Goal: Transaction & Acquisition: Purchase product/service

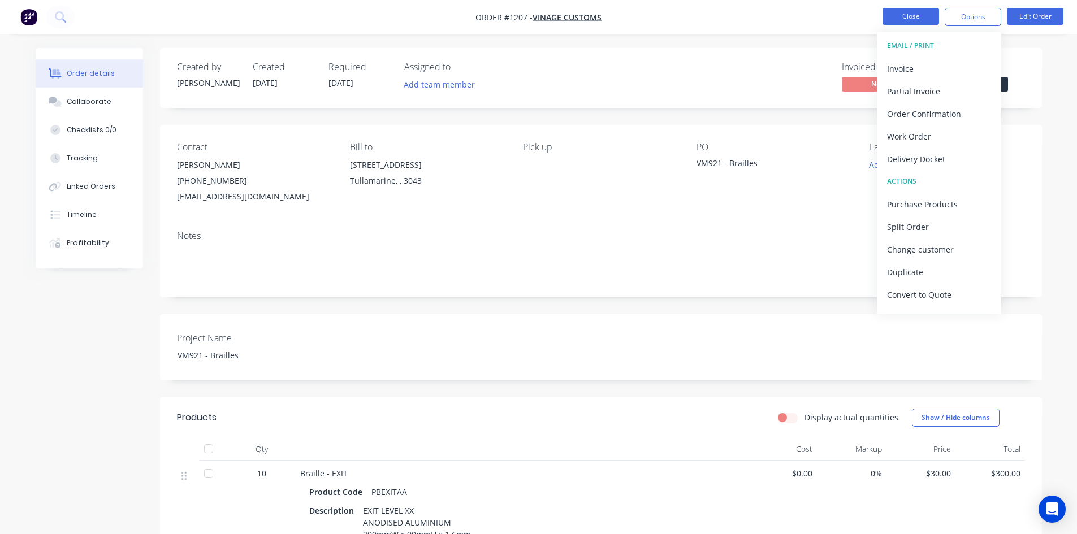
click at [910, 16] on button "Close" at bounding box center [911, 16] width 57 height 17
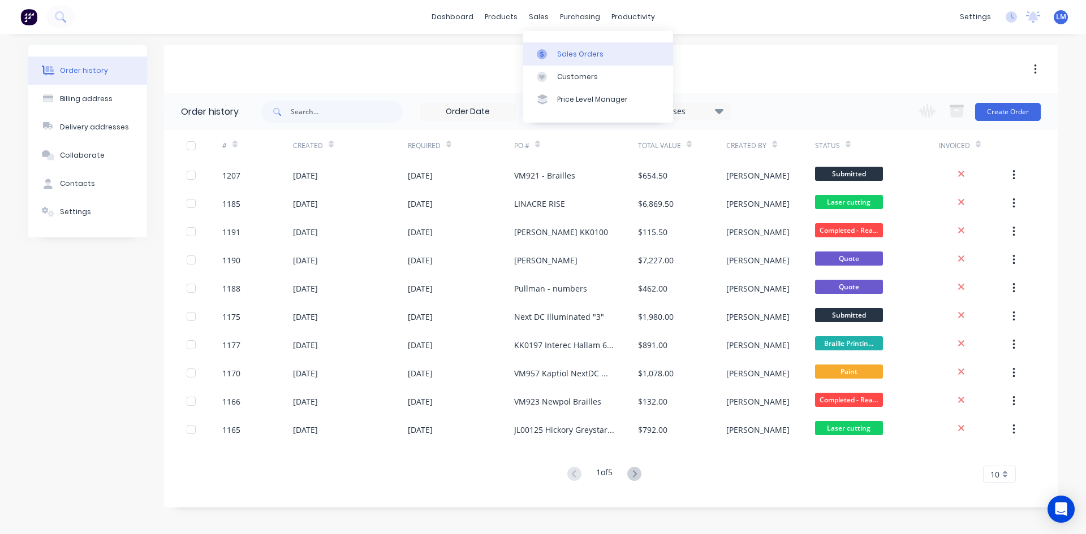
click at [572, 53] on div "Sales Orders" at bounding box center [580, 54] width 46 height 10
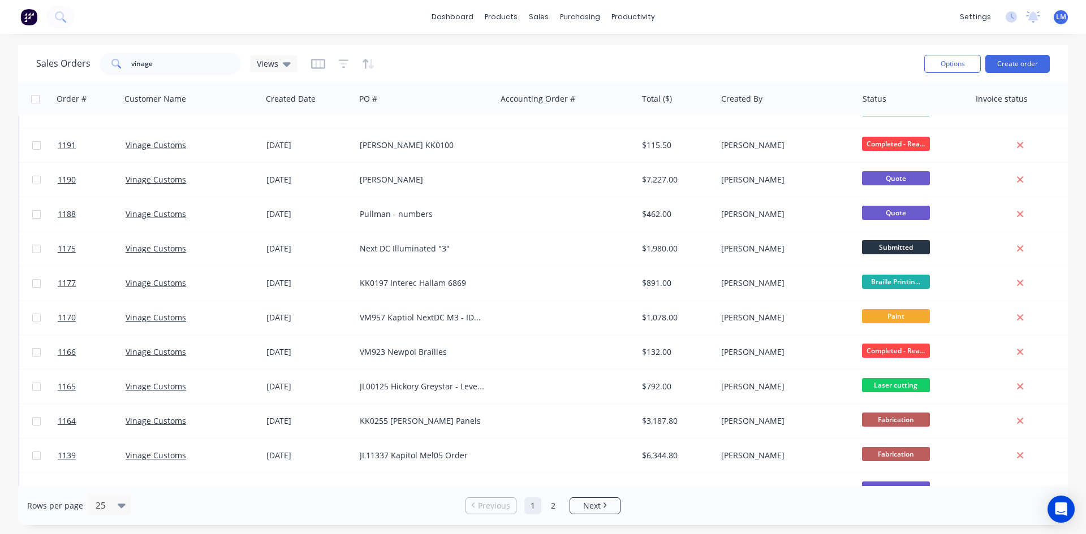
scroll to position [57, 0]
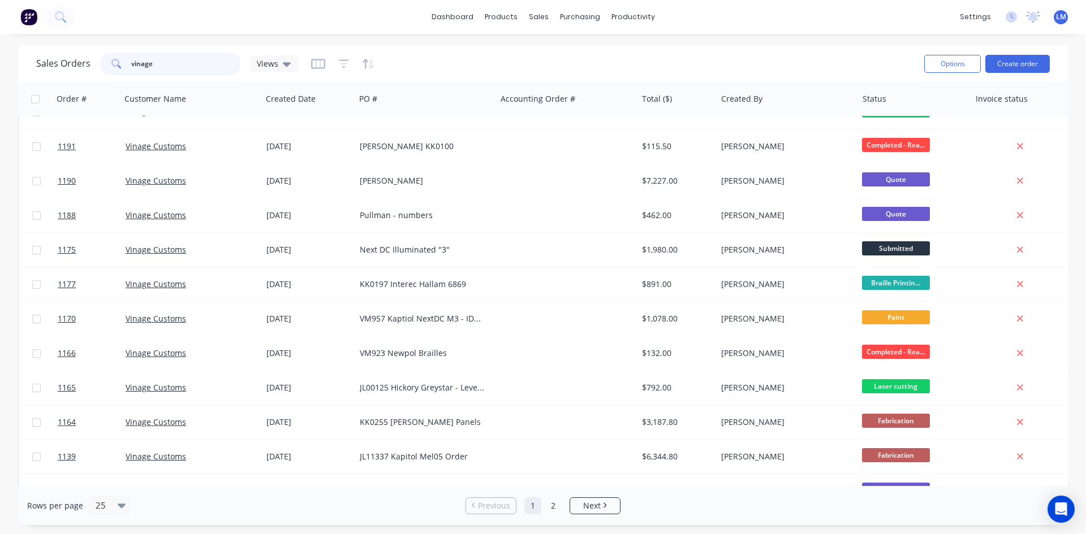
drag, startPoint x: 166, startPoint y: 59, endPoint x: 62, endPoint y: 57, distance: 103.5
click at [63, 57] on div "Sales Orders vinage Views" at bounding box center [166, 64] width 261 height 23
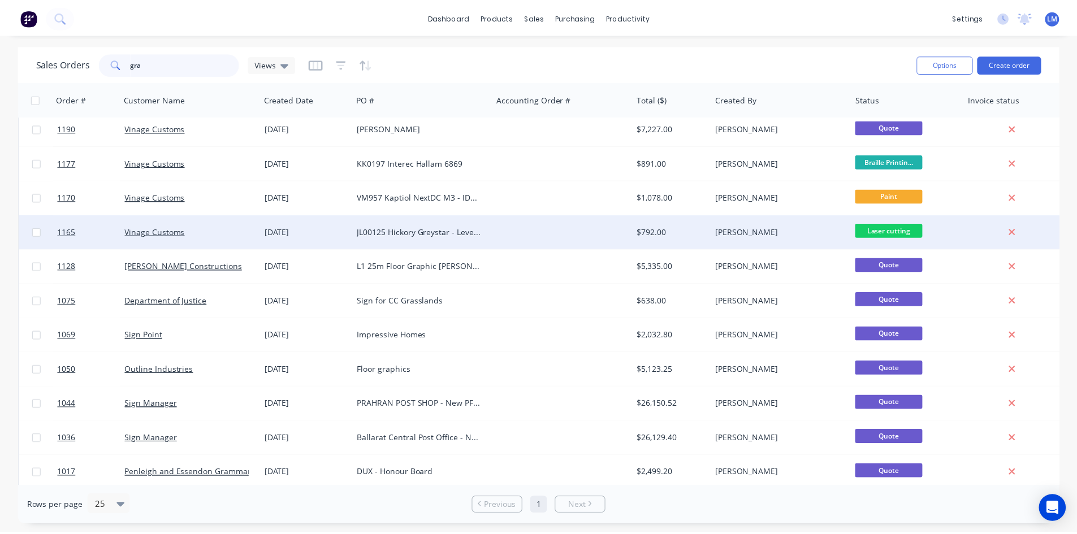
scroll to position [0, 0]
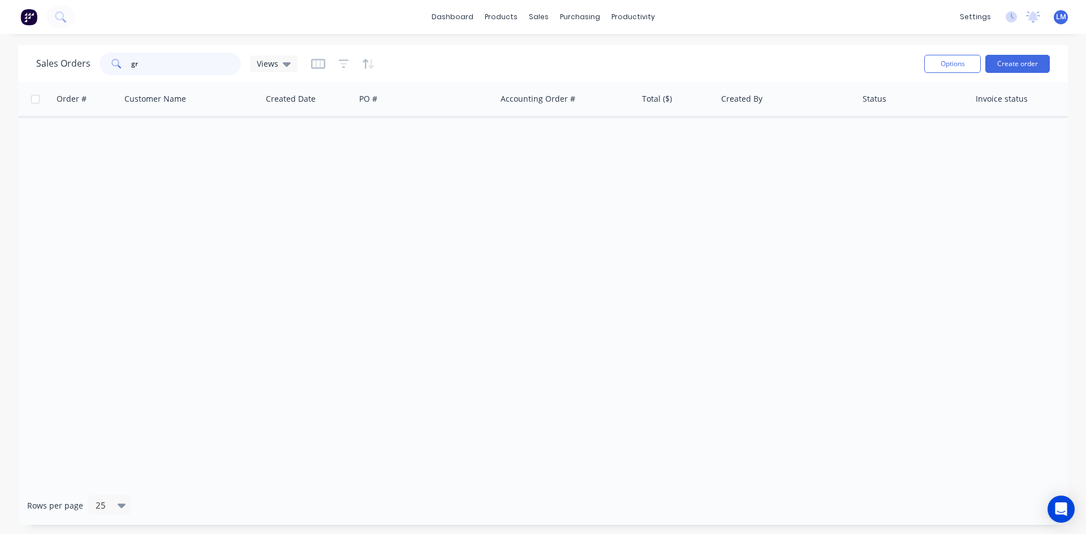
type input "g"
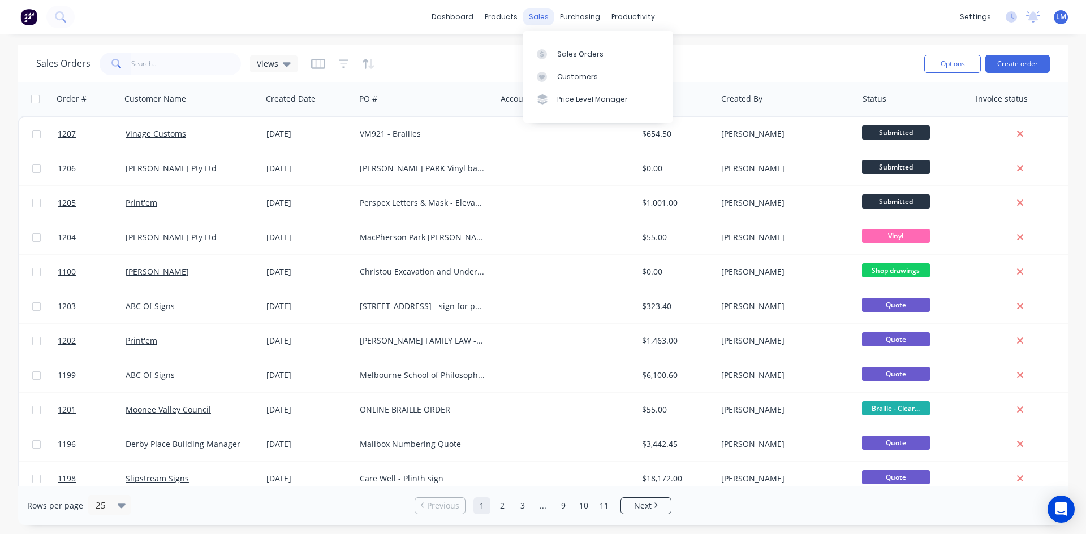
click at [543, 15] on div "sales" at bounding box center [538, 16] width 31 height 17
click at [570, 51] on div "Sales Orders" at bounding box center [580, 54] width 46 height 10
click at [1006, 67] on button "Create order" at bounding box center [1017, 64] width 64 height 18
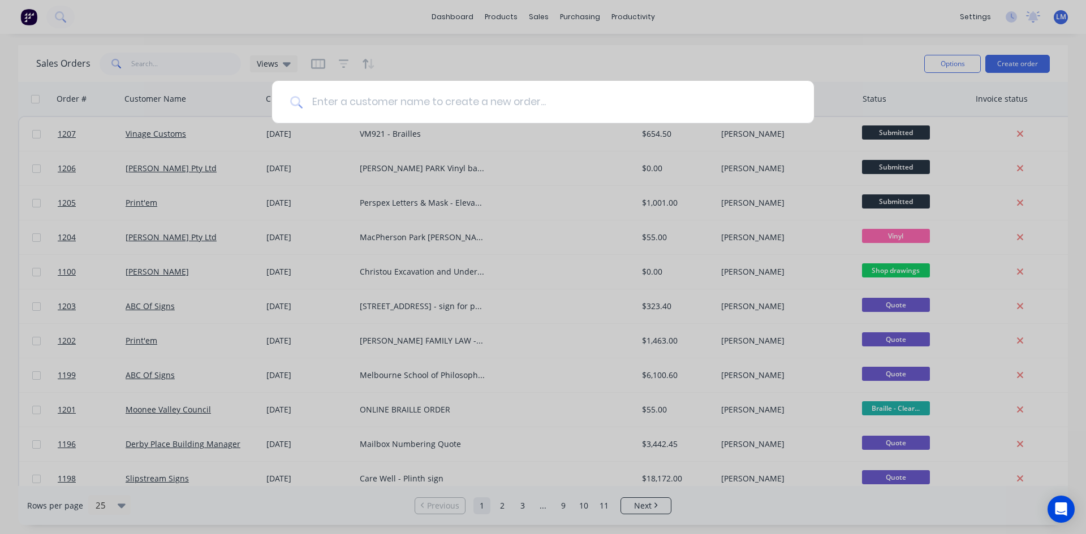
click at [414, 101] on input at bounding box center [549, 102] width 493 height 42
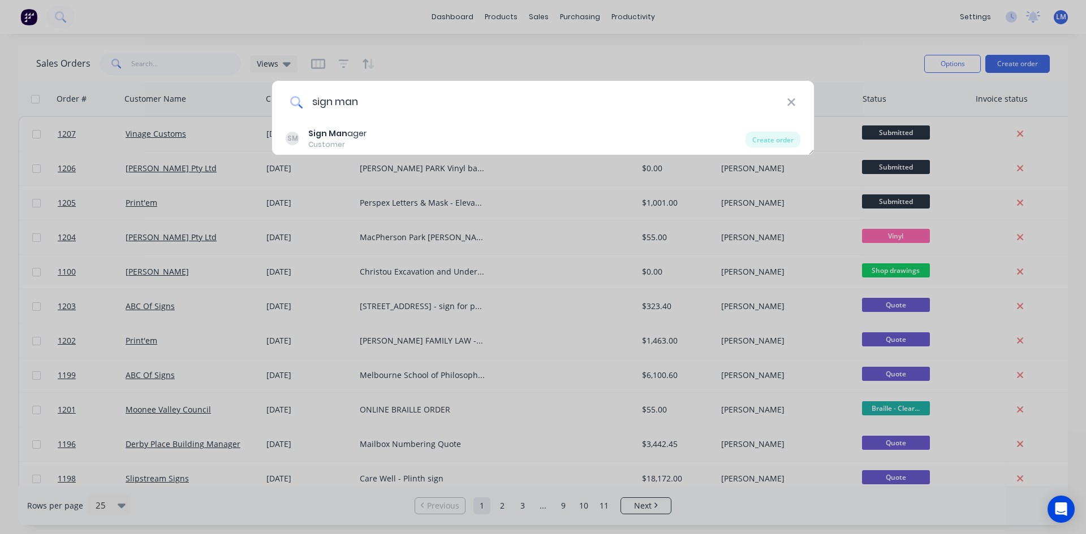
type input "sign man"
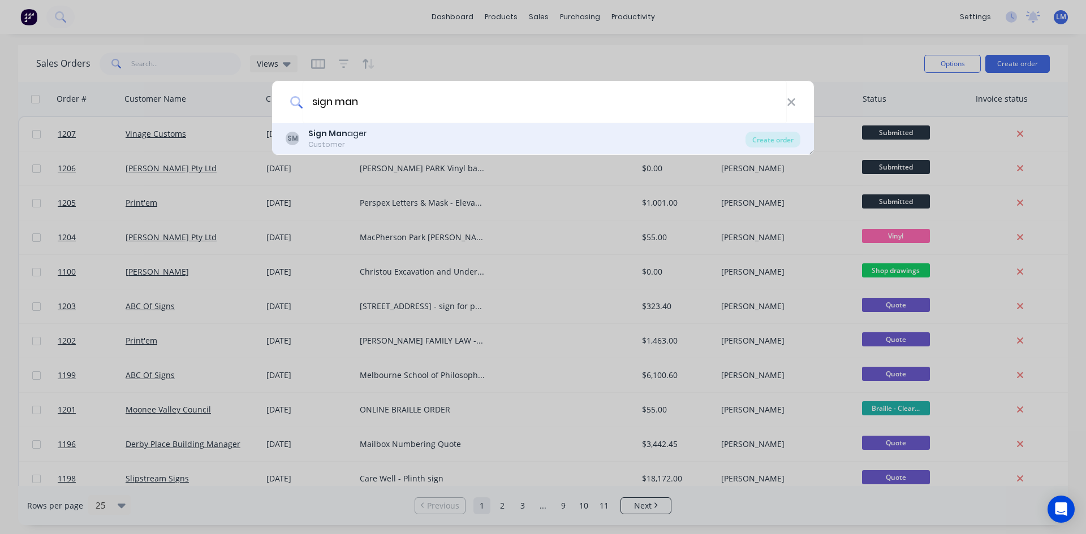
click at [347, 132] on div "Sign Man ager" at bounding box center [337, 134] width 58 height 12
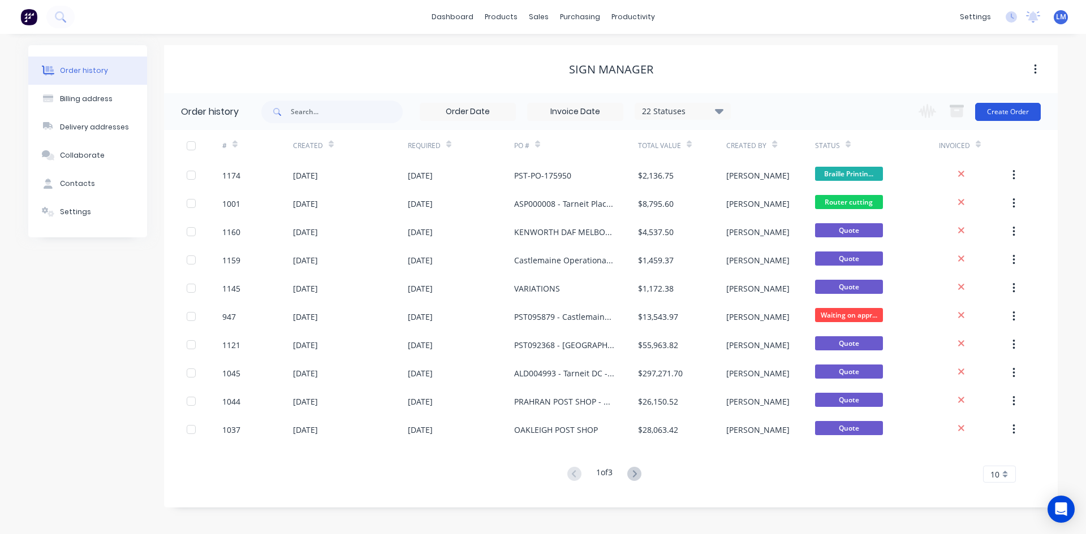
click at [1021, 113] on button "Create Order" at bounding box center [1008, 112] width 66 height 18
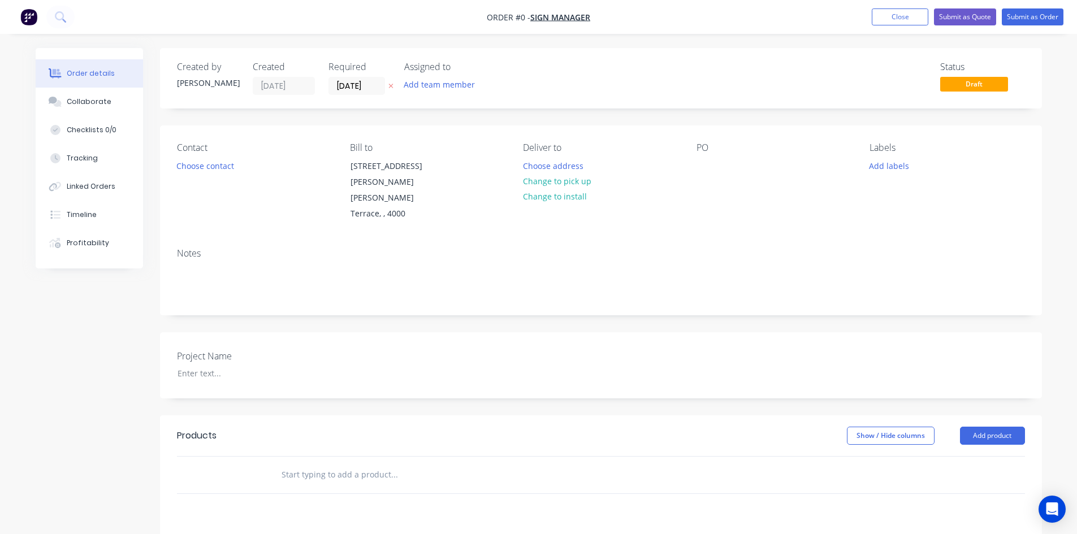
drag, startPoint x: 695, startPoint y: 160, endPoint x: 719, endPoint y: 162, distance: 24.4
click at [695, 160] on div "Contact Choose contact Bill to [STREET_ADDRESS][PERSON_NAME][PERSON_NAME] Deliv…" at bounding box center [601, 183] width 882 height 114
click at [723, 162] on div "PO" at bounding box center [774, 182] width 155 height 80
click at [698, 165] on div at bounding box center [706, 166] width 18 height 16
paste div
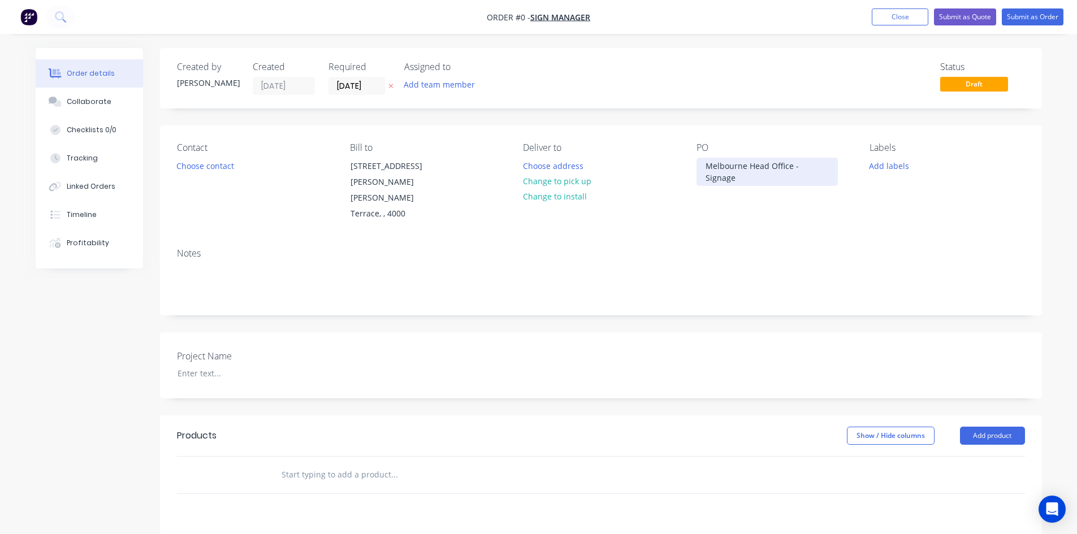
click at [703, 170] on div "Melbourne Head Office - Signage" at bounding box center [767, 172] width 141 height 28
drag, startPoint x: 703, startPoint y: 167, endPoint x: 740, endPoint y: 180, distance: 39.7
click at [740, 180] on div "Boral Melbourne Head Office - Signage" at bounding box center [767, 172] width 141 height 28
copy div "Boral Melbourne Head Office - Signage"
click at [219, 348] on div "Order details Collaborate Checklists 0/0 Tracking Linked Orders Timeline Profit…" at bounding box center [538, 415] width 1029 height 734
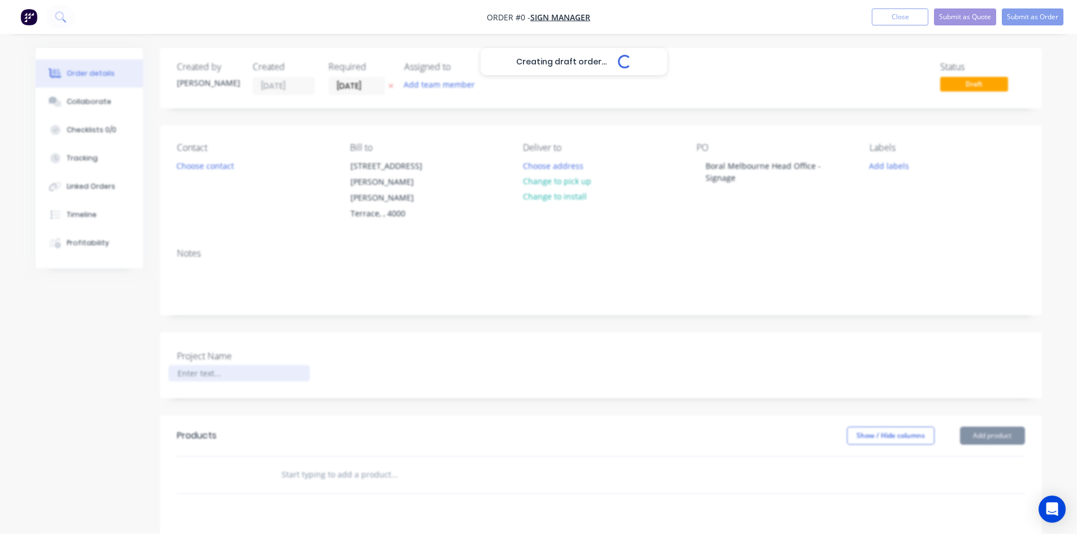
paste div
click at [211, 365] on div at bounding box center [238, 373] width 141 height 16
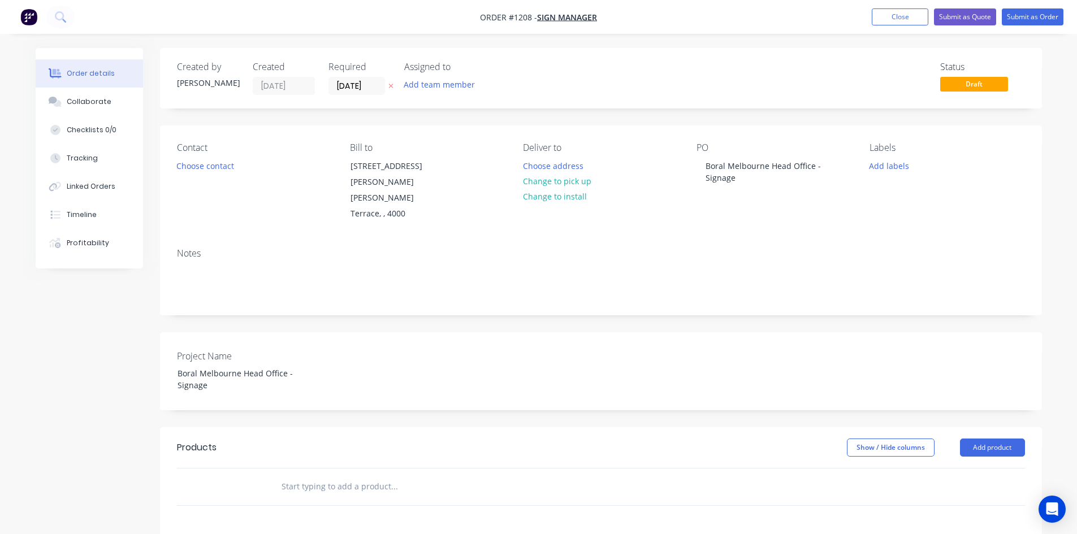
click at [377, 382] on div "Project Name Boral Melbourne Head Office - Signage" at bounding box center [601, 371] width 882 height 78
click at [334, 476] on input "text" at bounding box center [394, 487] width 226 height 23
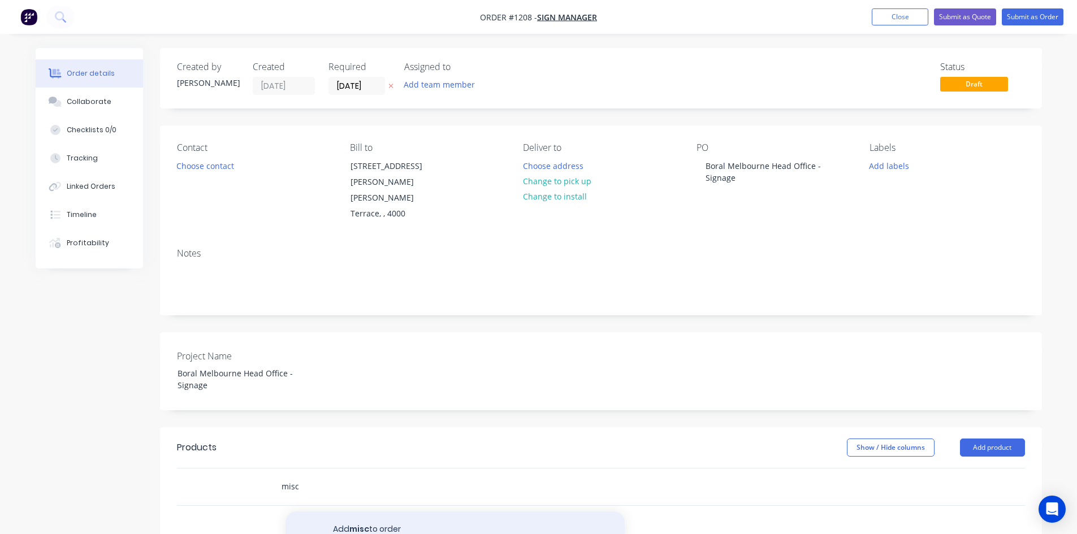
scroll to position [57, 0]
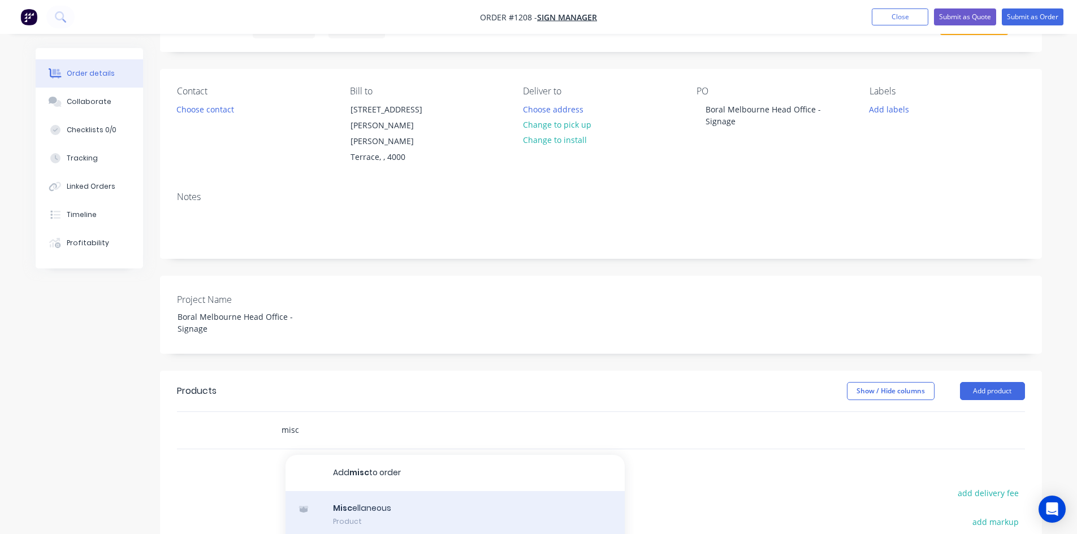
type input "misc"
click at [416, 491] on div "Misc ellaneous Product" at bounding box center [455, 514] width 339 height 47
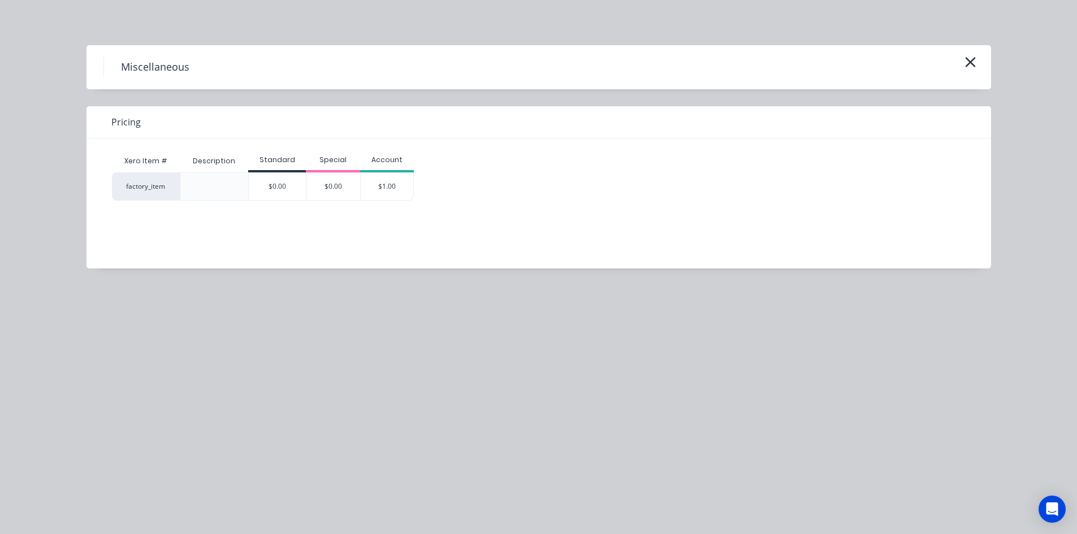
click at [387, 187] on div "$1.00" at bounding box center [387, 186] width 53 height 27
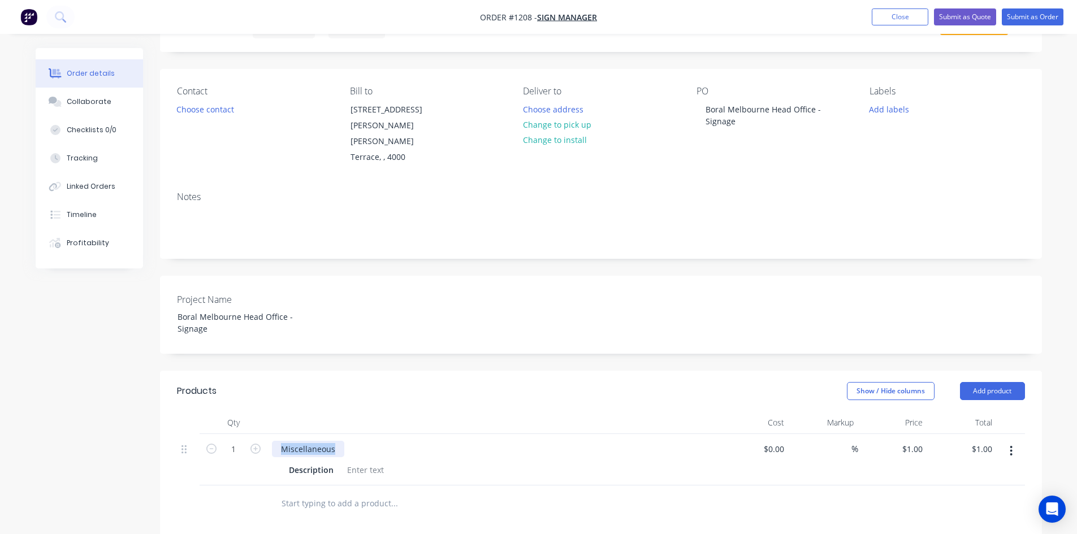
drag, startPoint x: 279, startPoint y: 424, endPoint x: 379, endPoint y: 425, distance: 100.1
click at [379, 441] on div "Miscellaneous" at bounding box center [493, 449] width 443 height 16
paste div
click at [474, 504] on input "text" at bounding box center [394, 515] width 226 height 23
click at [377, 474] on div at bounding box center [366, 482] width 46 height 16
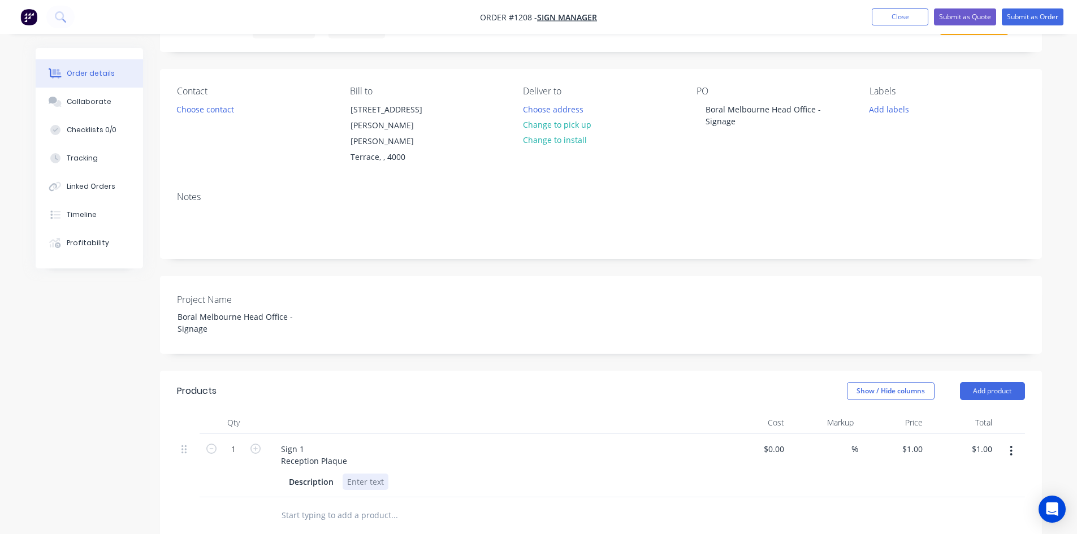
paste div
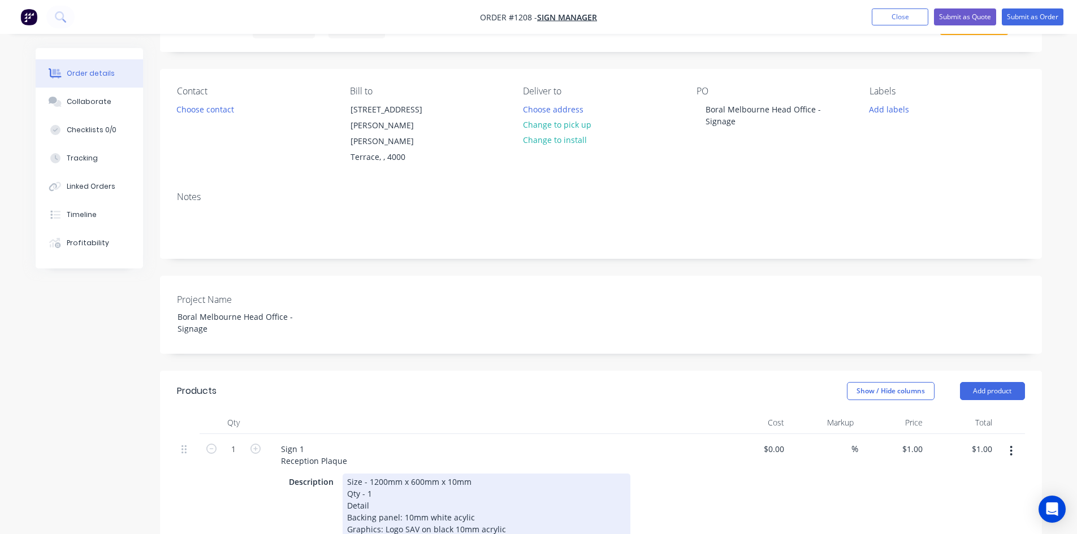
click at [490, 500] on div "Detail" at bounding box center [486, 506] width 279 height 12
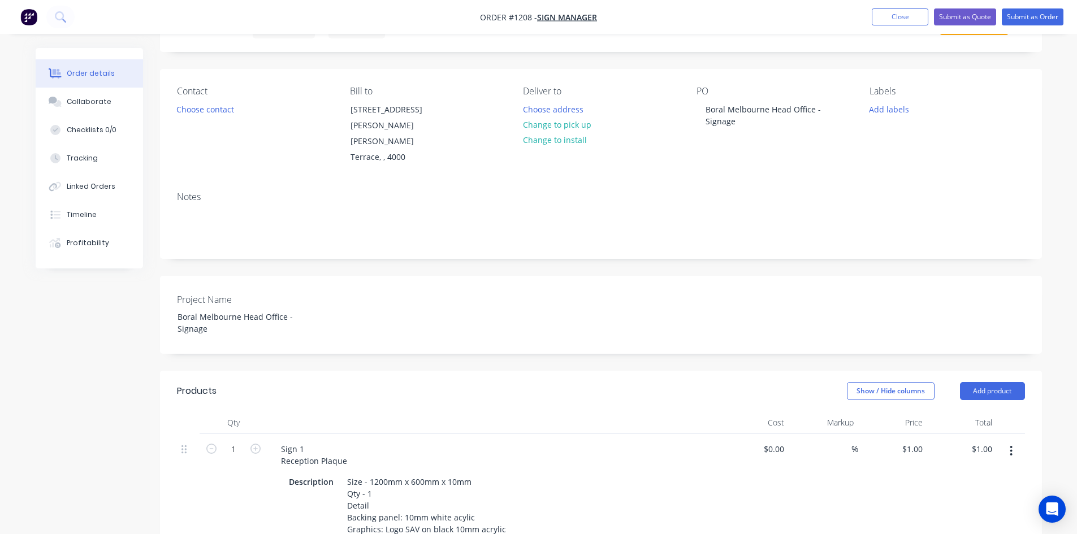
click at [768, 474] on div "$0.00 $0.00" at bounding box center [755, 537] width 70 height 206
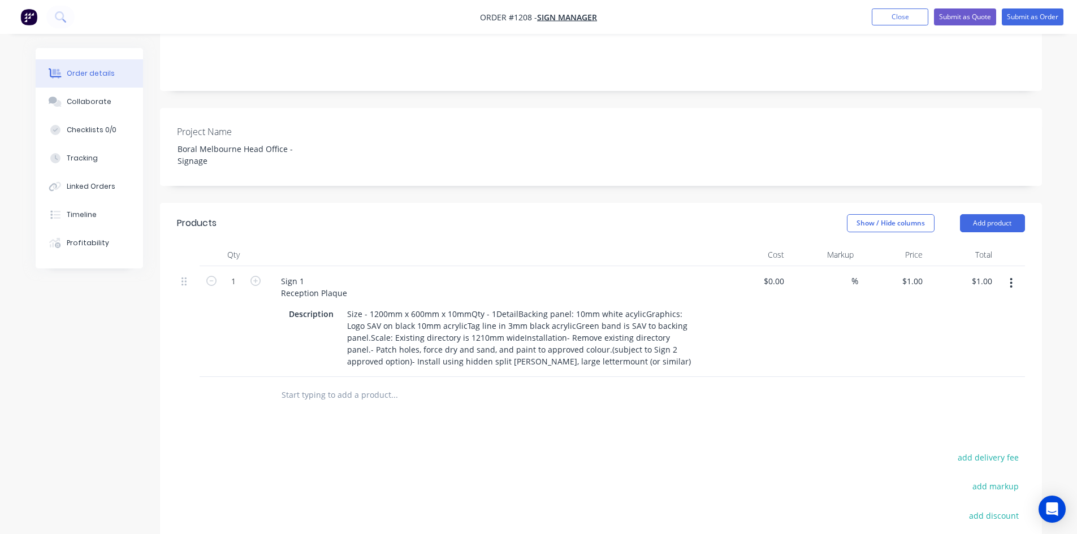
scroll to position [226, 0]
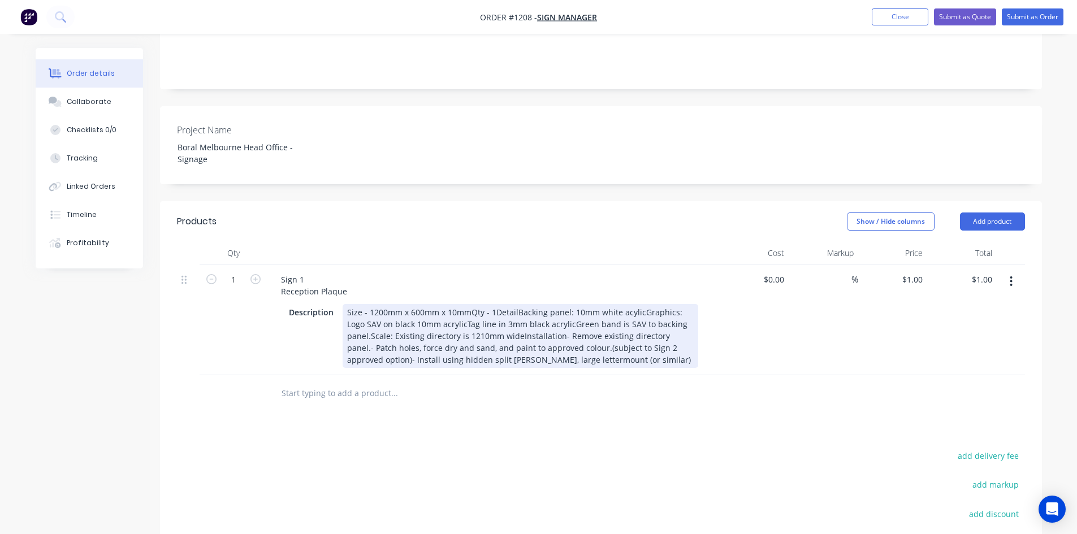
click at [470, 304] on div "Size - 1200mm x 600mm x 10mmQty - 1DetailBacking panel: 10mm white acylicGraphi…" at bounding box center [521, 336] width 356 height 64
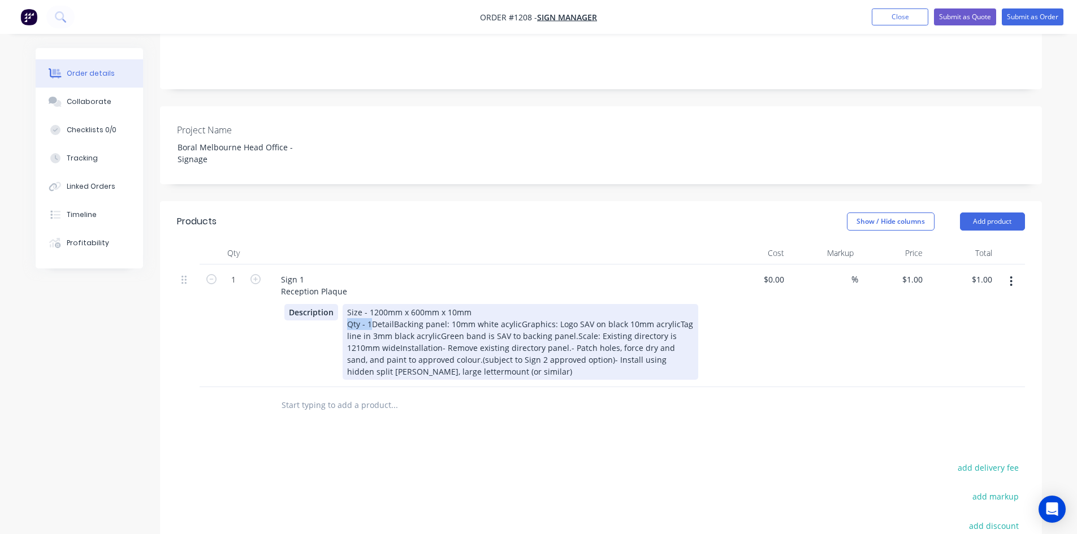
drag, startPoint x: 369, startPoint y: 296, endPoint x: 335, endPoint y: 292, distance: 34.2
click at [335, 304] on div "Description Size - 1200mm x 600mm x 10mm Qty - 1DetailBacking panel: 10mm white…" at bounding box center [491, 342] width 414 height 76
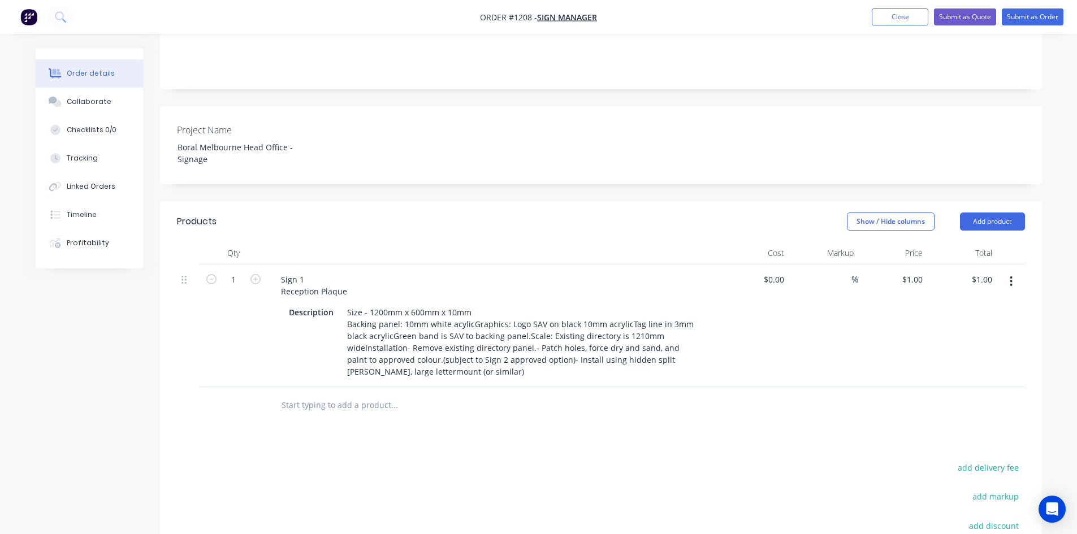
click at [440, 410] on div "Products Show / Hide columns Add product Qty Cost Markup Price Total 1 Sign 1 R…" at bounding box center [601, 448] width 882 height 494
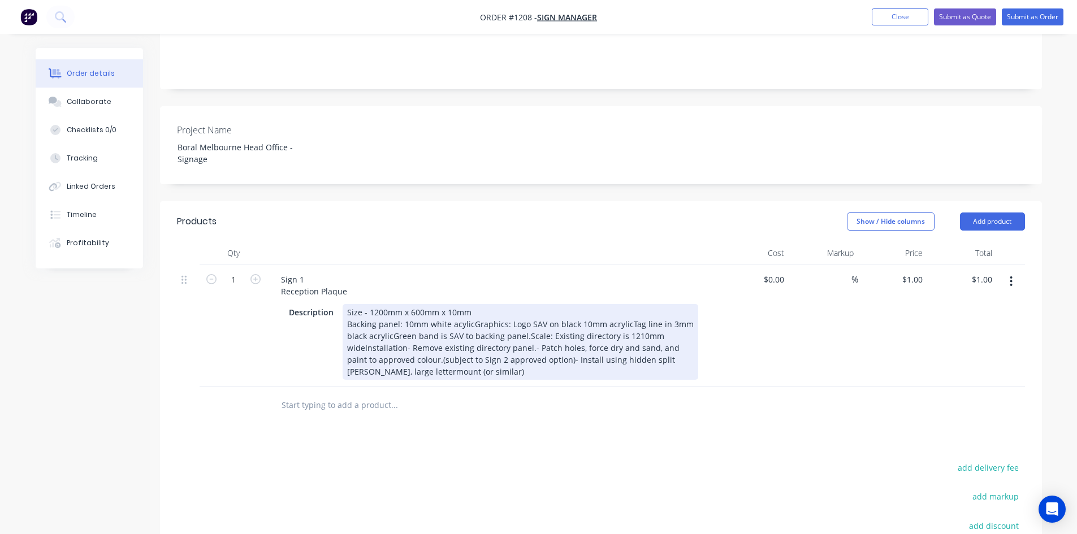
click at [470, 304] on div "Size - 1200mm x 600mm x 10mm Backing panel: 10mm white acylicGraphics: Logo SAV…" at bounding box center [521, 342] width 356 height 76
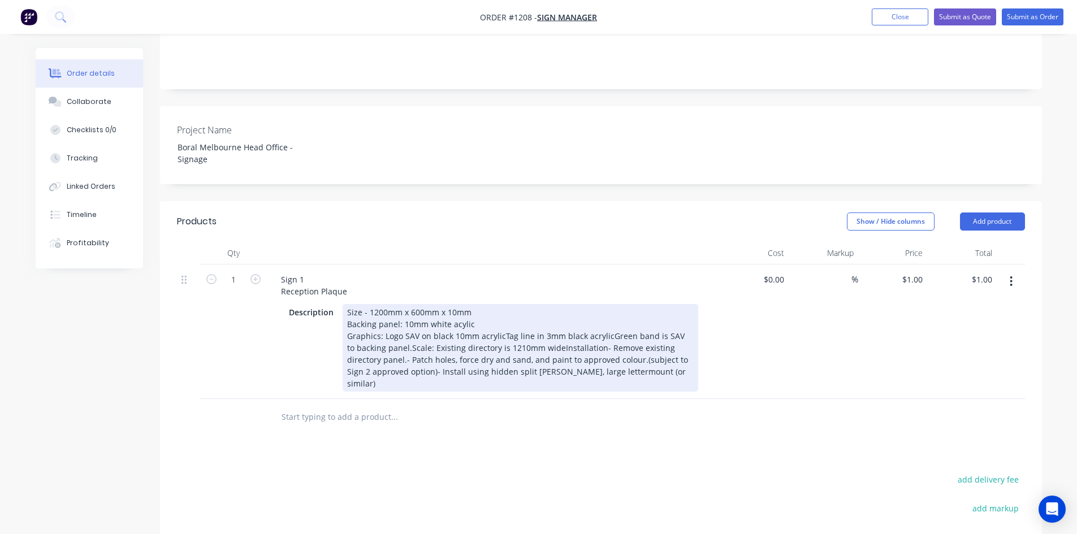
click at [502, 308] on div "Size - 1200mm x 600mm x 10mm Backing panel: 10mm white acylic Graphics: Logo SA…" at bounding box center [521, 348] width 356 height 88
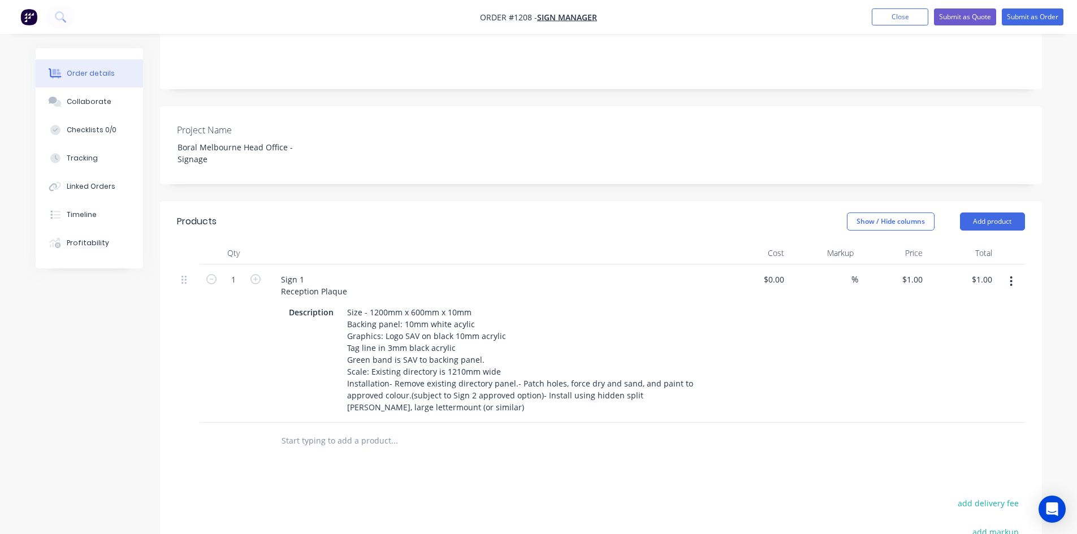
click at [595, 466] on div "Products Show / Hide columns Add product Qty Cost Markup Price Total 1 Sign 1 R…" at bounding box center [601, 466] width 882 height 530
click at [843, 271] on input at bounding box center [845, 279] width 13 height 16
type input "40"
type input "$0.00"
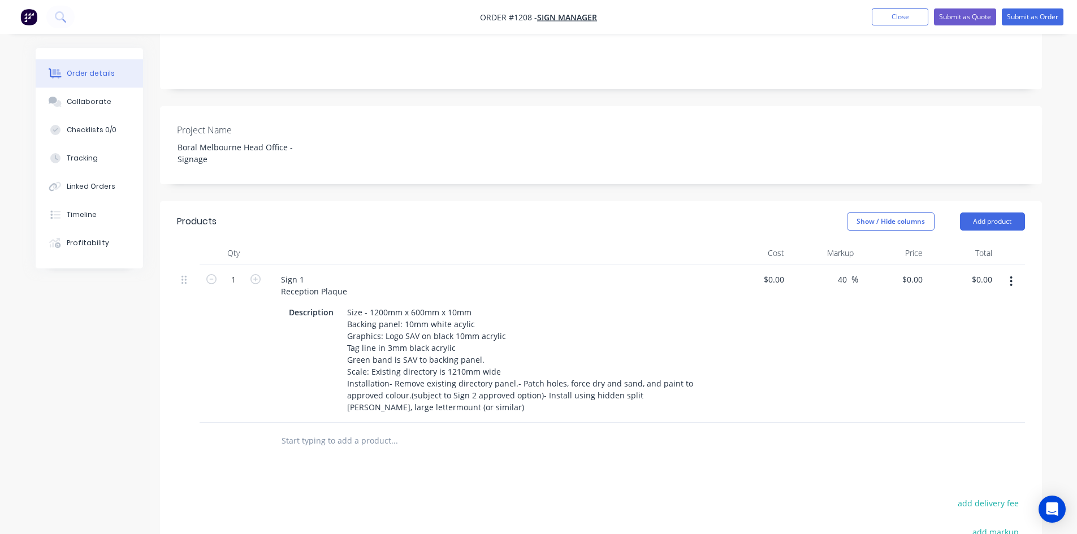
click at [746, 441] on div "Products Show / Hide columns Add product Qty Cost Markup Price Total 1 Sign 1 R…" at bounding box center [601, 466] width 882 height 530
click at [630, 439] on div "Products Show / Hide columns Add product Qty Cost Markup Price Total 1 Sign 1 R…" at bounding box center [601, 466] width 882 height 530
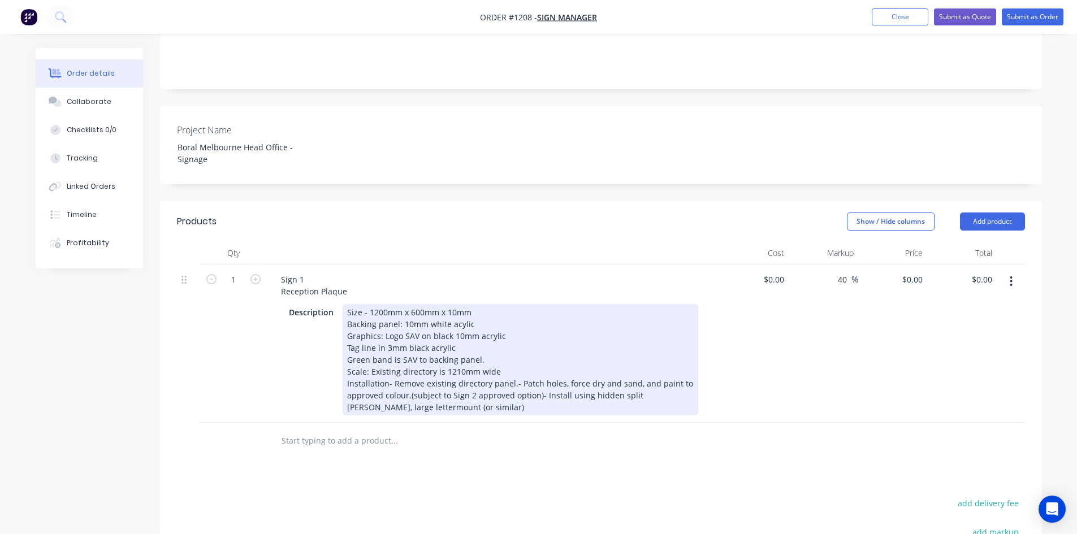
click at [541, 368] on div "Size - 1200mm x 600mm x 10mm Backing panel: 10mm white acylic Graphics: Logo SA…" at bounding box center [521, 359] width 356 height 111
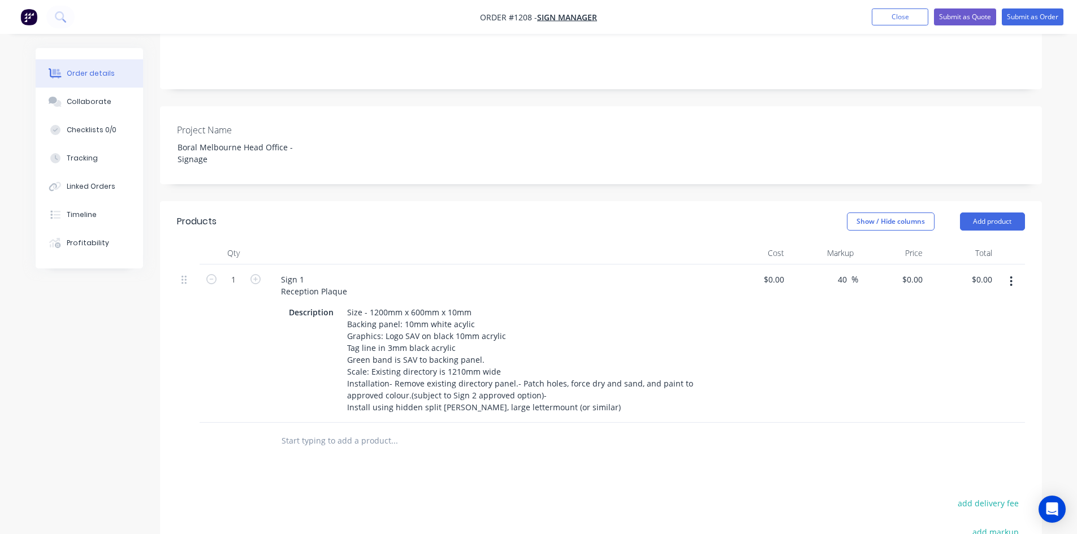
click at [602, 438] on div "Products Show / Hide columns Add product Qty Cost Markup Price Total 1 Sign 1 R…" at bounding box center [601, 466] width 882 height 530
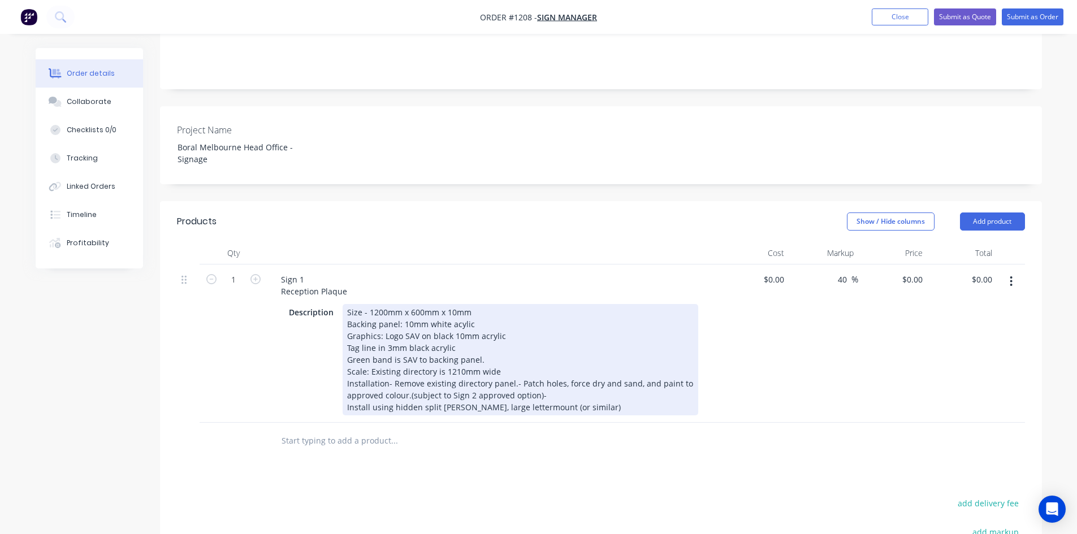
click at [504, 383] on div "Size - 1200mm x 600mm x 10mm Backing panel: 10mm white acylic Graphics: Logo SA…" at bounding box center [521, 359] width 356 height 111
click at [504, 381] on div "Size - 1200mm x 600mm x 10mm Backing panel: 10mm white acylic Graphics: Logo SA…" at bounding box center [521, 359] width 356 height 111
drag, startPoint x: 580, startPoint y: 377, endPoint x: 480, endPoint y: 395, distance: 101.2
click at [462, 382] on div "Size - 1200mm x 600mm x 10mm Backing panel: 10mm white acylic Graphics: Logo SA…" at bounding box center [521, 359] width 356 height 111
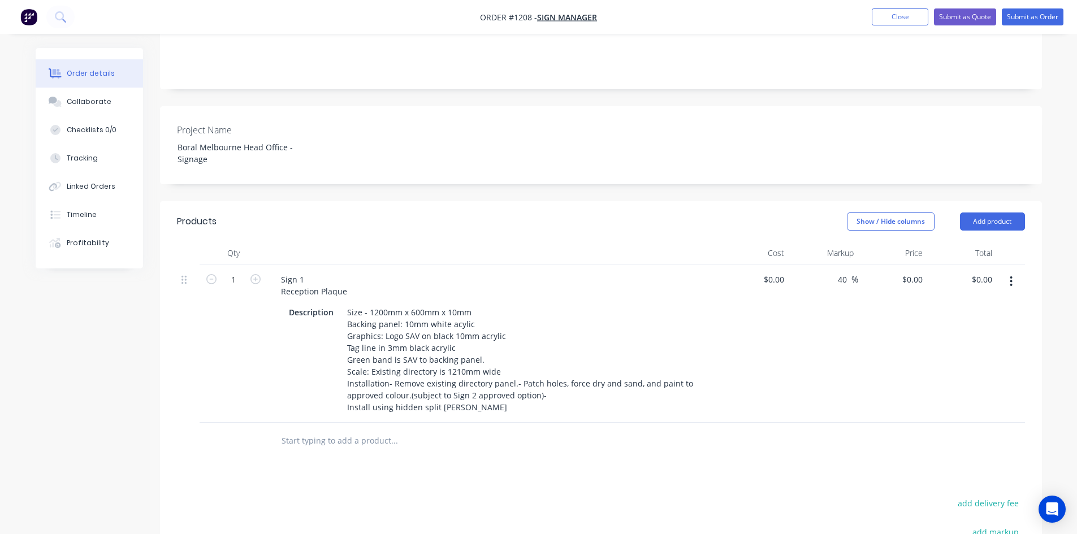
click at [550, 450] on div "Products Show / Hide columns Add product Qty Cost Markup Price Total 1 Sign 1 R…" at bounding box center [601, 466] width 882 height 530
click at [1012, 275] on icon "button" at bounding box center [1011, 281] width 3 height 12
click at [960, 326] on div "Duplicate" at bounding box center [971, 334] width 87 height 16
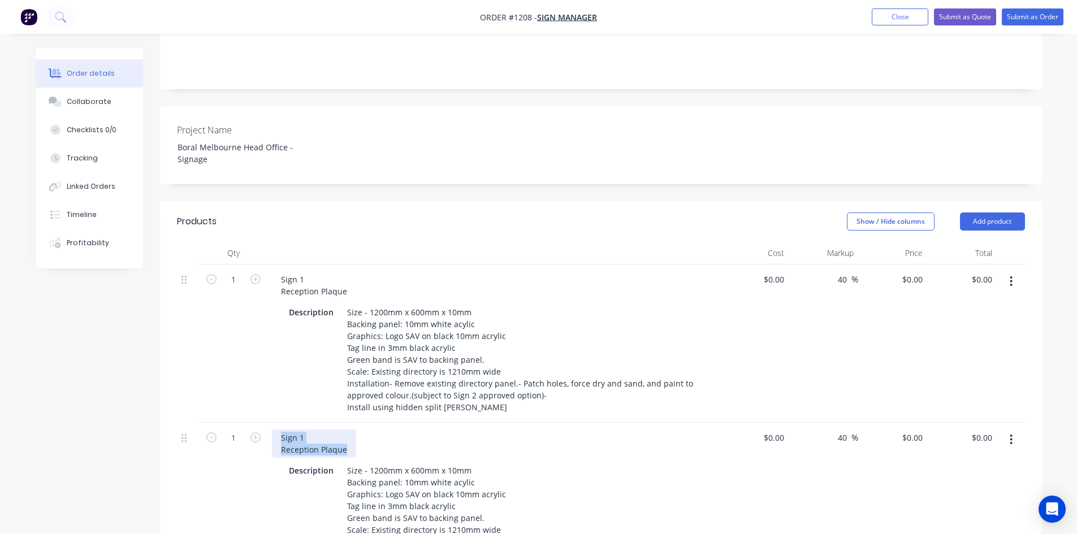
drag, startPoint x: 282, startPoint y: 408, endPoint x: 374, endPoint y: 425, distance: 94.2
click at [374, 430] on div "Sign 1 Reception Plaque" at bounding box center [493, 444] width 443 height 28
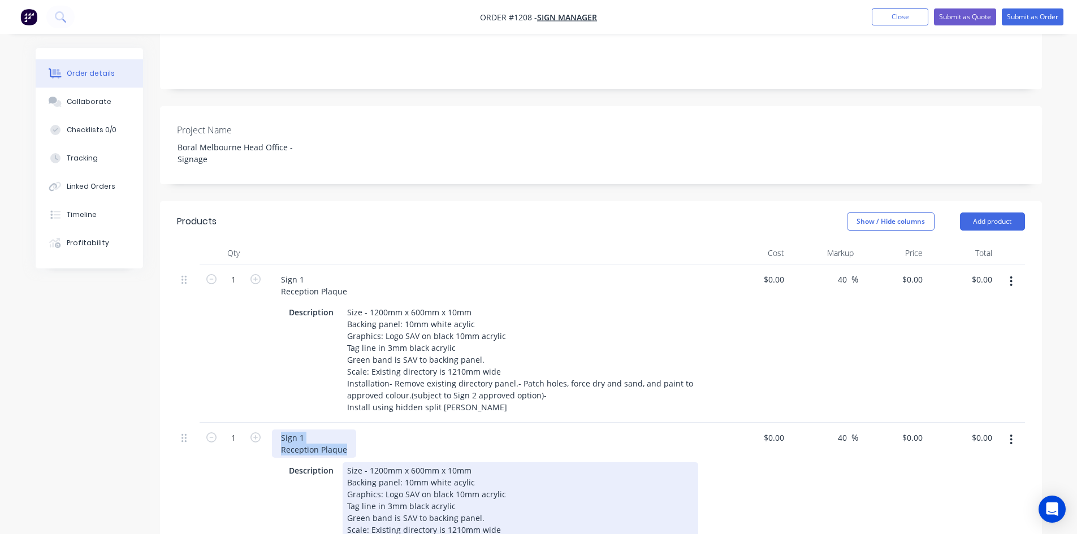
paste div
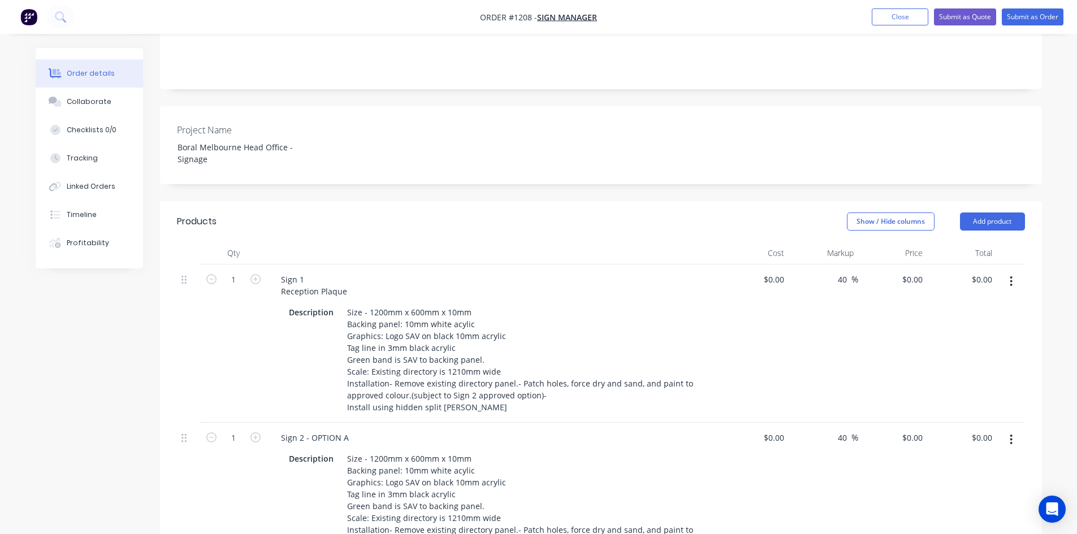
click at [323, 478] on div "Description Size - 1200mm x 600mm x 10mm Backing panel: 10mm white acylic Graph…" at bounding box center [491, 506] width 414 height 111
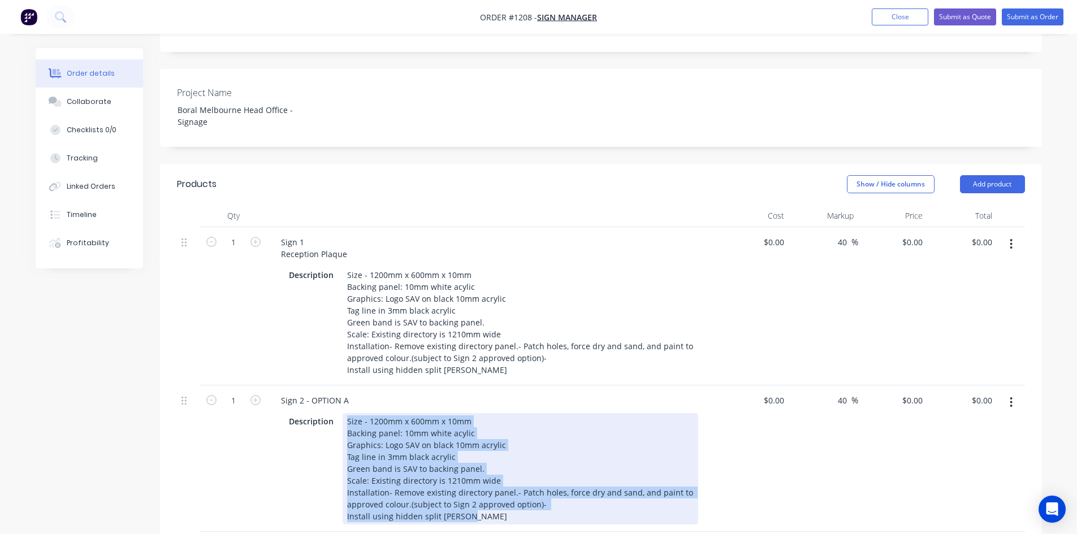
scroll to position [330, 0]
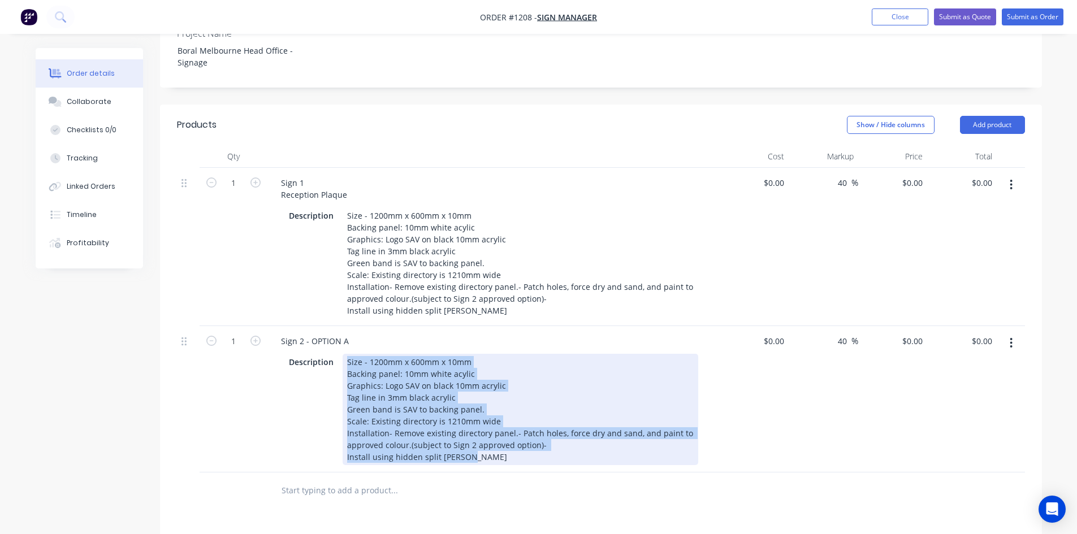
drag, startPoint x: 356, startPoint y: 437, endPoint x: 550, endPoint y: 529, distance: 214.7
click at [550, 530] on div "Products Show / Hide columns Add product Qty Cost Markup Price Total 1 Sign 1 R…" at bounding box center [601, 443] width 882 height 676
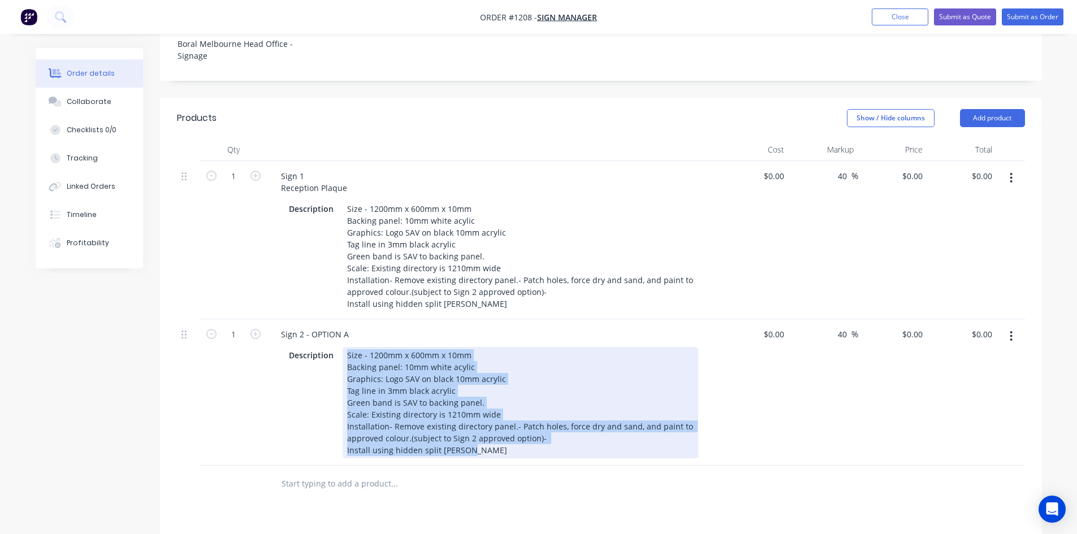
paste div
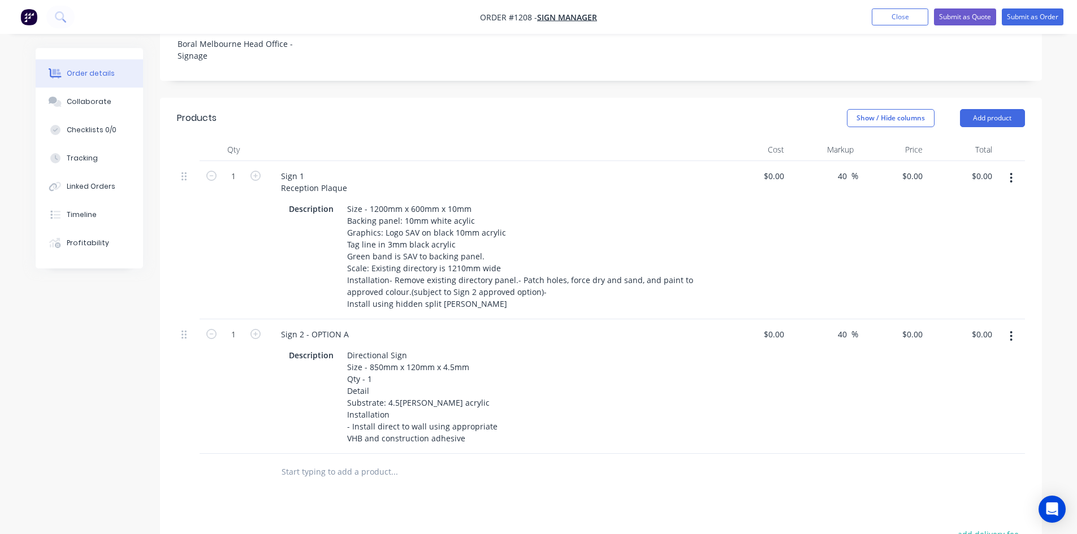
click at [556, 465] on div "Products Show / Hide columns Add product Qty Cost Markup Price Total 1 Sign 1 R…" at bounding box center [601, 430] width 882 height 664
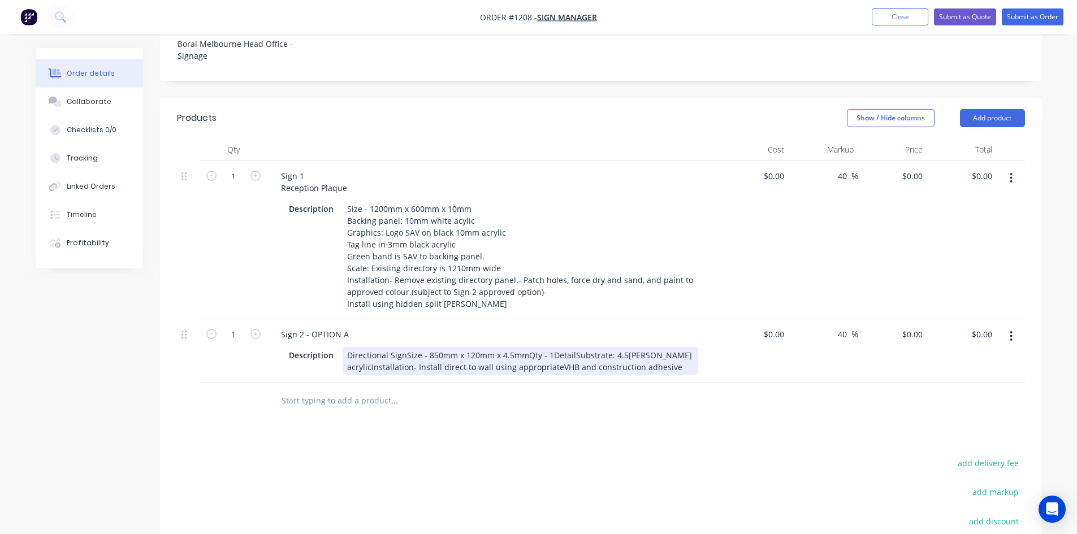
click at [404, 347] on div "Directional SignSize - 850mm x 120mm x 4.5mmQty - 1DetailSubstrate: 4.5[PERSON_…" at bounding box center [521, 361] width 356 height 28
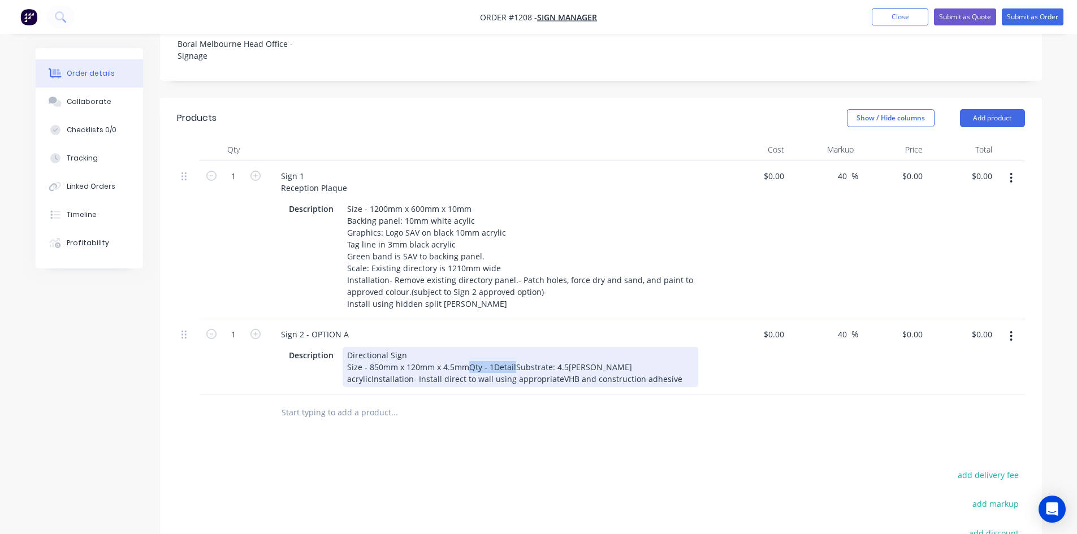
drag, startPoint x: 467, startPoint y: 339, endPoint x: 513, endPoint y: 338, distance: 45.8
click at [513, 347] on div "Directional Sign Size - 850mm x 120mm x 4.5mmQty - 1DetailSubstrate: 4.5[PERSON…" at bounding box center [521, 367] width 356 height 40
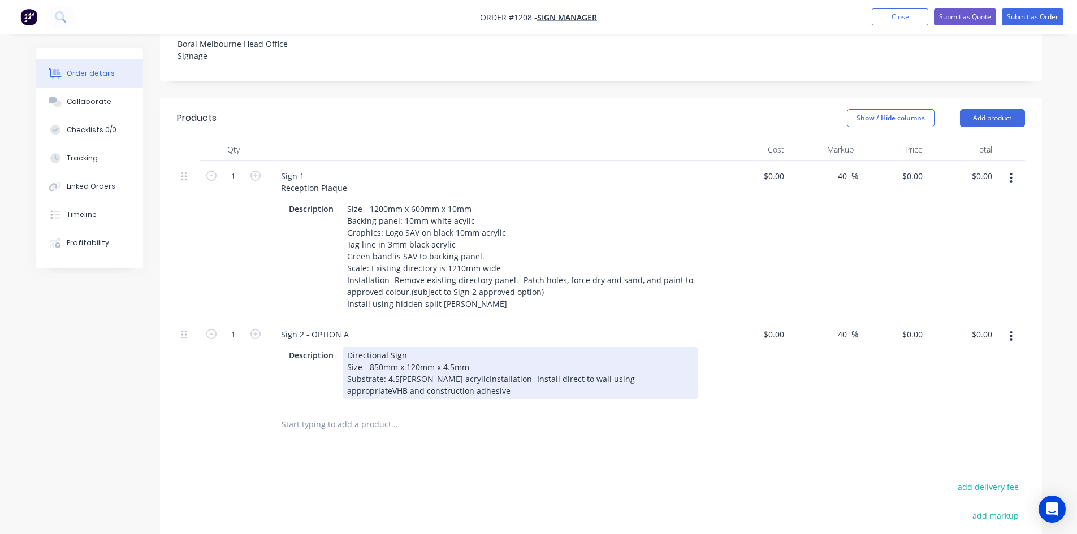
click at [460, 350] on div "Directional Sign Size - 850mm x 120mm x 4.5mm Substrate: 4.5[PERSON_NAME] acryl…" at bounding box center [521, 373] width 356 height 52
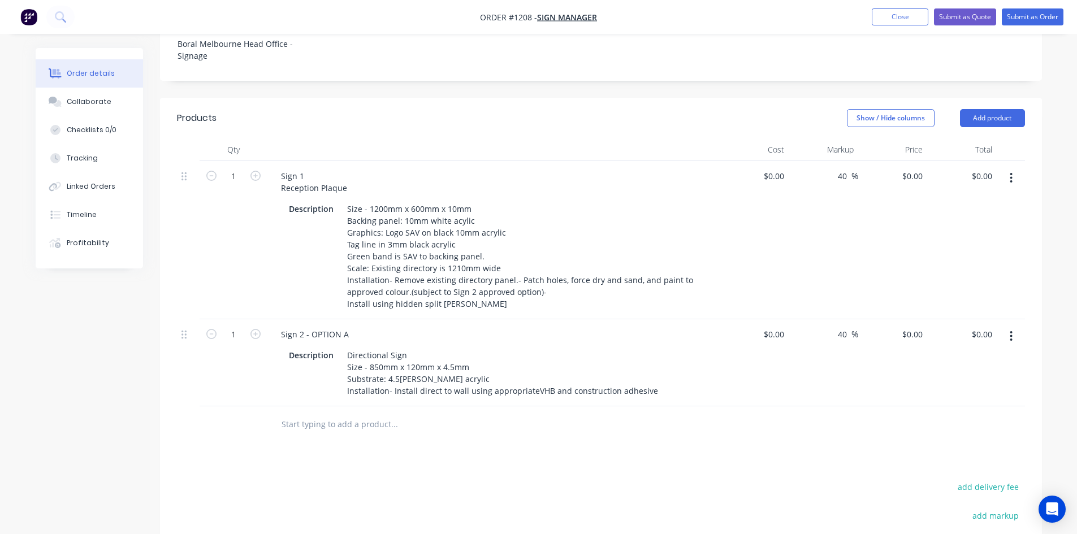
drag, startPoint x: 472, startPoint y: 389, endPoint x: 483, endPoint y: 387, distance: 11.0
click at [474, 413] on input "text" at bounding box center [394, 424] width 226 height 23
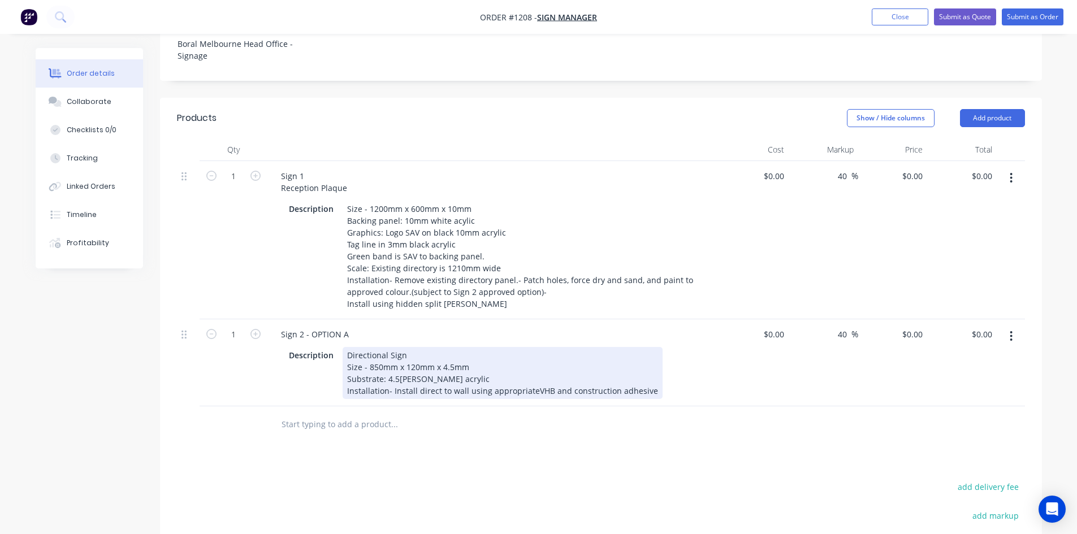
click at [531, 364] on div "Directional Sign Size - 850mm x 120mm x 4.5mm Substrate: 4.5[PERSON_NAME] acryl…" at bounding box center [503, 373] width 320 height 52
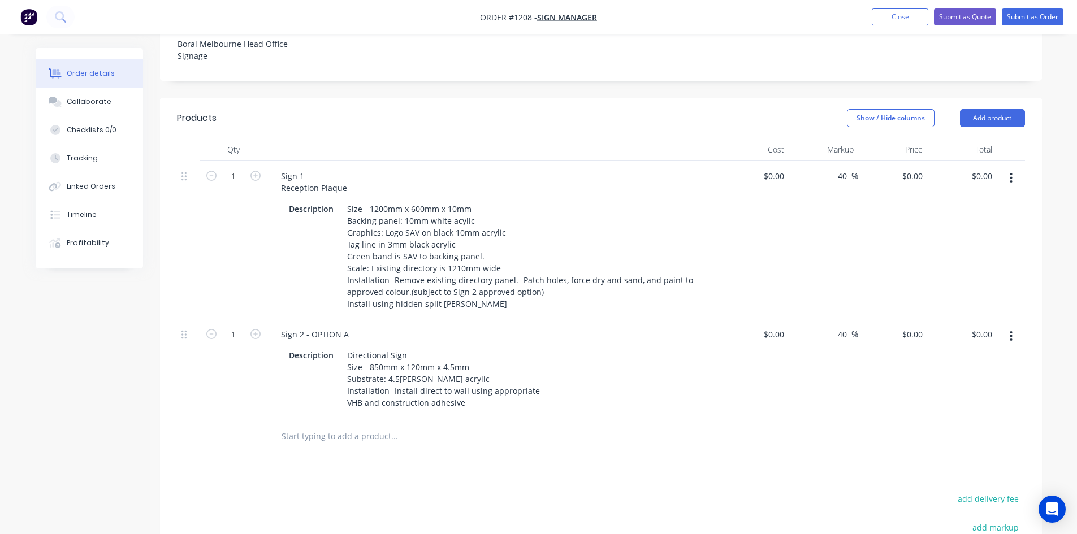
click at [567, 455] on div "Products Show / Hide columns Add product Qty Cost Markup Price Total 1 Sign 1 R…" at bounding box center [601, 412] width 882 height 629
click at [1015, 326] on button "button" at bounding box center [1011, 336] width 27 height 20
click at [984, 381] on div "Duplicate" at bounding box center [971, 389] width 87 height 16
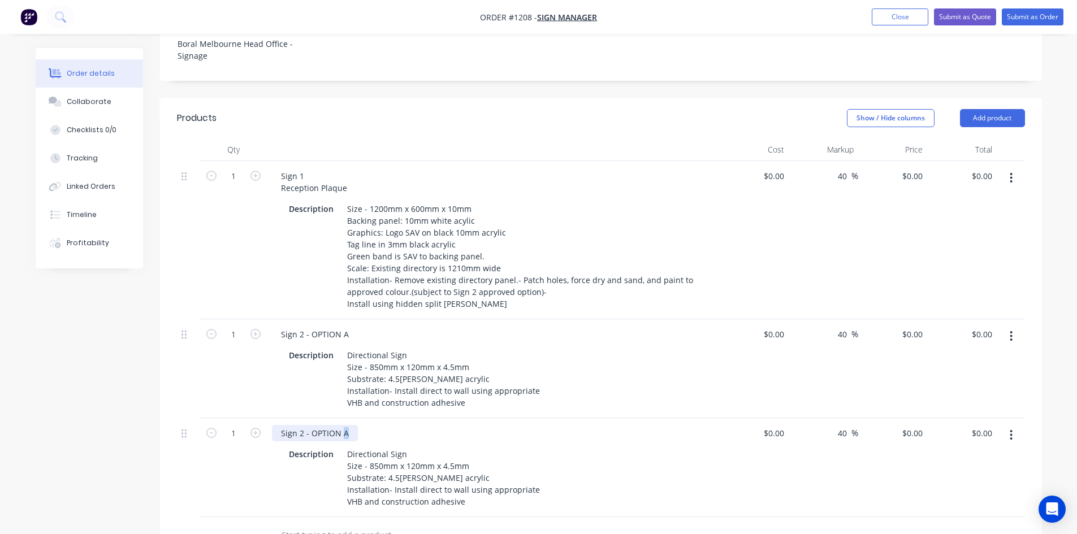
drag, startPoint x: 341, startPoint y: 405, endPoint x: 361, endPoint y: 407, distance: 20.4
click at [361, 425] on div "Sign 2 - OPTION A" at bounding box center [493, 433] width 443 height 16
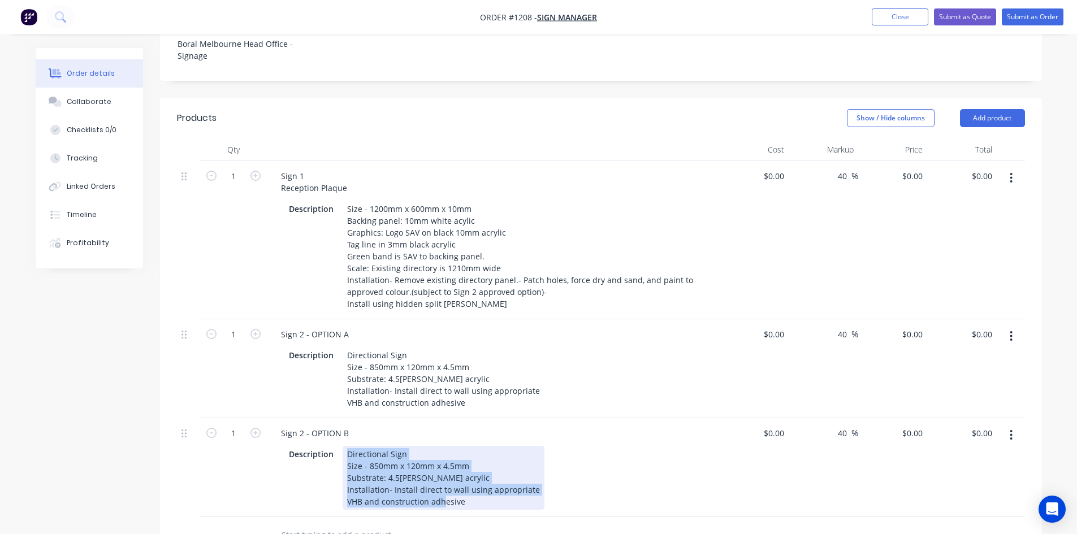
drag, startPoint x: 343, startPoint y: 427, endPoint x: 497, endPoint y: 487, distance: 164.9
click at [497, 487] on div "Sign 2 - OPTION B Description Directional Sign Size - 850mm x 120mm x 4.5mm Sub…" at bounding box center [493, 467] width 452 height 99
paste div
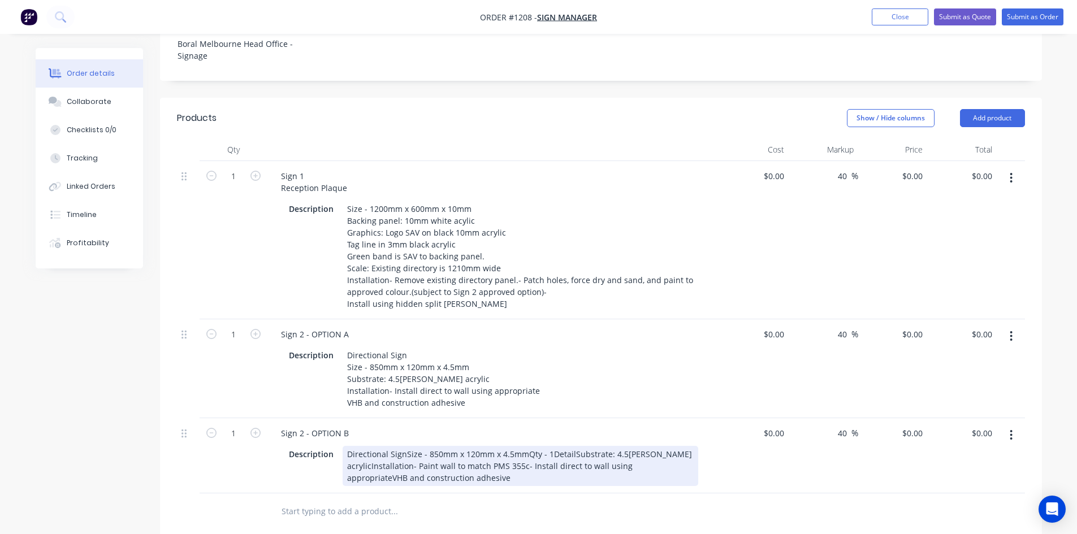
click at [531, 486] on div "Qty Cost Markup Price Total 1 Sign 1 Reception Plaque Description Size - 1200mm…" at bounding box center [601, 335] width 882 height 392
click at [404, 446] on div "Directional SignSize - 850mm x 120mm x 4.5mmQty - 1DetailSubstrate: 4.5[PERSON_…" at bounding box center [521, 466] width 356 height 40
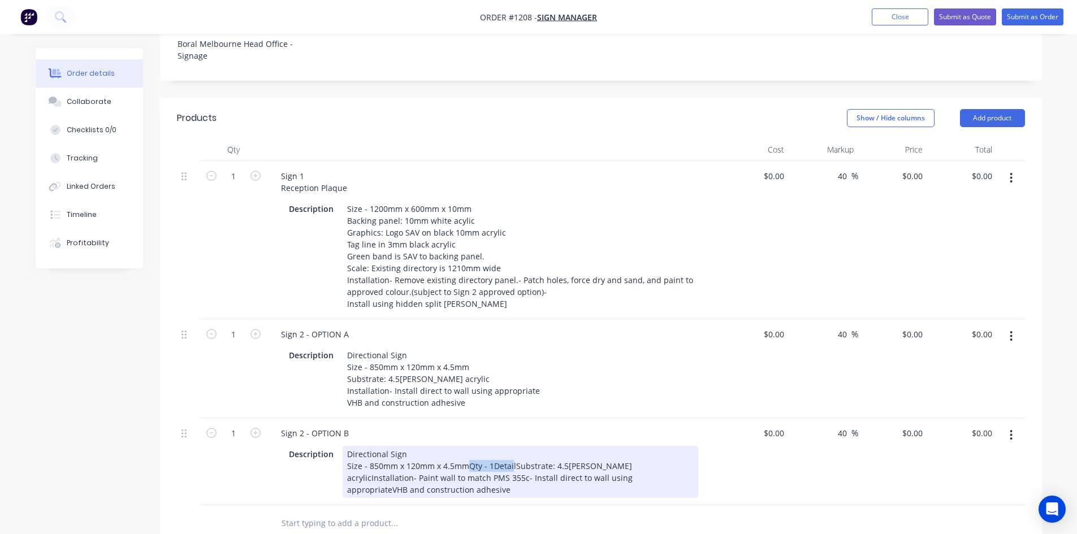
drag, startPoint x: 468, startPoint y: 439, endPoint x: 511, endPoint y: 439, distance: 43.0
click at [511, 446] on div "Directional Sign Size - 850mm x 120mm x 4.5mmQty - 1DetailSubstrate: 4.5[PERSON…" at bounding box center [521, 472] width 356 height 52
click at [458, 450] on div "Directional Sign Size - 850mm x 120mm x 4.5mm Substrate: 4.5[PERSON_NAME] acryl…" at bounding box center [521, 472] width 356 height 52
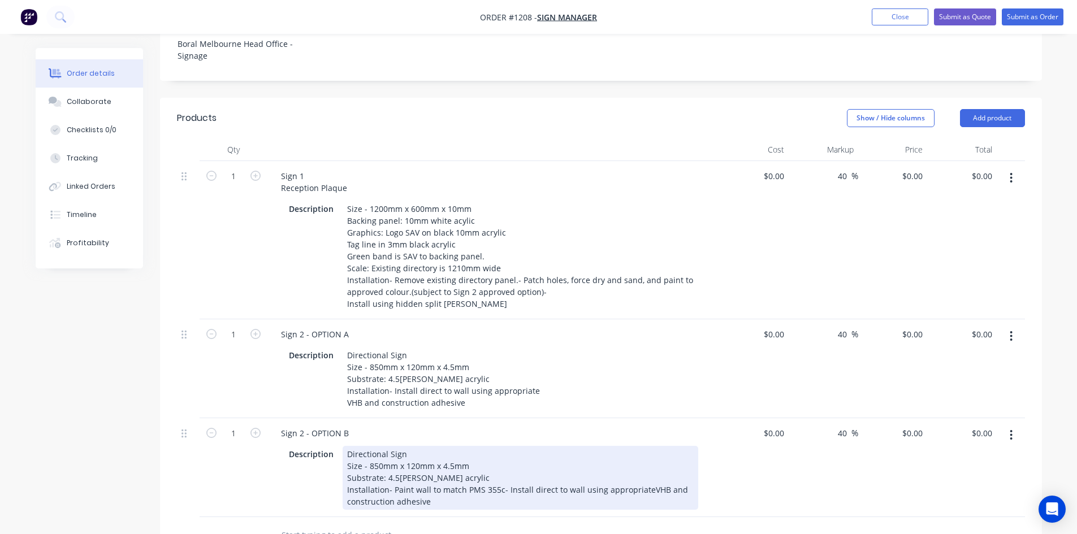
drag, startPoint x: 487, startPoint y: 487, endPoint x: 569, endPoint y: 487, distance: 81.4
click at [491, 487] on div "Sign 2 - OPTION B Description Directional Sign Size - 850mm x 120mm x 4.5mm Sub…" at bounding box center [493, 467] width 452 height 99
click at [643, 461] on div "Directional Sign Size - 850mm x 120mm x 4.5mm Substrate: 4.5[PERSON_NAME] acryl…" at bounding box center [521, 478] width 356 height 64
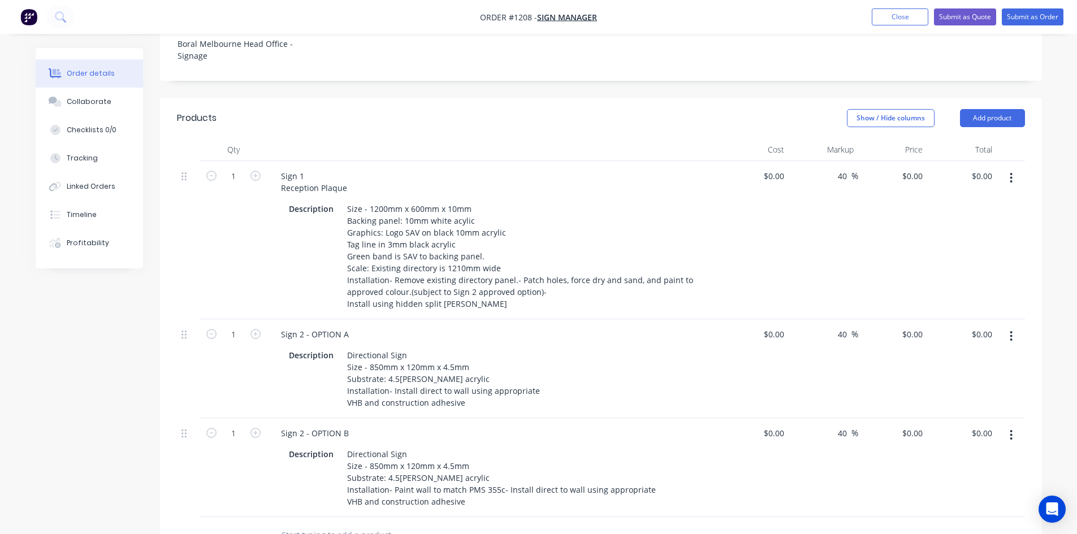
click at [621, 517] on div at bounding box center [470, 535] width 407 height 37
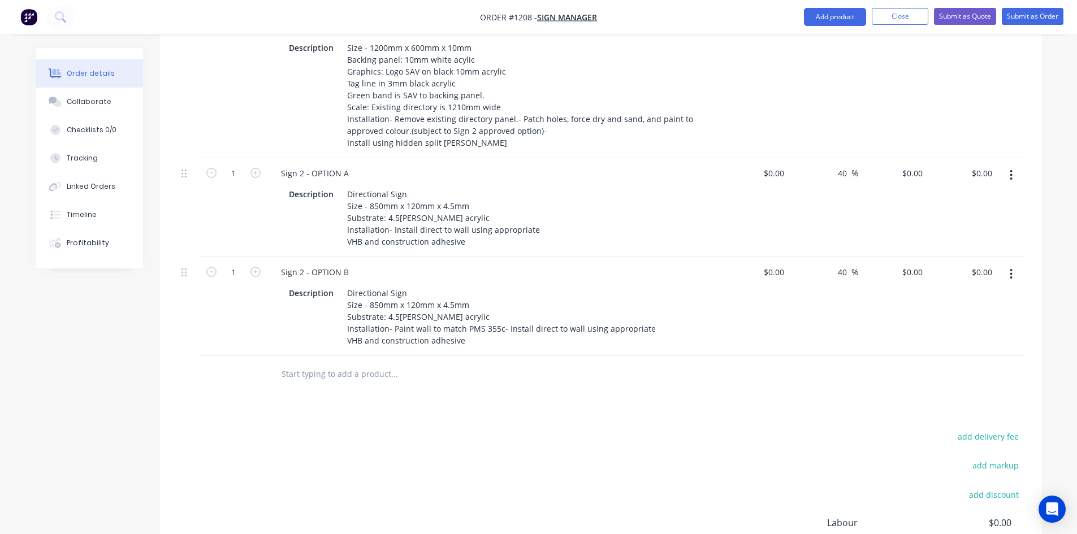
scroll to position [499, 0]
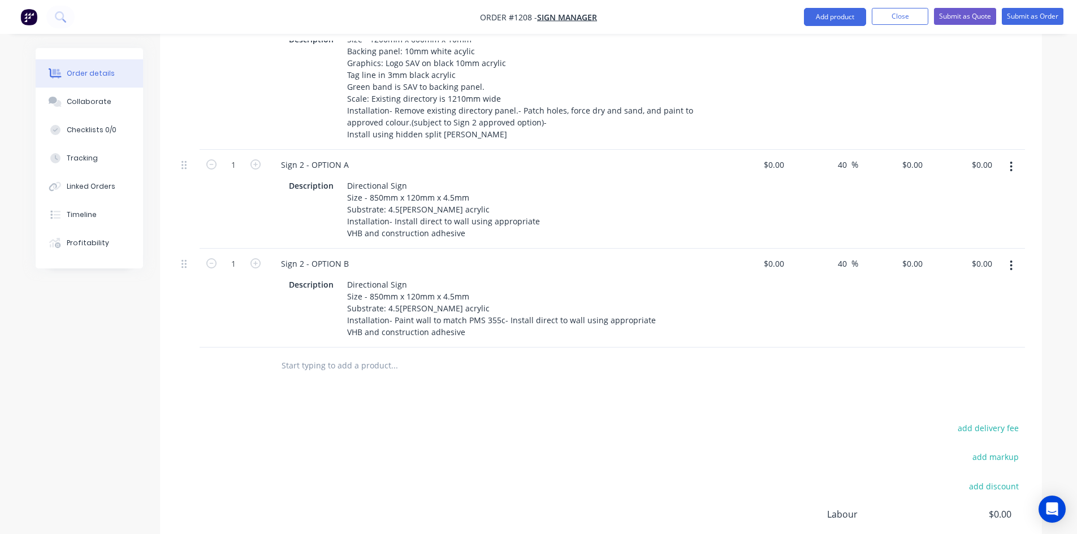
click at [1008, 256] on button "button" at bounding box center [1011, 266] width 27 height 20
click at [971, 310] on div "Duplicate" at bounding box center [971, 318] width 87 height 16
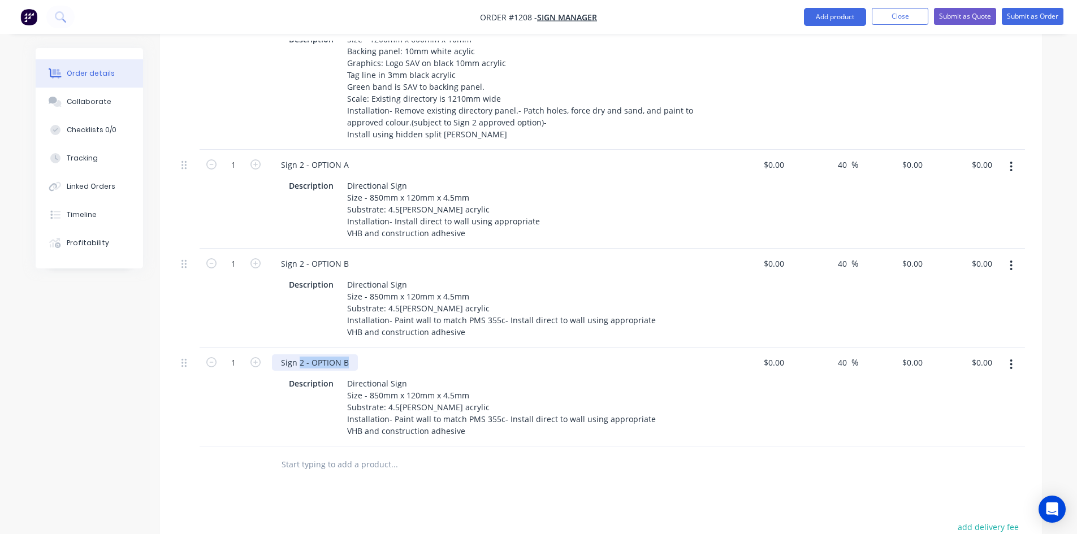
drag, startPoint x: 297, startPoint y: 332, endPoint x: 458, endPoint y: 333, distance: 160.6
click at [458, 355] on div "Sign 2 - OPTION B" at bounding box center [493, 363] width 443 height 16
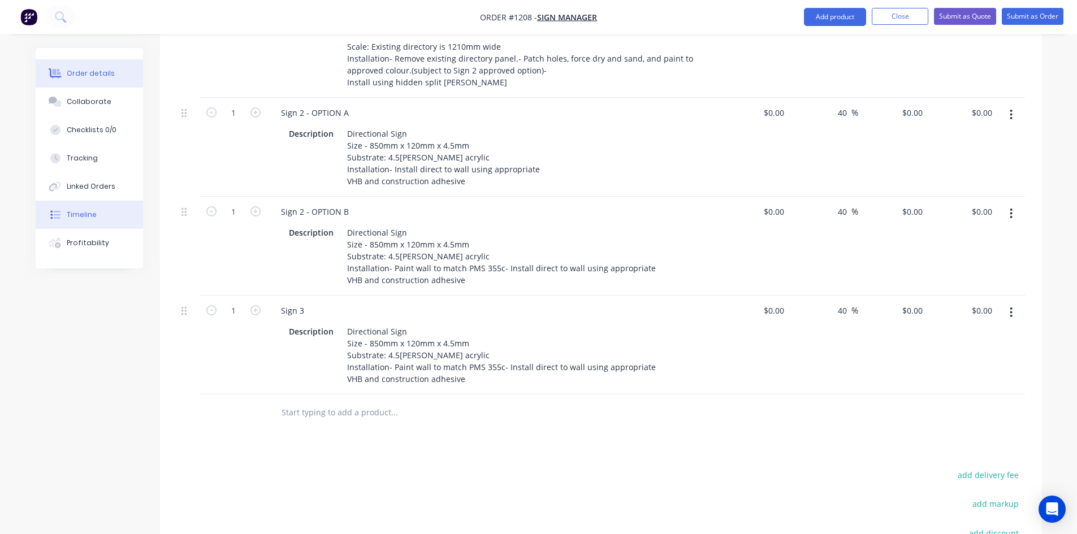
scroll to position [556, 0]
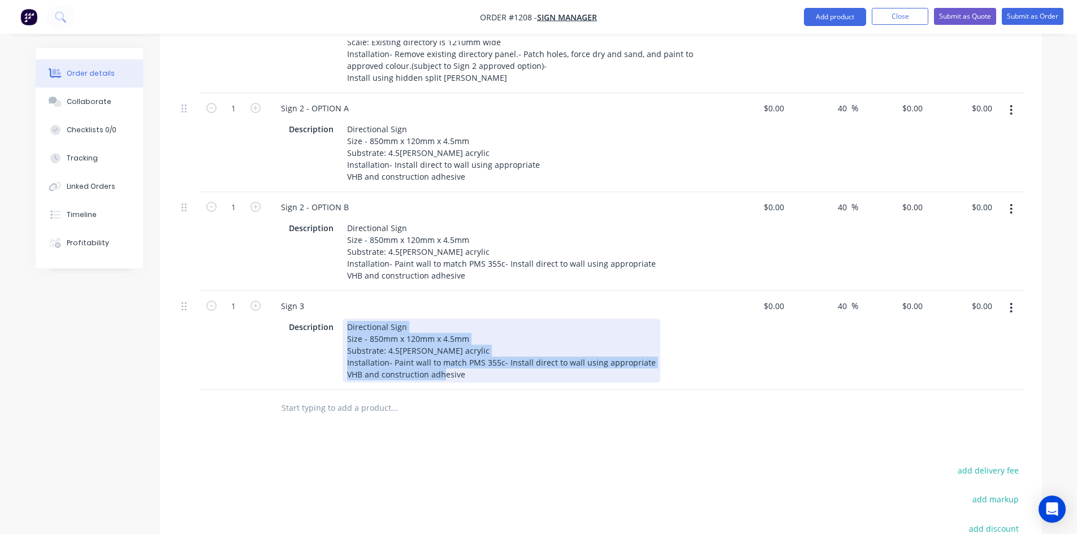
drag, startPoint x: 344, startPoint y: 298, endPoint x: 543, endPoint y: 351, distance: 206.0
click at [543, 351] on div "Directional Sign Size - 850mm x 120mm x 4.5mm Substrate: 4.5[PERSON_NAME] acryl…" at bounding box center [502, 351] width 318 height 64
paste div
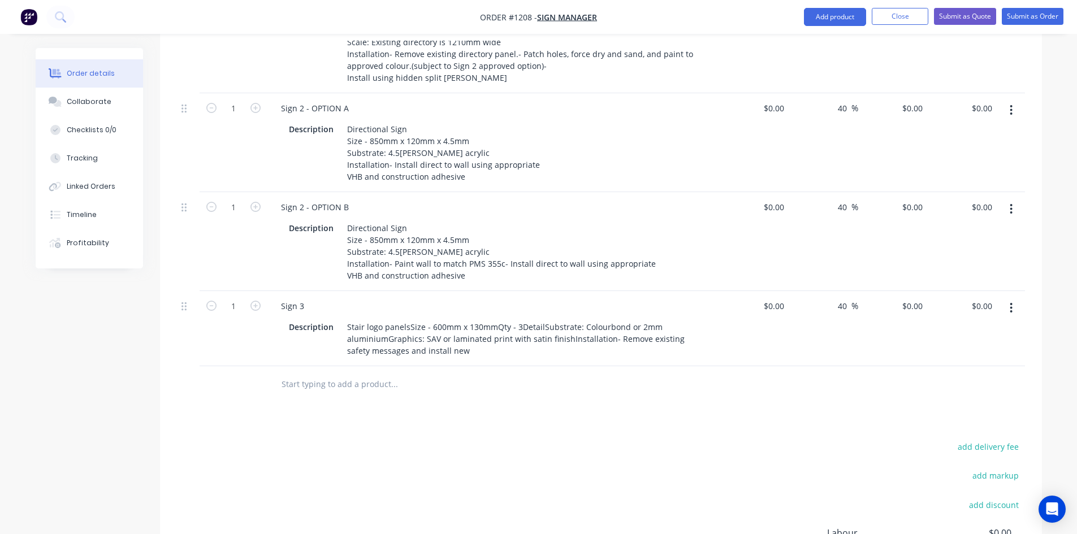
click at [542, 425] on div "Products Show / Hide columns Add product Qty Cost Markup Price Total 1 Sign 1 R…" at bounding box center [601, 273] width 882 height 803
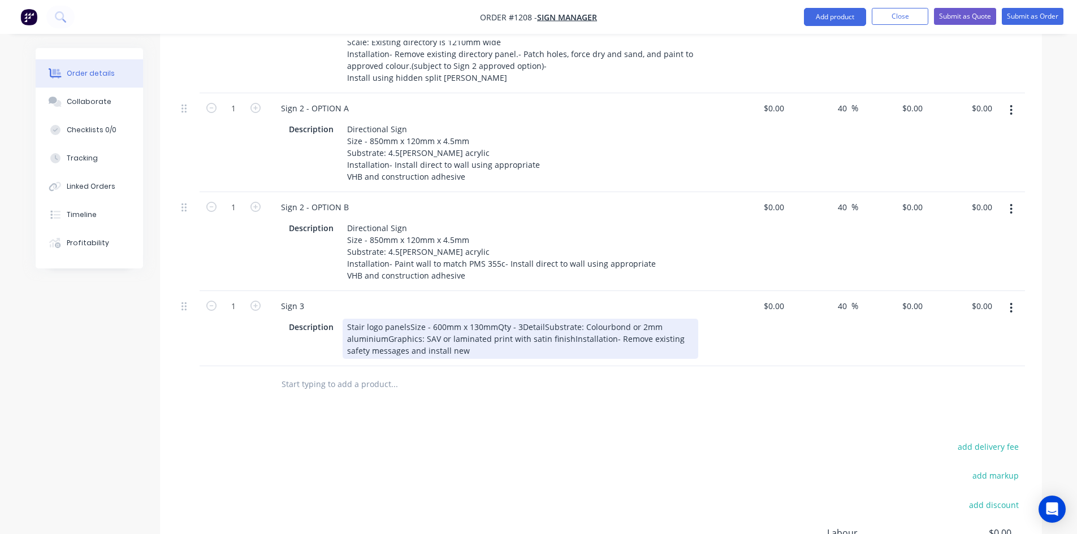
click at [409, 319] on div "Stair logo panelsSize - 600mm x 130mmQty - 3DetailSubstrate: Colourbond or 2mm …" at bounding box center [521, 339] width 356 height 40
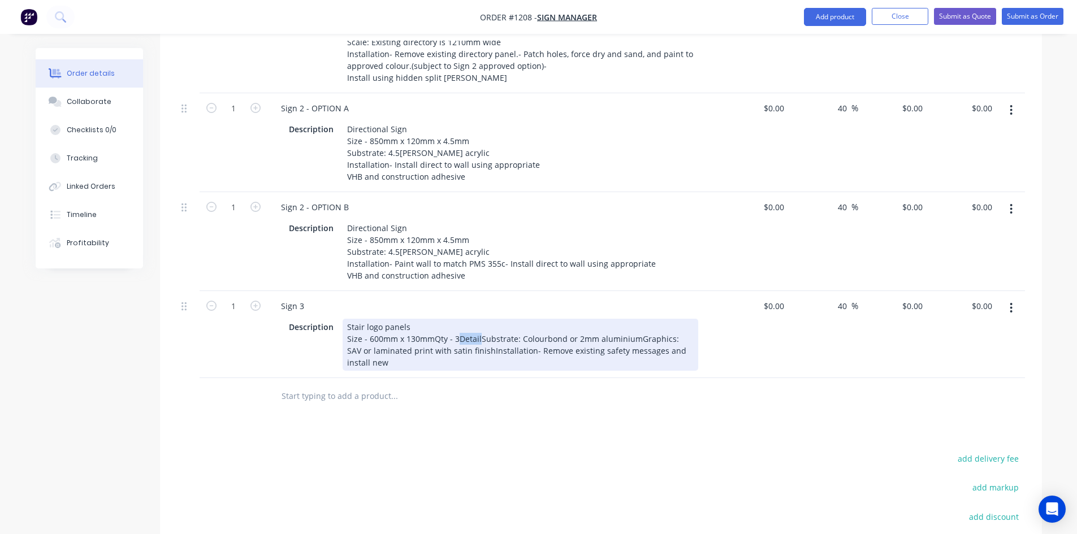
drag, startPoint x: 456, startPoint y: 310, endPoint x: 478, endPoint y: 309, distance: 21.5
click at [478, 319] on div "Stair logo panels Size - 600mm x 130mmQty - 3DetailSubstrate: Colourbond or 2mm…" at bounding box center [521, 345] width 356 height 52
drag, startPoint x: 386, startPoint y: 322, endPoint x: 441, endPoint y: 322, distance: 55.4
click at [441, 322] on div "Stair logo panels Size - 600mm x 130mmQty - 3 Substrate: Colourbond or 2mm alum…" at bounding box center [521, 345] width 356 height 52
click at [447, 326] on div "Stair logo panels Size - 600mm x 130mmQty - 3 Substrate: 2mm aluminiumGraphics:…" at bounding box center [521, 345] width 356 height 52
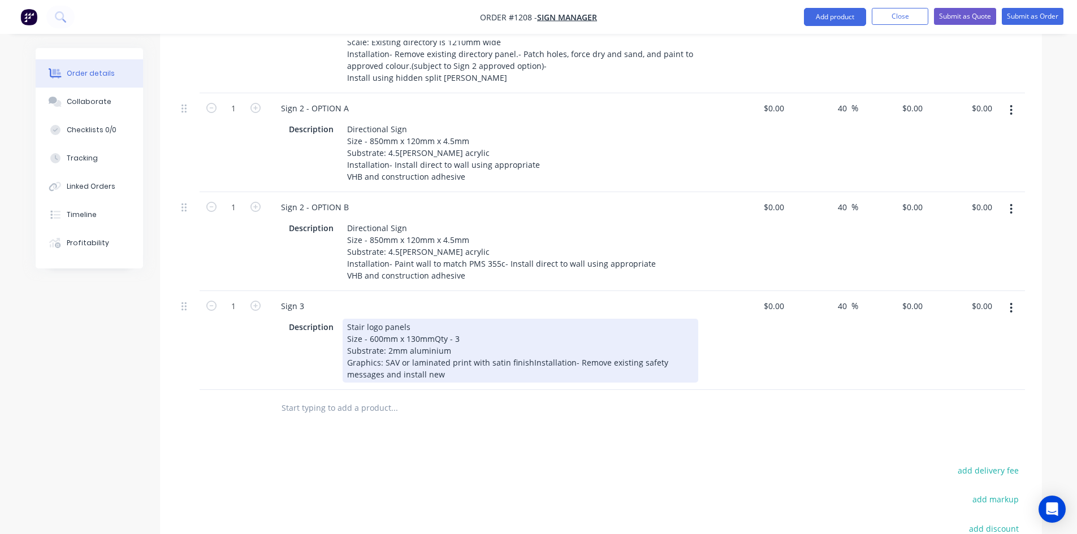
click at [525, 338] on div "Stair logo panels Size - 600mm x 130mmQty - 3 Substrate: 2mm aluminium Graphics…" at bounding box center [521, 351] width 356 height 64
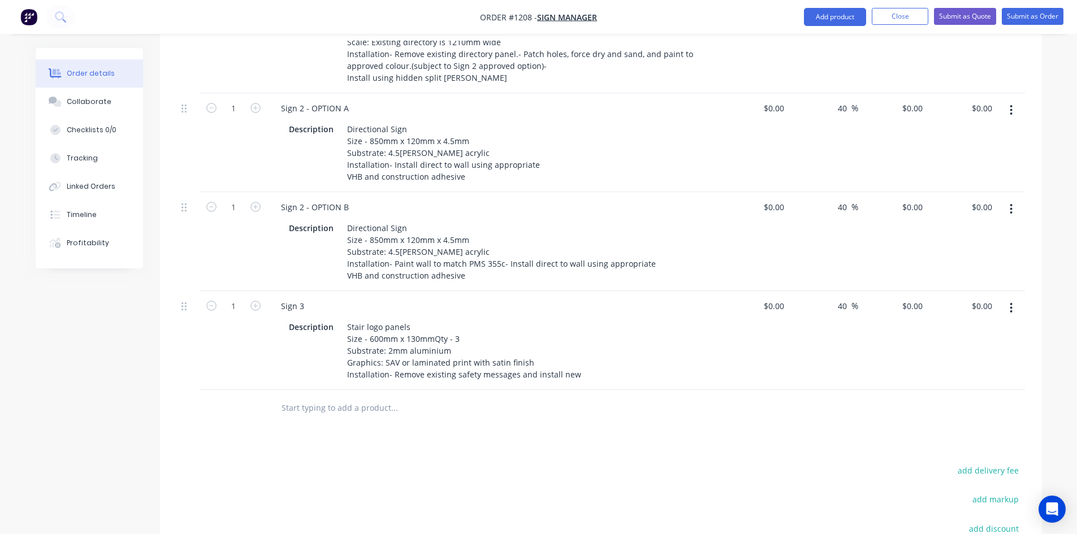
click at [524, 407] on div "Products Show / Hide columns Add product Qty Cost Markup Price Total 1 Sign 1 R…" at bounding box center [601, 285] width 882 height 827
click at [1006, 298] on button "button" at bounding box center [1011, 308] width 27 height 20
click at [964, 352] on div "Duplicate" at bounding box center [971, 360] width 87 height 16
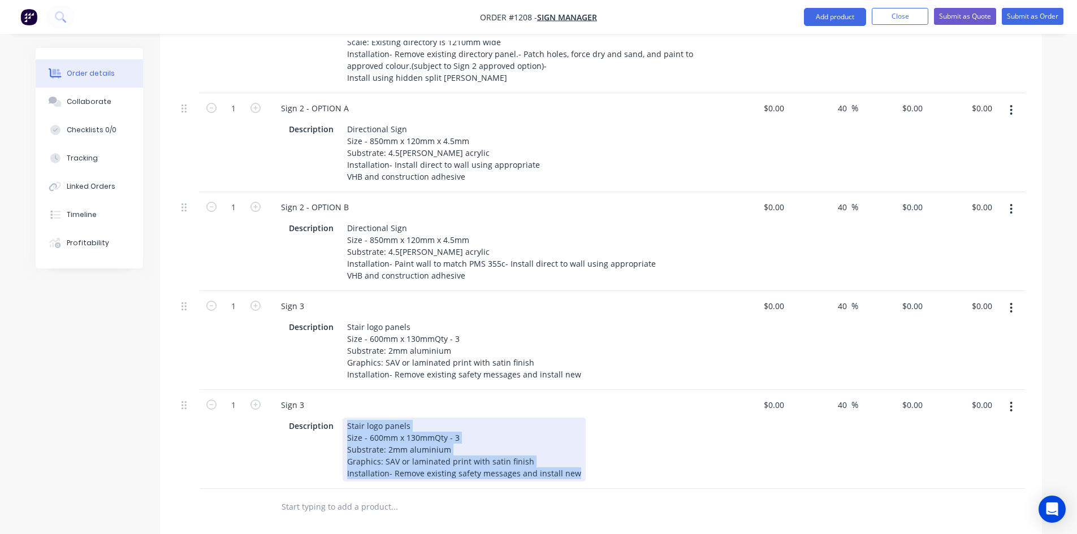
drag, startPoint x: 354, startPoint y: 407, endPoint x: 610, endPoint y: 457, distance: 260.9
click at [610, 457] on div "Sign 3 Description Stair logo panels Size - 600mm x 130mmQty - 3 Substrate: 2mm…" at bounding box center [493, 439] width 452 height 99
paste div
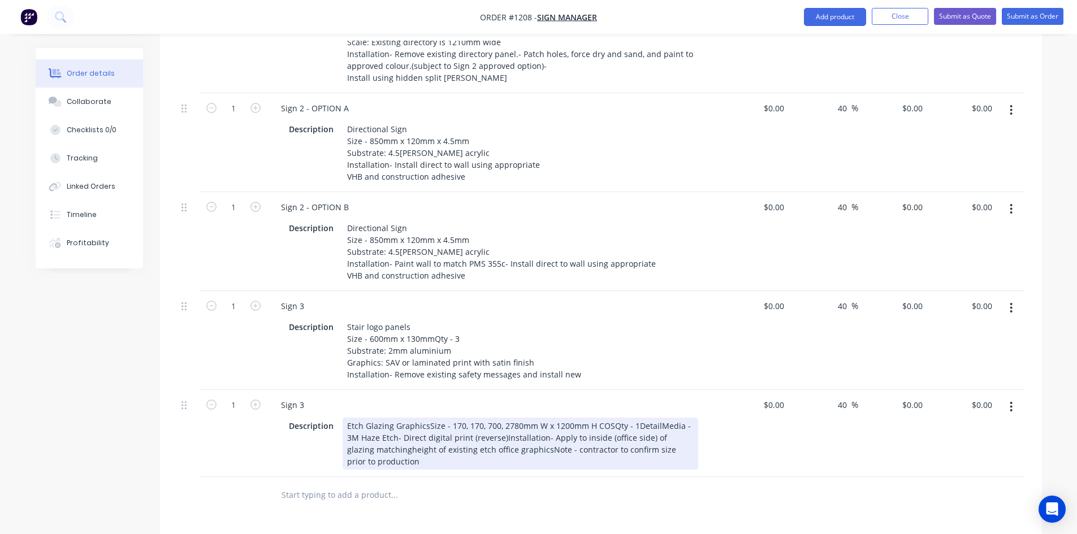
click at [607, 457] on div "Qty Cost Markup Price Total 1 Sign 1 Reception Plaque Description Size - 1200mm…" at bounding box center [601, 213] width 882 height 602
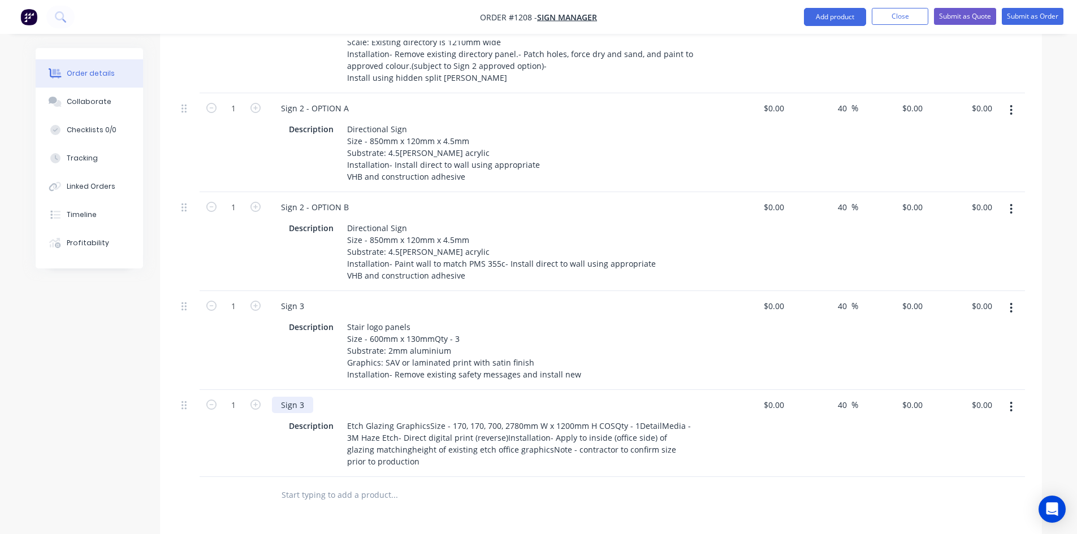
click at [300, 397] on div "Sign 3" at bounding box center [292, 405] width 41 height 16
click at [305, 397] on div "Sign 3" at bounding box center [292, 405] width 41 height 16
click at [569, 484] on div at bounding box center [441, 495] width 339 height 23
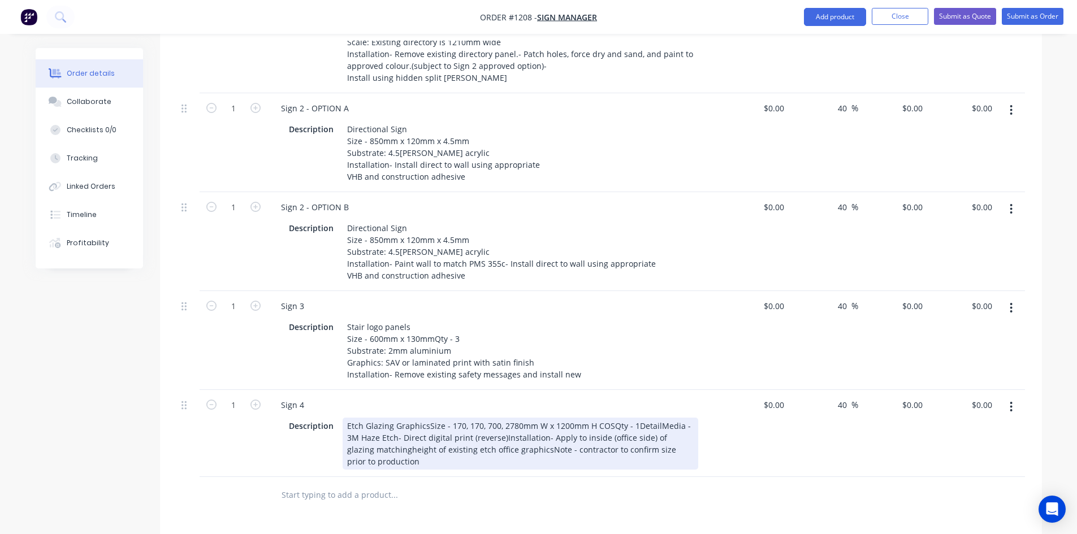
click at [426, 418] on div "Etch Glazing GraphicsSize - 170, 170, 700, 2780mm W x 1200mm H COSQty - 1Detail…" at bounding box center [521, 444] width 356 height 52
drag, startPoint x: 528, startPoint y: 410, endPoint x: 573, endPoint y: 408, distance: 45.9
click at [573, 418] on div "Etch Glazing Graphics Size - 170, 170, 700, 2780mm W x 1200mm H COSQty - 1Detai…" at bounding box center [521, 444] width 356 height 52
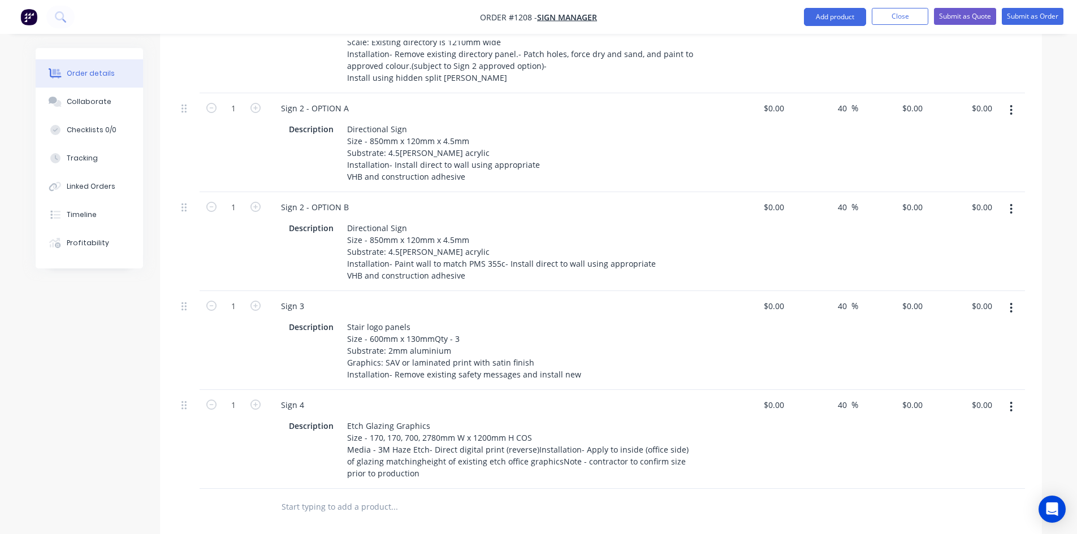
click at [528, 496] on div at bounding box center [441, 507] width 339 height 23
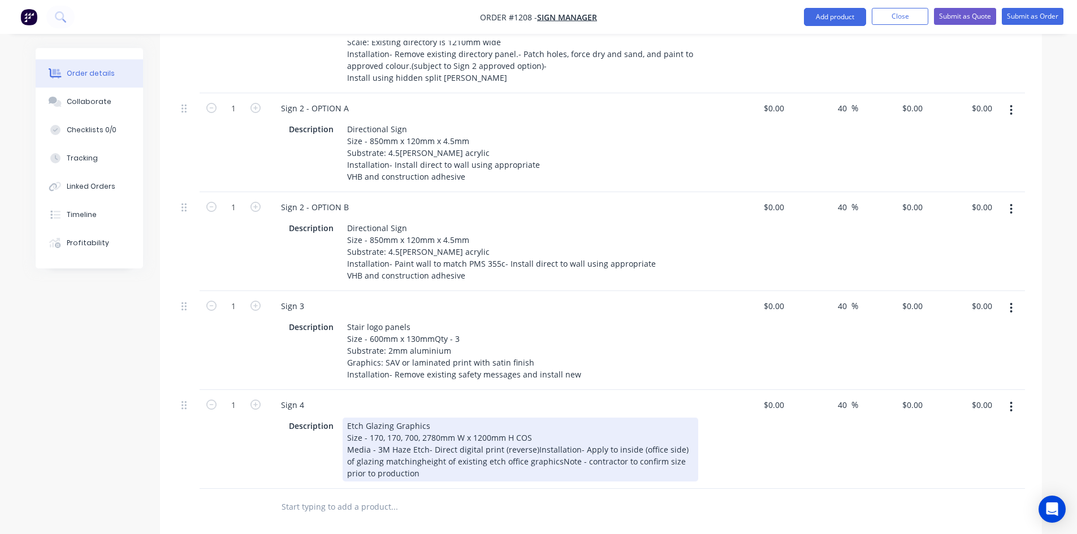
click at [408, 432] on div "Etch Glazing Graphics Size - 170, 170, 700, 2780mm W x 1200mm H COS Media - 3M …" at bounding box center [521, 450] width 356 height 64
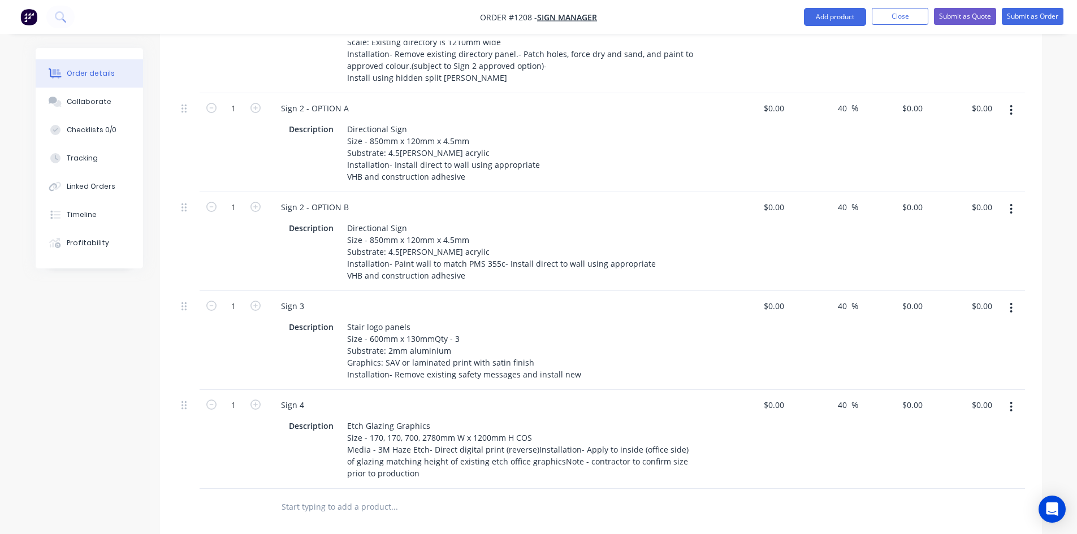
click at [545, 496] on div at bounding box center [441, 507] width 339 height 23
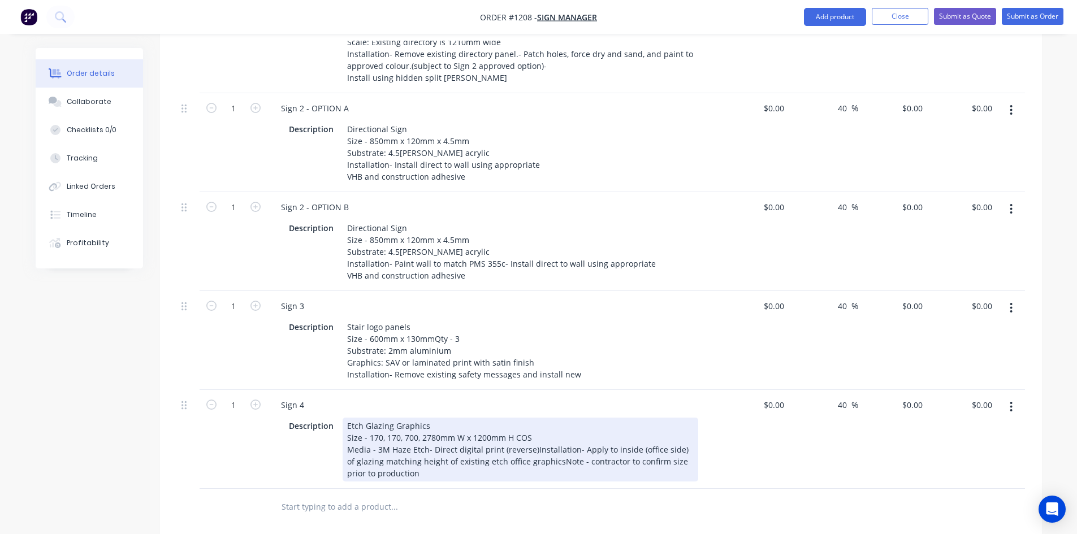
click at [547, 435] on div "Etch Glazing Graphics Size - 170, 170, 700, 2780mm W x 1200mm H COS Media - 3M …" at bounding box center [521, 450] width 356 height 64
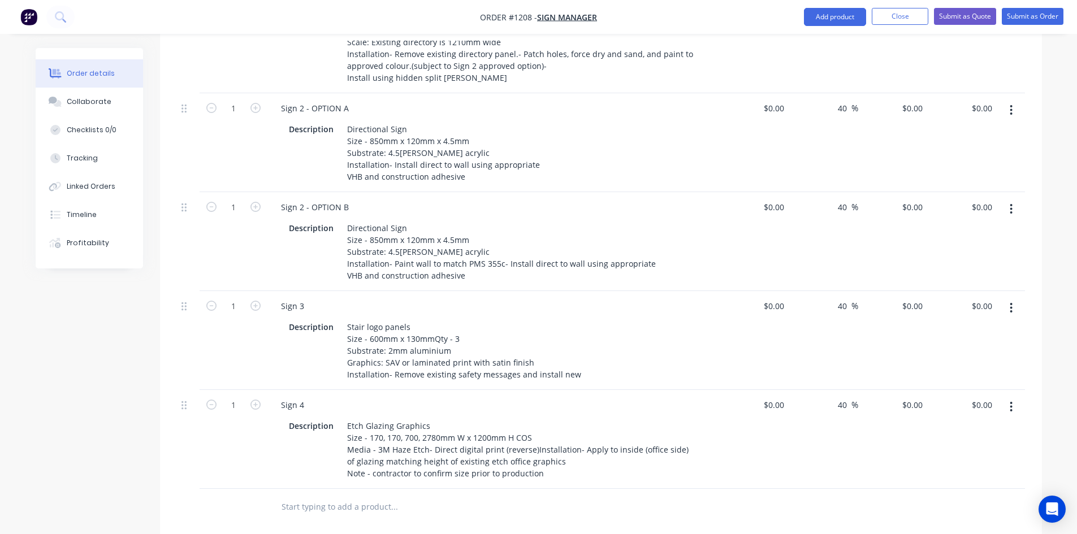
click at [548, 496] on div at bounding box center [441, 507] width 339 height 23
click at [544, 496] on div at bounding box center [441, 507] width 339 height 23
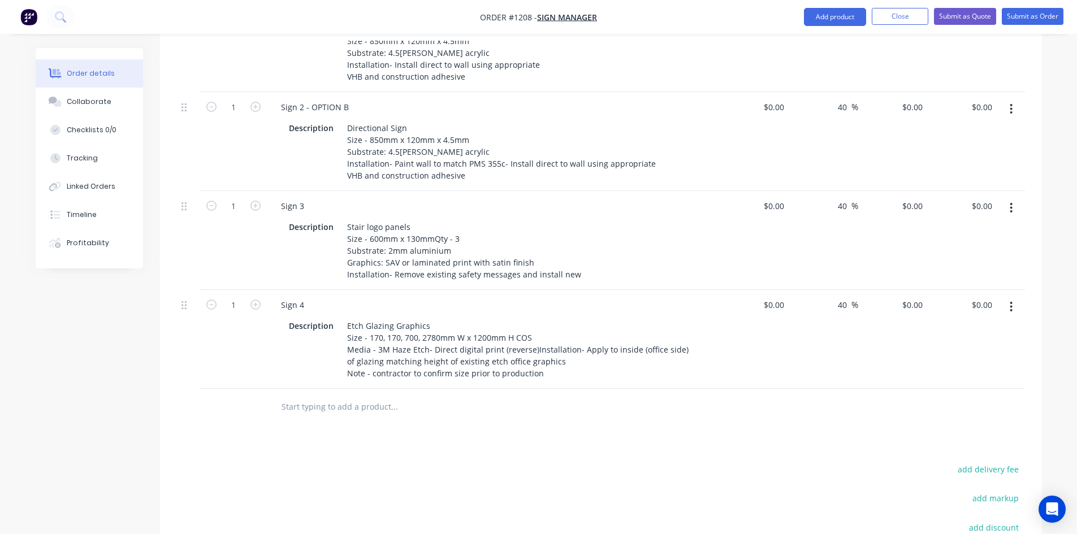
scroll to position [669, 0]
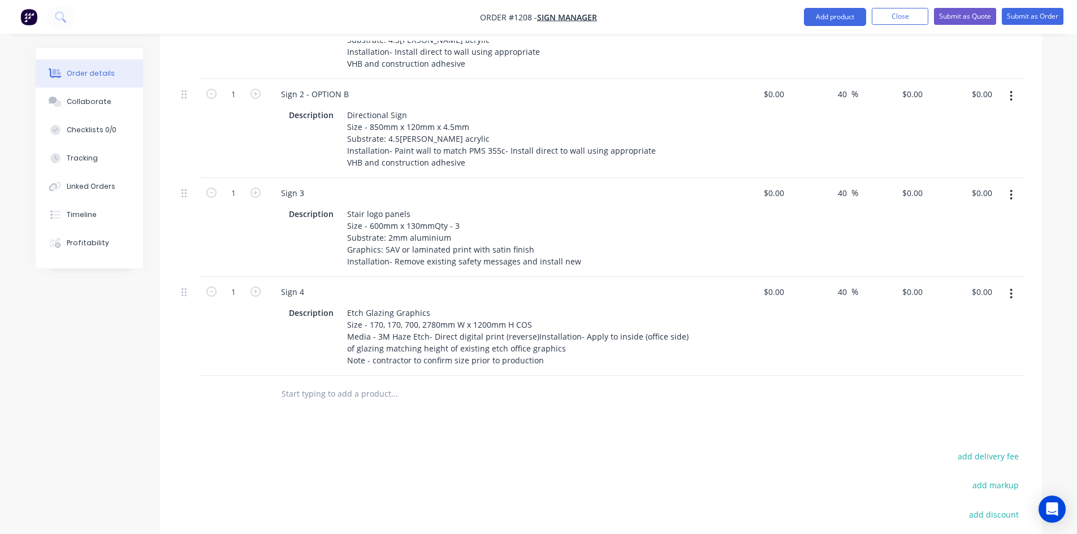
click at [1009, 284] on button "button" at bounding box center [1011, 294] width 27 height 20
click at [970, 338] on div "Duplicate" at bounding box center [971, 346] width 87 height 16
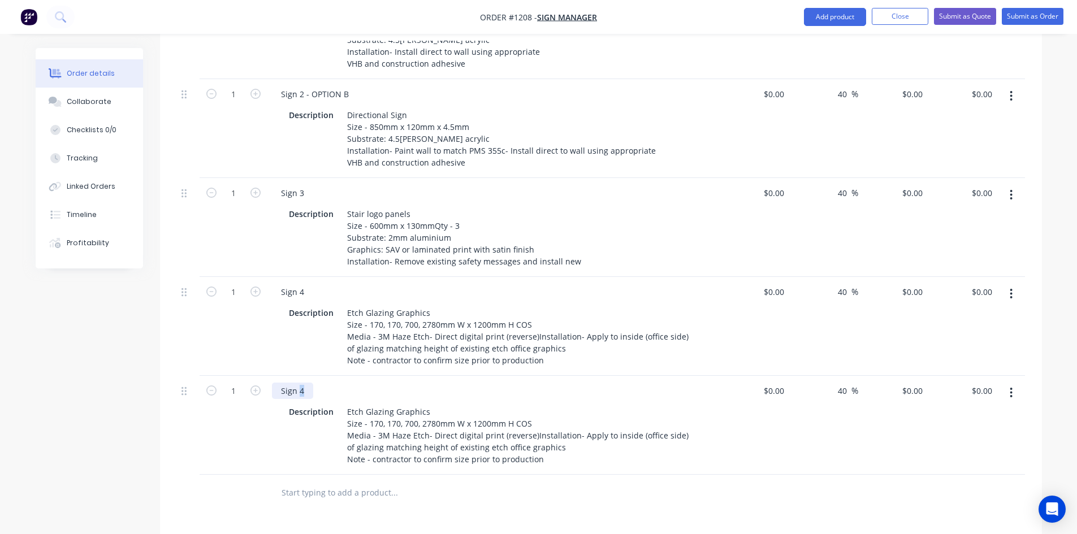
drag, startPoint x: 299, startPoint y: 364, endPoint x: 309, endPoint y: 362, distance: 10.3
click at [314, 383] on div "Sign 4" at bounding box center [493, 391] width 443 height 16
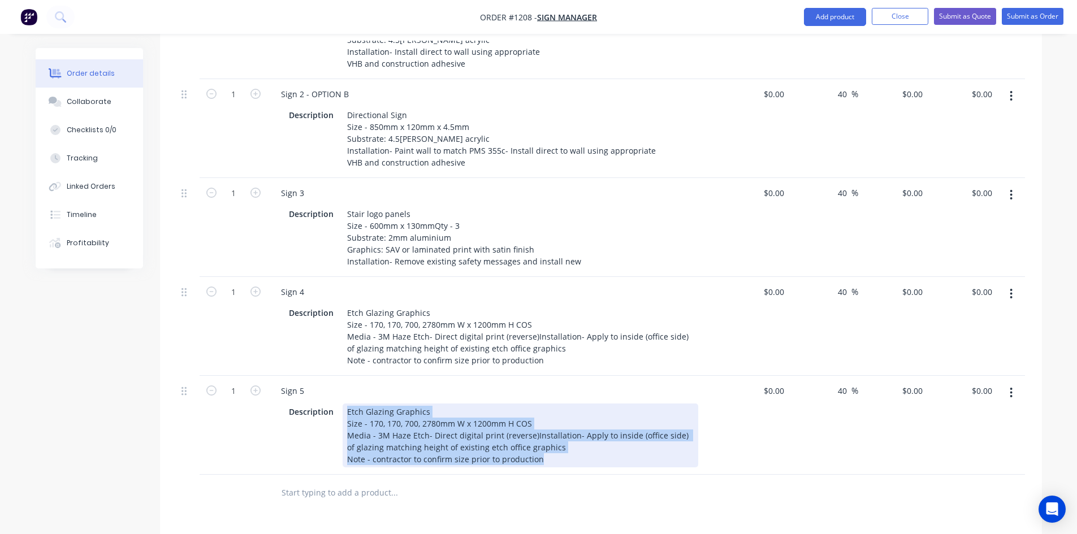
drag, startPoint x: 344, startPoint y: 383, endPoint x: 589, endPoint y: 442, distance: 251.7
click at [589, 442] on div "Sign 5 Description Etch Glazing Graphics Size - 170, 170, 700, 2780mm W x 1200m…" at bounding box center [493, 425] width 452 height 99
paste div
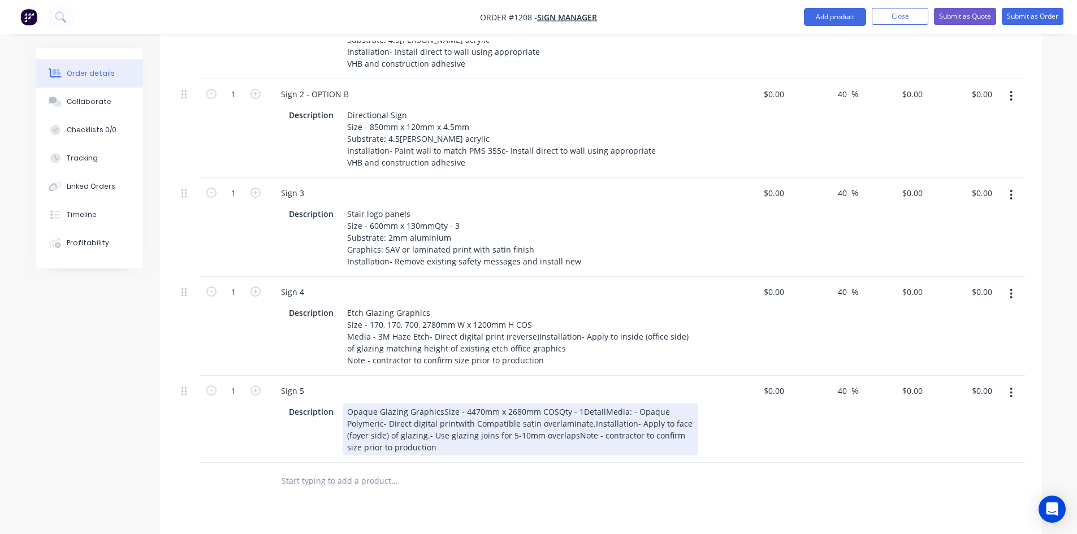
click at [607, 459] on div "Qty Cost Markup Price Total 1 Sign 1 Reception Plaque Description Size - 1200mm…" at bounding box center [601, 149] width 882 height 701
click at [439, 404] on div "Opaque Glazing GraphicsSize - 4470mm x 2680mm COSQty - 1DetailMedia: - Opaque P…" at bounding box center [521, 430] width 356 height 52
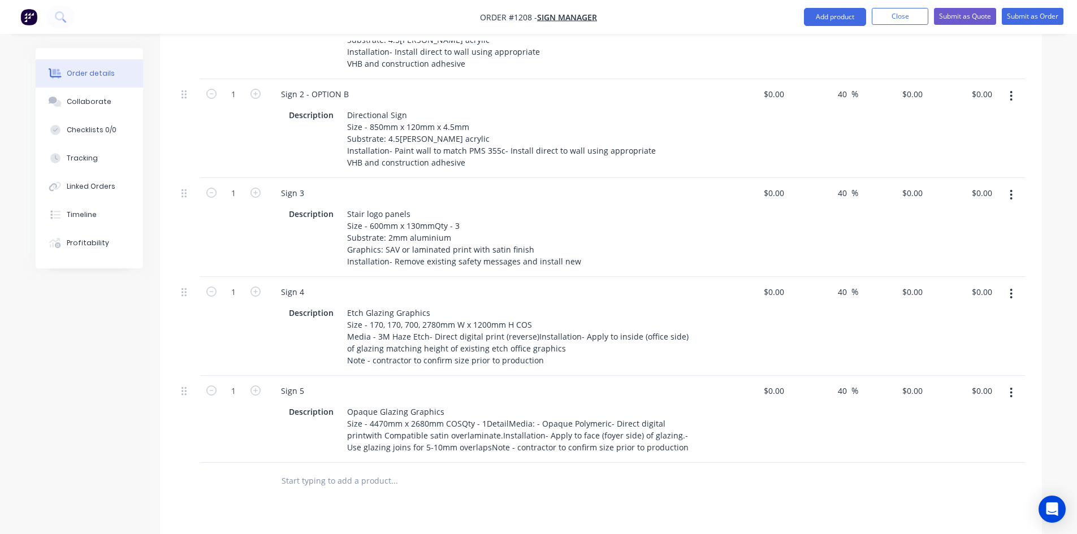
click at [511, 470] on div at bounding box center [441, 481] width 339 height 23
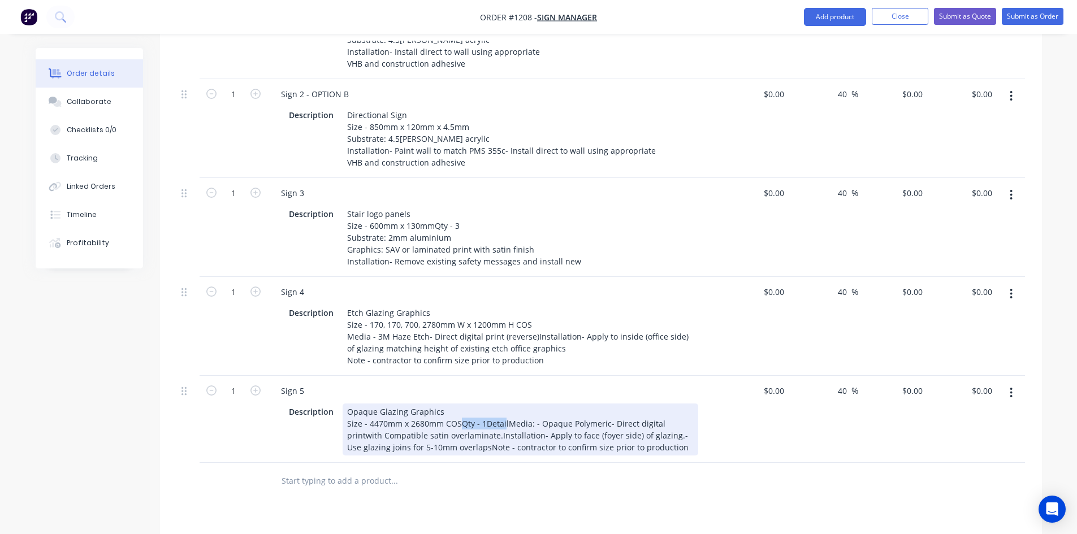
drag, startPoint x: 458, startPoint y: 396, endPoint x: 503, endPoint y: 394, distance: 44.7
click at [503, 404] on div "Opaque Glazing Graphics Size - 4470mm x 2680mm COSQty - 1DetailMedia: - Opaque …" at bounding box center [521, 430] width 356 height 52
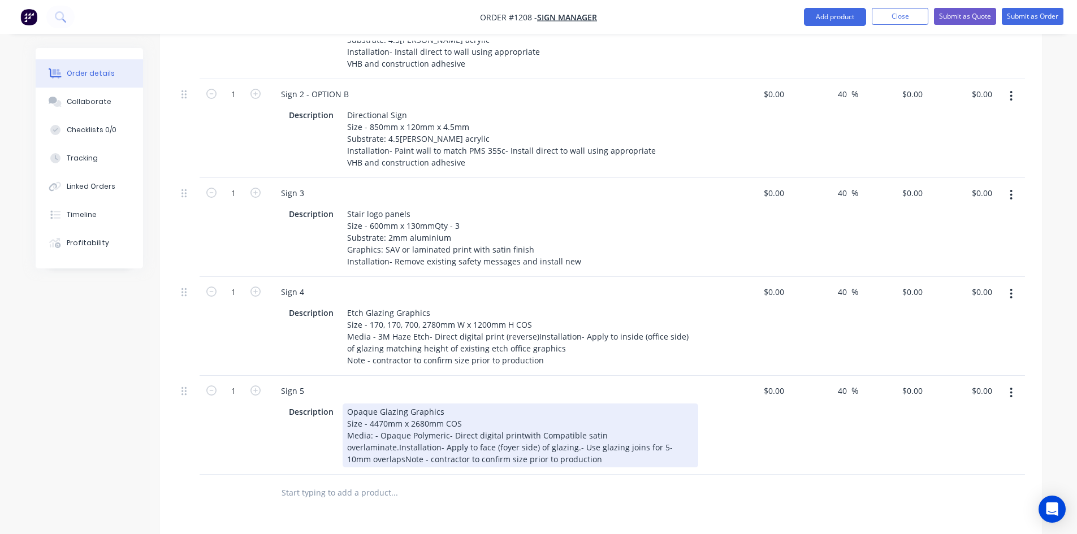
click at [518, 409] on div "Opaque Glazing Graphics Size - 4470mm x 2680mm COS Media: - Opaque Polymeric- D…" at bounding box center [521, 436] width 356 height 64
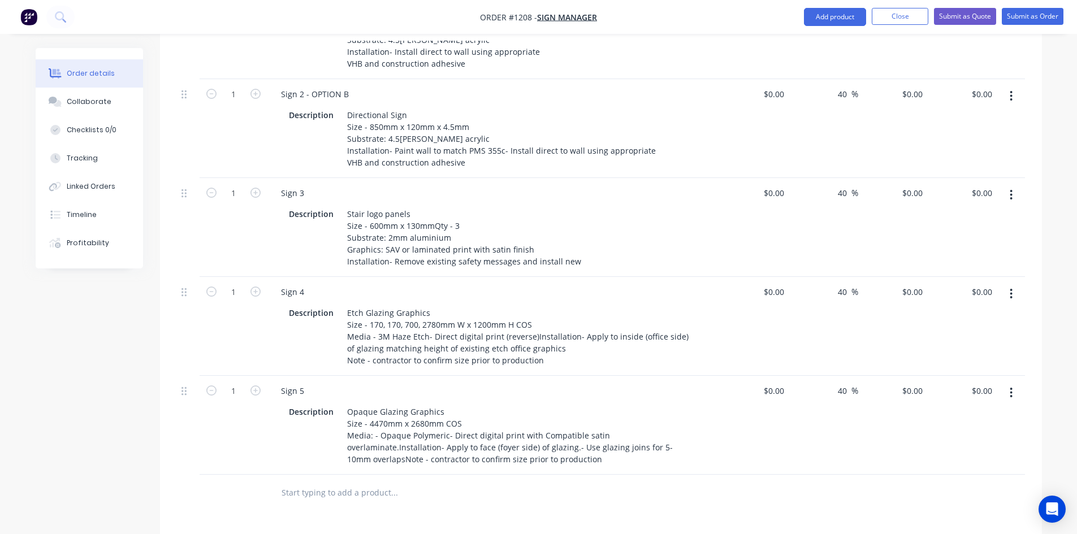
click at [556, 475] on div at bounding box center [470, 493] width 407 height 37
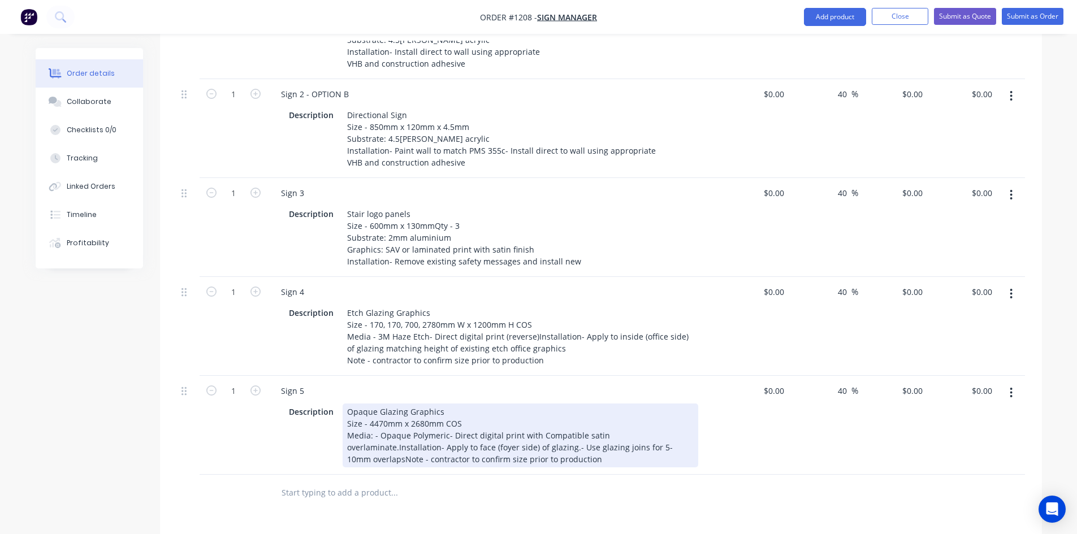
click at [362, 421] on div "Opaque Glazing Graphics Size - 4470mm x 2680mm COS Media: - Opaque Polymeric- D…" at bounding box center [521, 436] width 356 height 64
click at [381, 420] on div "Opaque Glazing Graphics Size - 4470mm x 2680mm COS Media: - Opaque Polymeric- D…" at bounding box center [521, 436] width 356 height 64
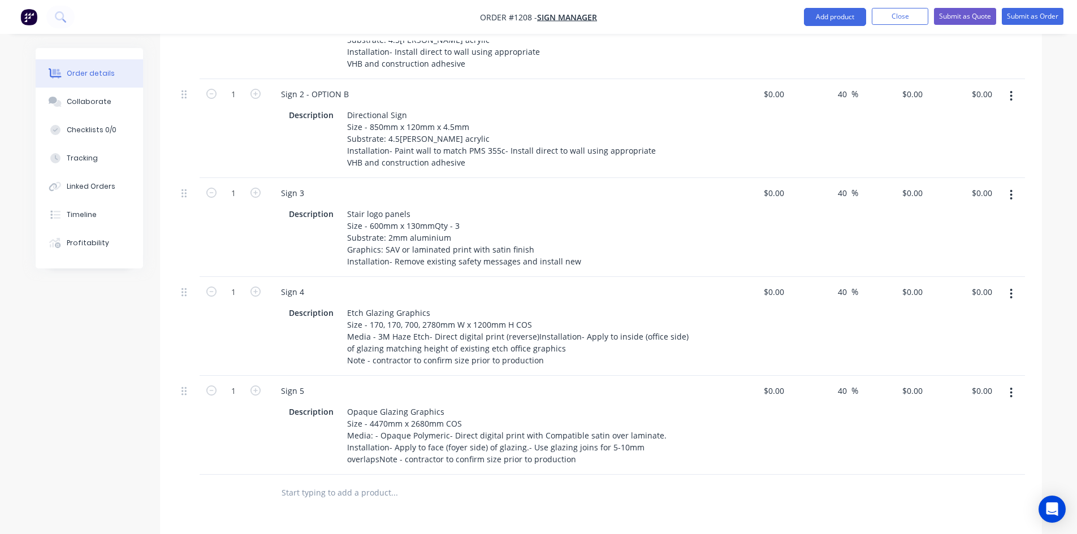
drag, startPoint x: 441, startPoint y: 485, endPoint x: 554, endPoint y: 452, distance: 117.2
click at [444, 485] on div "Products Show / Hide columns Add product Qty Cost Markup Price Total 1 Sign 1 R…" at bounding box center [601, 271] width 882 height 1025
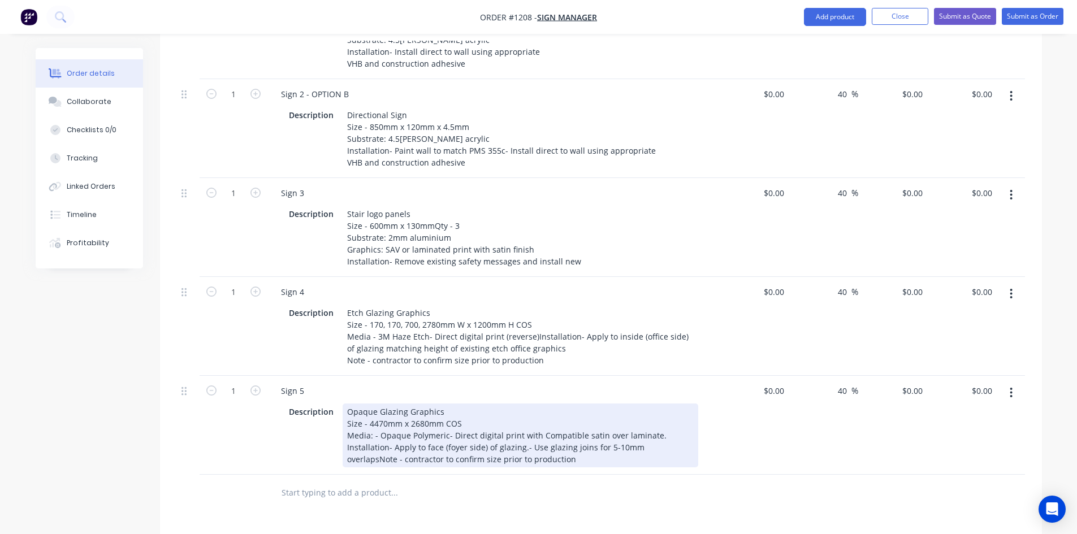
click at [664, 419] on div "Opaque Glazing Graphics Size - 4470mm x 2680mm COS Media: - Opaque Polymeric- D…" at bounding box center [521, 436] width 356 height 64
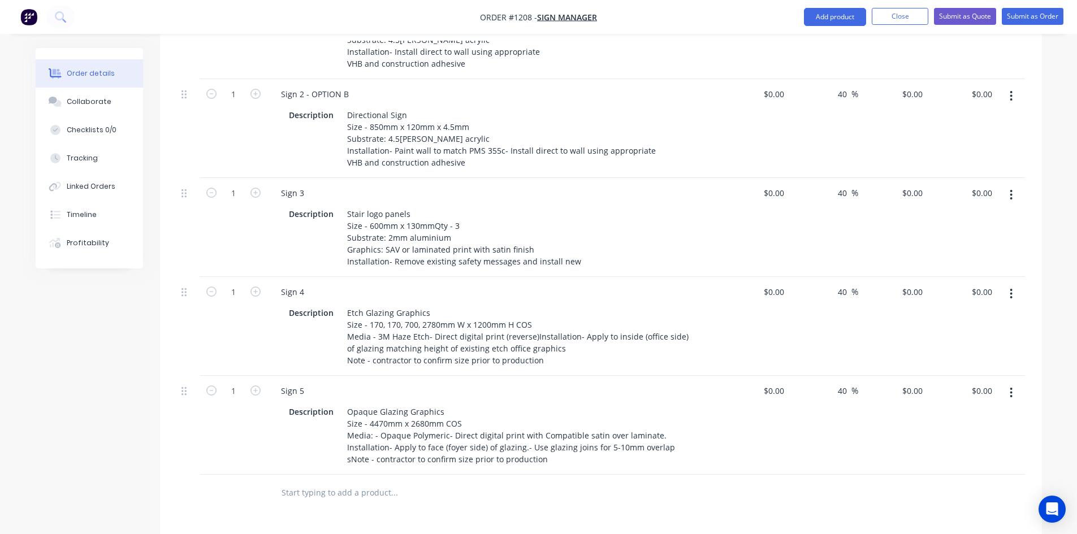
click at [549, 482] on div at bounding box center [441, 493] width 339 height 23
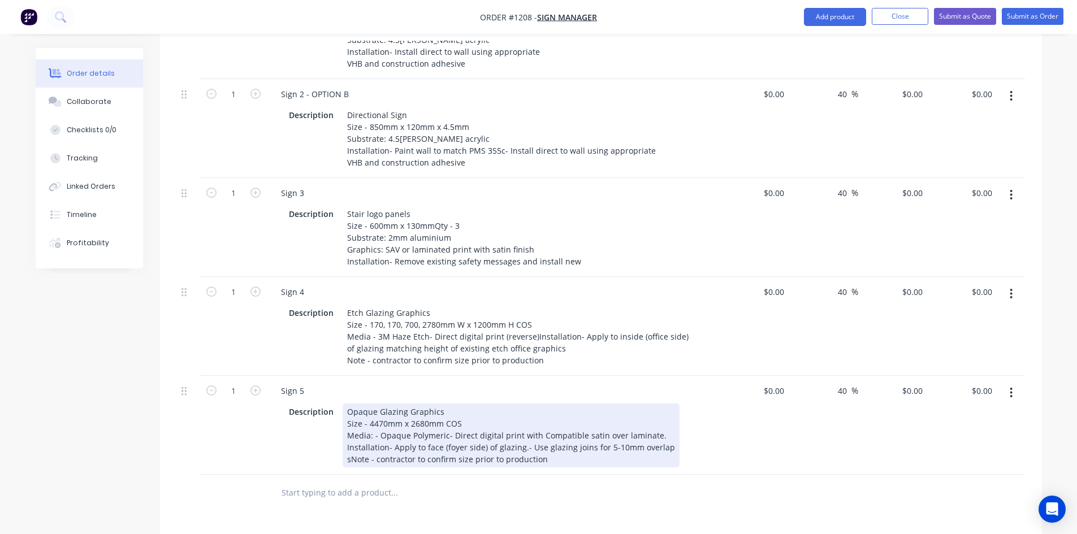
click at [662, 421] on div "Opaque Glazing Graphics Size - 4470mm x 2680mm COS Media: - Opaque Polymeric- D…" at bounding box center [511, 436] width 337 height 64
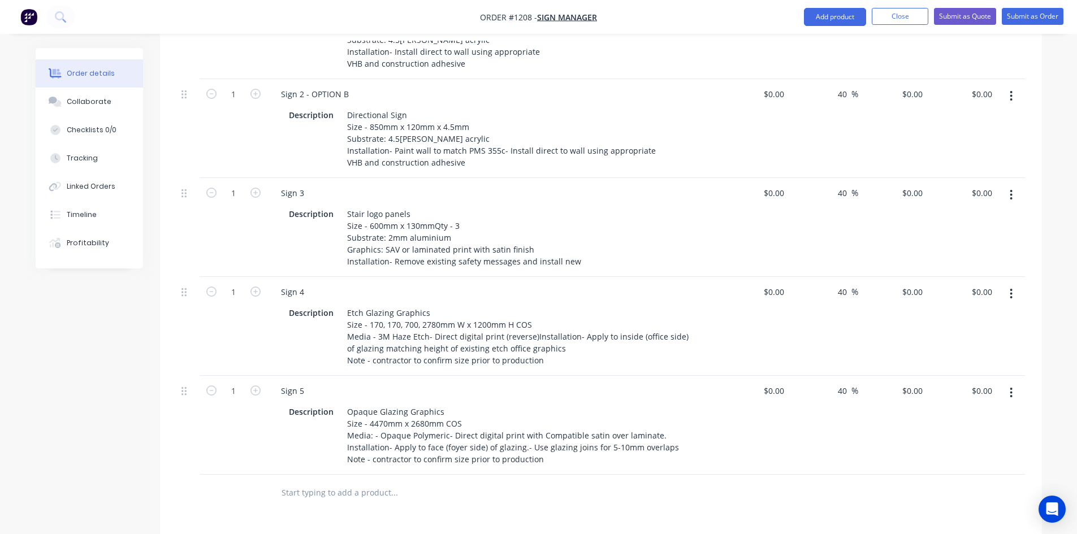
click at [612, 475] on div at bounding box center [470, 493] width 407 height 37
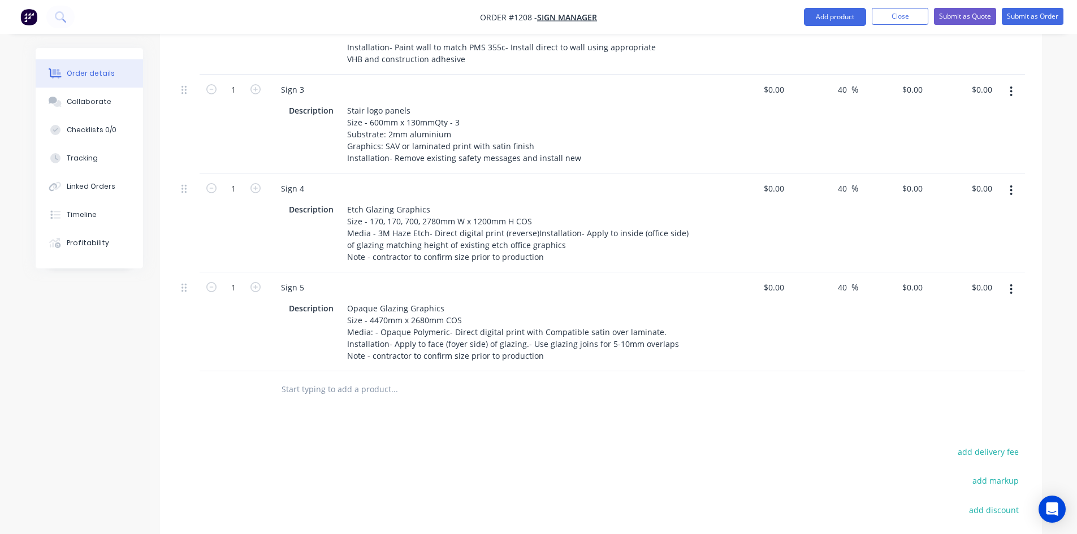
scroll to position [782, 0]
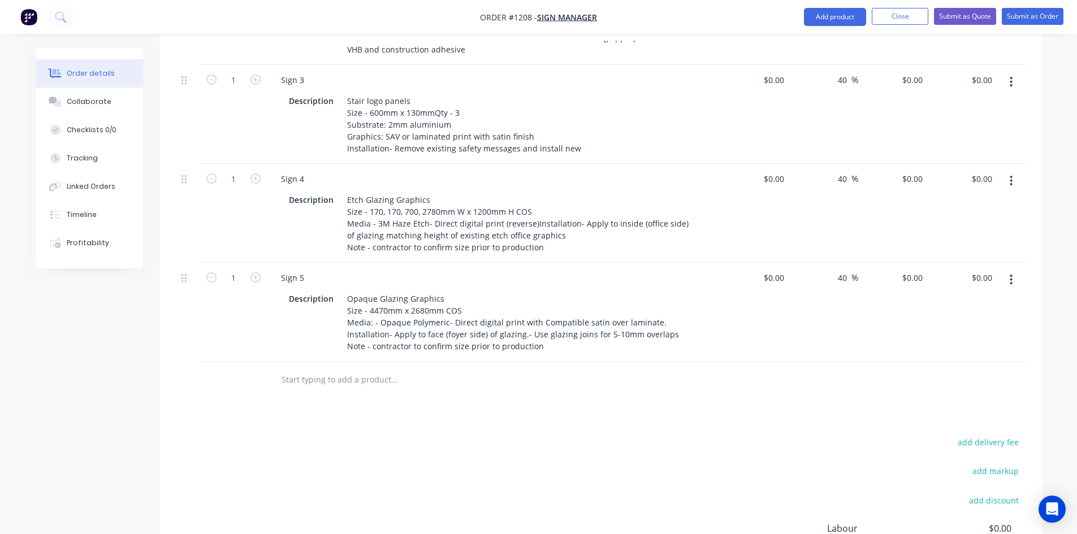
click at [1007, 270] on button "button" at bounding box center [1011, 280] width 27 height 20
click at [951, 324] on div "Duplicate" at bounding box center [971, 332] width 87 height 16
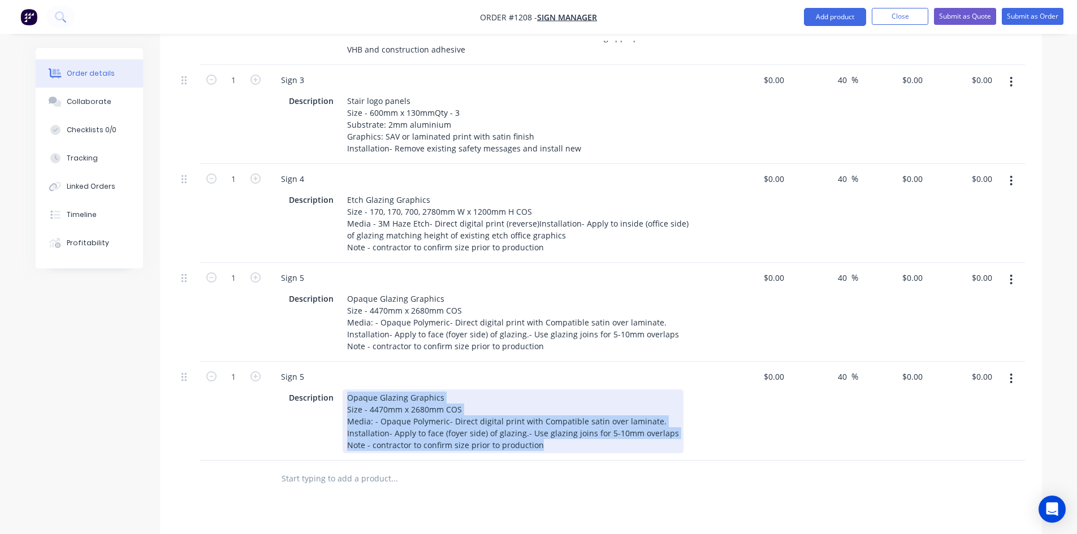
drag, startPoint x: 347, startPoint y: 366, endPoint x: 607, endPoint y: 434, distance: 268.7
click at [607, 434] on div "Qty Cost Markup Price Total 1 Sign 1 Reception Plaque Description Size - 1200mm…" at bounding box center [601, 91] width 882 height 811
copy div "Opaque Glazing Graphics Size - 4470mm x 2680mm COS Media: - Opaque Polymeric- D…"
paste div
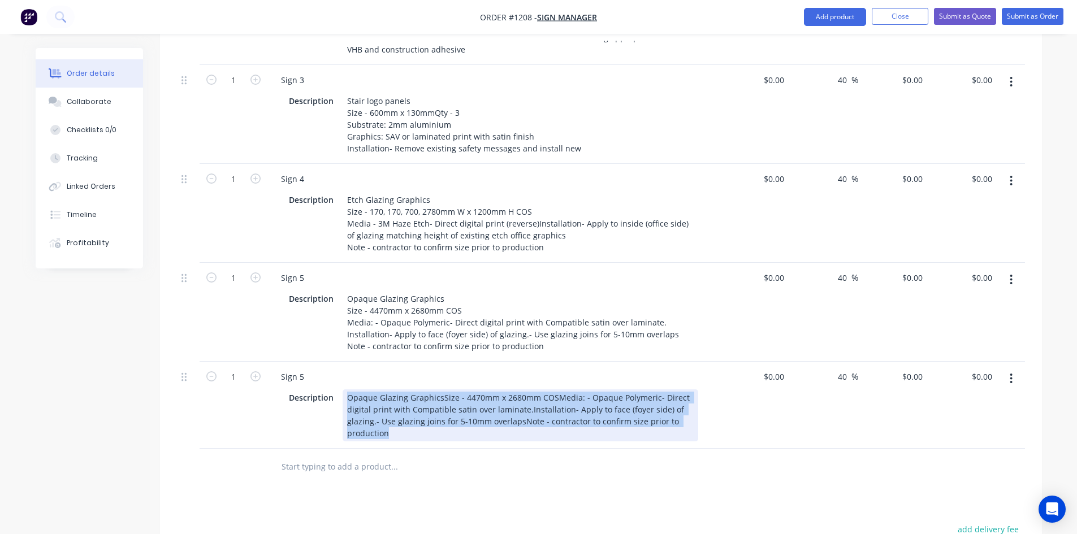
drag, startPoint x: 345, startPoint y: 369, endPoint x: 449, endPoint y: 413, distance: 113.2
click at [449, 413] on div "Sign 5 Description Opaque Glazing GraphicsSize - 4470mm x 2680mm COSMedia: - Op…" at bounding box center [493, 405] width 452 height 87
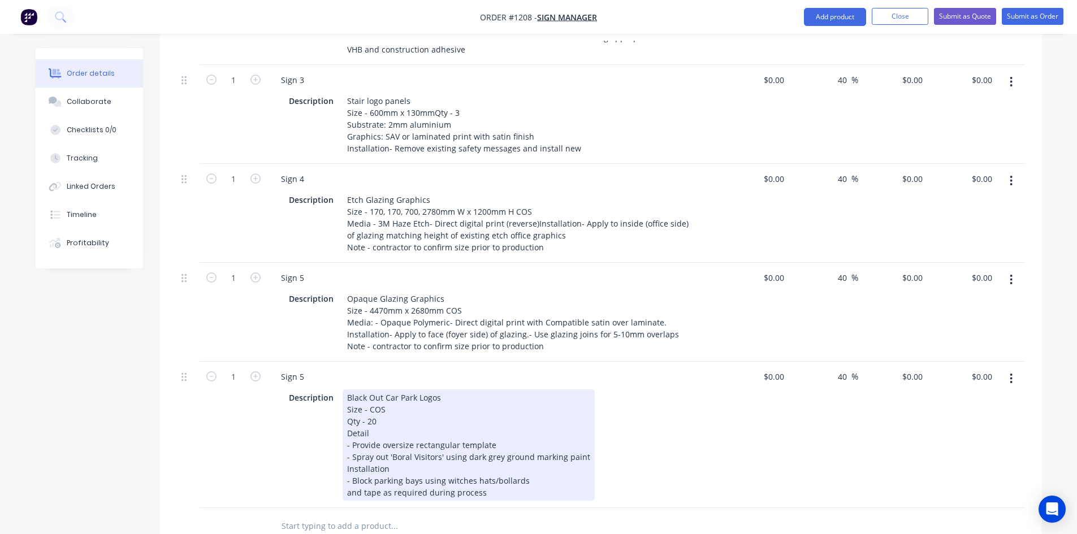
click at [321, 463] on div "Products Show / Hide columns Add product Qty Cost Markup Price Total 1 Sign 1 R…" at bounding box center [601, 230] width 882 height 1171
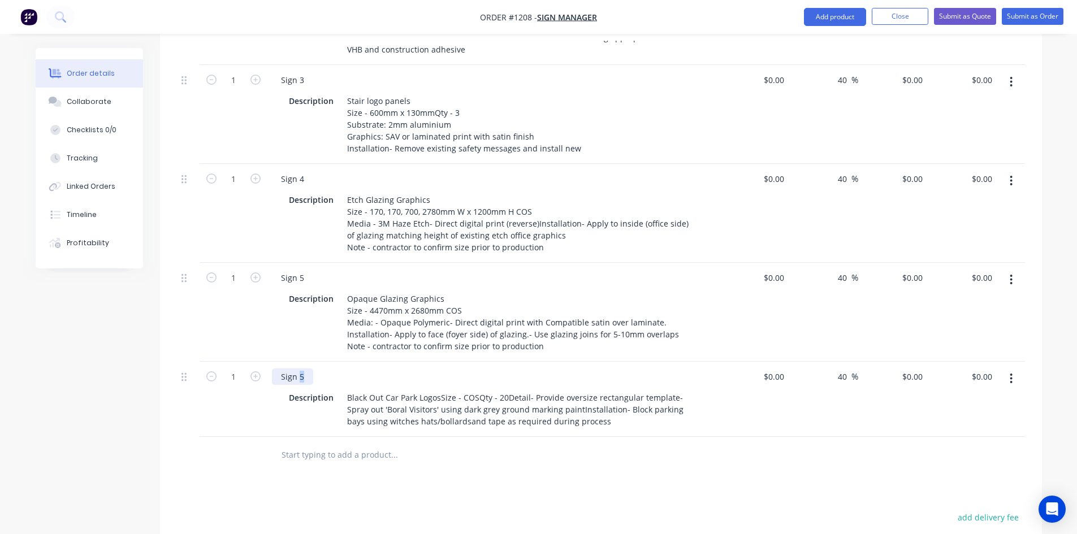
drag, startPoint x: 298, startPoint y: 348, endPoint x: 305, endPoint y: 349, distance: 7.0
click at [305, 369] on div "Sign 5" at bounding box center [292, 377] width 41 height 16
click at [449, 447] on div "Products Show / Hide columns Add product Qty Cost Markup Price Total 1 Sign 1 R…" at bounding box center [601, 195] width 882 height 1100
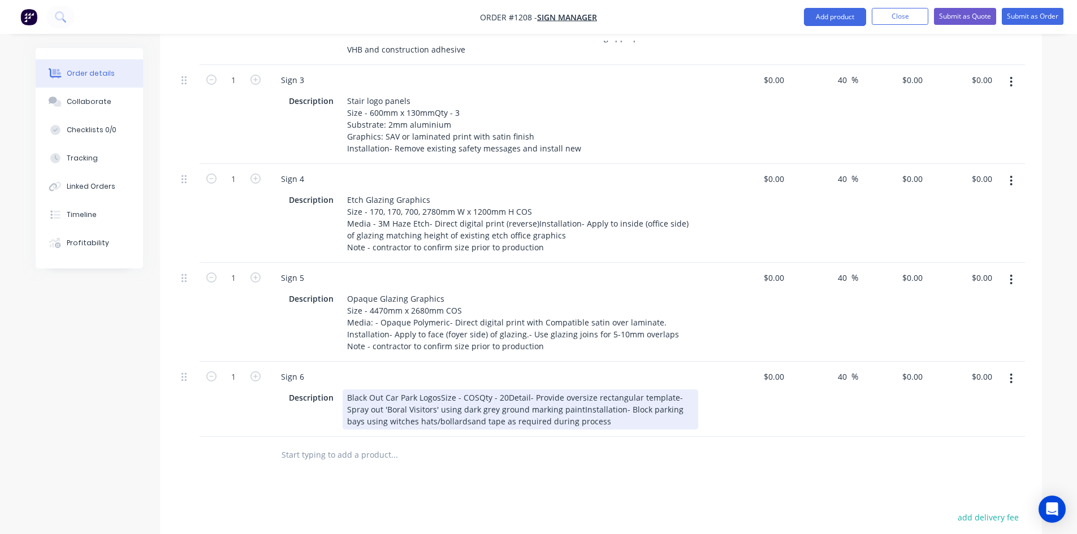
click at [440, 390] on div "Black Out Car Park LogosSize - COSQty - 20Detail- Provide oversize rectangular …" at bounding box center [521, 410] width 356 height 40
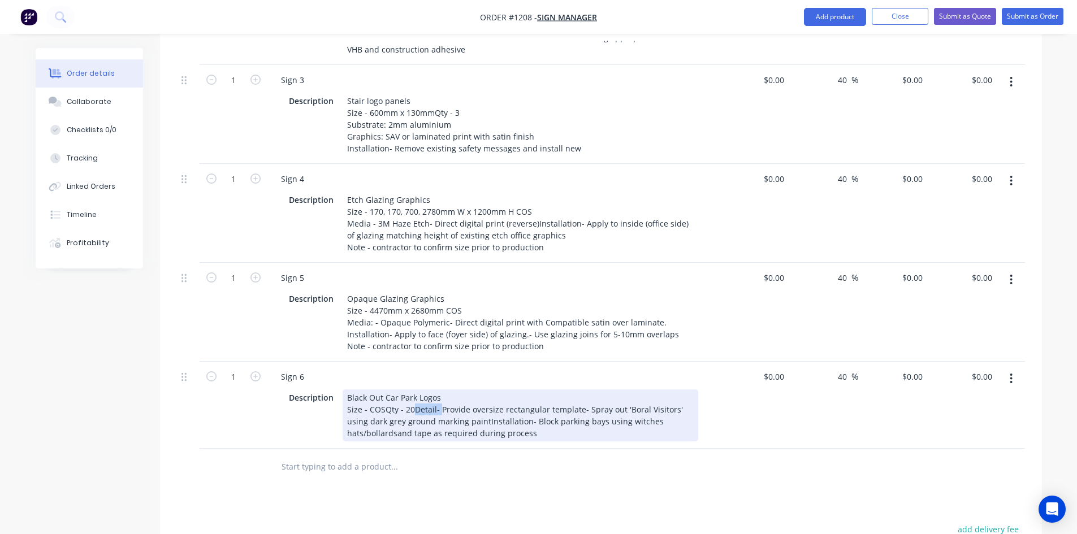
drag, startPoint x: 413, startPoint y: 382, endPoint x: 437, endPoint y: 382, distance: 24.3
click at [437, 390] on div "Black Out Car Park Logos Size - COSQty - 20Detail- Provide oversize rectangular…" at bounding box center [521, 416] width 356 height 52
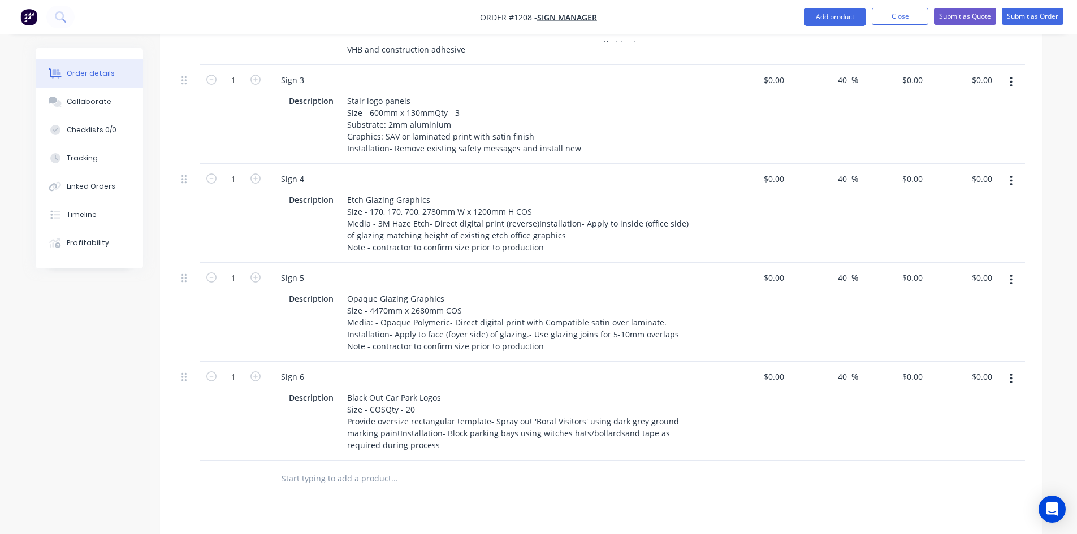
click at [469, 473] on div "Products Show / Hide columns Add product Qty Cost Markup Price Total 1 Sign 1 R…" at bounding box center [601, 206] width 882 height 1123
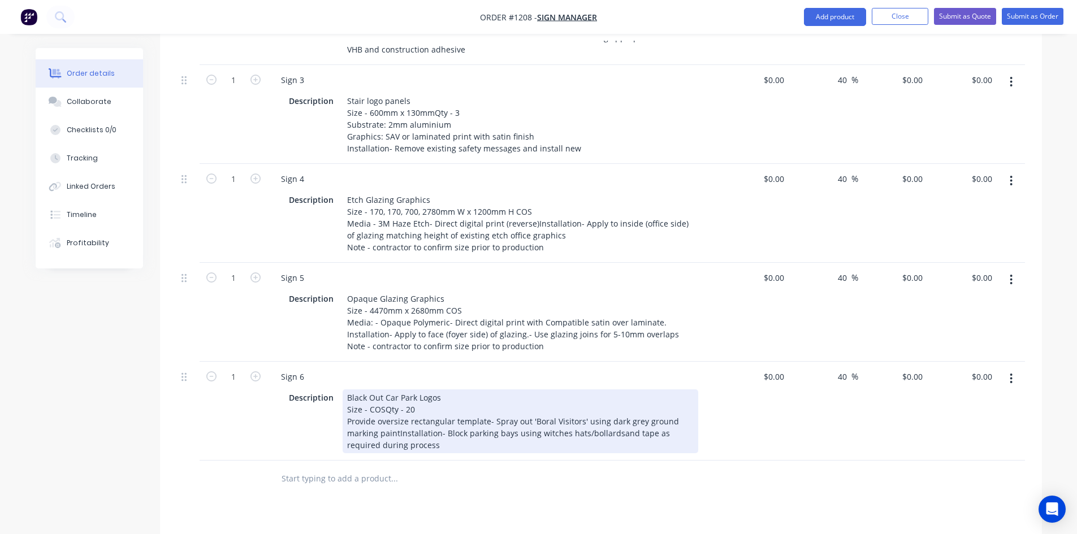
click at [396, 404] on div "Black Out Car Park Logos Size - COSQty - 20 Provide oversize rectangular templa…" at bounding box center [521, 422] width 356 height 64
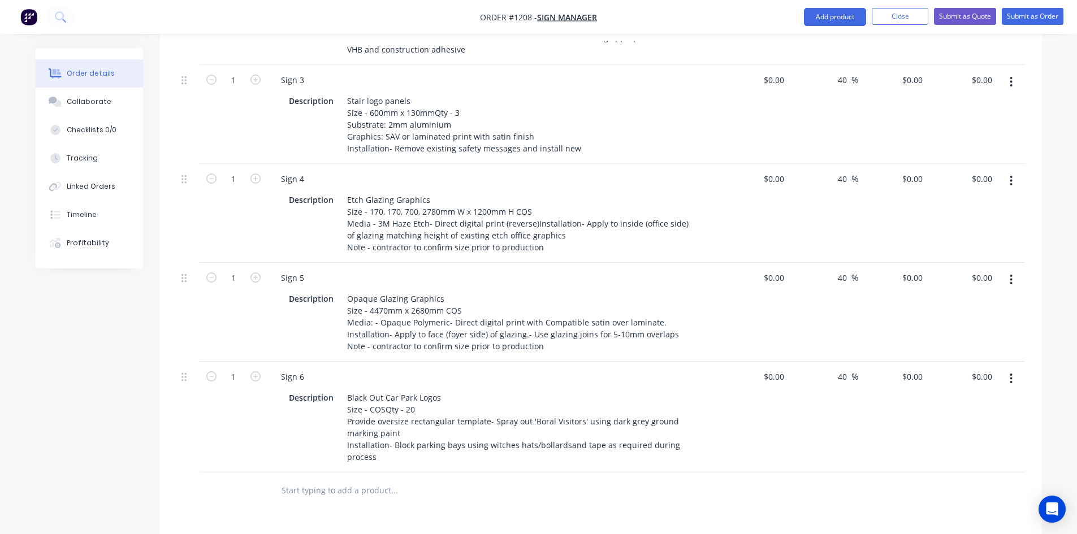
click at [437, 479] on div at bounding box center [470, 491] width 407 height 37
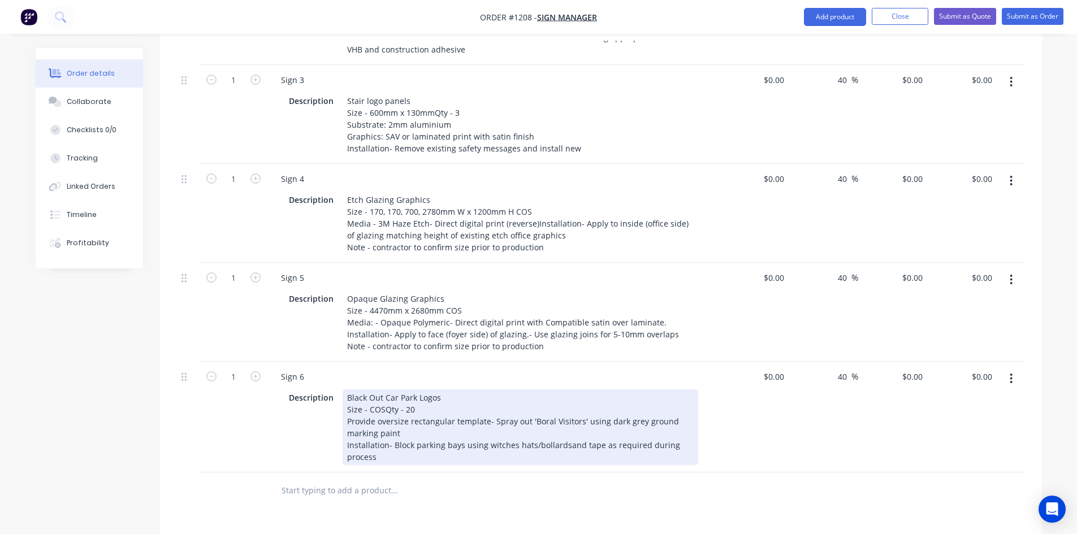
click at [560, 417] on div "Black Out Car Park Logos Size - COSQty - 20 Provide oversize rectangular templa…" at bounding box center [521, 428] width 356 height 76
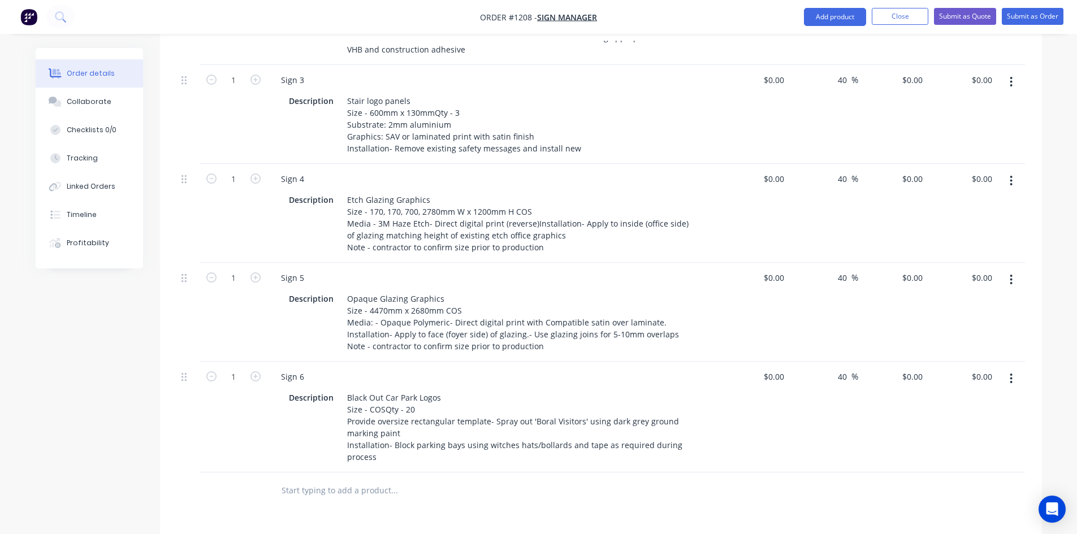
click at [457, 478] on div at bounding box center [470, 491] width 407 height 37
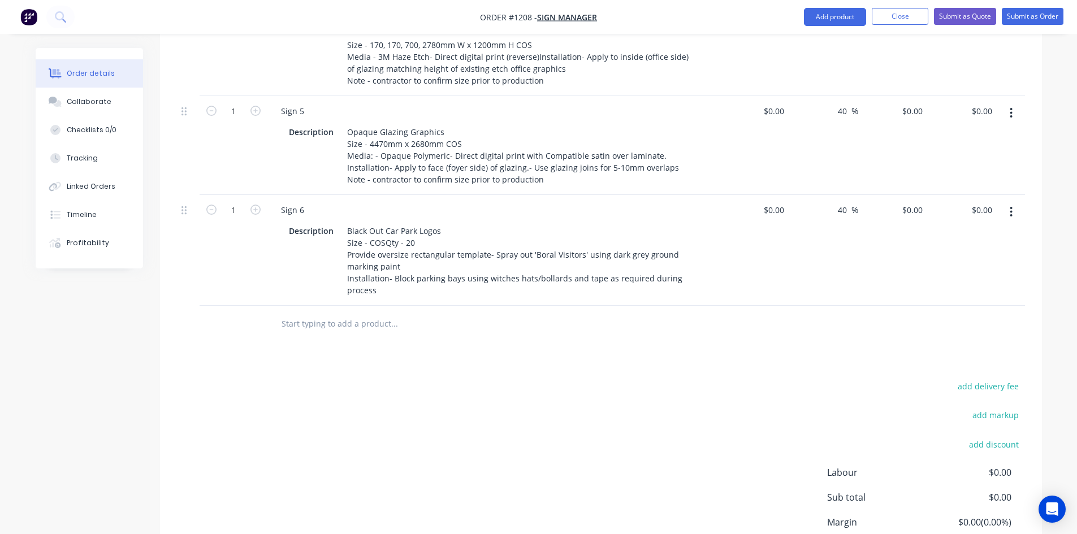
scroll to position [952, 0]
click at [253, 202] on icon "button" at bounding box center [255, 207] width 10 height 10
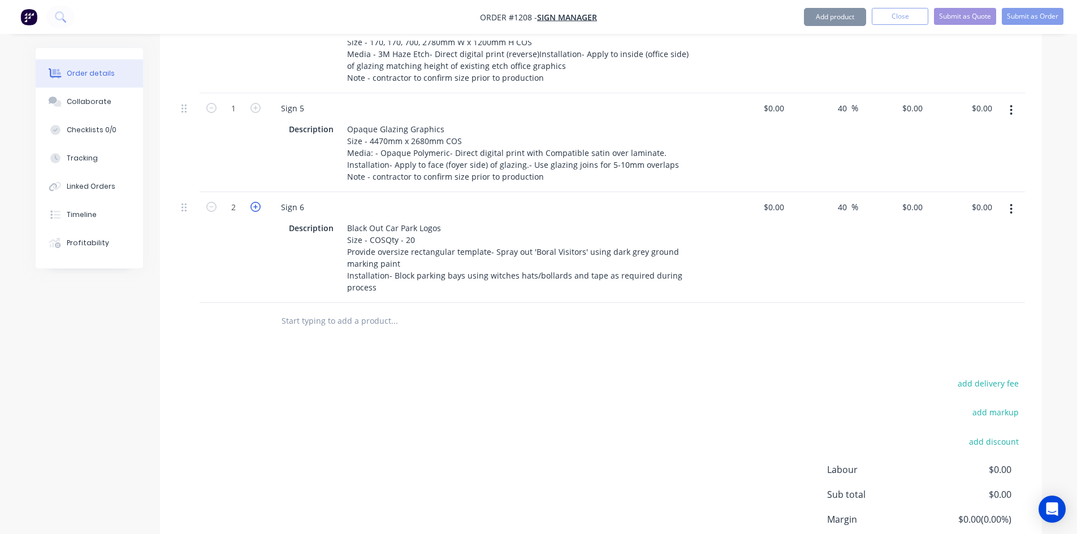
click at [253, 202] on icon "button" at bounding box center [255, 207] width 10 height 10
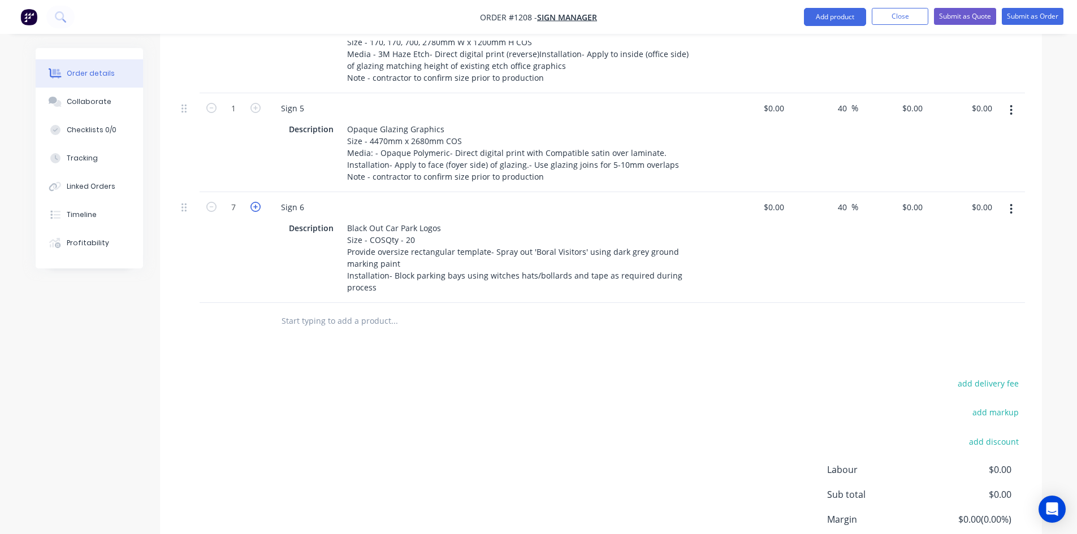
click at [253, 202] on icon "button" at bounding box center [255, 207] width 10 height 10
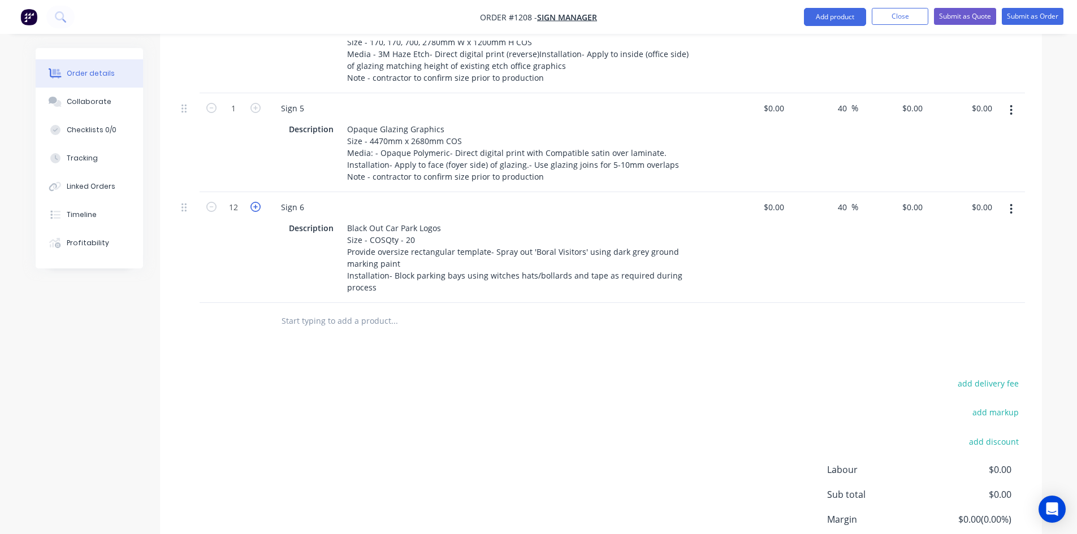
click at [253, 202] on icon "button" at bounding box center [255, 207] width 10 height 10
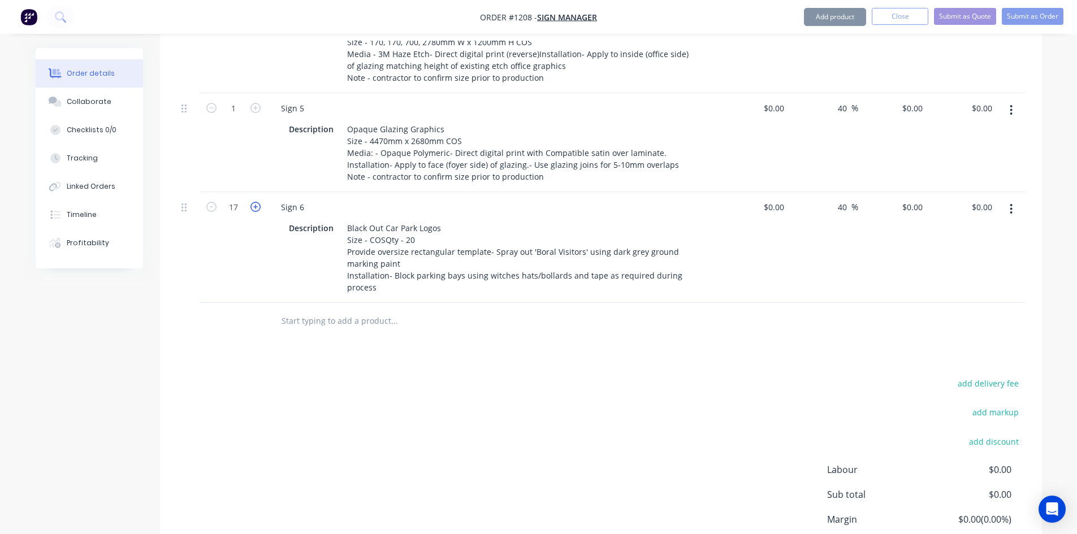
click at [253, 202] on icon "button" at bounding box center [255, 207] width 10 height 10
click at [254, 202] on icon "button" at bounding box center [255, 207] width 10 height 10
type input "20"
click at [352, 410] on div "add delivery fee add markup add discount Labour $0.00 Sub total $0.00 Margin $0…" at bounding box center [601, 485] width 848 height 218
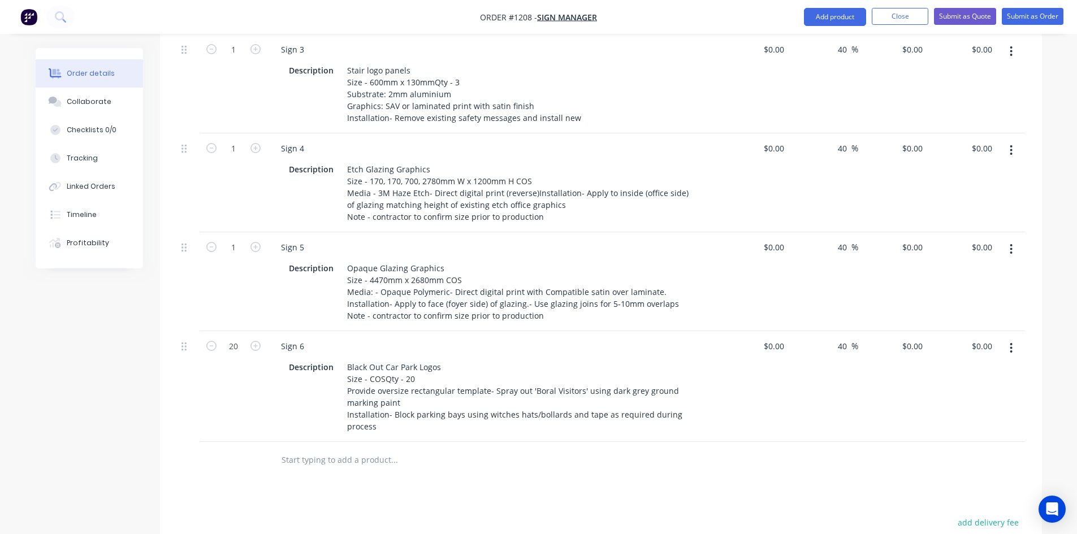
scroll to position [273, 0]
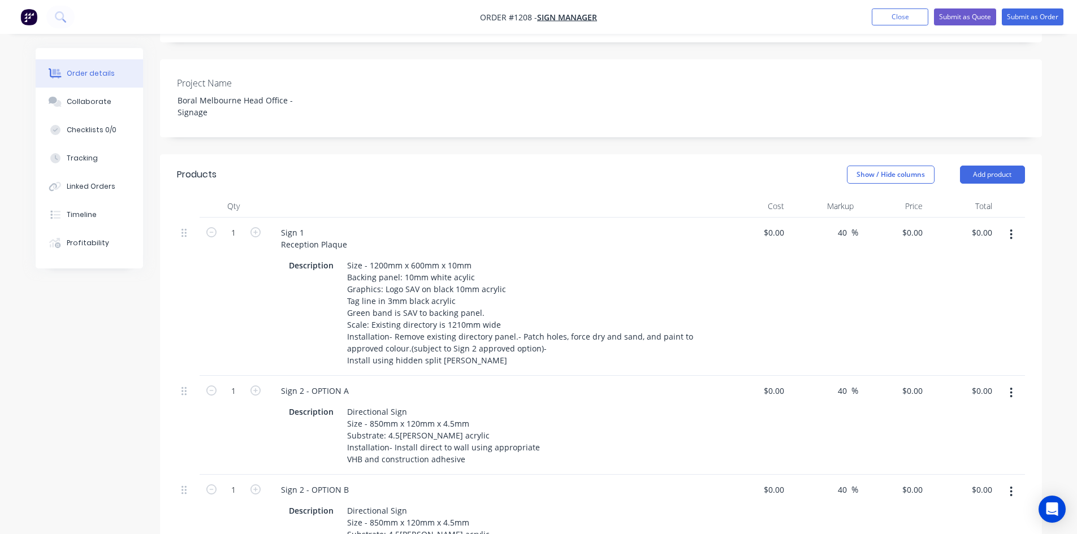
click at [771, 297] on div "$0.00 $0.00" at bounding box center [755, 297] width 70 height 158
click at [780, 224] on input at bounding box center [782, 232] width 13 height 16
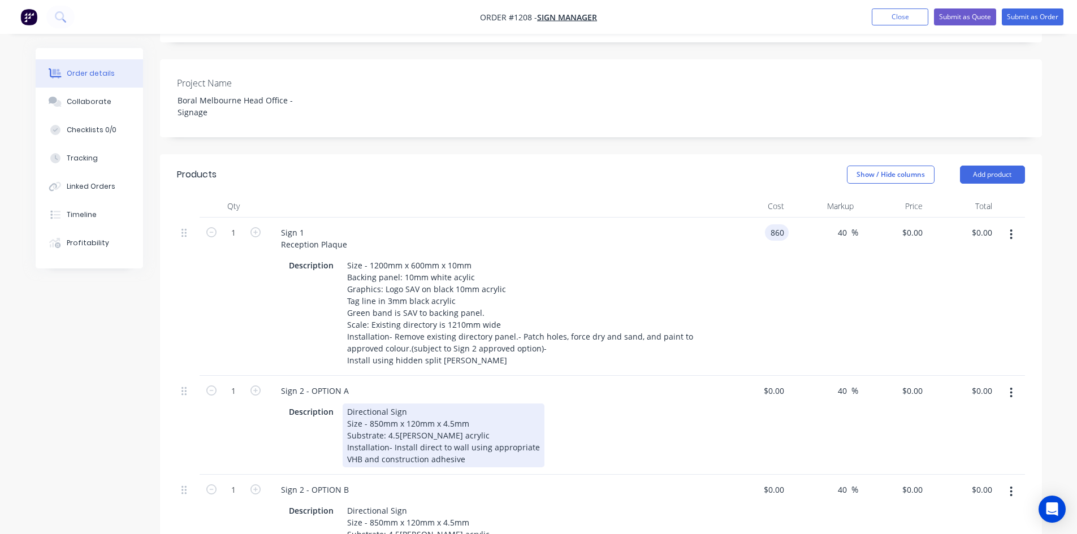
type input "$860.00"
type input "$1,204.00"
click at [659, 404] on div "Description Directional Sign Size - 850mm x 120mm x 4.5mm Substrate: 4.5[PERSON…" at bounding box center [491, 436] width 414 height 64
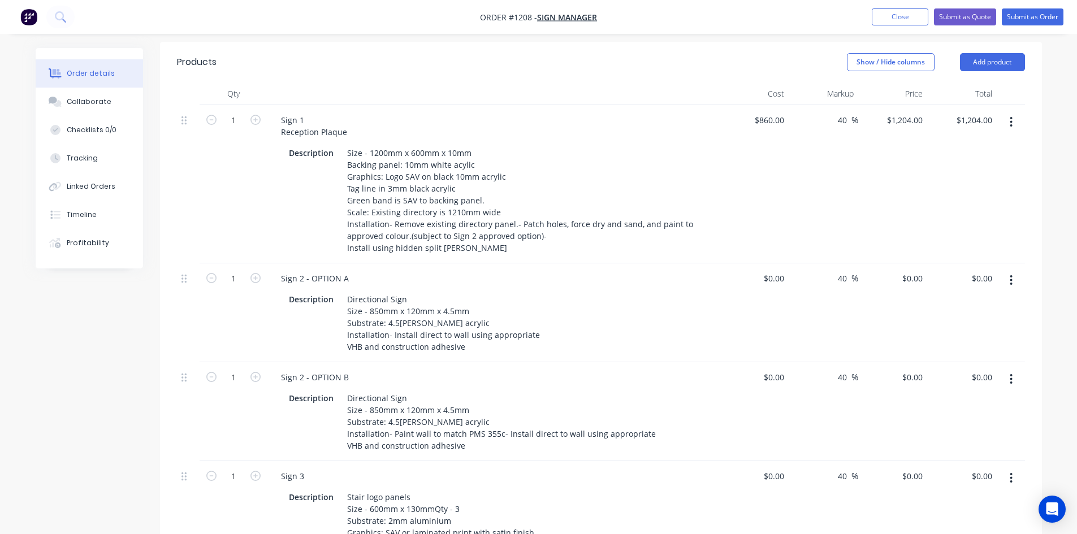
scroll to position [386, 0]
click at [1012, 275] on icon "button" at bounding box center [1011, 280] width 2 height 10
click at [954, 369] on div "Delete" at bounding box center [971, 377] width 87 height 16
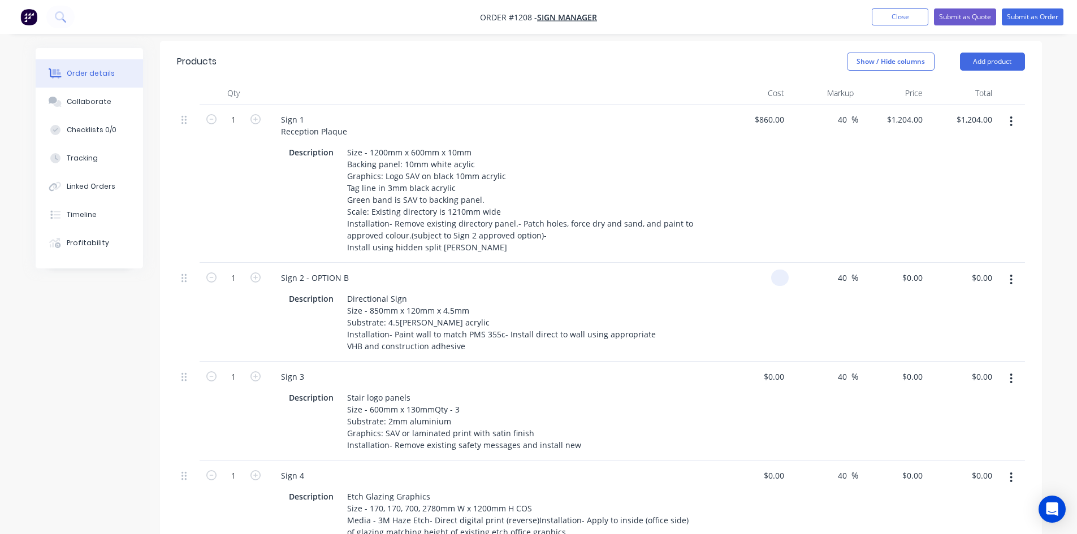
click at [783, 270] on input at bounding box center [782, 278] width 13 height 16
type input "860"
type input "$0.00"
click at [762, 105] on div "860 860" at bounding box center [755, 184] width 70 height 158
type input "$750.00"
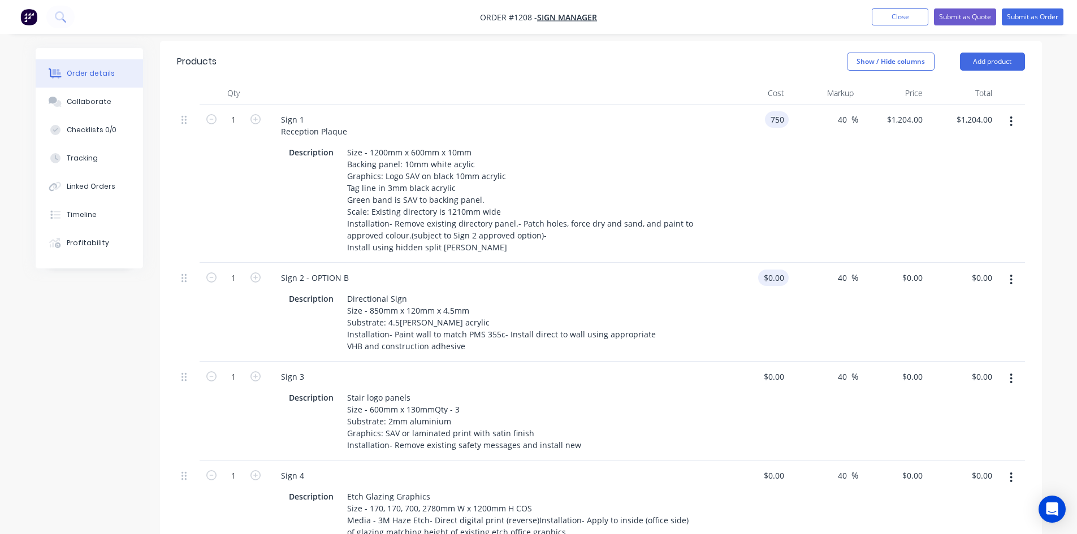
type input "$1,050.00"
click at [770, 263] on div "0 $0.00" at bounding box center [755, 312] width 70 height 99
type input "$600.00"
type input "$840.00"
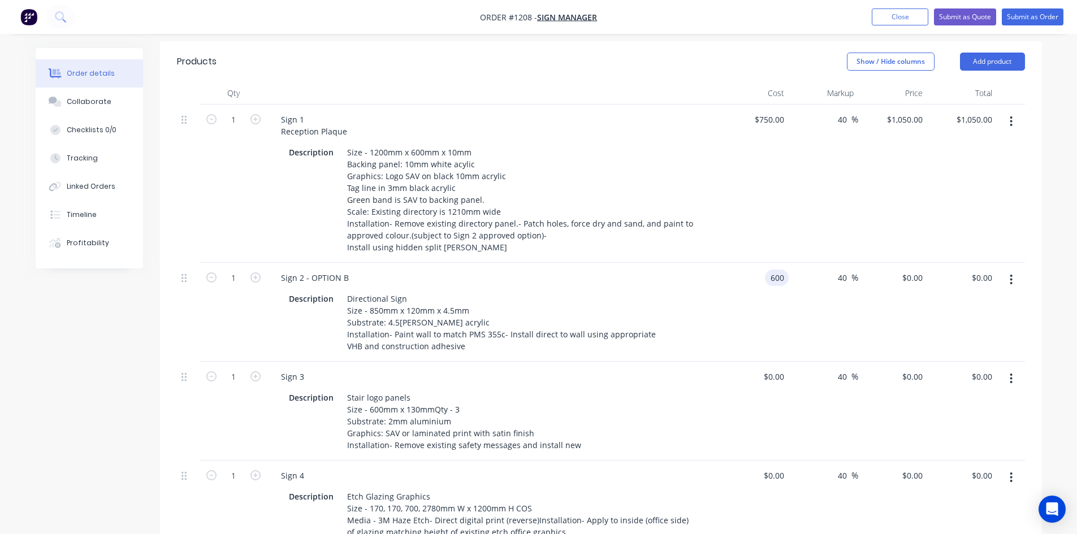
type input "$840.00"
click at [731, 362] on div "$0.00 $0.00" at bounding box center [755, 411] width 70 height 99
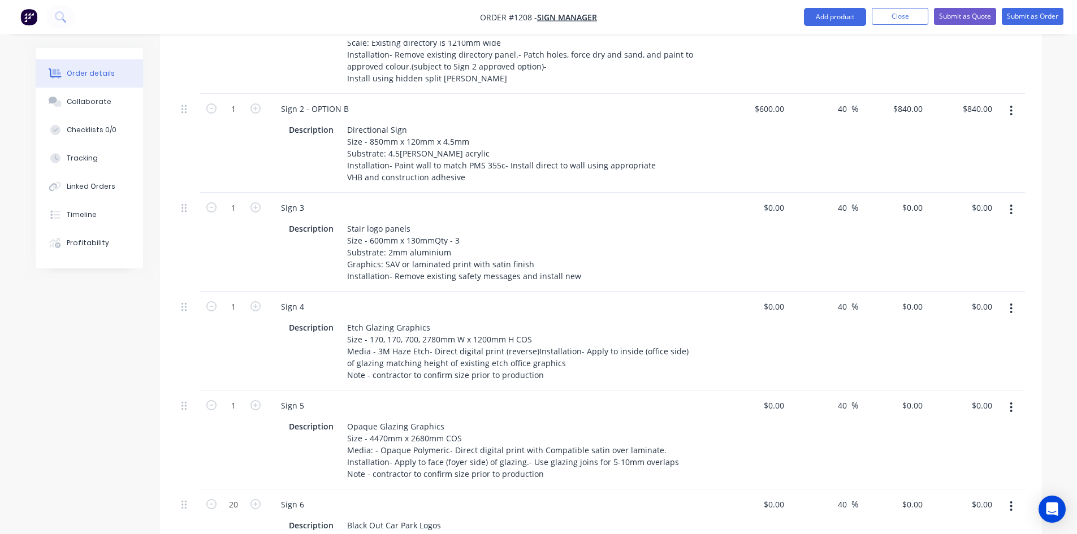
scroll to position [556, 0]
click at [773, 199] on div "$0.00" at bounding box center [773, 207] width 31 height 16
type input "$45.00"
type input "$63.00"
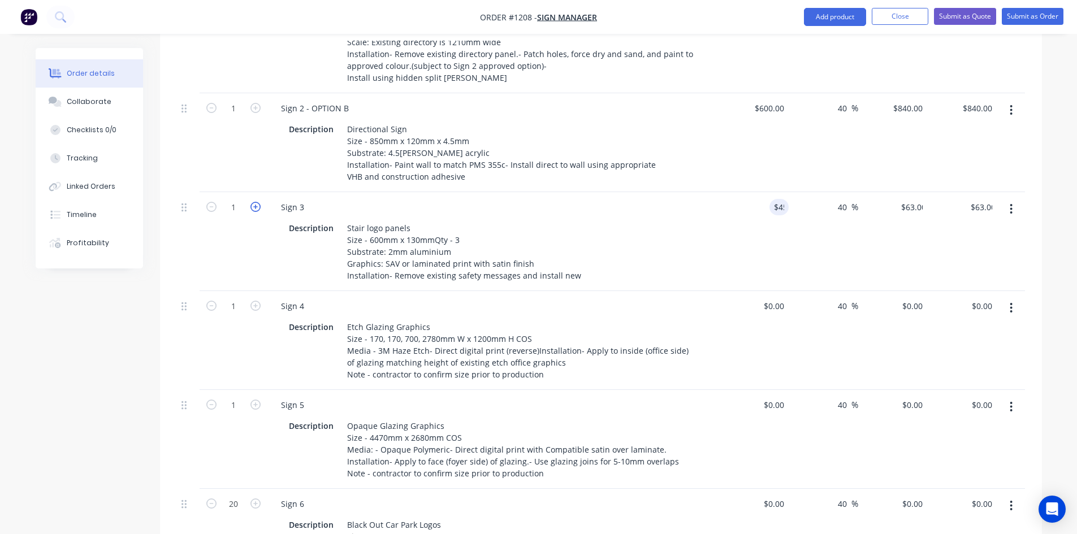
click at [254, 202] on icon "button" at bounding box center [255, 207] width 10 height 10
type input "2"
type input "$126.00"
click at [254, 202] on icon "button" at bounding box center [255, 207] width 10 height 10
type input "3"
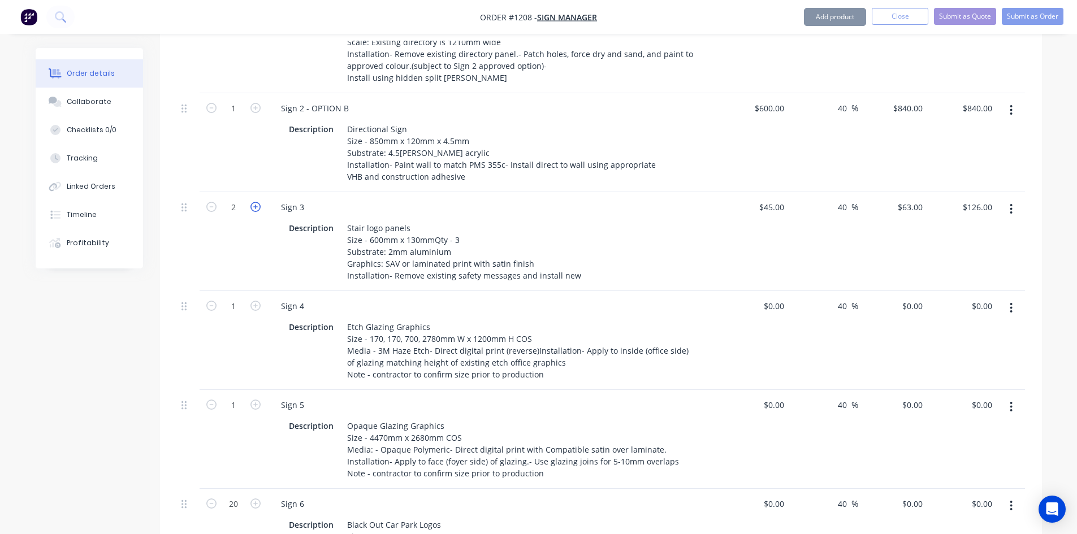
type input "$189.00"
click at [771, 291] on div at bounding box center [755, 340] width 70 height 99
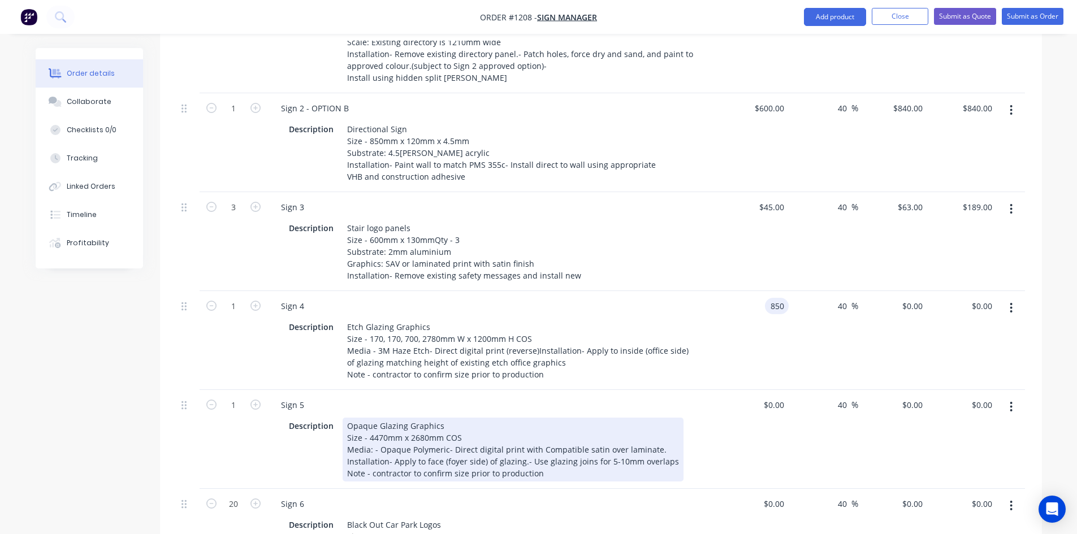
type input "$850.00"
type input "$1,190.00"
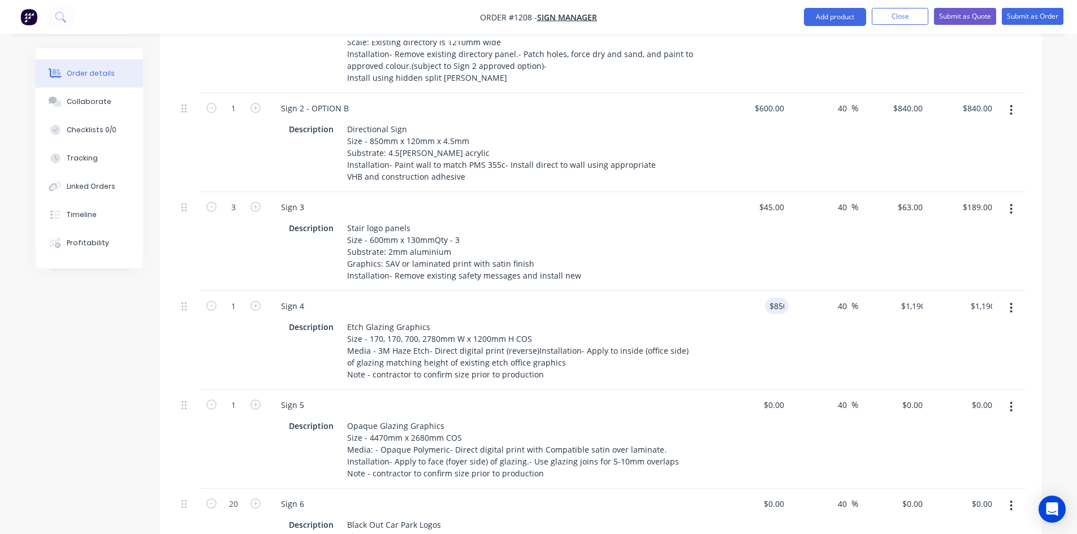
click at [705, 416] on div "Description Opaque Glazing Graphics Size - 4470mm x 2680mm COS Media: - Opaque …" at bounding box center [493, 449] width 443 height 66
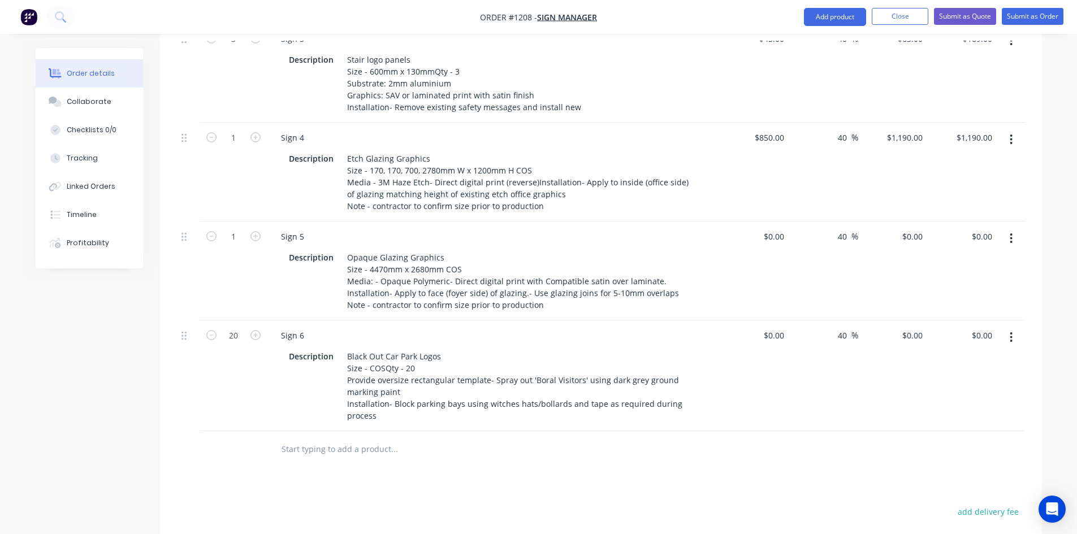
scroll to position [725, 0]
click at [775, 227] on div at bounding box center [780, 235] width 18 height 16
type input "$1,200.00"
type input "$1,680.00"
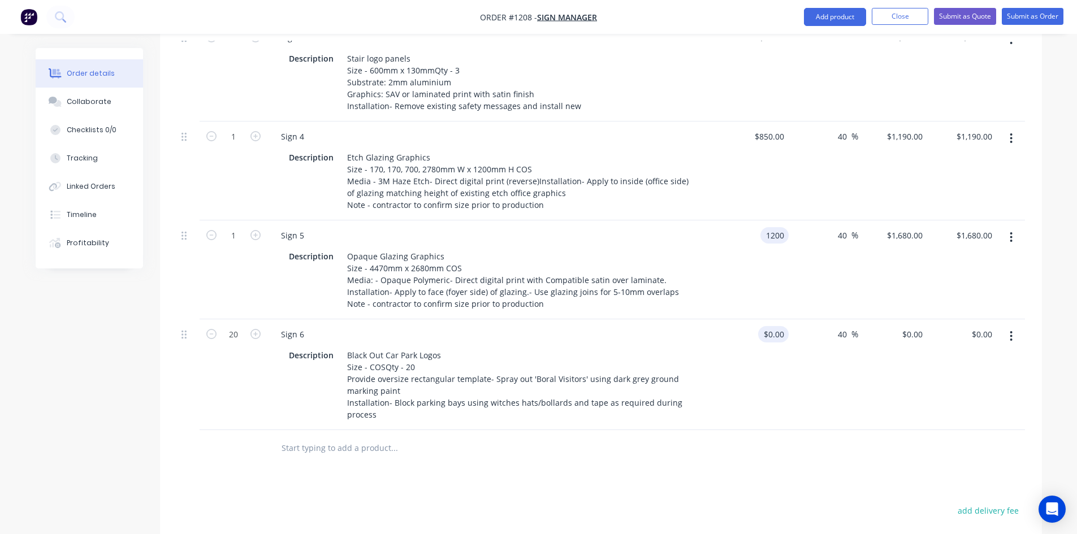
type input "$1,200.00"
click at [781, 326] on input at bounding box center [776, 334] width 26 height 16
type input "$800.00"
type input "$1,120.00"
type input "$22,400.00"
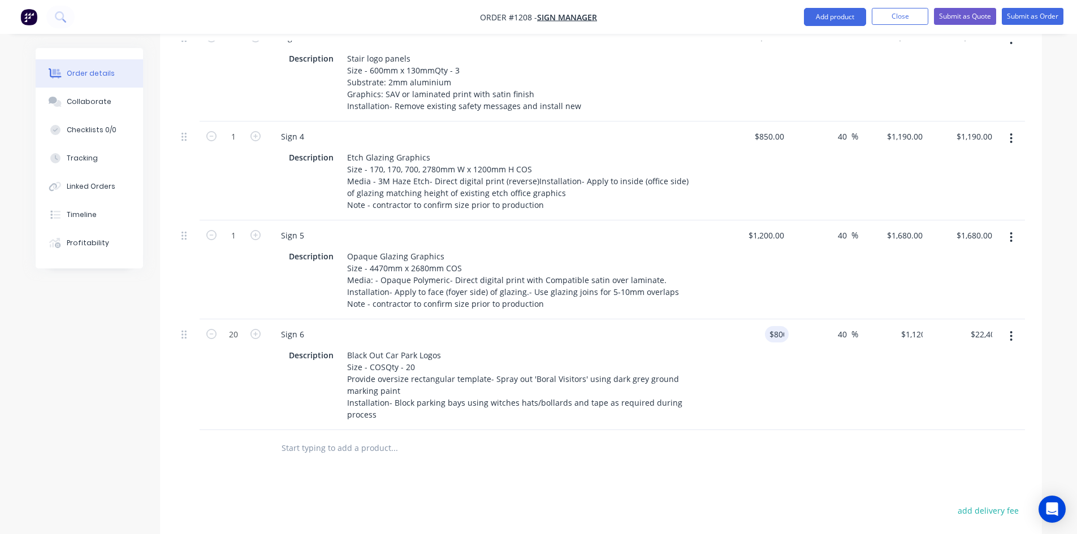
click at [773, 450] on div "Products Show / Hide columns Add product Qty Cost Markup Price Total 1 Sign 1 R…" at bounding box center [601, 220] width 882 height 1036
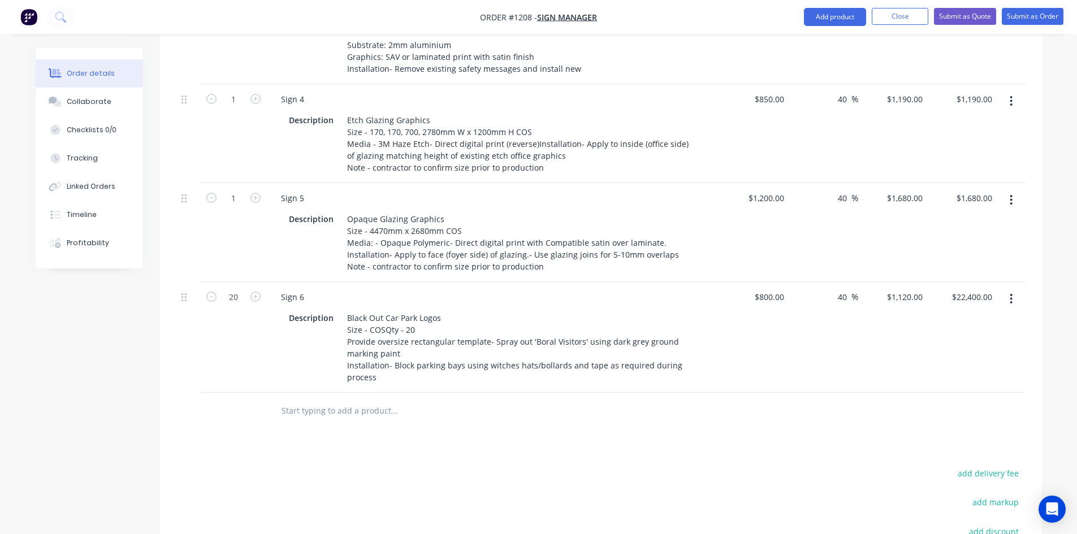
scroll to position [749, 0]
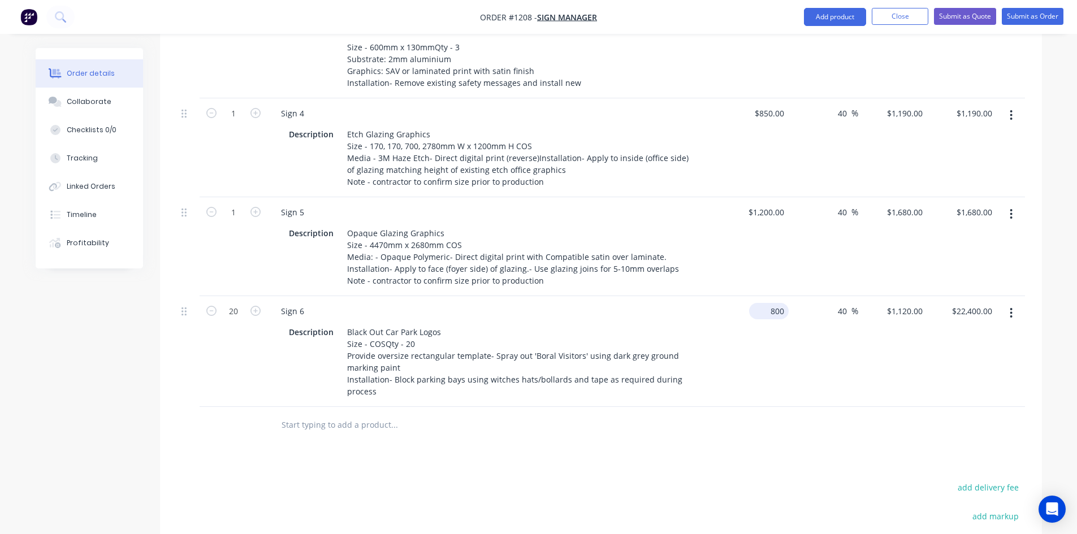
click at [768, 303] on div "800 $800.00" at bounding box center [769, 311] width 40 height 16
type input "$40.00"
type input "$56.00"
type input "$1,120.00"
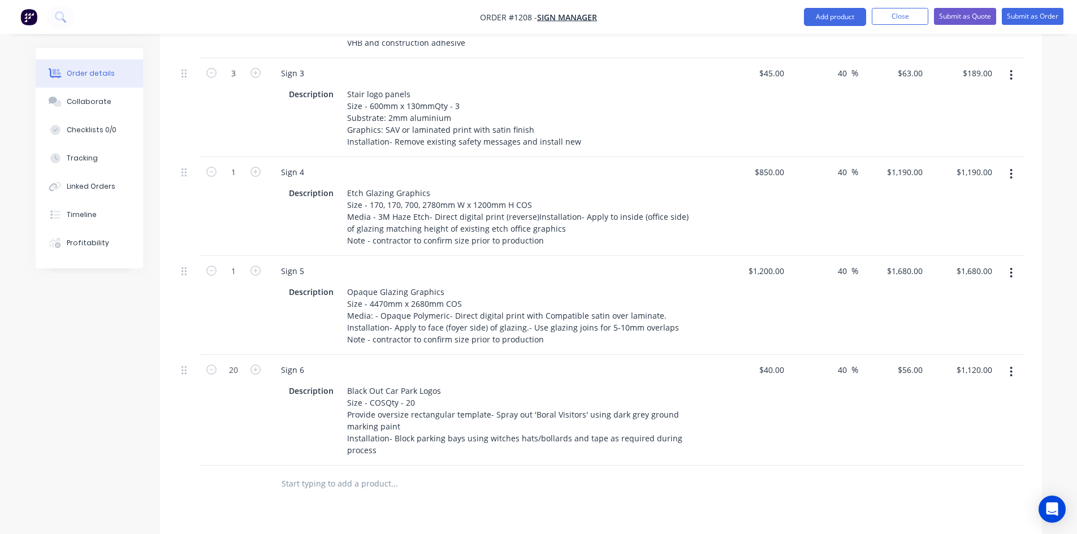
scroll to position [692, 0]
click at [770, 360] on div "40 $40.00" at bounding box center [771, 368] width 35 height 16
type input "$45.00"
type input "$63.00"
type input "$1,260.00"
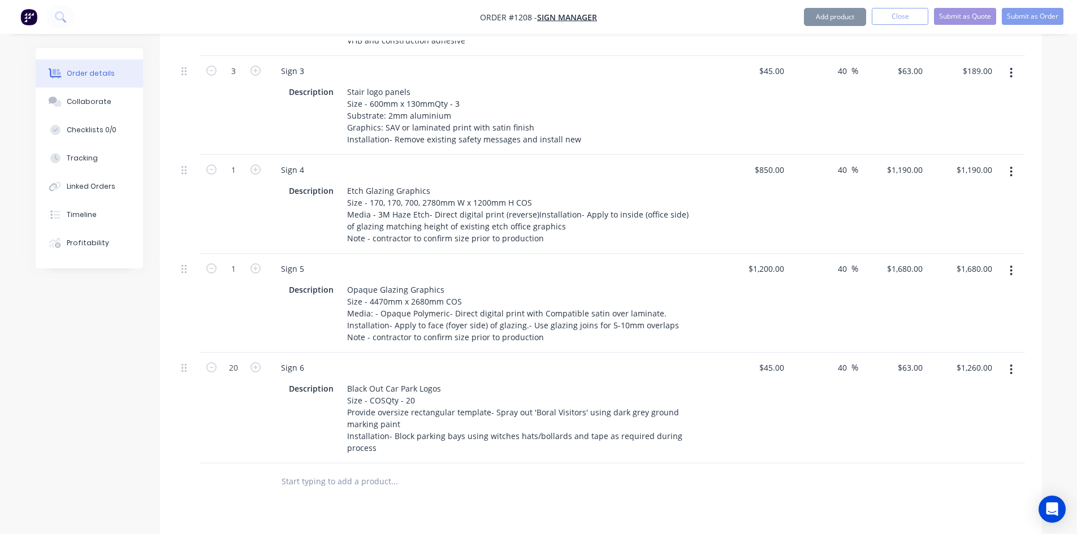
click at [776, 414] on div "$45.00 $45.00" at bounding box center [755, 408] width 70 height 111
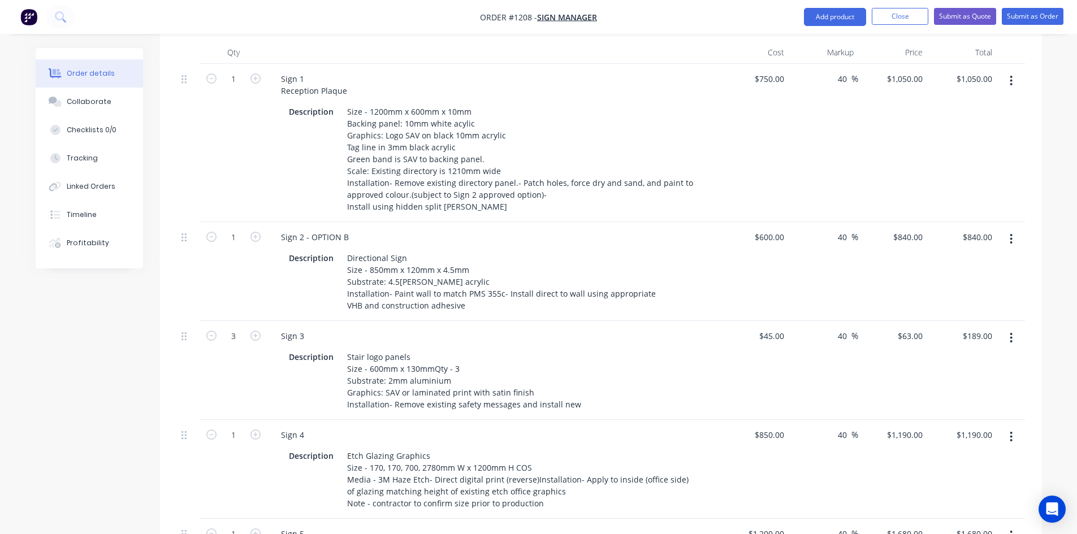
scroll to position [409, 0]
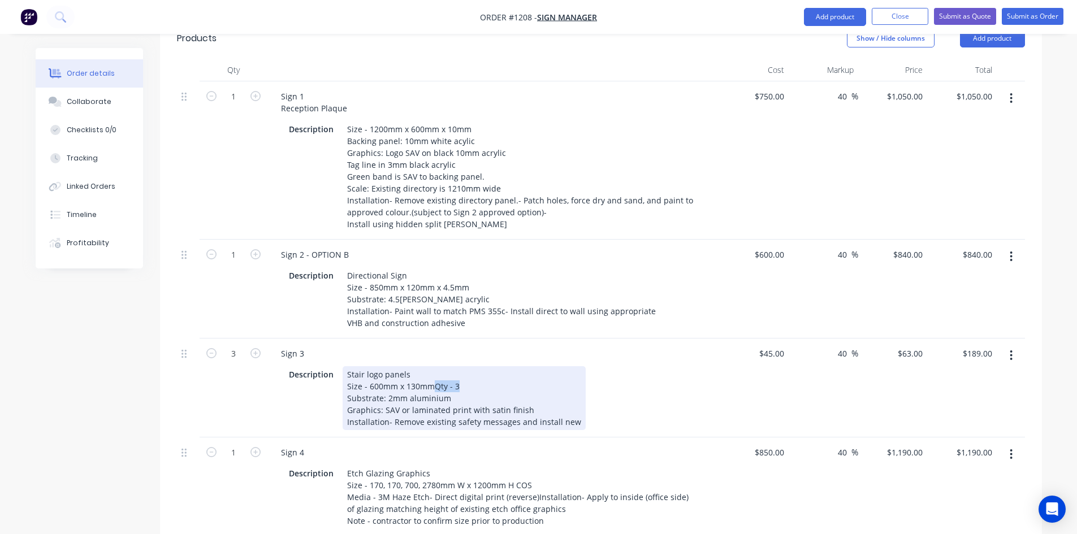
drag, startPoint x: 433, startPoint y: 357, endPoint x: 464, endPoint y: 358, distance: 31.1
click at [464, 366] on div "Stair logo panels Size - 600mm x 130mmQty - 3 Substrate: 2mm aluminium Graphics…" at bounding box center [464, 398] width 243 height 64
click at [629, 366] on div "Description Stair logo panels Size - 600mm x 130mm Substrate: 2mm aluminium Gra…" at bounding box center [491, 398] width 414 height 64
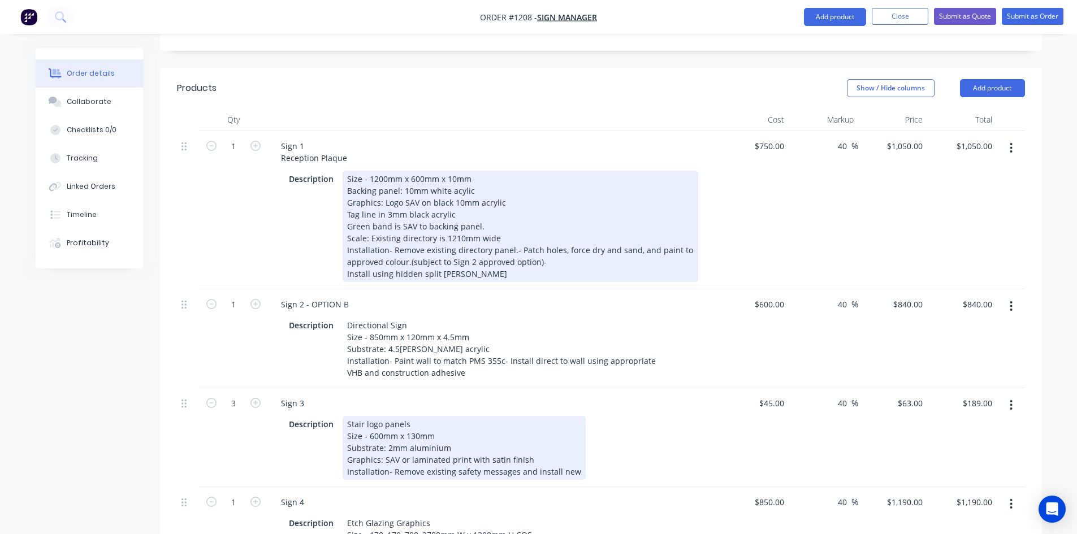
scroll to position [0, 0]
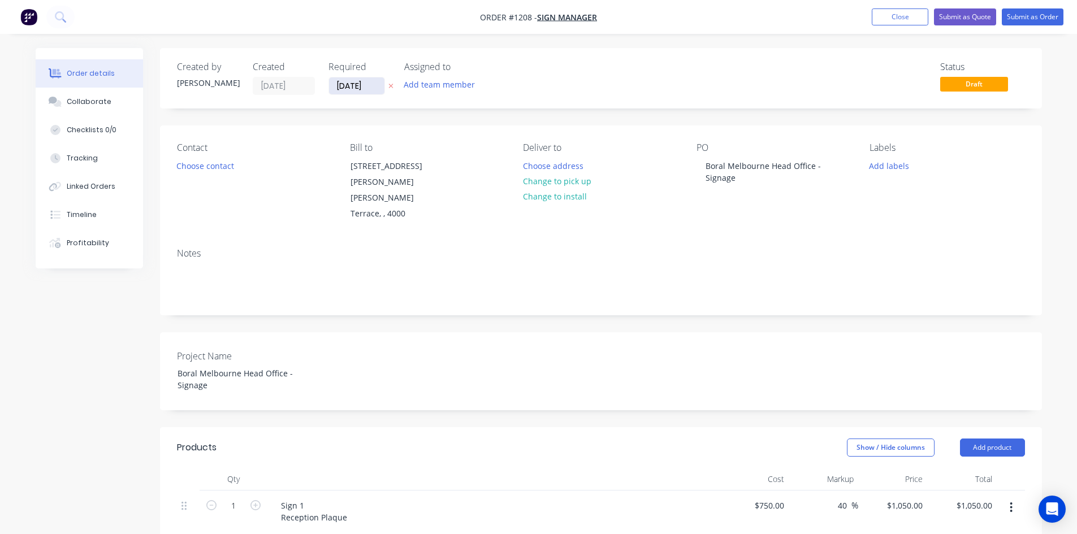
click at [360, 86] on input "[DATE]" at bounding box center [356, 85] width 55 height 17
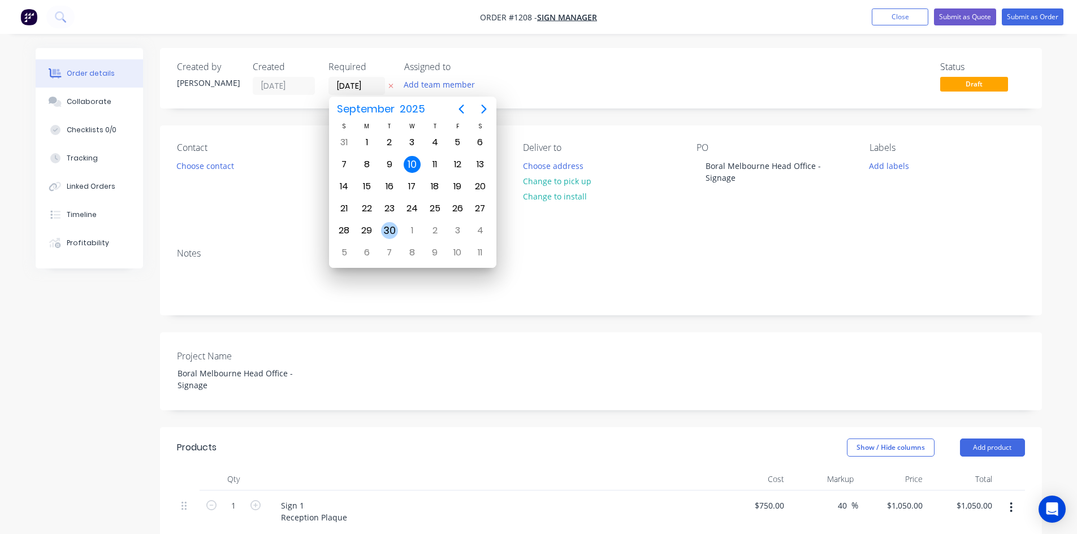
click at [390, 227] on div "30" at bounding box center [389, 230] width 17 height 17
type input "[DATE]"
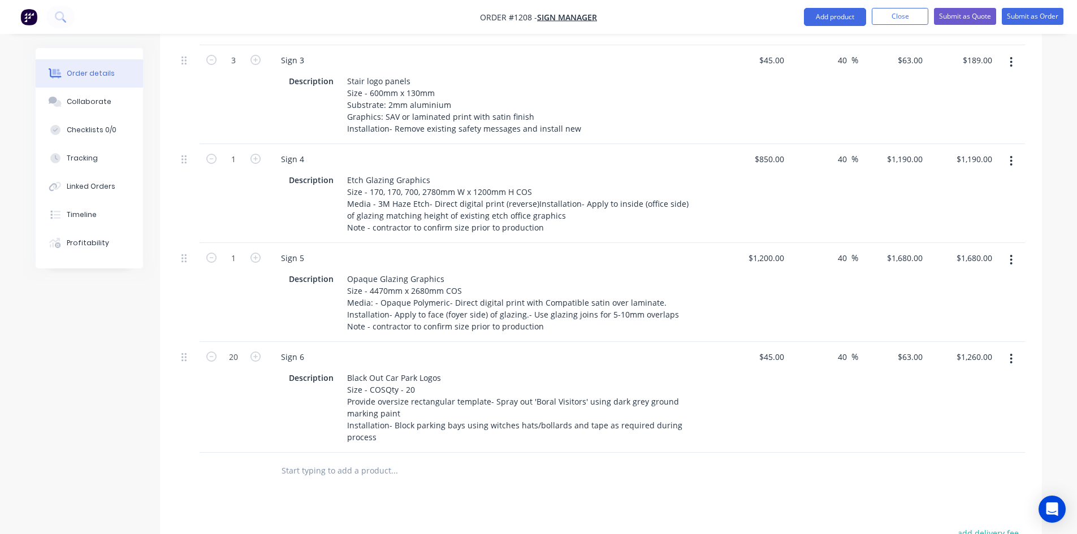
scroll to position [848, 0]
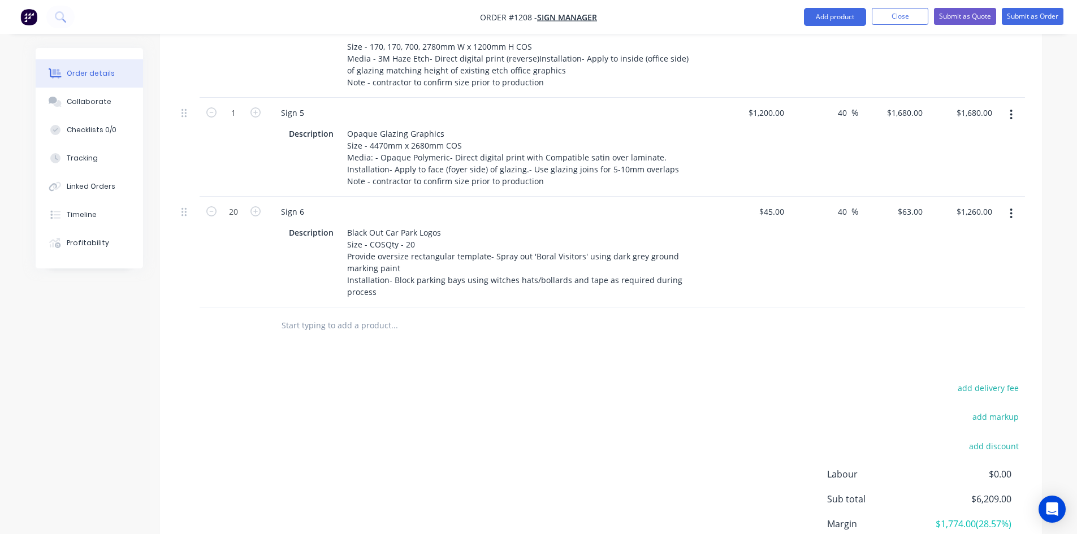
click at [363, 314] on input "text" at bounding box center [394, 325] width 226 height 23
click at [1006, 204] on button "button" at bounding box center [1011, 214] width 27 height 20
click at [952, 258] on div "Duplicate" at bounding box center [971, 266] width 87 height 16
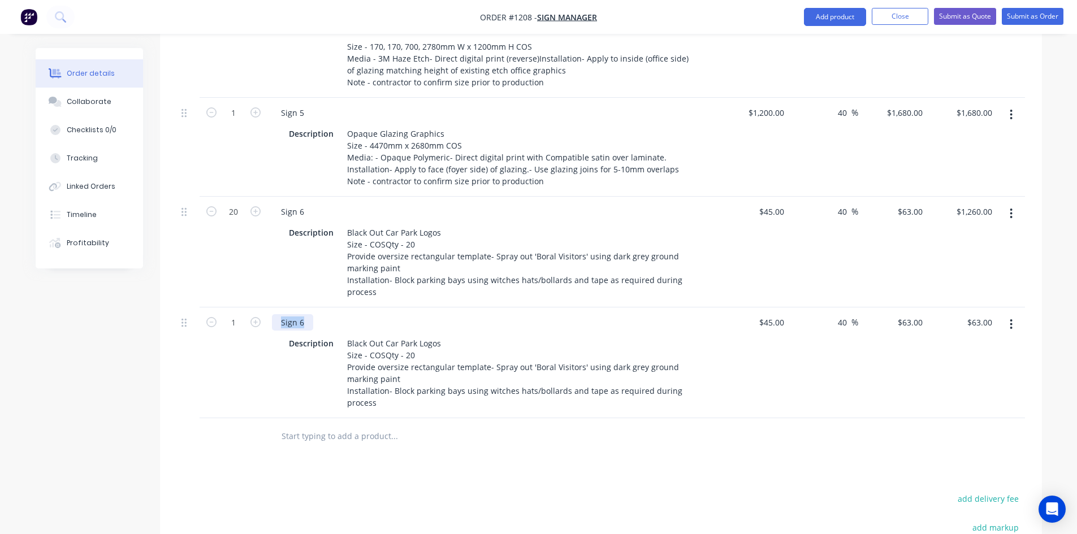
drag, startPoint x: 306, startPoint y: 294, endPoint x: 277, endPoint y: 294, distance: 29.4
click at [277, 314] on div "Sign 6" at bounding box center [292, 322] width 41 height 16
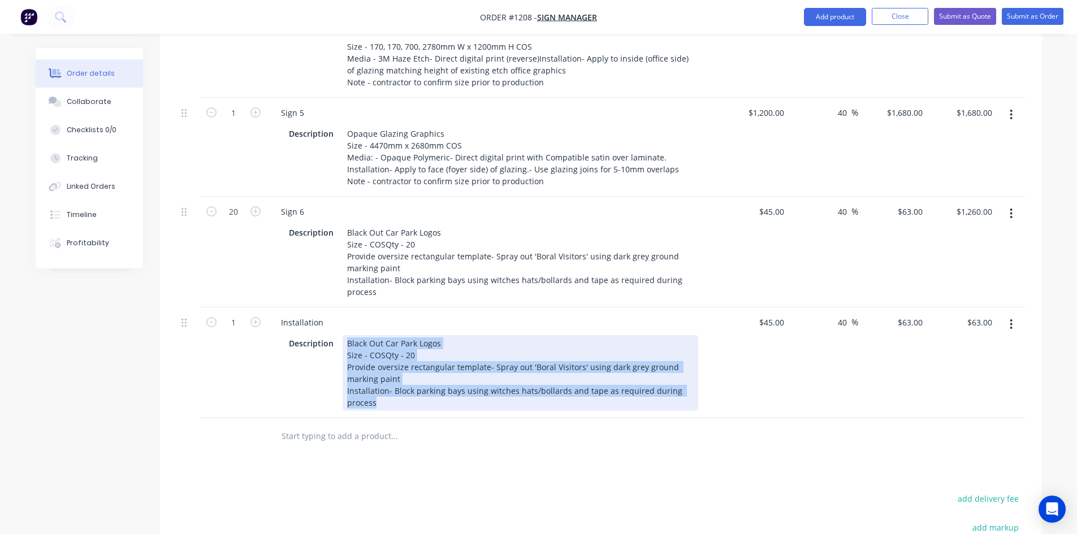
drag, startPoint x: 346, startPoint y: 314, endPoint x: 433, endPoint y: 401, distance: 122.7
click at [433, 401] on div "Qty Cost Markup Price Total 1 Sign 1 Reception Plaque Description Size - 1200mm…" at bounding box center [601, 37] width 882 height 835
paste div
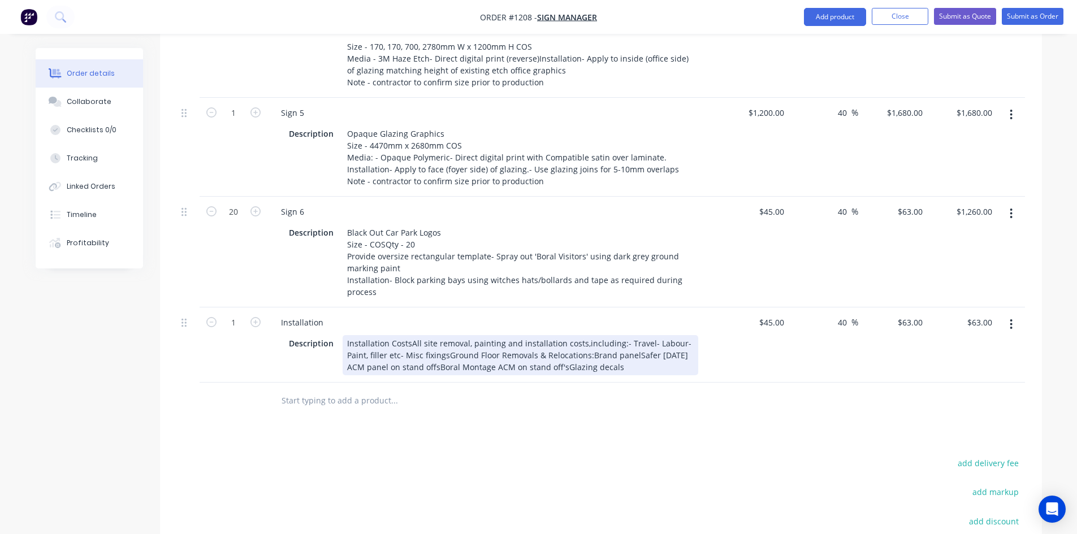
click at [572, 424] on div "Products Show / Hide columns Add product Qty Cost Markup Price Total 1 Sign 1 R…" at bounding box center [601, 135] width 882 height 1112
click at [410, 335] on div "Installation CostsAll site removal, painting and installation costs,including:-…" at bounding box center [521, 355] width 356 height 40
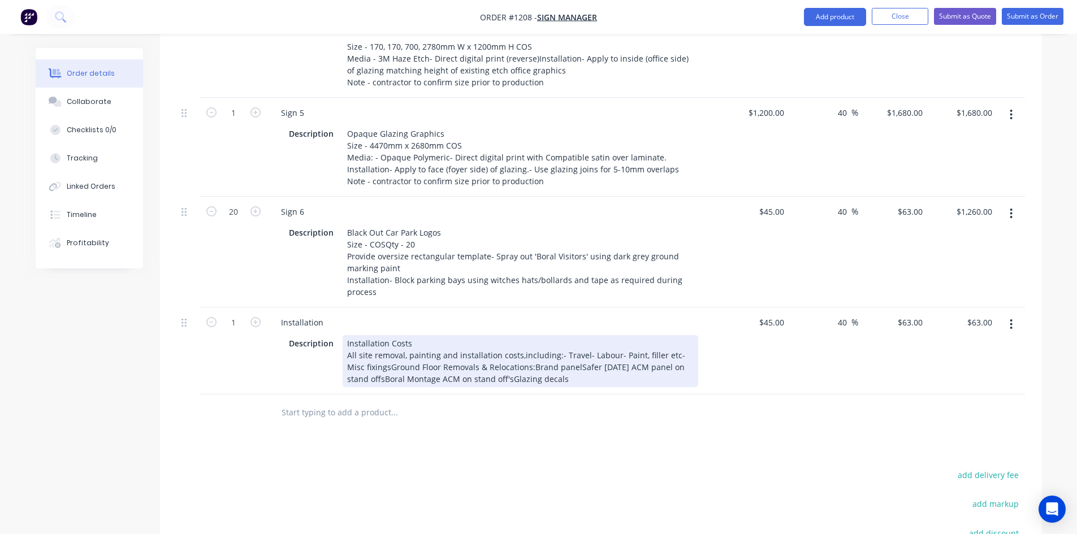
click at [515, 335] on div "Installation Costs All site removal, painting and installation costs,including:…" at bounding box center [521, 361] width 356 height 52
click at [517, 335] on div "Installation Costs All site removal, painting and installation costs,including:…" at bounding box center [521, 361] width 356 height 52
click at [552, 335] on div "Installation Costs All site removal, painting and installation costs,including:…" at bounding box center [521, 361] width 356 height 52
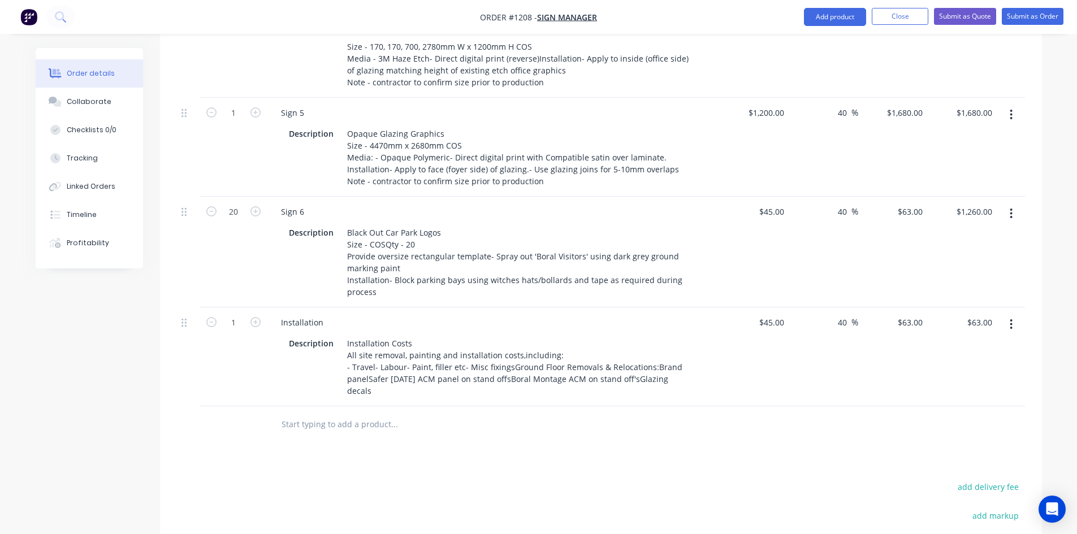
click at [550, 413] on div at bounding box center [441, 424] width 339 height 23
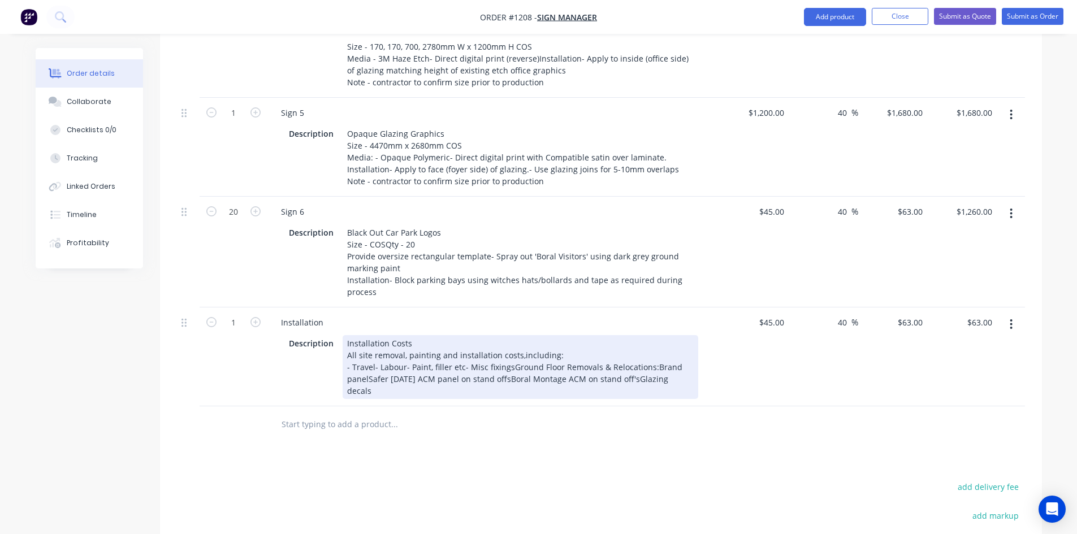
click at [508, 339] on div "Installation Costs All site removal, painting and installation costs,including:…" at bounding box center [521, 367] width 356 height 64
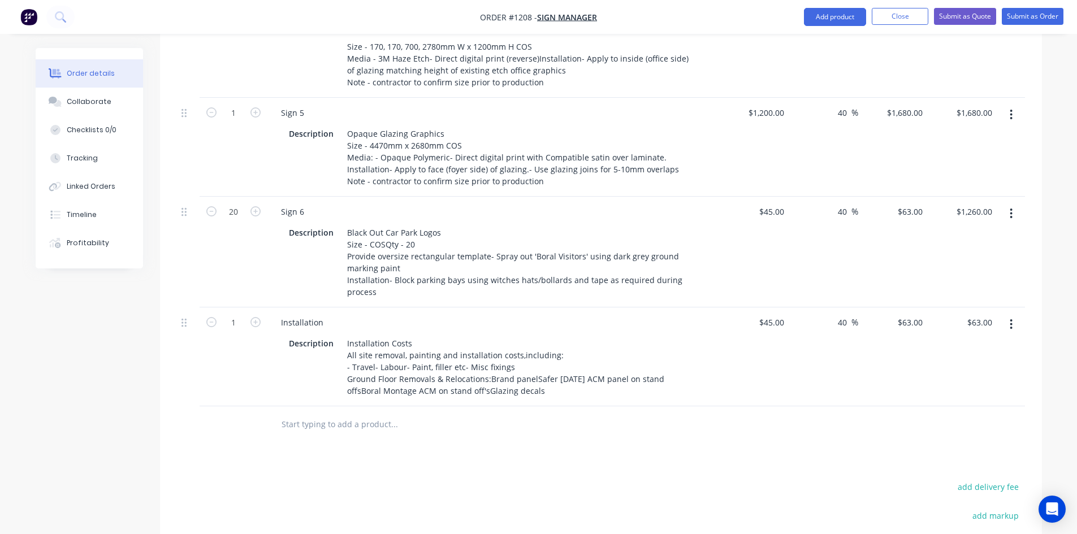
click at [528, 413] on div at bounding box center [441, 424] width 339 height 23
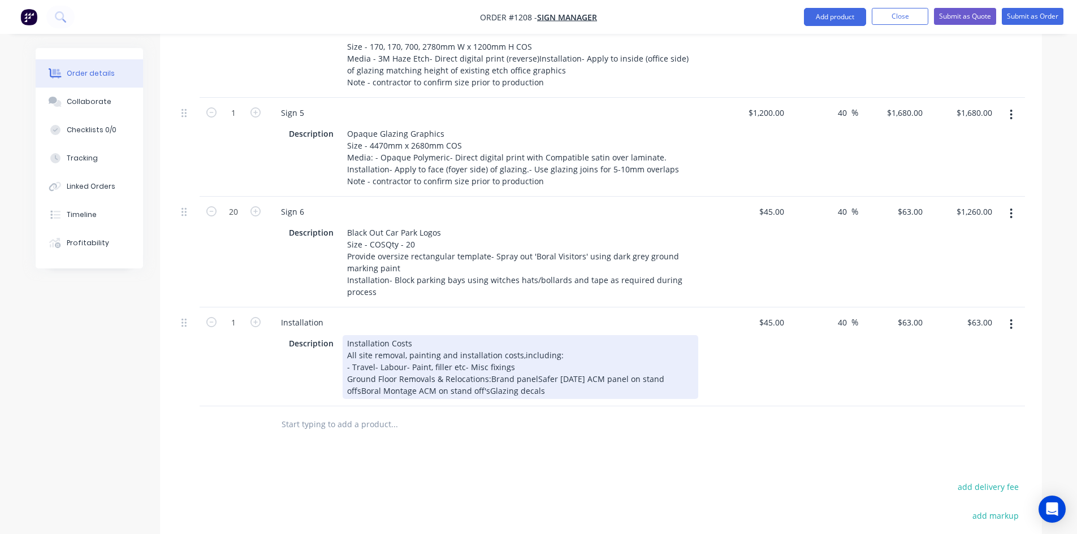
click at [486, 351] on div "Installation Costs All site removal, painting and installation costs,including:…" at bounding box center [521, 367] width 356 height 64
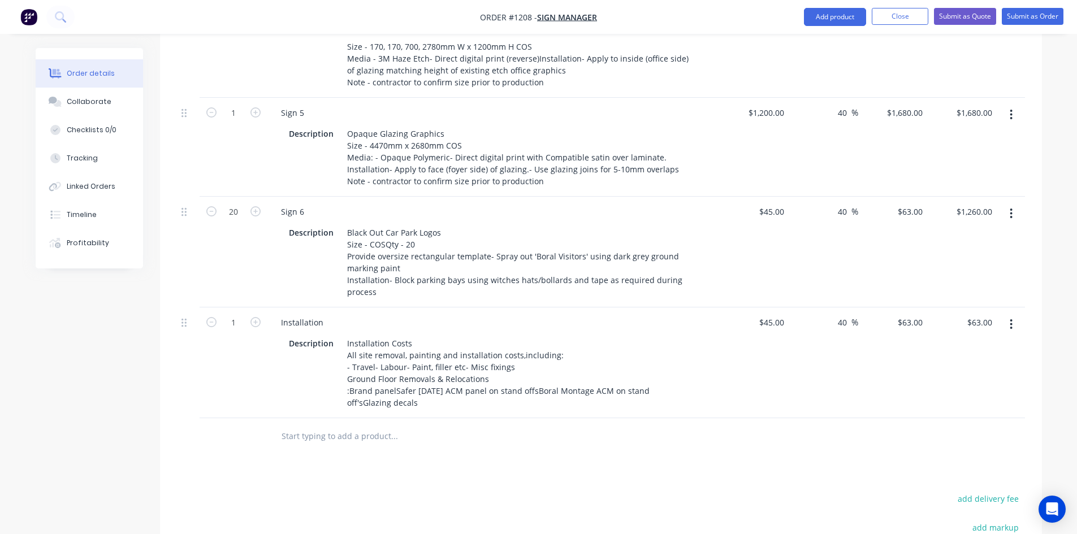
click at [492, 421] on div at bounding box center [470, 436] width 407 height 37
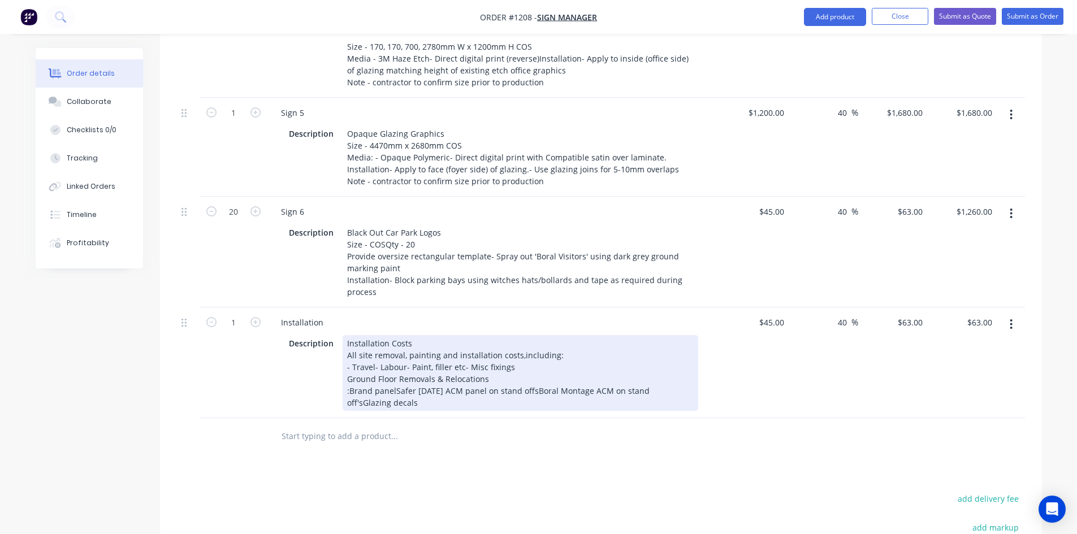
click at [527, 362] on div "Installation Costs All site removal, painting and installation costs,including:…" at bounding box center [521, 373] width 356 height 76
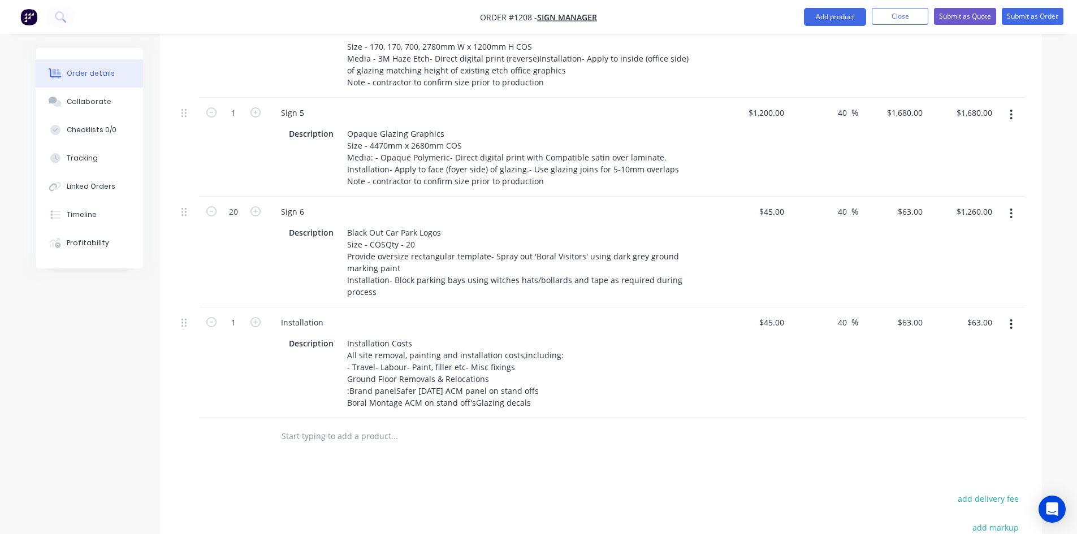
click at [527, 425] on div at bounding box center [441, 436] width 339 height 23
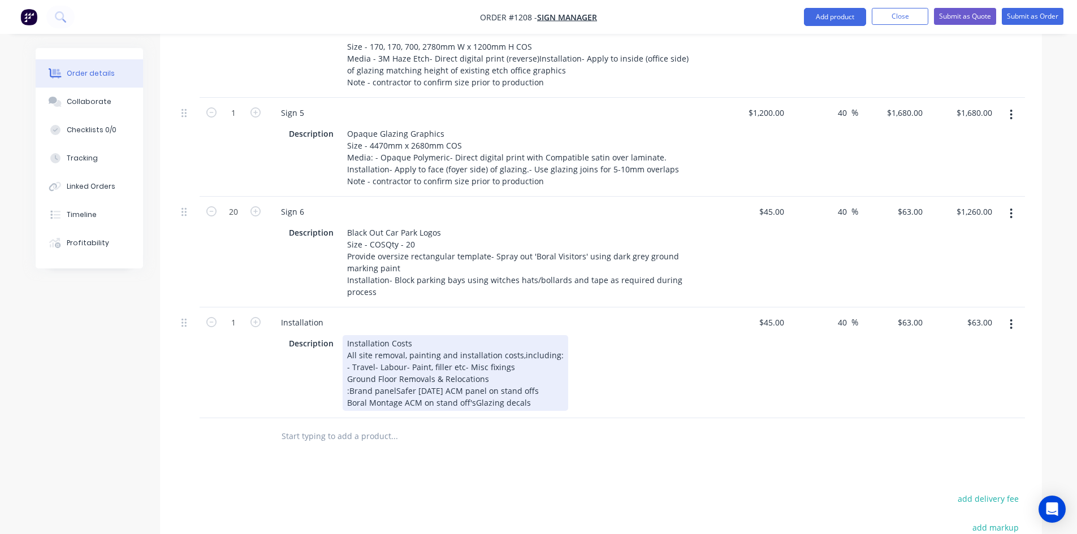
click at [472, 373] on div "Installation Costs All site removal, painting and installation costs,including:…" at bounding box center [456, 373] width 226 height 76
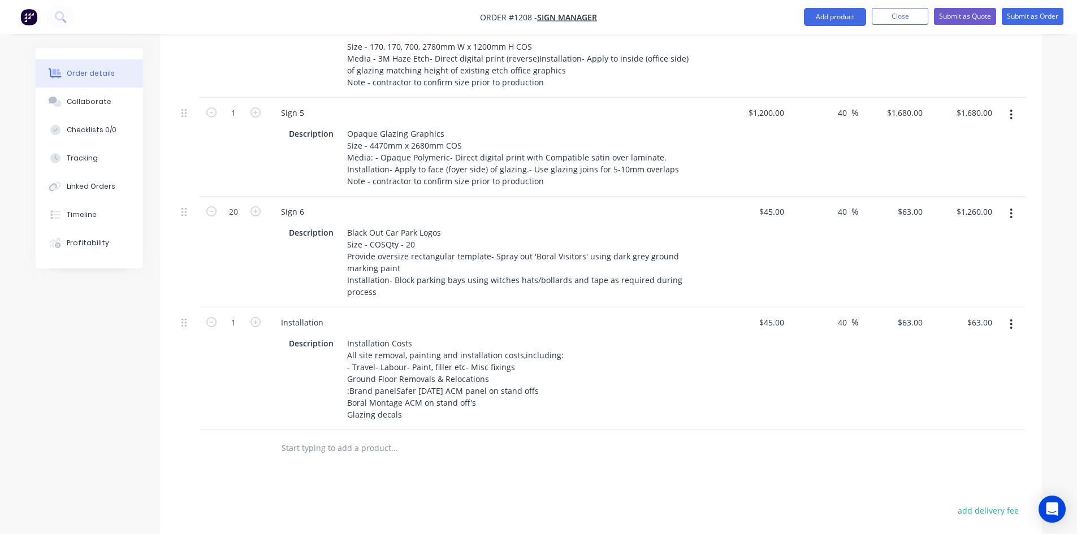
click at [483, 432] on div at bounding box center [470, 448] width 407 height 37
click at [770, 204] on div "45 45" at bounding box center [779, 212] width 19 height 16
type input "$20.00"
type input "$28.00"
type input "$560.00"
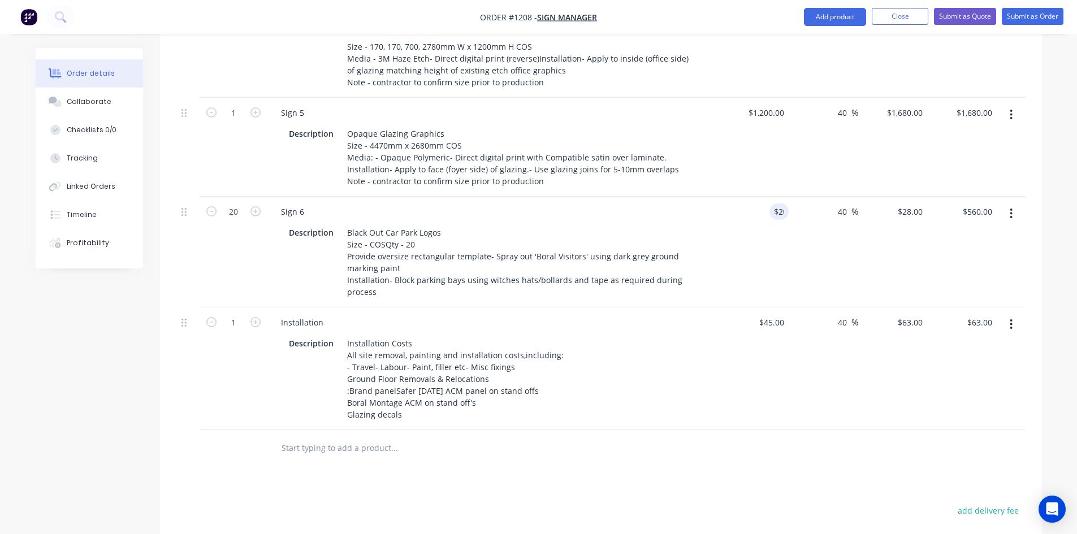
click at [819, 232] on div "40 40 %" at bounding box center [824, 252] width 70 height 111
click at [841, 314] on input "40" at bounding box center [844, 322] width 15 height 16
drag, startPoint x: 841, startPoint y: 296, endPoint x: 829, endPoint y: 308, distance: 16.4
click at [827, 308] on div "40 40 %" at bounding box center [824, 369] width 70 height 123
type input "25"
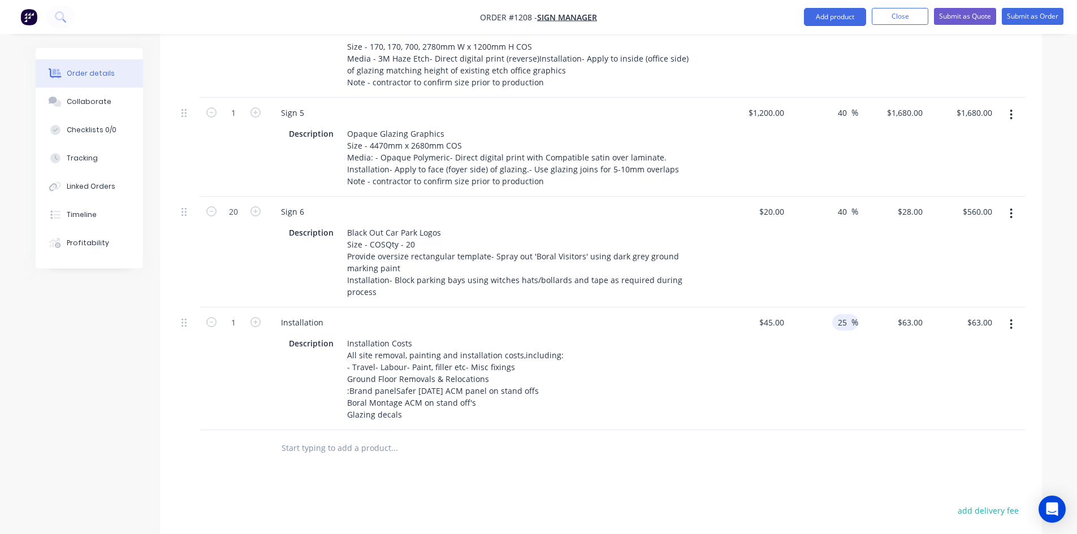
type input "$56.25"
click at [815, 400] on div "25 25 %" at bounding box center [824, 369] width 70 height 123
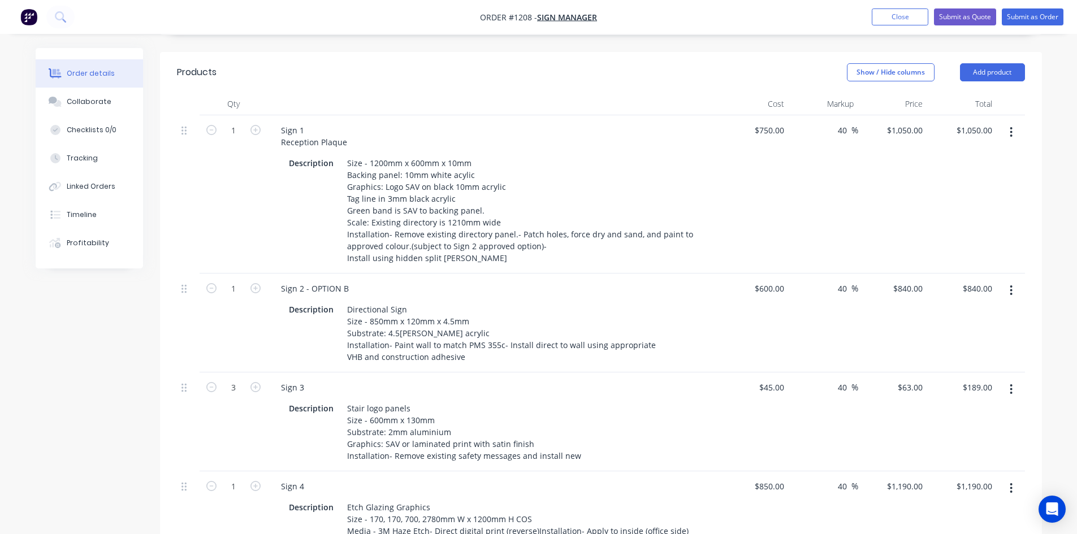
scroll to position [396, 0]
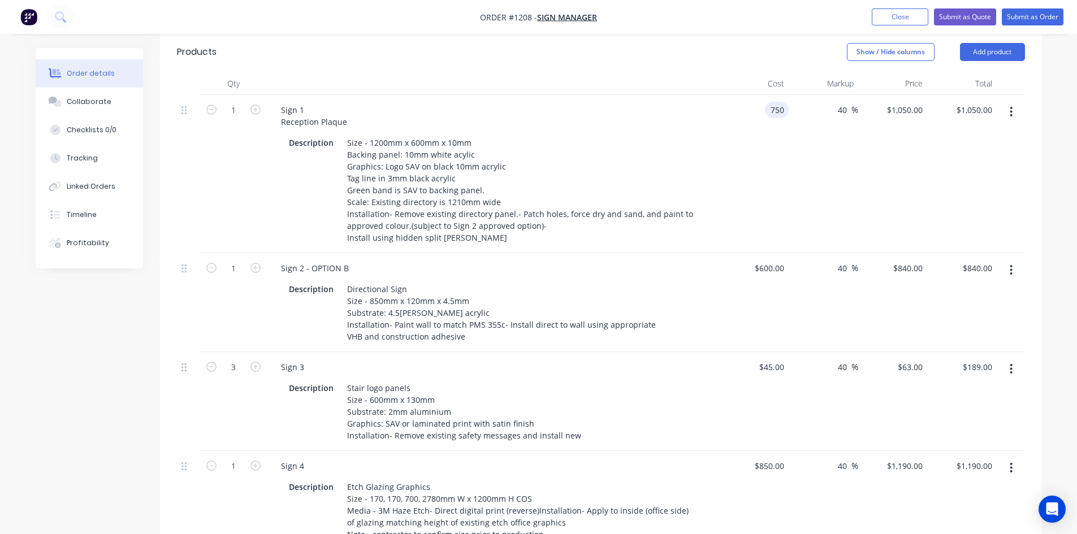
click at [762, 95] on div "750 750" at bounding box center [755, 174] width 70 height 158
type input "$350.00"
type input "$490.00"
click at [724, 287] on div "$600.00 $600.00" at bounding box center [755, 302] width 70 height 99
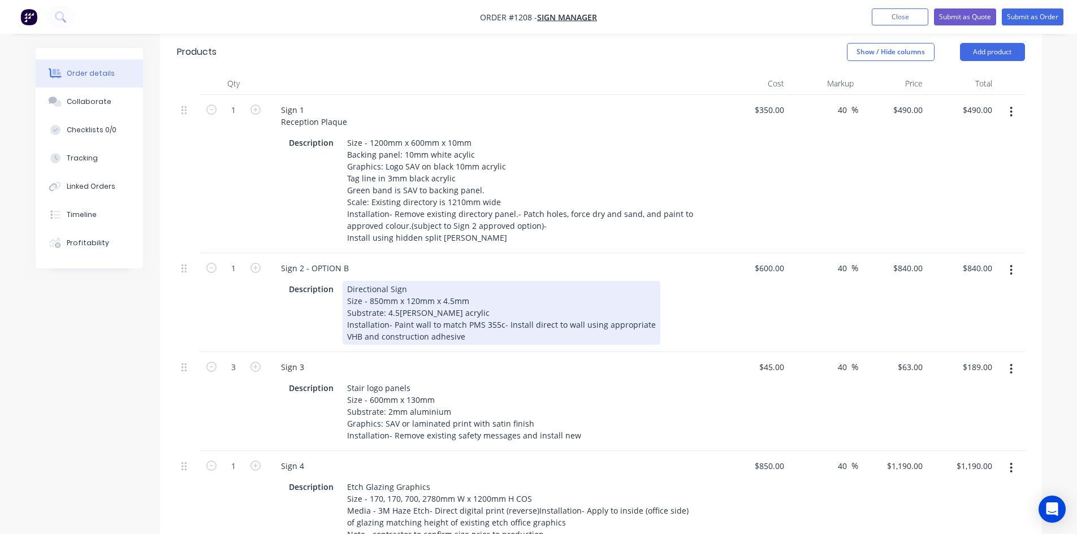
click at [504, 297] on div "Directional Sign Size - 850mm x 120mm x 4.5mm Substrate: 4.5[PERSON_NAME] acryl…" at bounding box center [502, 313] width 318 height 64
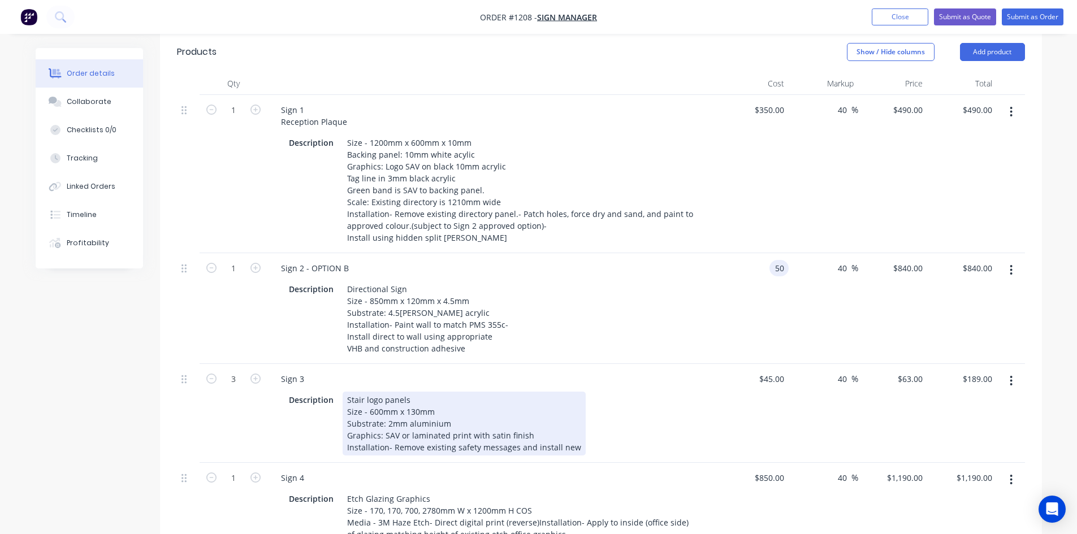
type input "$50.00"
type input "$70.00"
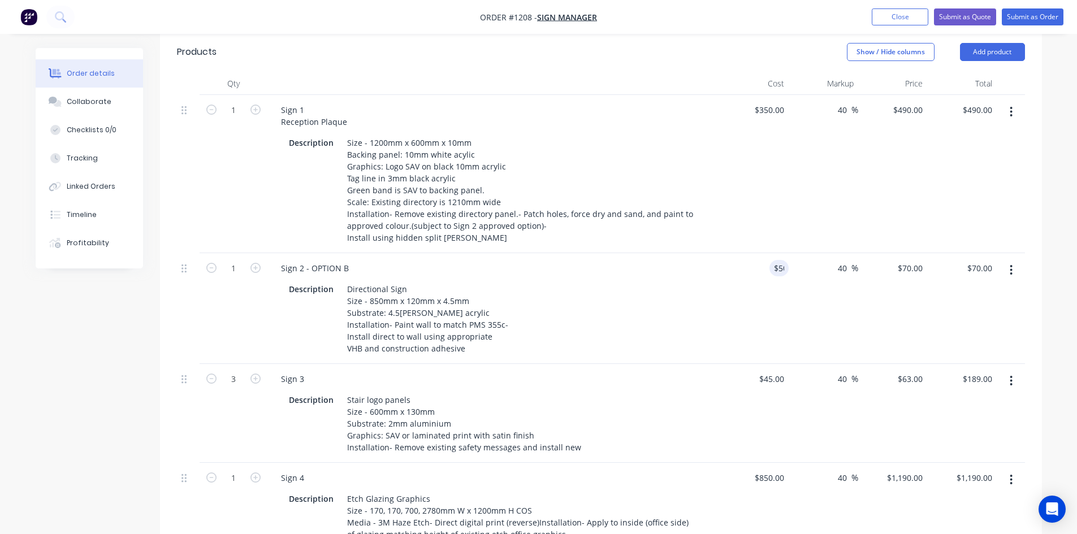
click at [666, 364] on div "Sign 3 Description Stair logo panels Size - 600mm x 130mm Substrate: 2mm alumin…" at bounding box center [493, 413] width 452 height 99
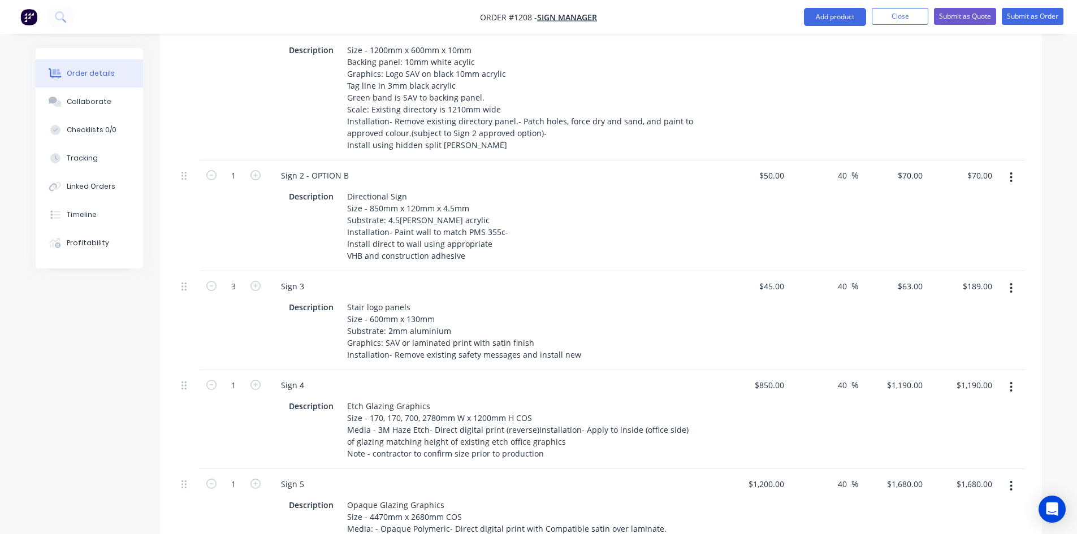
scroll to position [509, 0]
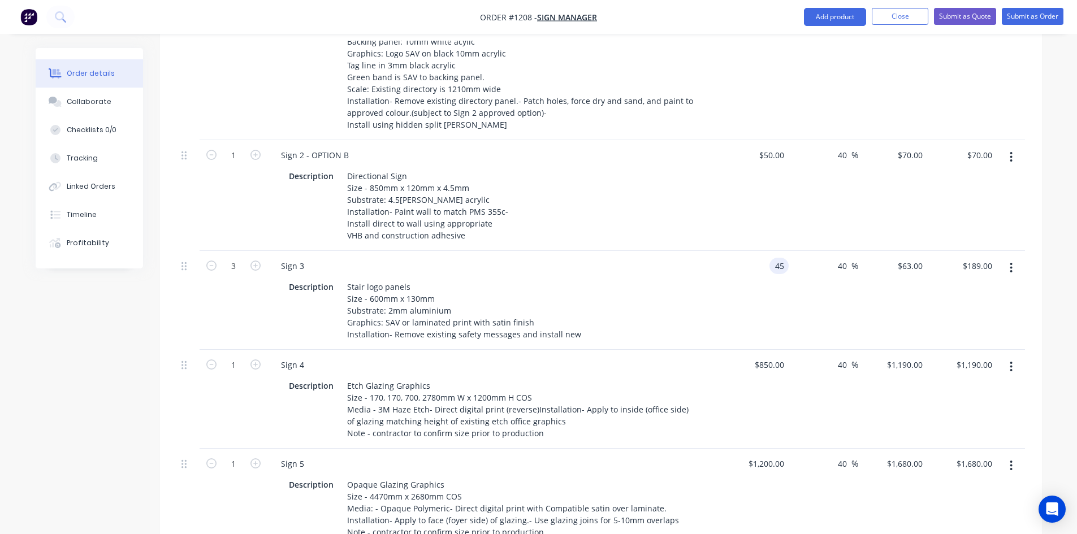
drag, startPoint x: 762, startPoint y: 237, endPoint x: 810, endPoint y: 240, distance: 47.5
click at [807, 251] on div "3 Sign 3 Description Stair logo panels Size - 600mm x 130mm Substrate: 2mm alum…" at bounding box center [601, 300] width 848 height 99
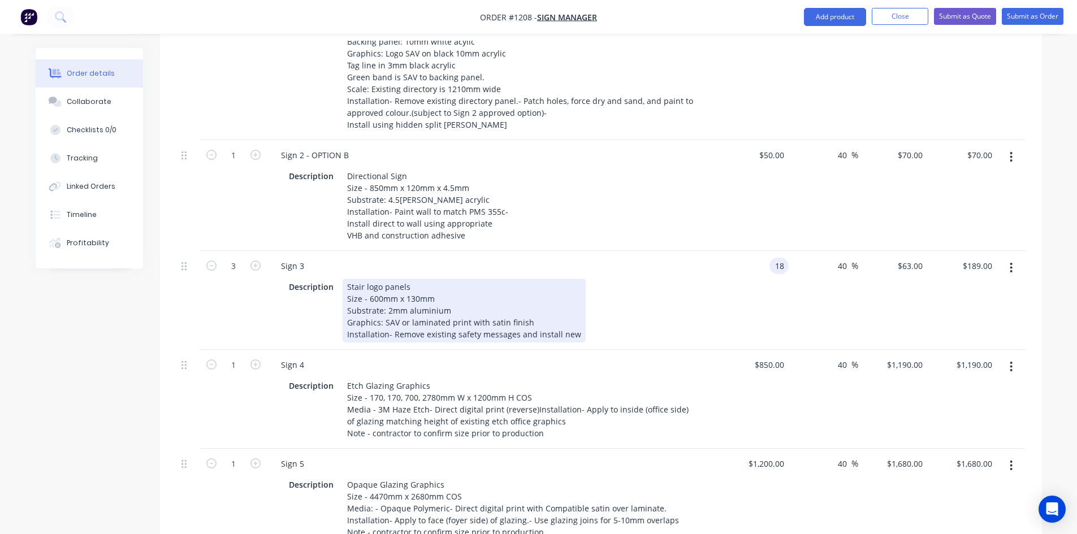
type input "$18.00"
type input "$25.20"
type input "$75.60"
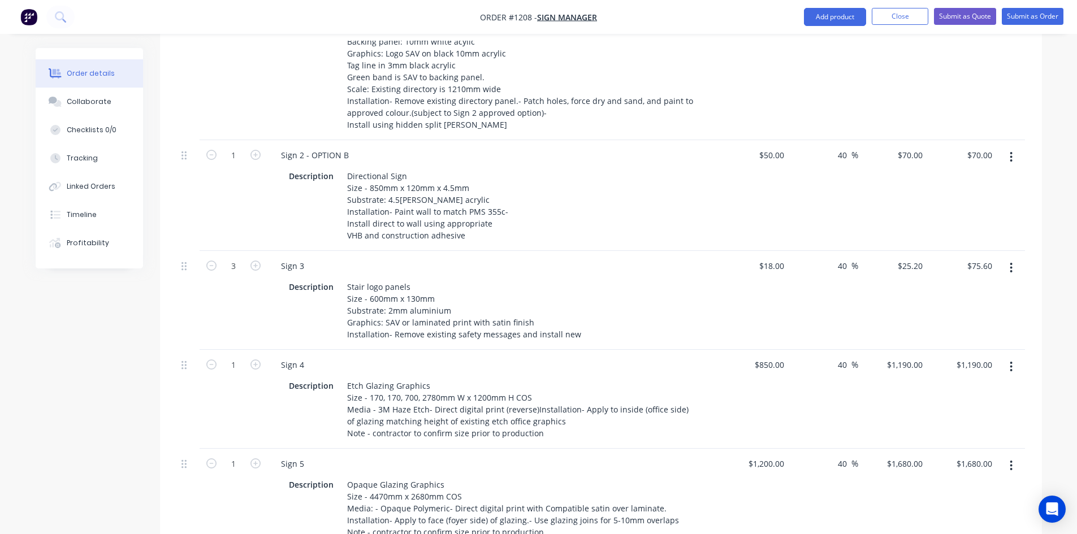
click at [710, 283] on div "Description Stair logo panels Size - 600mm x 130mm Substrate: 2mm aluminium Gra…" at bounding box center [493, 309] width 443 height 66
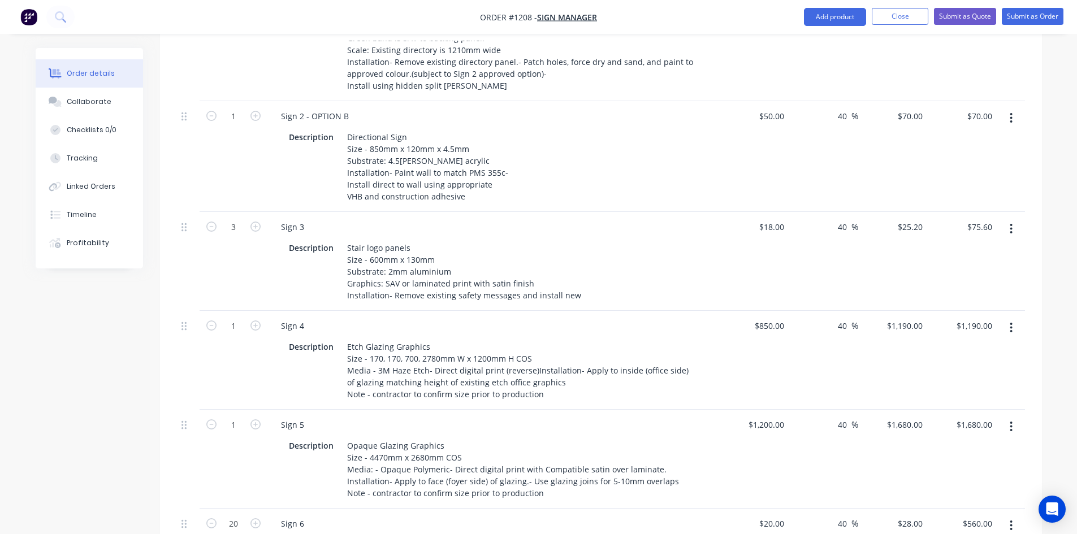
scroll to position [565, 0]
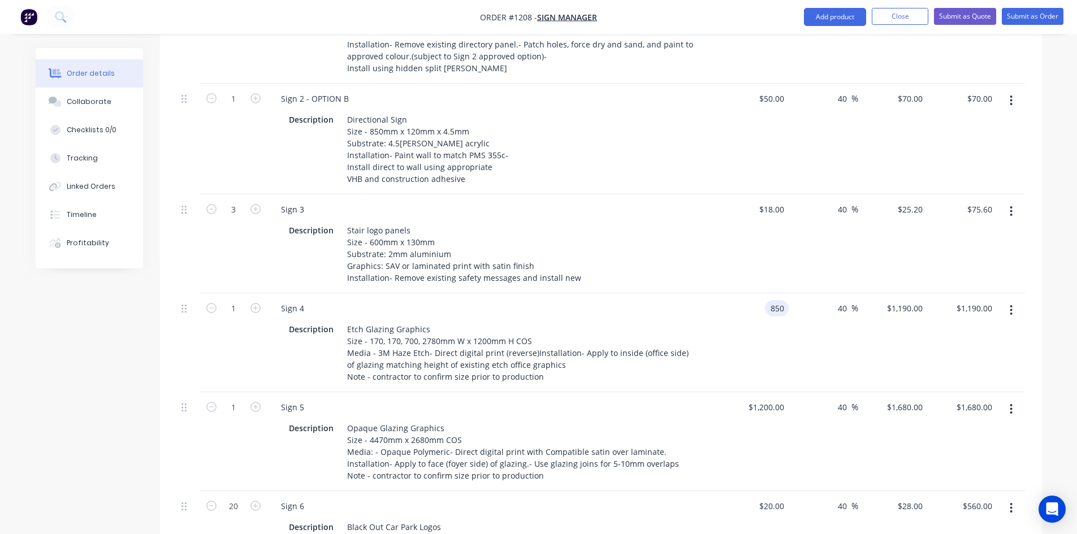
drag, startPoint x: 760, startPoint y: 279, endPoint x: 819, endPoint y: 280, distance: 58.8
click at [819, 293] on div "1 Sign 4 Description Etch Glazing Graphics Size - 170, 170, 700, 2780mm W x 120…" at bounding box center [601, 342] width 848 height 99
type input "$360.00"
type input "$504.00"
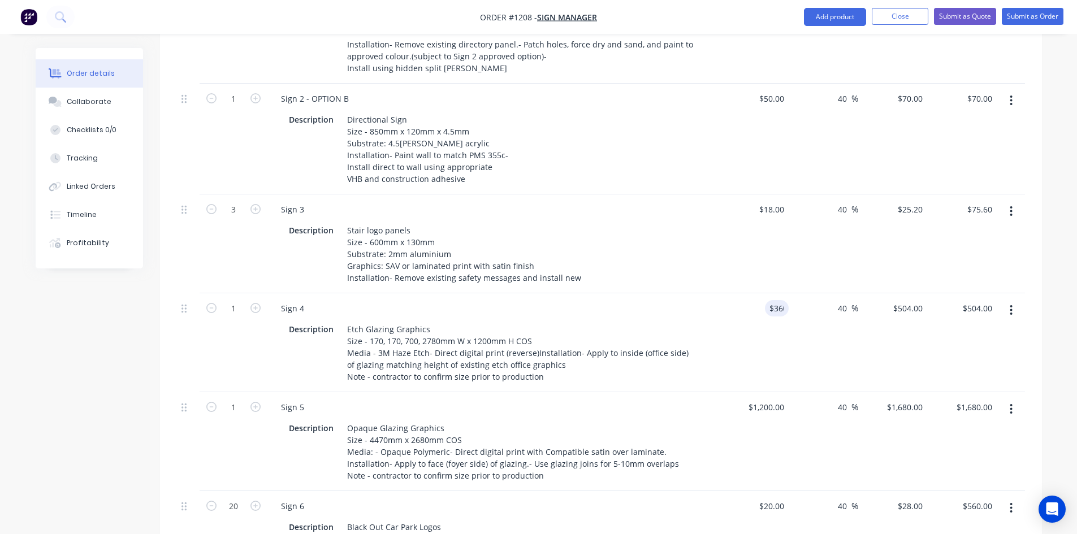
click at [801, 331] on div "40 40 %" at bounding box center [824, 342] width 70 height 99
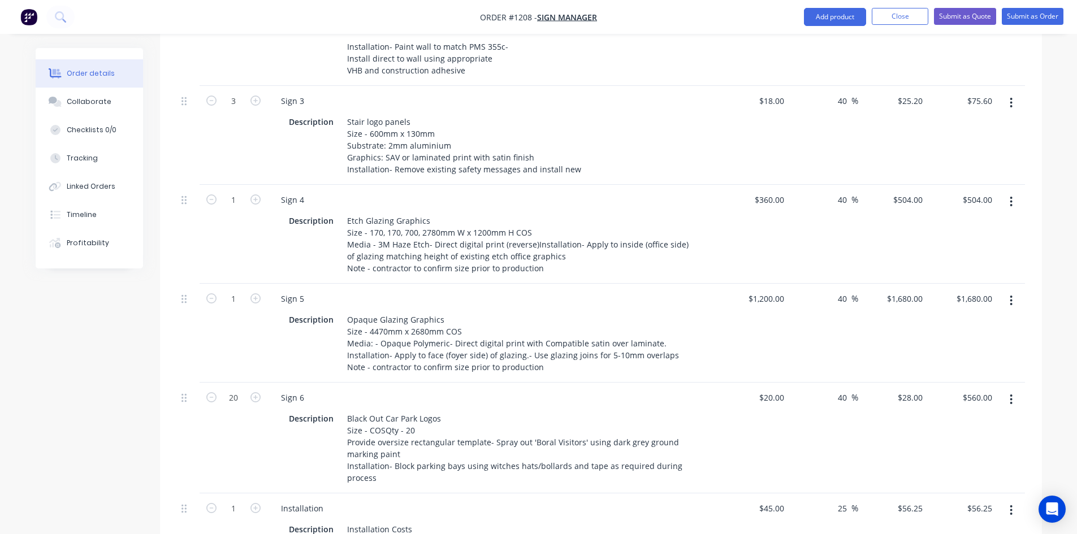
scroll to position [679, 0]
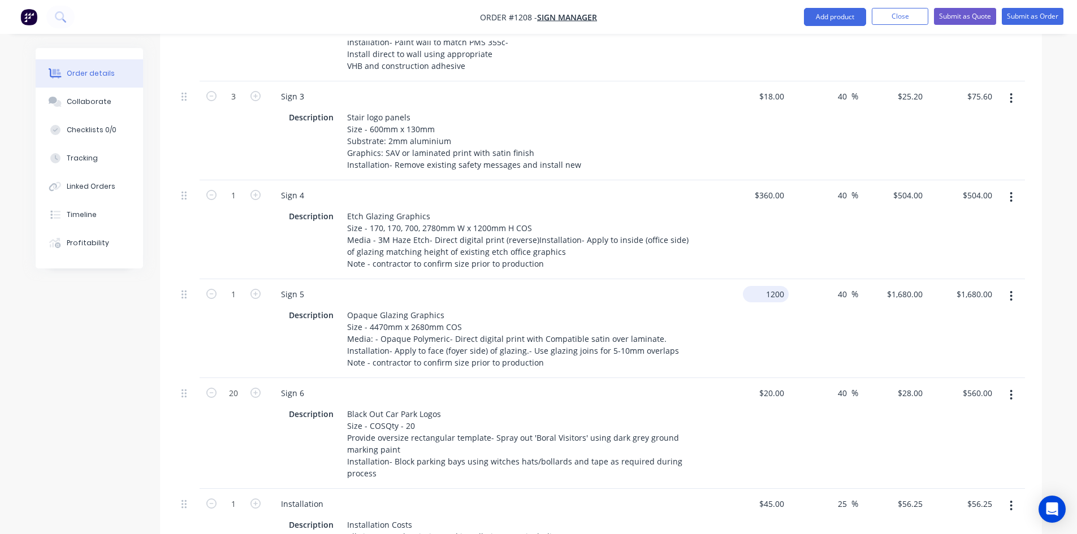
click at [763, 286] on div "1200 $1,200.00" at bounding box center [766, 294] width 46 height 16
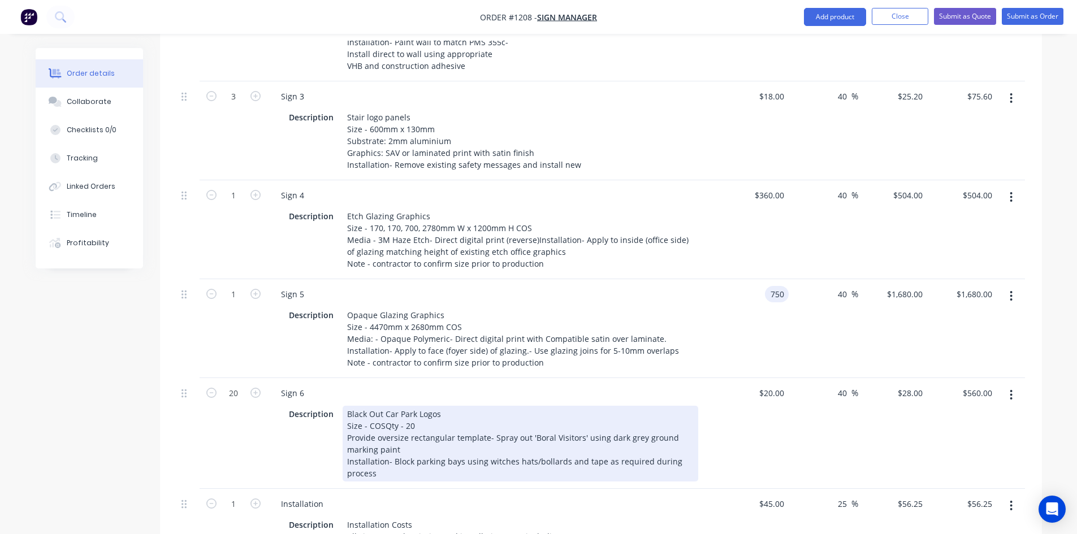
type input "$750.00"
type input "$1,050.00"
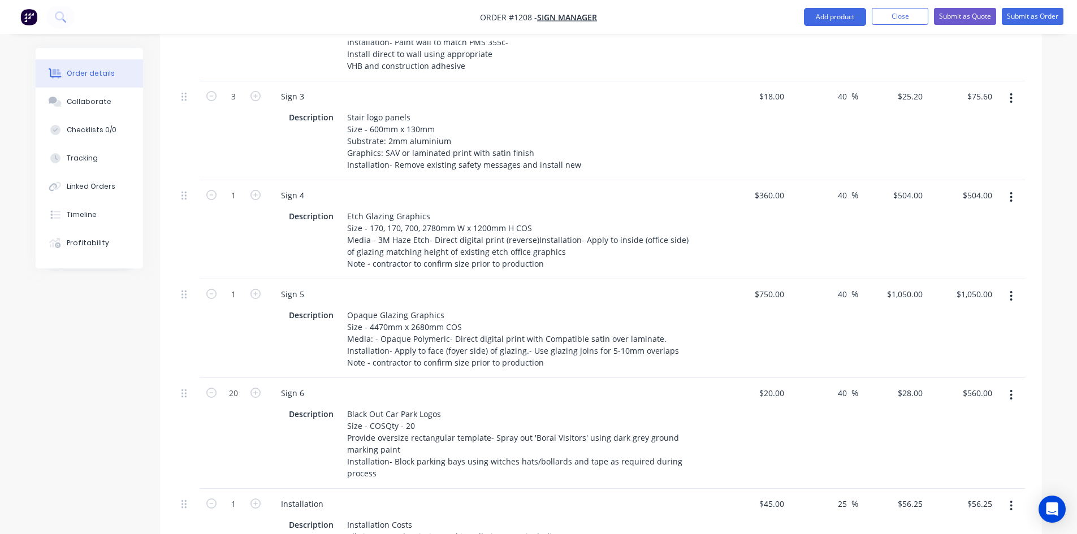
click at [714, 435] on div "Description Black Out Car Park Logos Size - COSQty - 20 Provide oversize rectan…" at bounding box center [493, 443] width 443 height 78
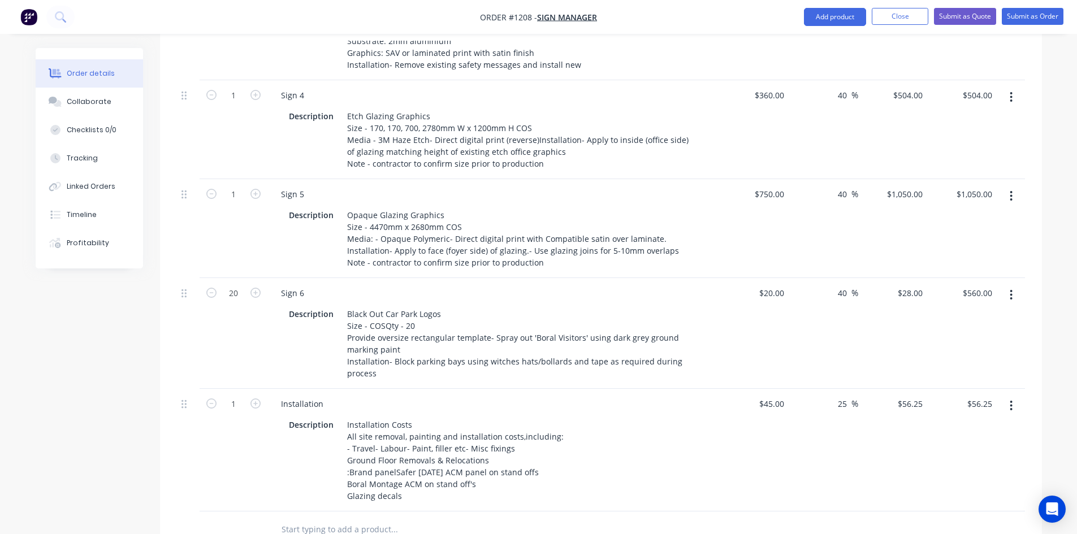
scroll to position [792, 0]
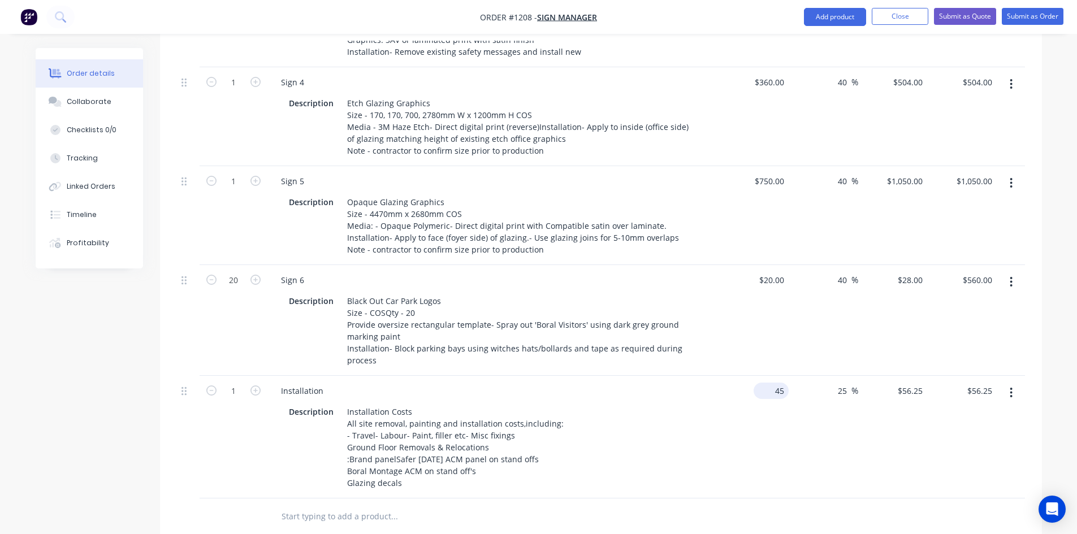
click at [776, 383] on input "45" at bounding box center [773, 391] width 31 height 16
type input "$2,300.00"
type input "$2,875.00"
click at [721, 458] on div "$2,300.00 2300" at bounding box center [755, 437] width 70 height 123
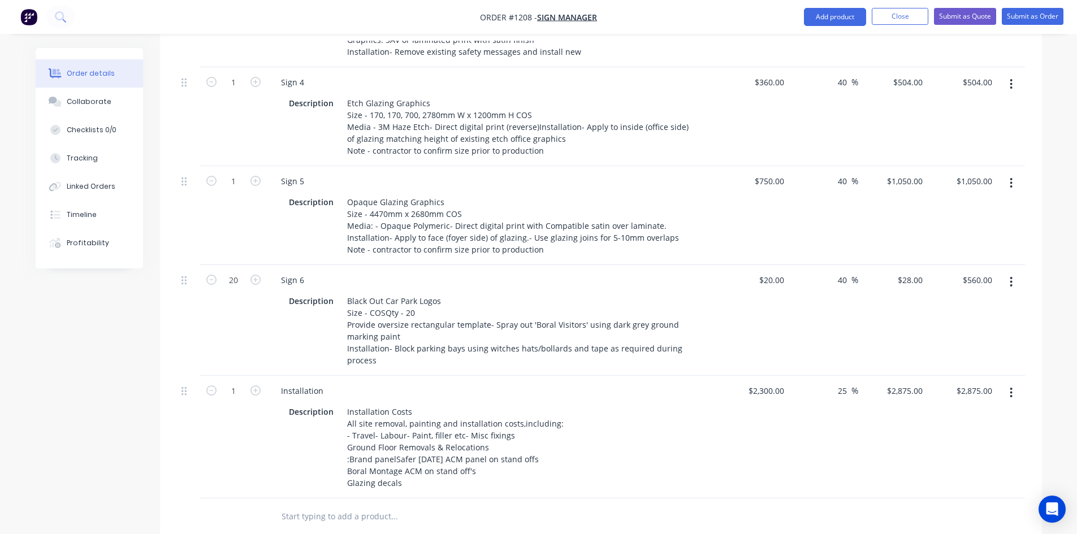
scroll to position [848, 0]
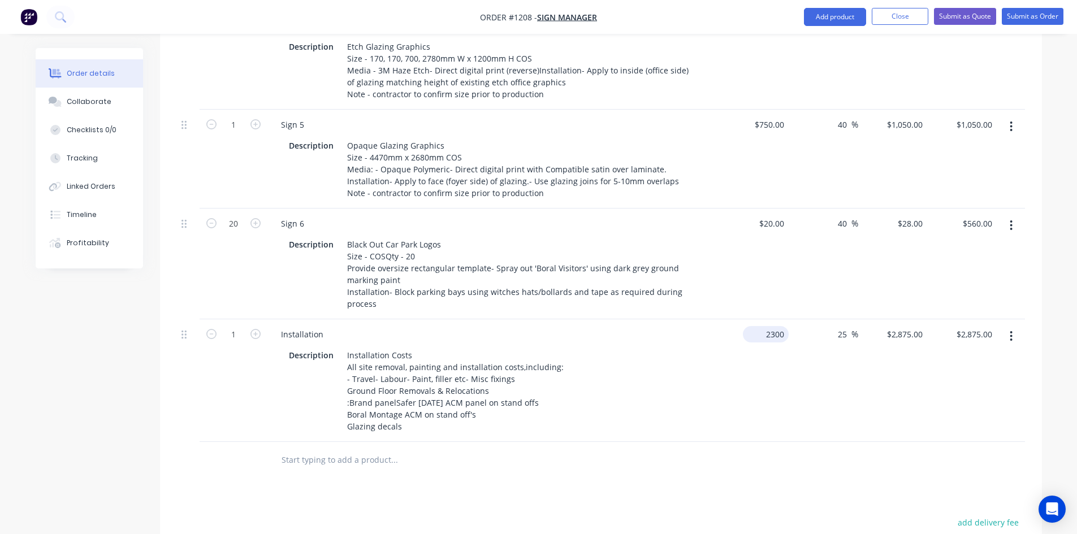
click at [766, 326] on input "2300" at bounding box center [767, 334] width 41 height 16
type input "$2,800.00"
type input "$3,500.00"
click at [724, 442] on div at bounding box center [601, 460] width 848 height 37
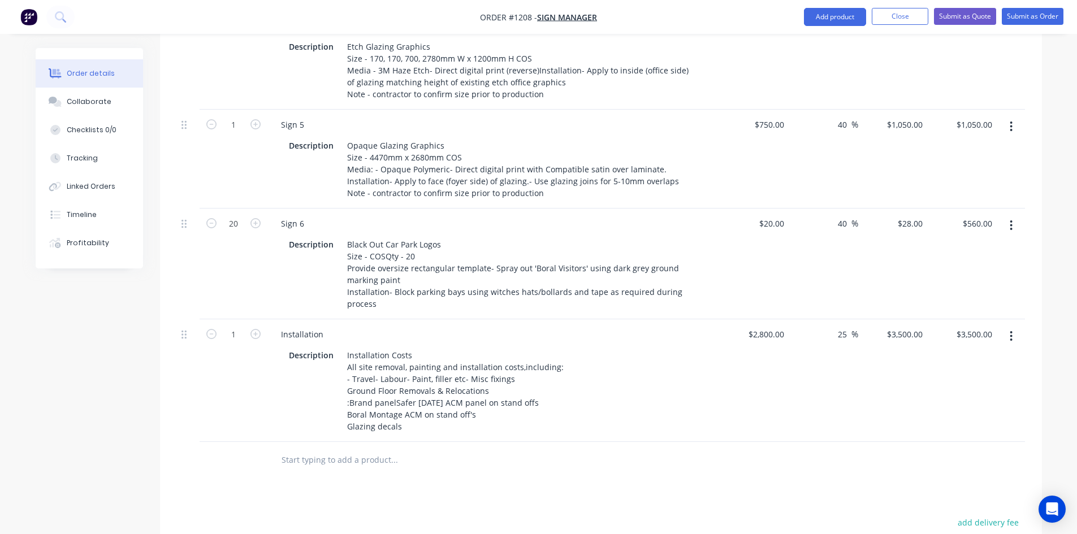
click at [819, 393] on div "25 25 %" at bounding box center [824, 380] width 70 height 123
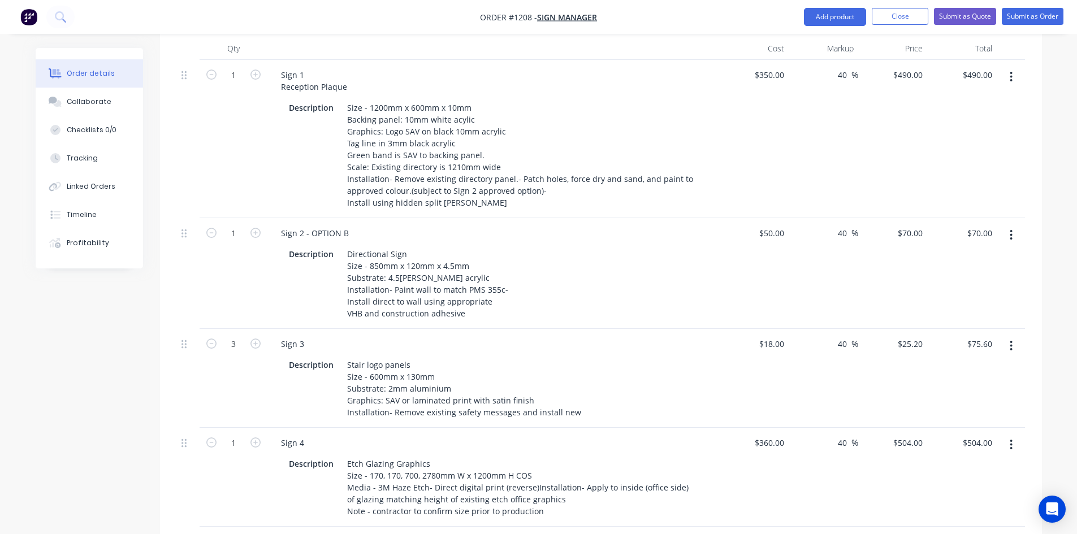
scroll to position [0, 0]
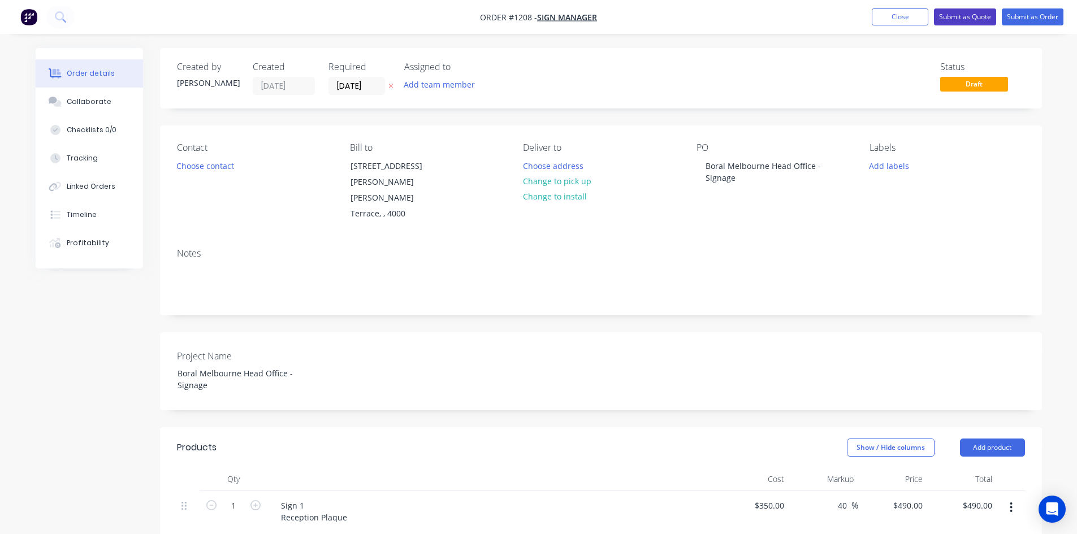
click at [969, 14] on button "Submit as Quote" at bounding box center [965, 16] width 62 height 17
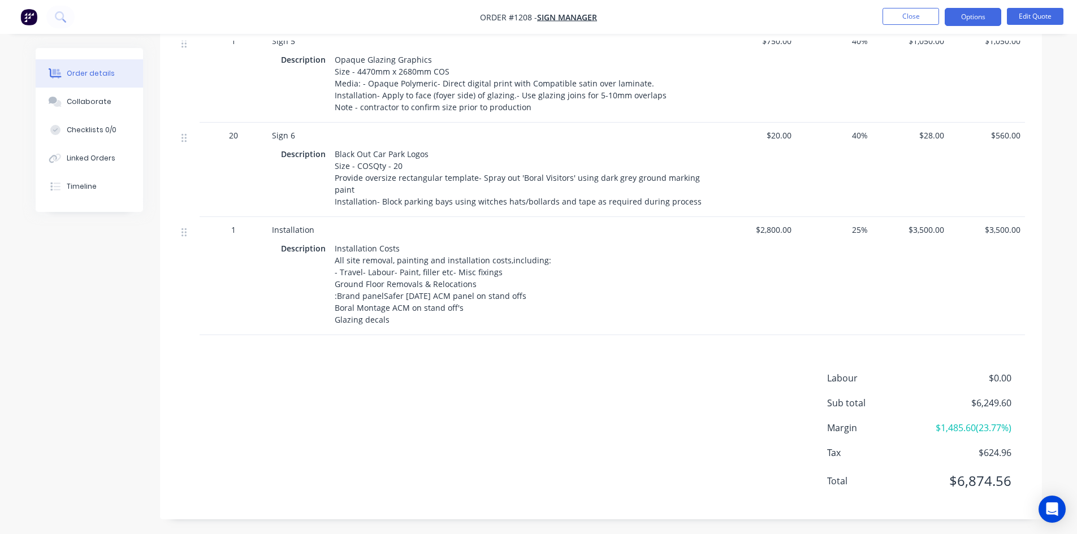
scroll to position [884, 0]
click at [979, 20] on button "Options" at bounding box center [973, 17] width 57 height 18
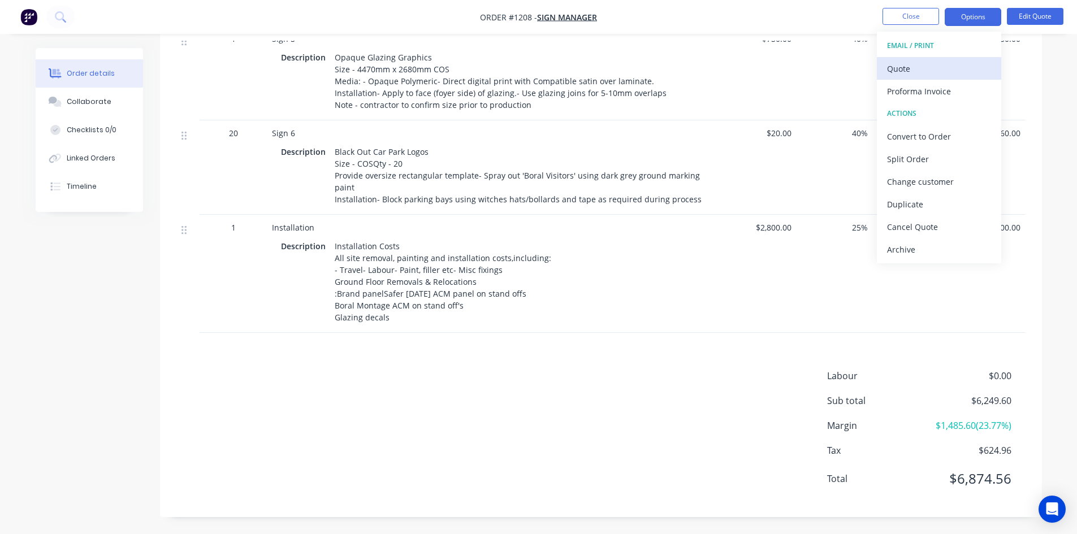
click at [935, 71] on div "Quote" at bounding box center [939, 69] width 104 height 16
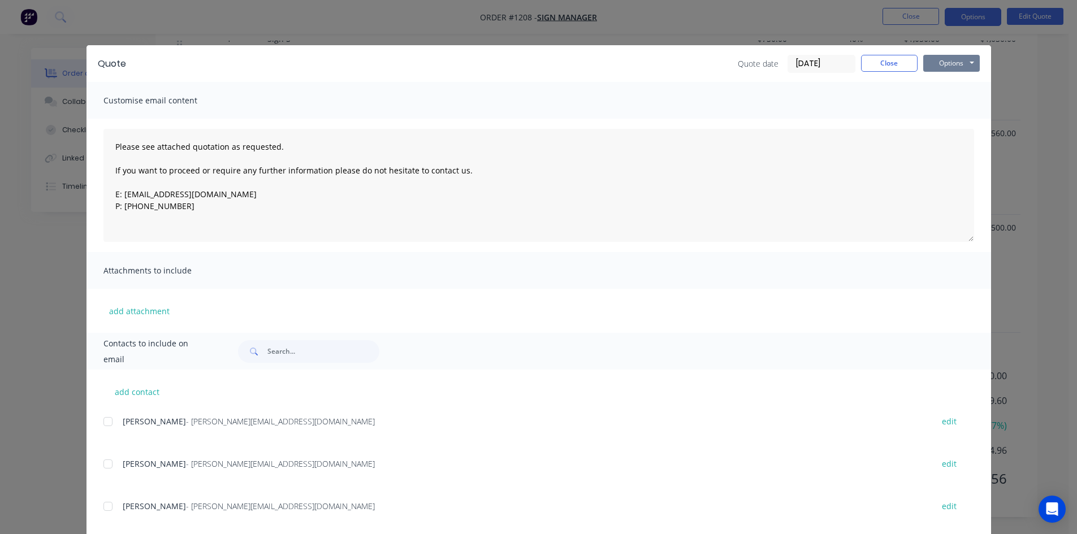
click at [940, 61] on button "Options" at bounding box center [951, 63] width 57 height 17
click at [957, 98] on button "Print" at bounding box center [959, 102] width 72 height 19
click at [890, 59] on button "Close" at bounding box center [889, 63] width 57 height 17
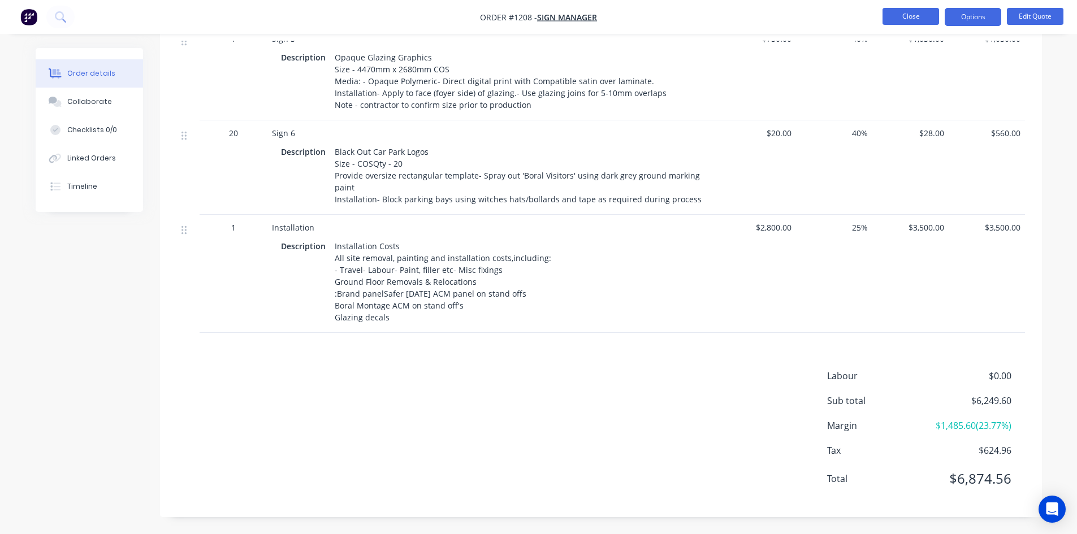
click at [914, 20] on button "Close" at bounding box center [911, 16] width 57 height 17
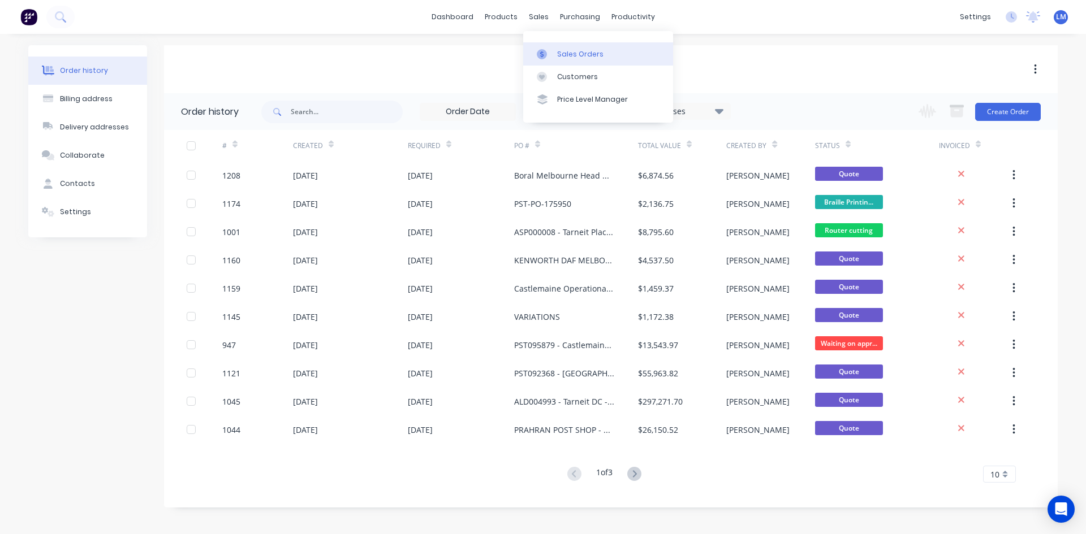
click at [555, 50] on link "Sales Orders" at bounding box center [598, 53] width 150 height 23
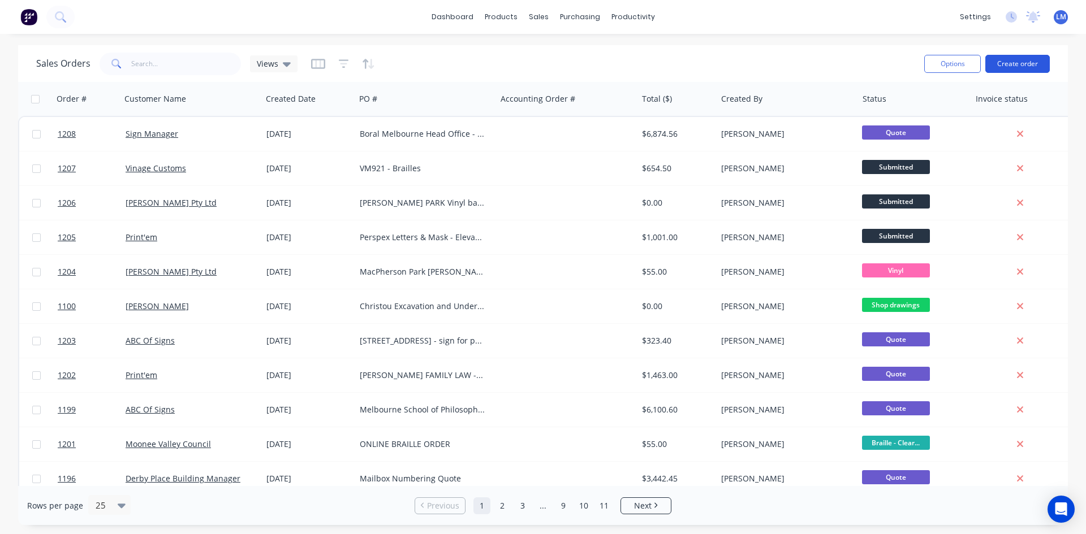
click at [1002, 65] on button "Create order" at bounding box center [1017, 64] width 64 height 18
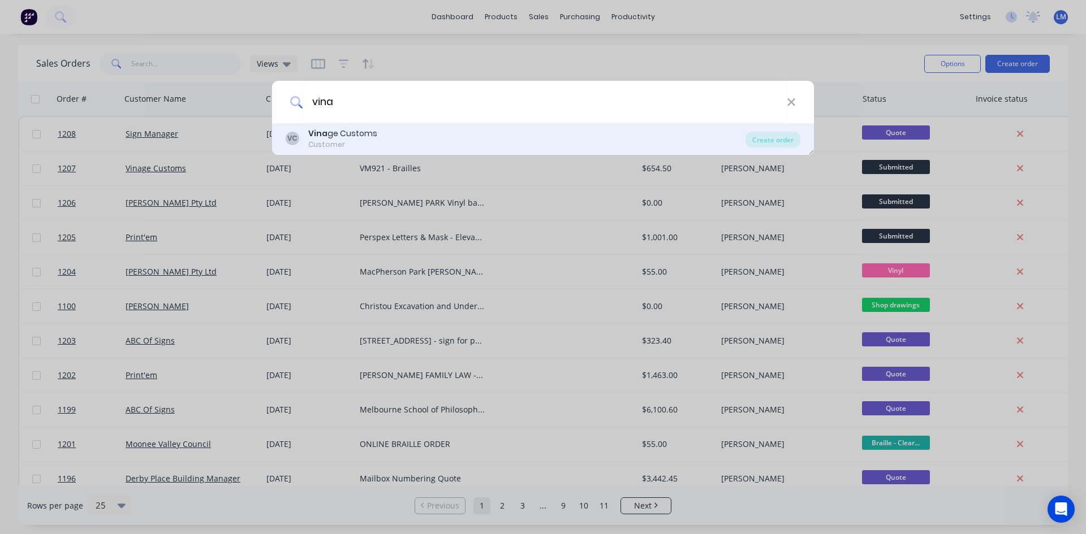
type input "vina"
click at [427, 128] on div "[PERSON_NAME] ge Customs Customer" at bounding box center [516, 139] width 460 height 22
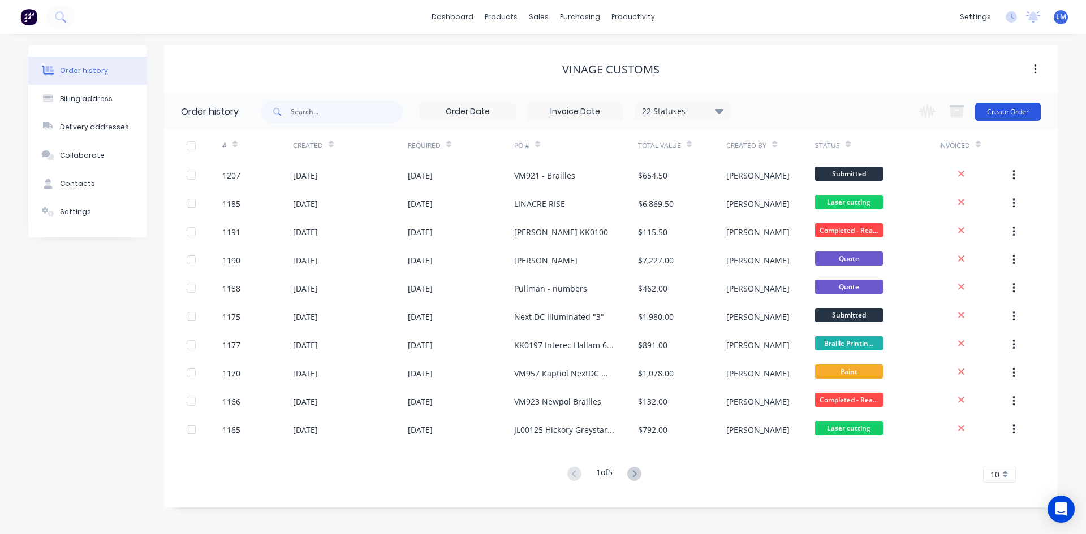
click at [1014, 111] on button "Create Order" at bounding box center [1008, 112] width 66 height 18
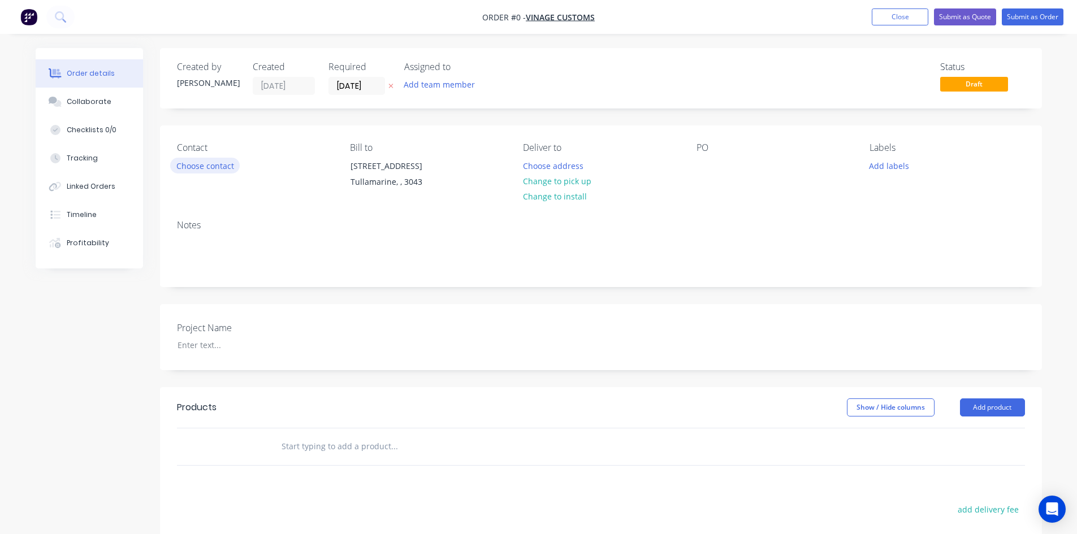
click at [195, 165] on button "Choose contact" at bounding box center [205, 165] width 70 height 15
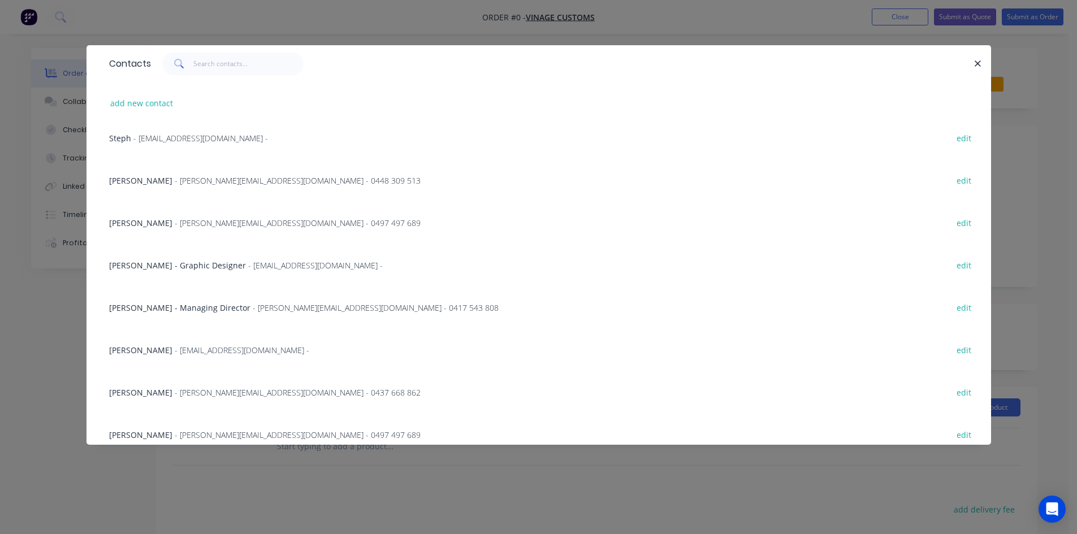
scroll to position [113, 0]
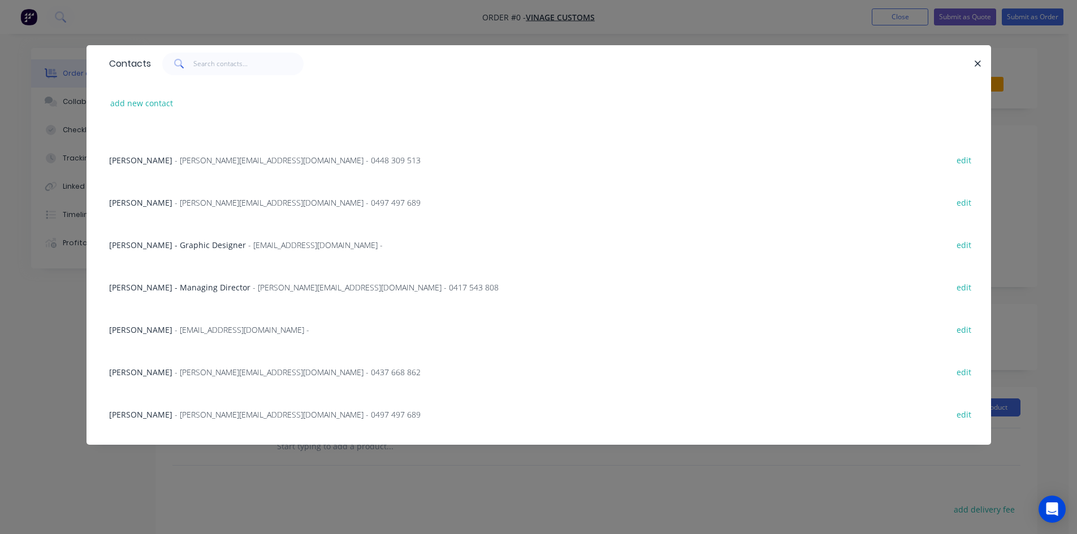
click at [184, 332] on span "- [EMAIL_ADDRESS][DOMAIN_NAME] -" at bounding box center [242, 330] width 135 height 11
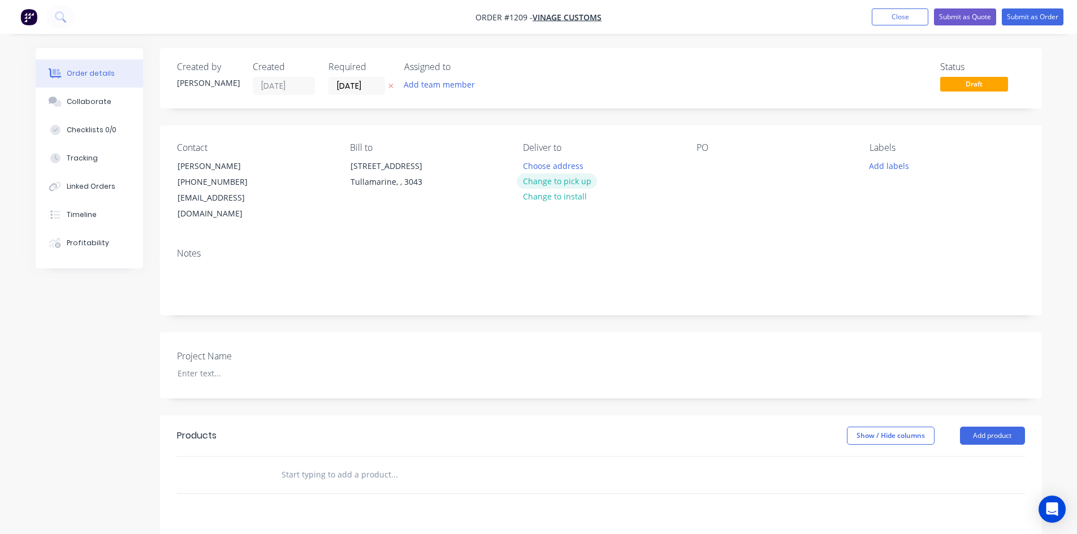
click at [571, 180] on button "Change to pick up" at bounding box center [557, 181] width 80 height 15
click at [697, 166] on div at bounding box center [706, 166] width 18 height 16
paste div
click at [206, 365] on div at bounding box center [238, 373] width 141 height 16
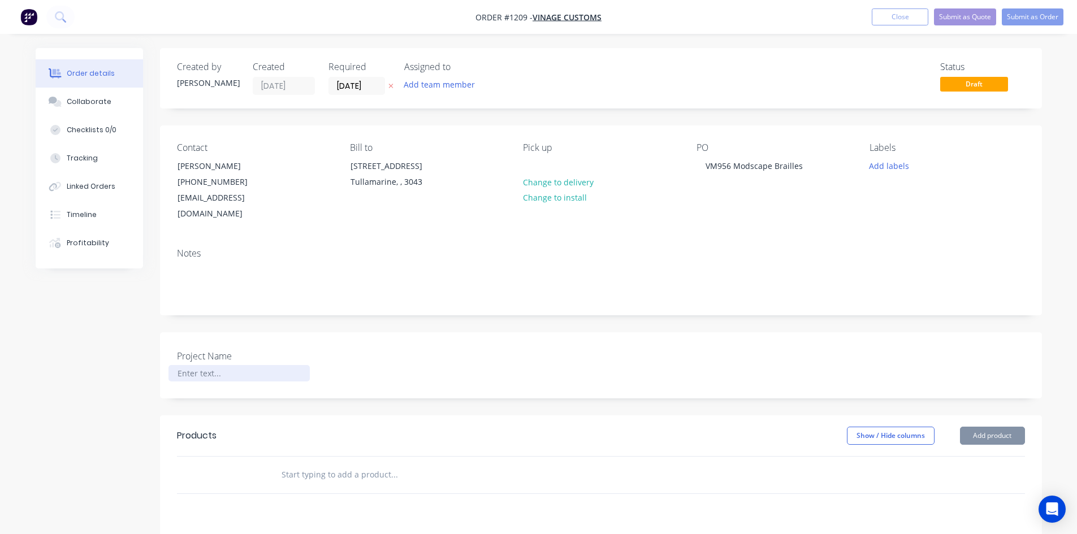
paste div
click at [341, 477] on div at bounding box center [470, 475] width 407 height 37
click at [208, 365] on div at bounding box center [238, 373] width 141 height 16
click at [325, 464] on input "text" at bounding box center [394, 475] width 226 height 23
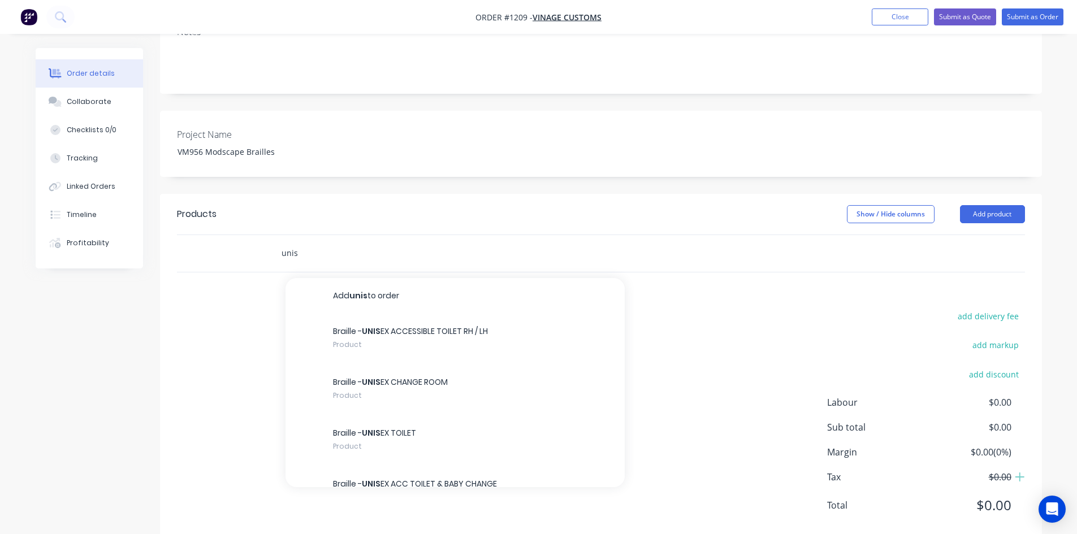
scroll to position [232, 0]
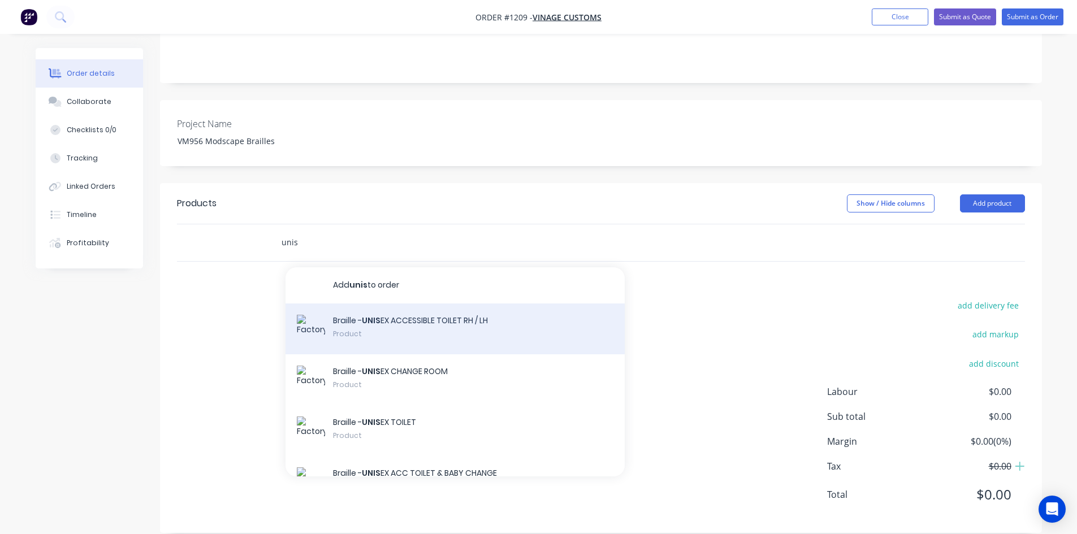
type input "unis"
click at [504, 306] on div "Braille - UNIS EX ACCESSIBLE TOILET RH / LH Product" at bounding box center [455, 329] width 339 height 51
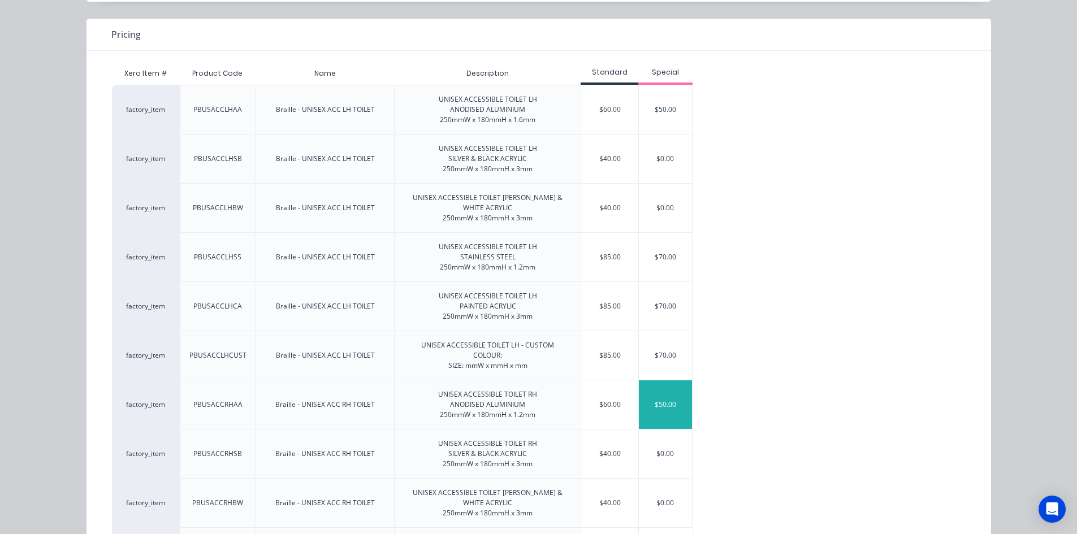
scroll to position [170, 0]
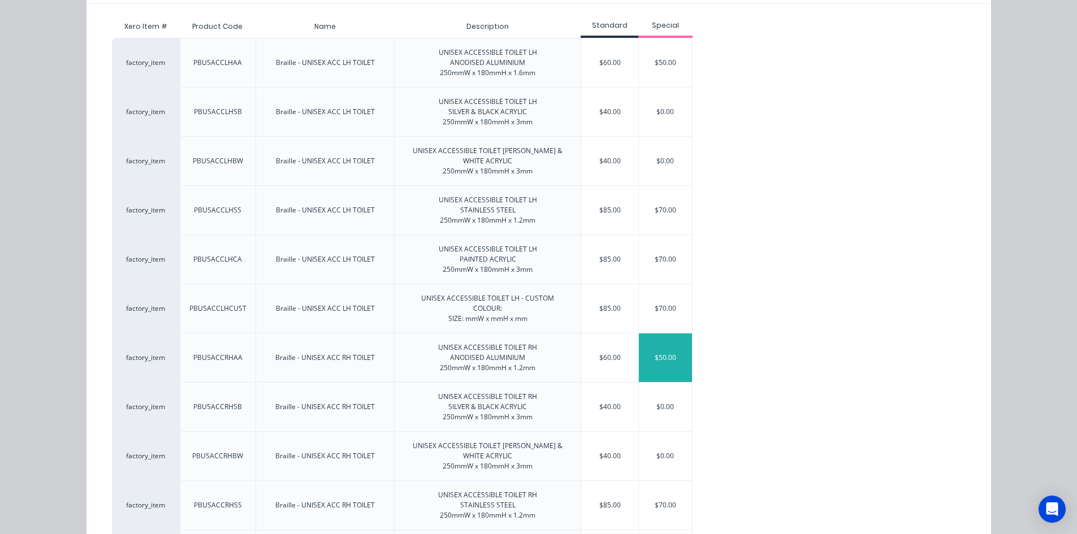
click at [653, 357] on div "$50.00" at bounding box center [665, 358] width 53 height 49
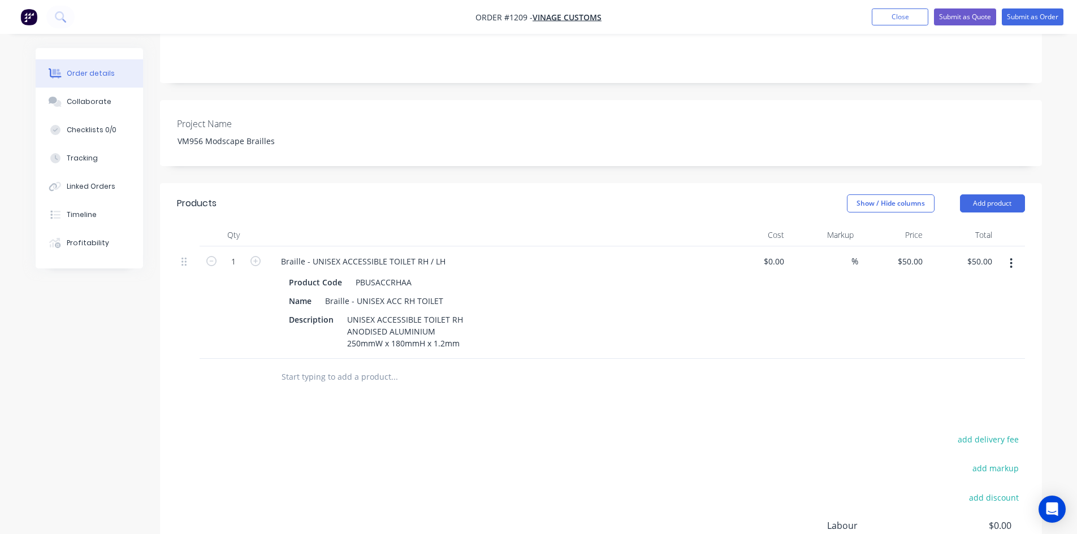
drag, startPoint x: 707, startPoint y: 394, endPoint x: 587, endPoint y: 310, distance: 145.7
click at [706, 394] on div "Products Show / Hide columns Add product Qty Cost Markup Price Total 1 Braille …" at bounding box center [601, 425] width 882 height 484
drag, startPoint x: 426, startPoint y: 244, endPoint x: 471, endPoint y: 248, distance: 44.8
click at [469, 253] on div "Braille - UNISEX ACCESSIBLE TOILET RH / LH" at bounding box center [493, 261] width 443 height 16
click at [584, 452] on div "add delivery fee add markup add discount Labour $0.00 Sub total $50.00 Margin $…" at bounding box center [601, 541] width 848 height 218
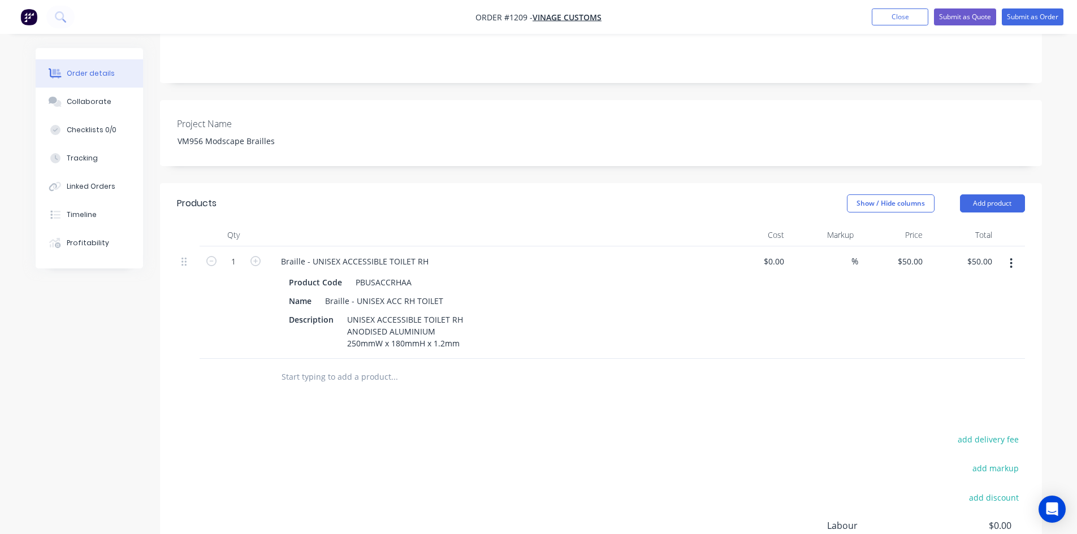
click at [344, 366] on input "text" at bounding box center [394, 377] width 226 height 23
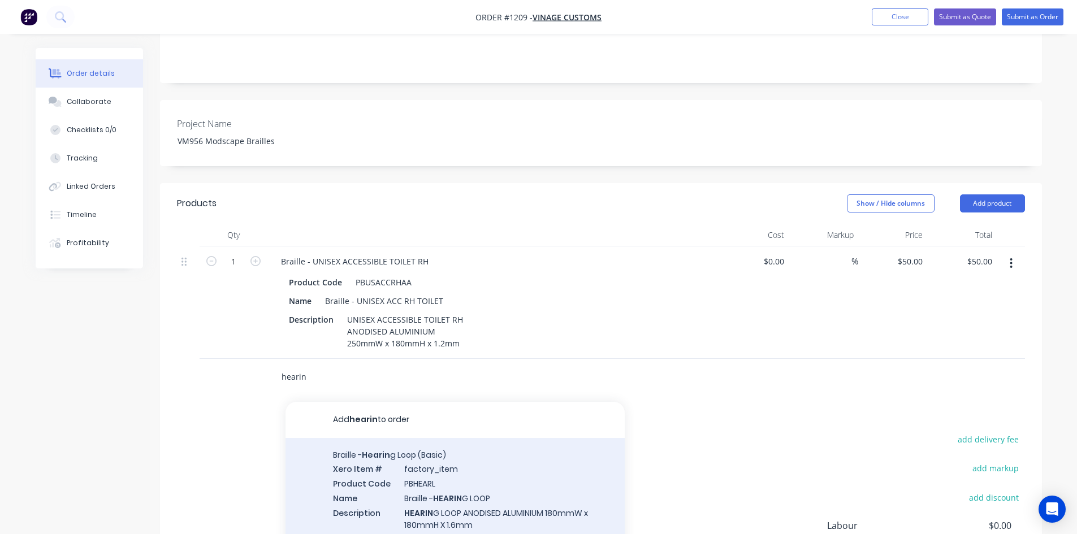
type input "hearin"
click at [530, 459] on div "Braille - Hearin g Loop (Basic) Xero Item # factory_item Product Code PBHEARL N…" at bounding box center [455, 497] width 339 height 118
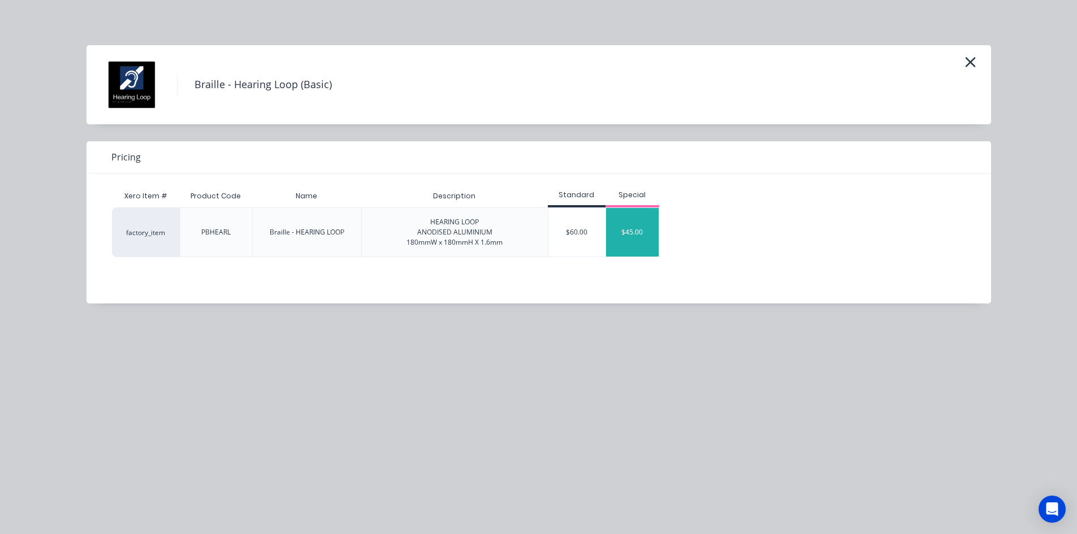
click at [635, 234] on div "$45.00" at bounding box center [632, 232] width 53 height 49
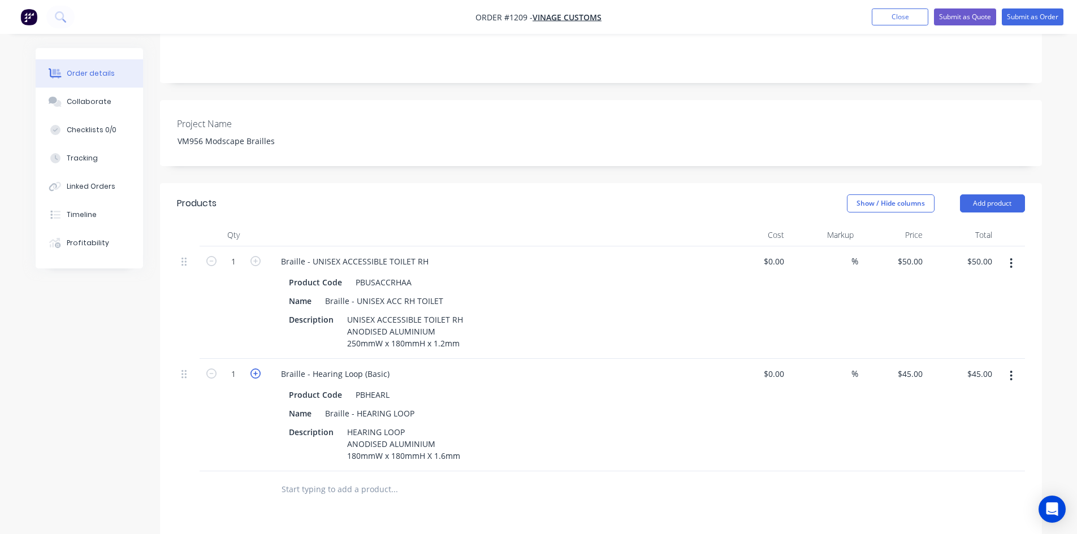
click at [257, 369] on icon "button" at bounding box center [255, 374] width 10 height 10
type input "2"
type input "$90.00"
click at [257, 369] on icon "button" at bounding box center [255, 374] width 10 height 10
type input "3"
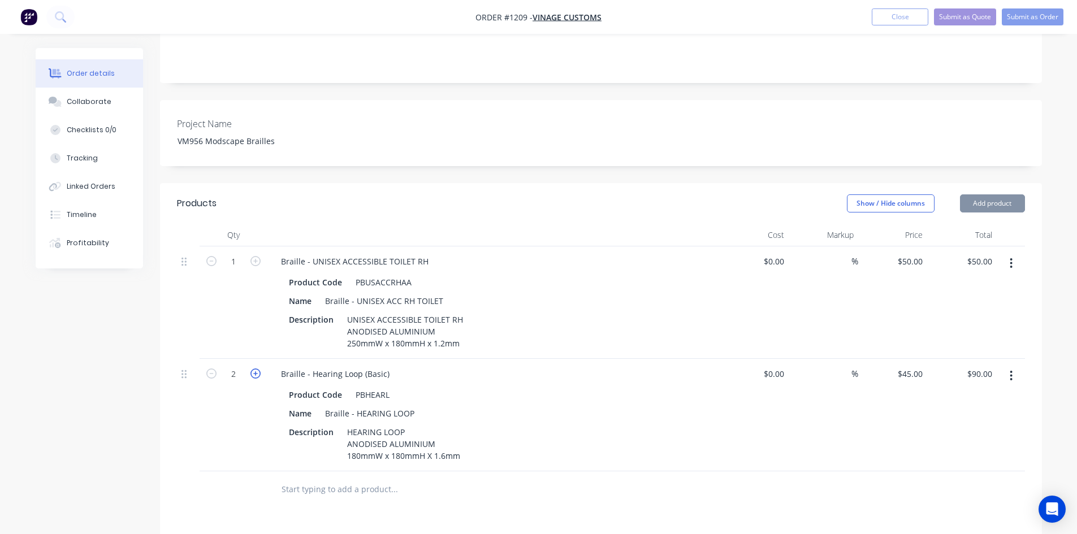
type input "$135.00"
click at [257, 369] on icon "button" at bounding box center [255, 374] width 10 height 10
type input "4"
type input "$180.00"
click at [257, 369] on icon "button" at bounding box center [255, 374] width 10 height 10
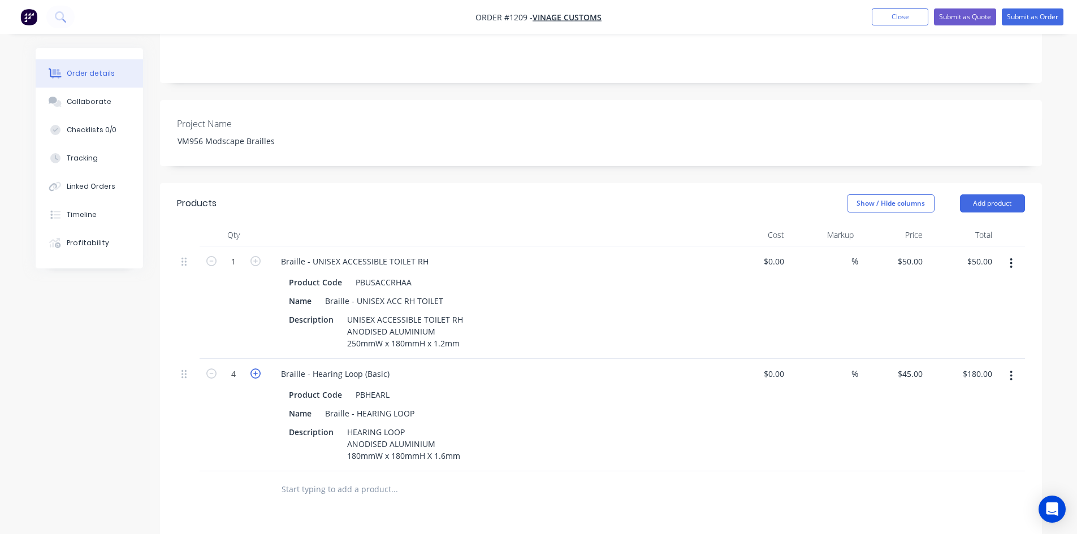
type input "5"
type input "$225.00"
click at [257, 369] on icon "button" at bounding box center [255, 374] width 10 height 10
type input "6"
type input "$270.00"
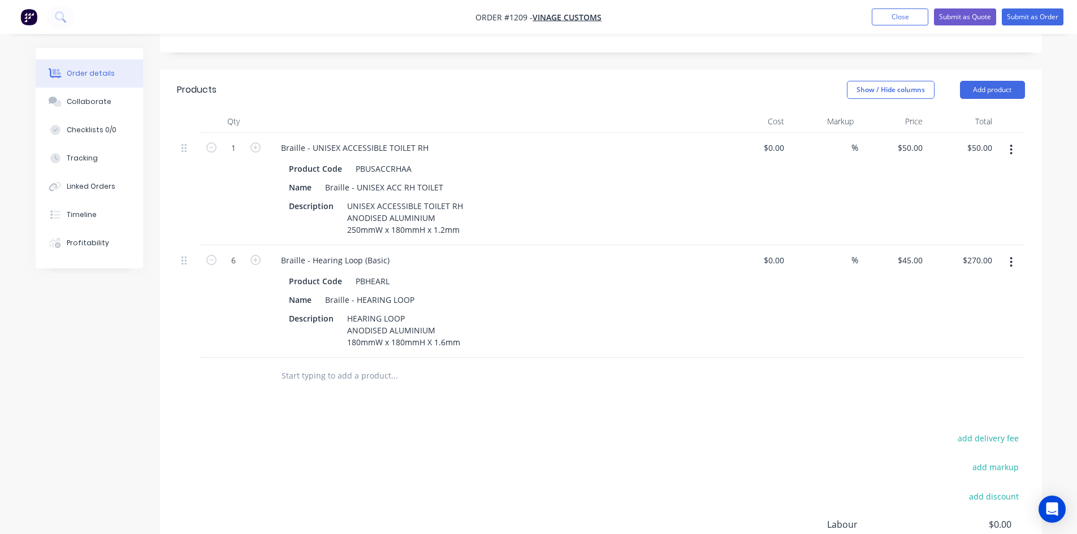
scroll to position [402, 0]
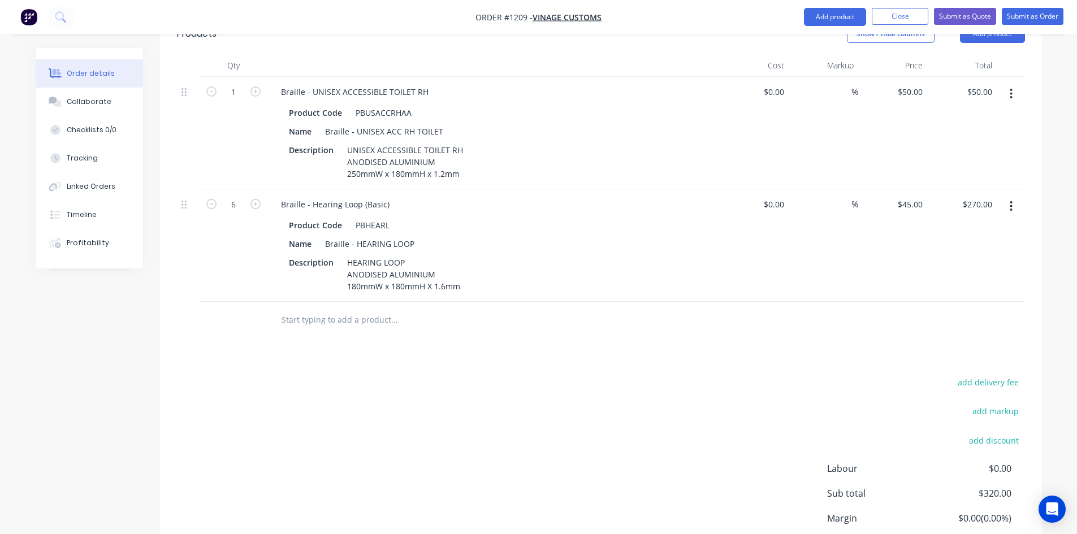
click at [626, 399] on div "add delivery fee add markup add discount Labour $0.00 Sub total $320.00 Margin …" at bounding box center [601, 484] width 848 height 218
click at [335, 309] on input "text" at bounding box center [394, 320] width 226 height 23
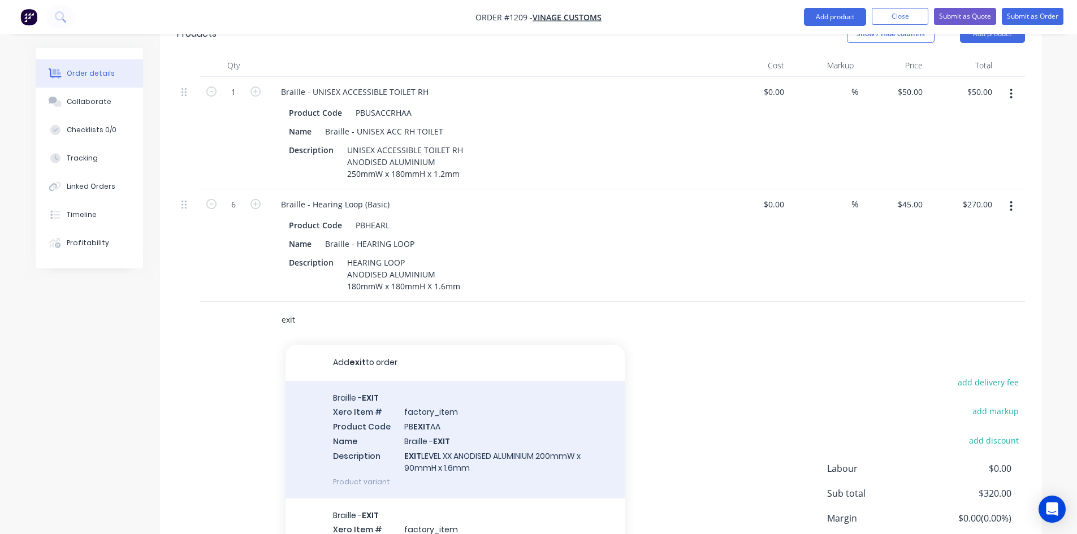
type input "exit"
click at [541, 410] on div "Braille - EXIT Xero Item # factory_item Product Code PB EXIT AA Name Braille - …" at bounding box center [455, 440] width 339 height 118
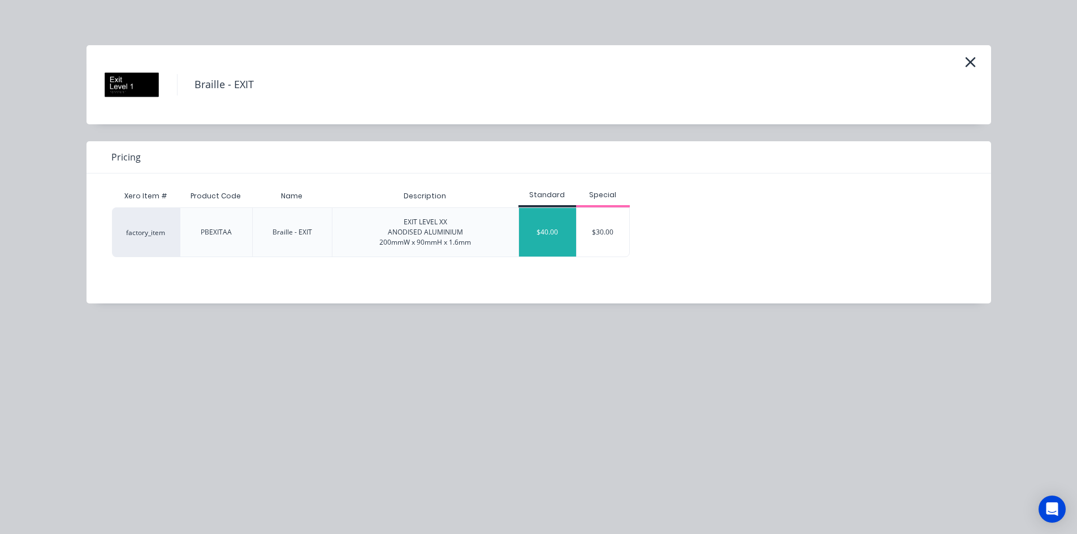
click at [555, 241] on div "$40.00" at bounding box center [547, 232] width 57 height 49
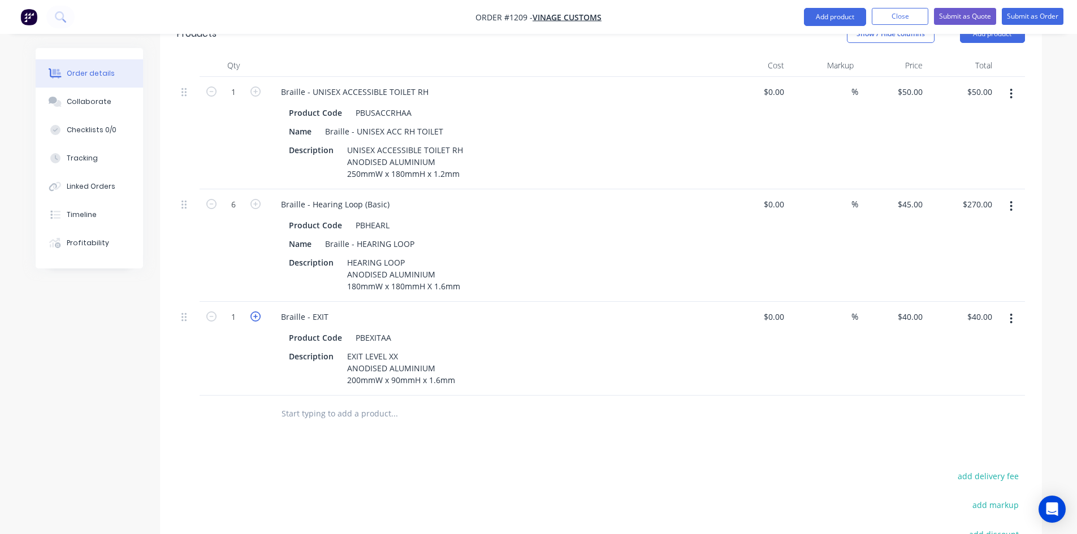
click at [252, 312] on icon "button" at bounding box center [255, 317] width 10 height 10
type input "2"
type input "$80.00"
click at [253, 312] on icon "button" at bounding box center [255, 317] width 10 height 10
type input "3"
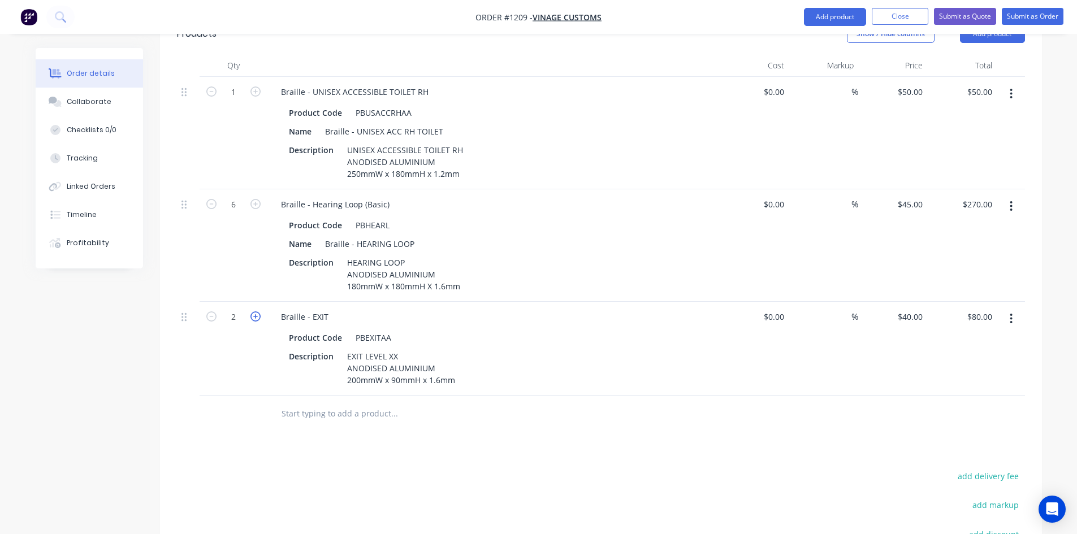
type input "$120.00"
click at [253, 312] on icon "button" at bounding box center [255, 317] width 10 height 10
type input "4"
type input "$160.00"
click at [253, 312] on icon "button" at bounding box center [255, 317] width 10 height 10
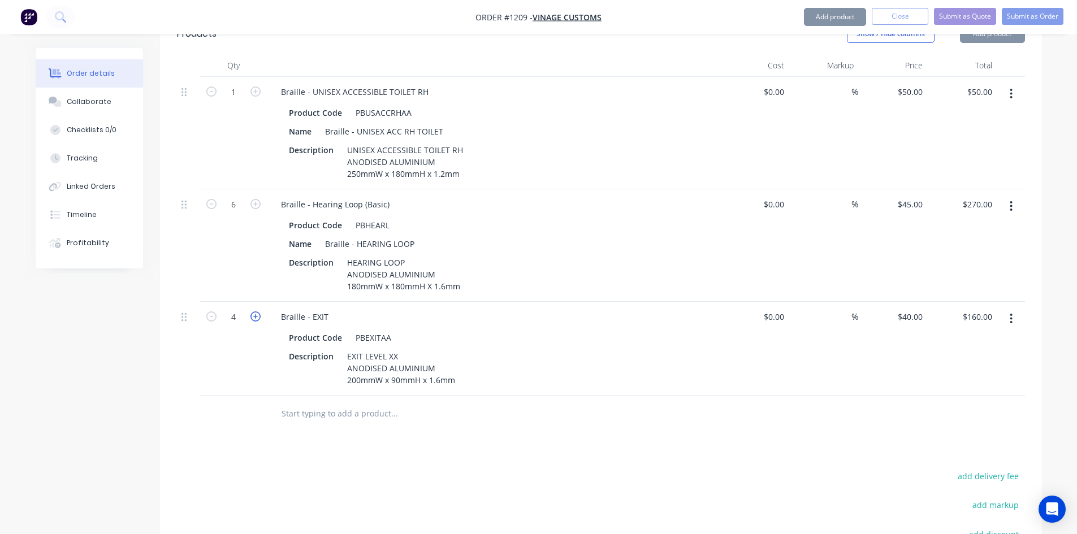
type input "5"
type input "$200.00"
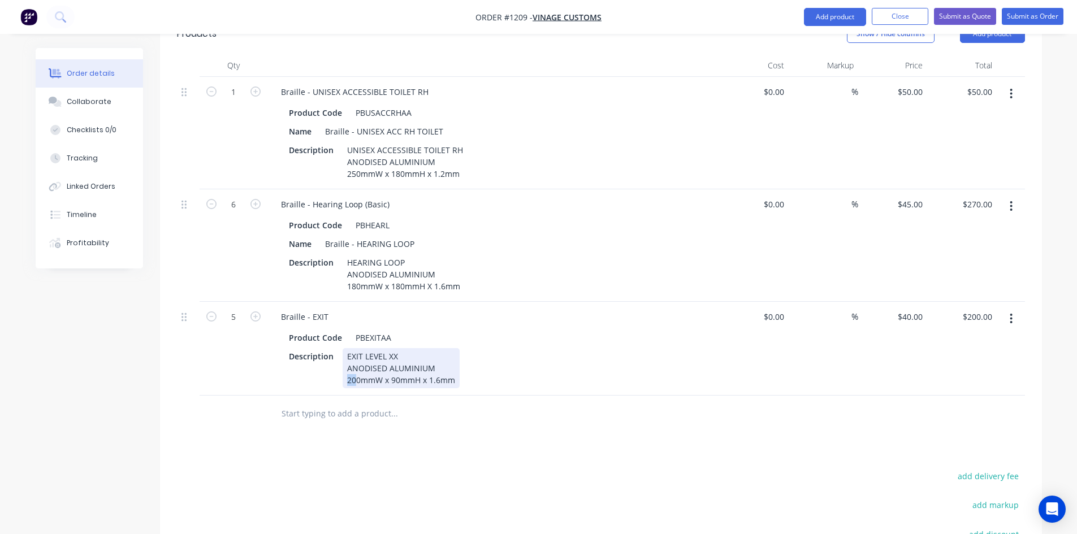
drag, startPoint x: 356, startPoint y: 365, endPoint x: 337, endPoint y: 364, distance: 19.2
click at [339, 364] on div "Description EXIT LEVEL XX ANODISED ALUMINIUM 200mmW x 90mmH x 1.6mm" at bounding box center [491, 368] width 414 height 40
drag, startPoint x: 399, startPoint y: 365, endPoint x: 389, endPoint y: 365, distance: 9.6
click at [389, 365] on div "EXIT LEVEL XX ANODISED ALUMINIUM 180mmW x 90mmH x 1.6mm" at bounding box center [401, 368] width 117 height 40
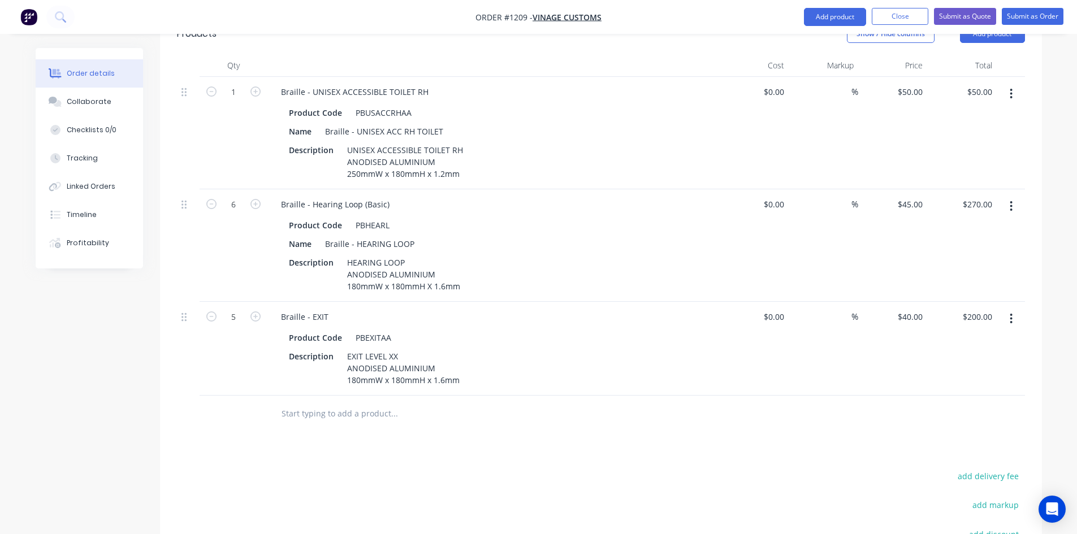
drag, startPoint x: 403, startPoint y: 342, endPoint x: 401, endPoint y: 386, distance: 43.6
click at [363, 348] on div "EXIT LEVEL XX ANODISED ALUMINIUM 180mmW x 180mmH x 1.6mm" at bounding box center [404, 368] width 122 height 40
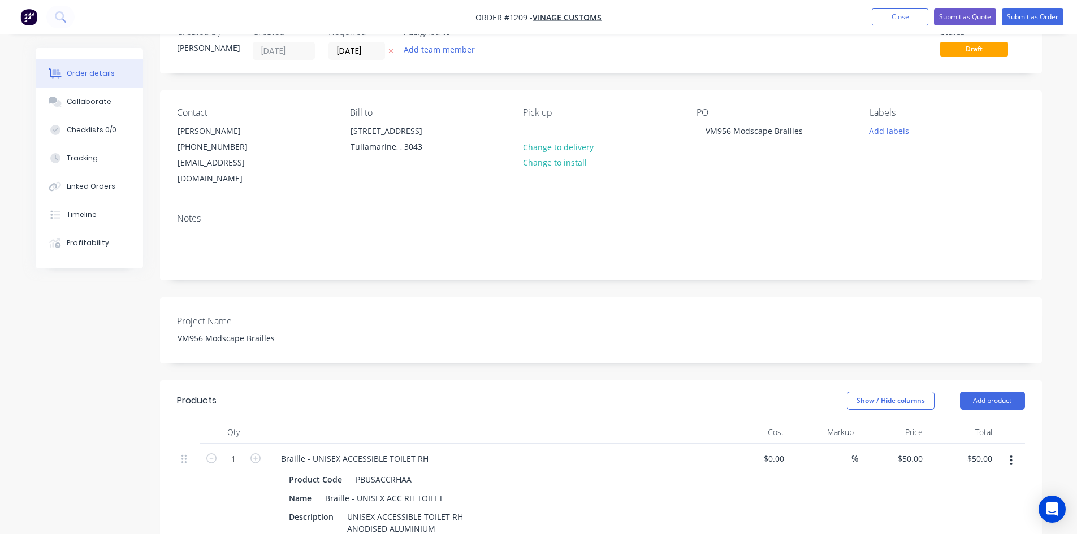
scroll to position [0, 0]
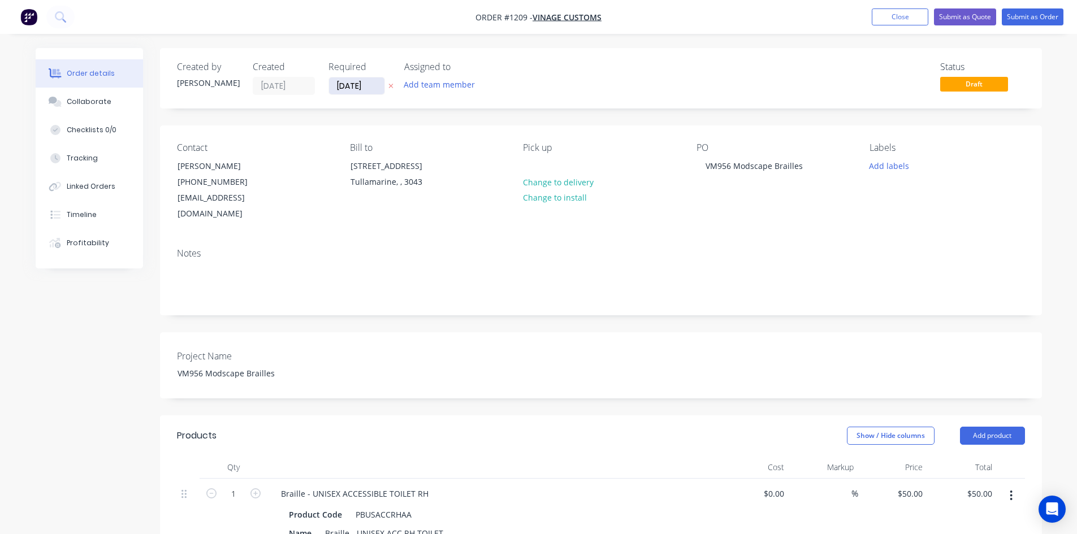
click at [360, 86] on input "[DATE]" at bounding box center [356, 85] width 55 height 17
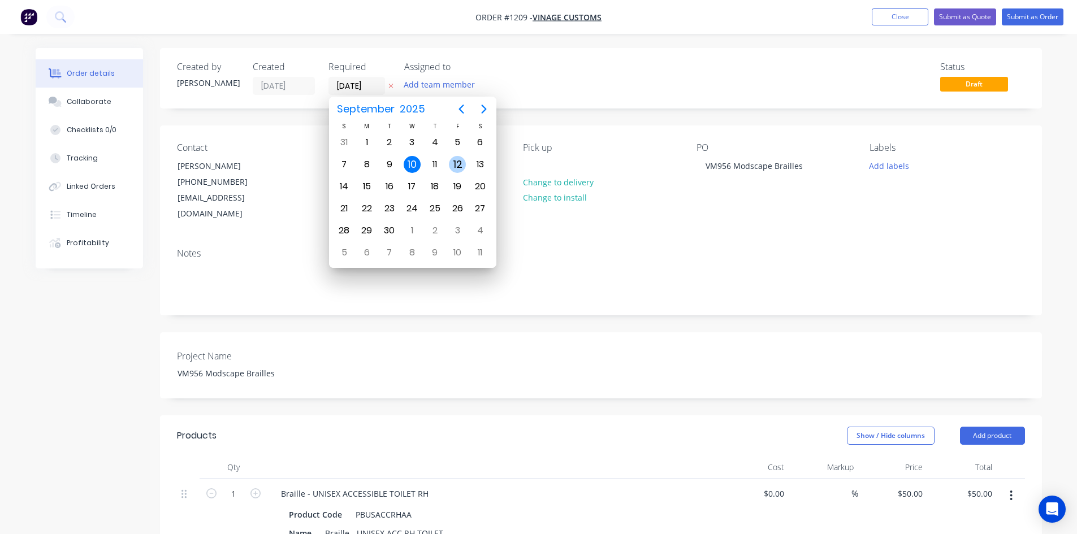
click at [452, 166] on div "12" at bounding box center [457, 164] width 17 height 17
type input "[DATE]"
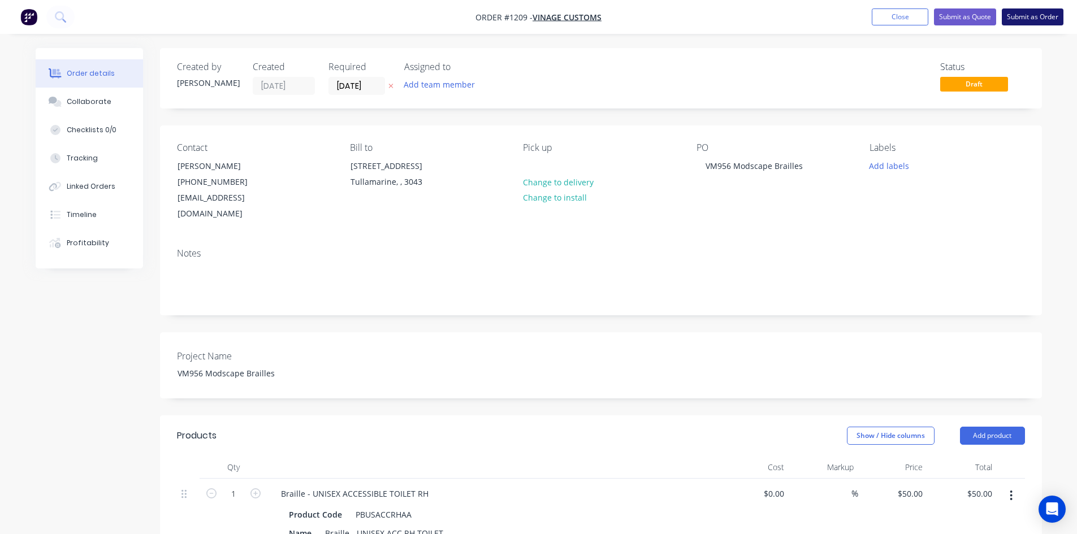
click at [1037, 16] on button "Submit as Order" at bounding box center [1033, 16] width 62 height 17
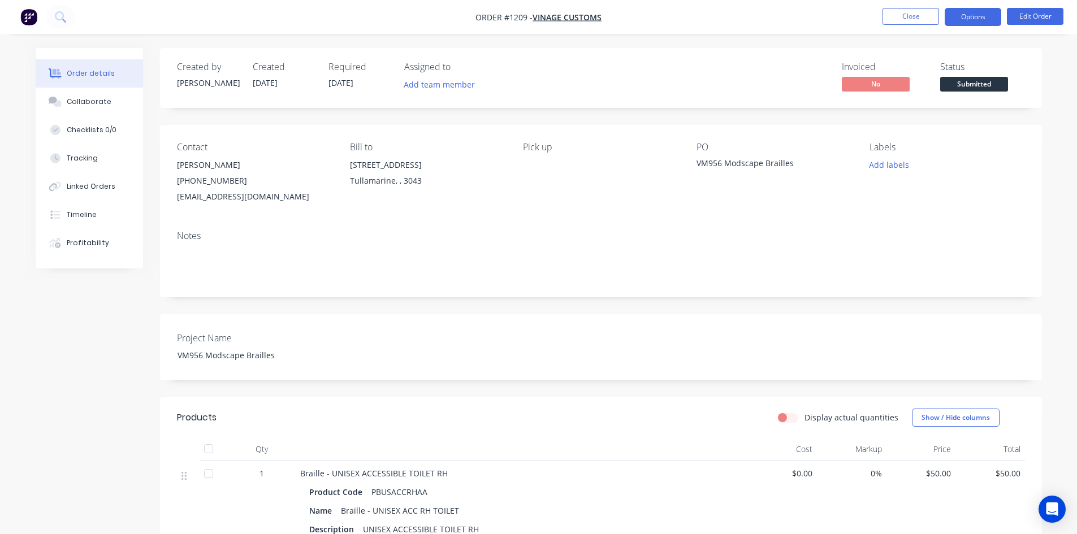
click at [977, 18] on button "Options" at bounding box center [973, 17] width 57 height 18
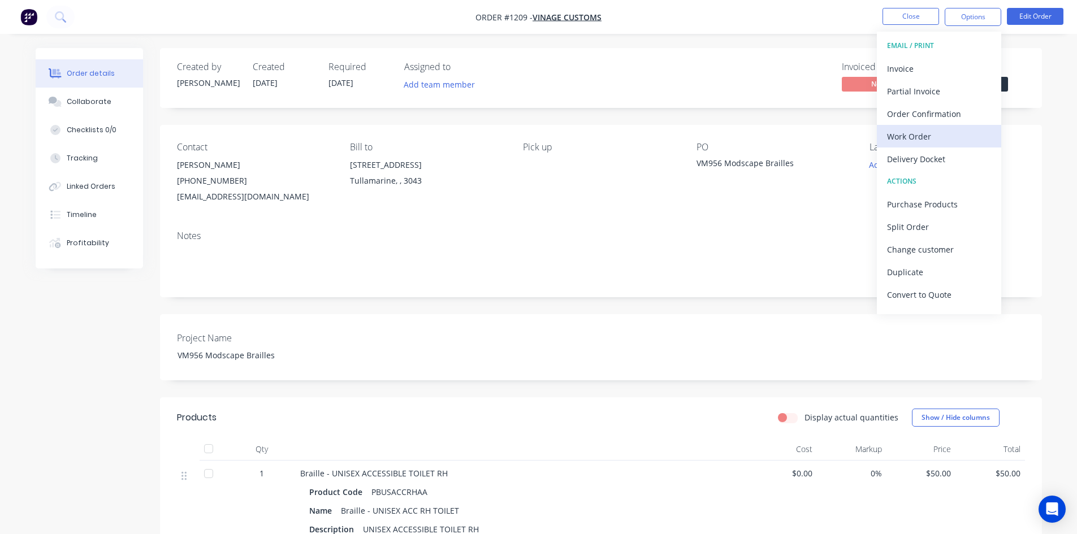
click at [937, 138] on div "Work Order" at bounding box center [939, 136] width 104 height 16
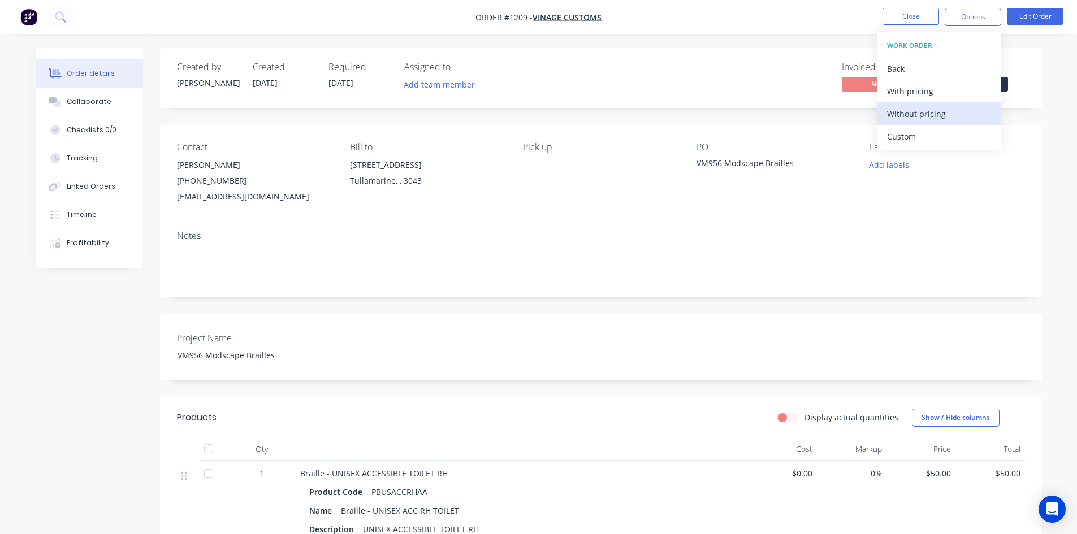
click at [927, 112] on div "Without pricing" at bounding box center [939, 114] width 104 height 16
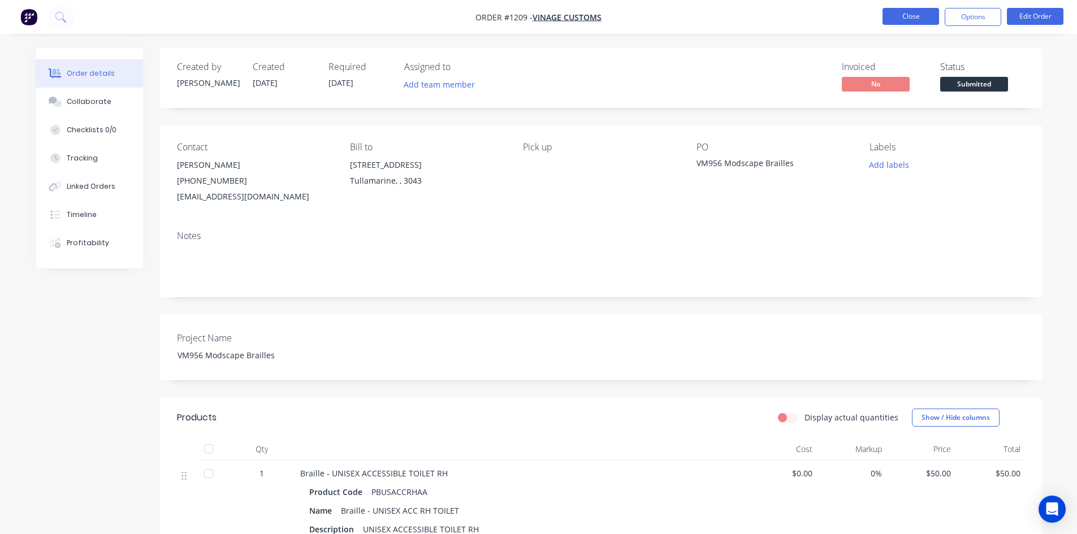
click at [910, 15] on button "Close" at bounding box center [911, 16] width 57 height 17
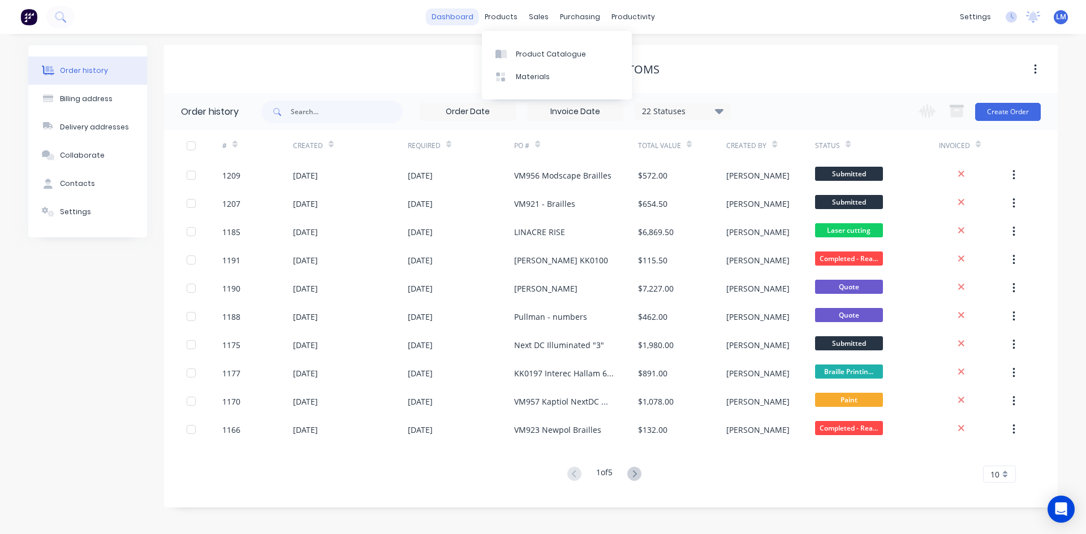
click at [447, 22] on link "dashboard" at bounding box center [452, 16] width 53 height 17
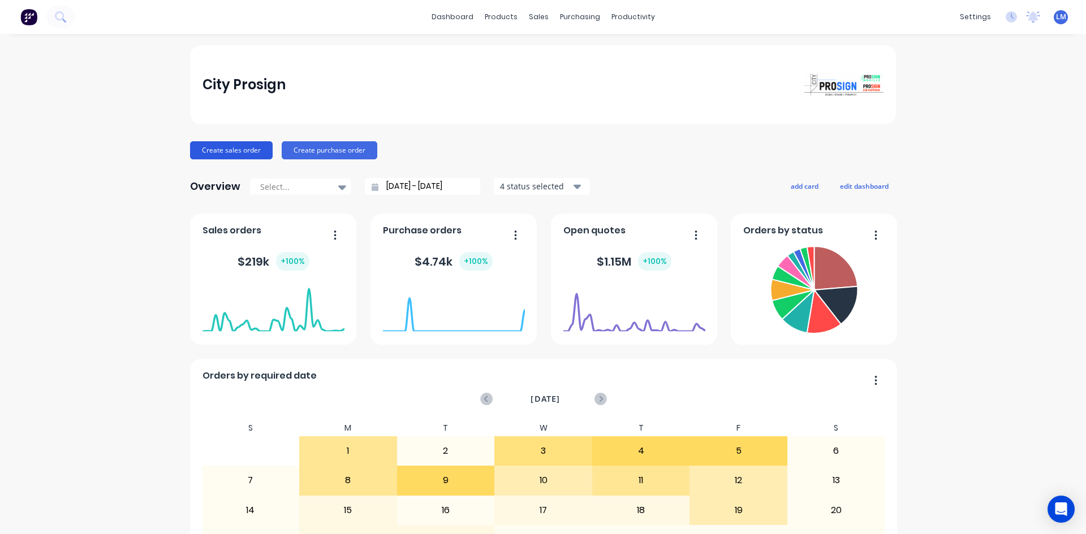
click at [228, 146] on button "Create sales order" at bounding box center [231, 150] width 83 height 18
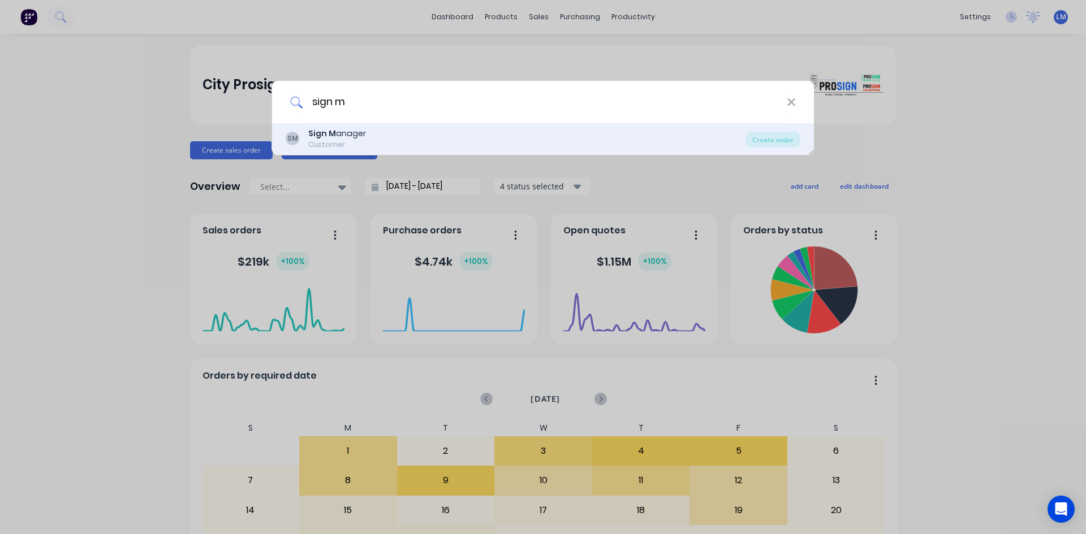
type input "sign m"
click at [349, 134] on div "Sign M anager" at bounding box center [337, 134] width 58 height 12
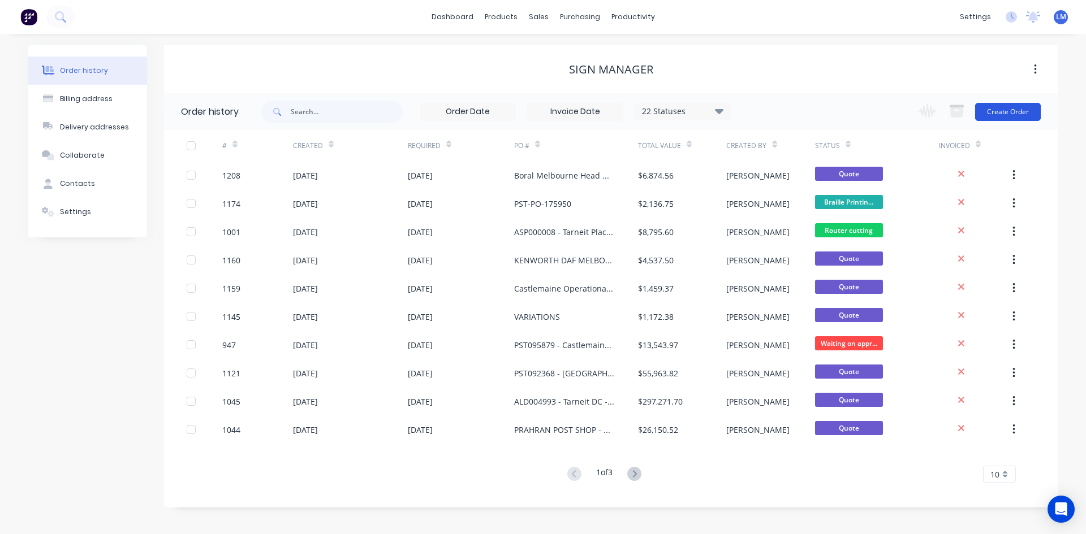
click at [1016, 111] on button "Create Order" at bounding box center [1008, 112] width 66 height 18
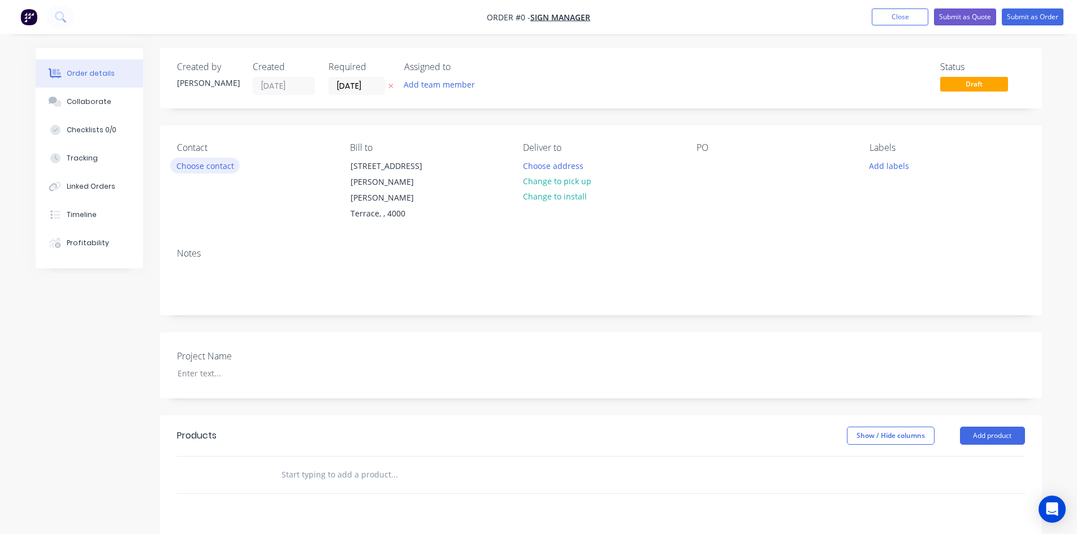
click at [217, 166] on button "Choose contact" at bounding box center [205, 165] width 70 height 15
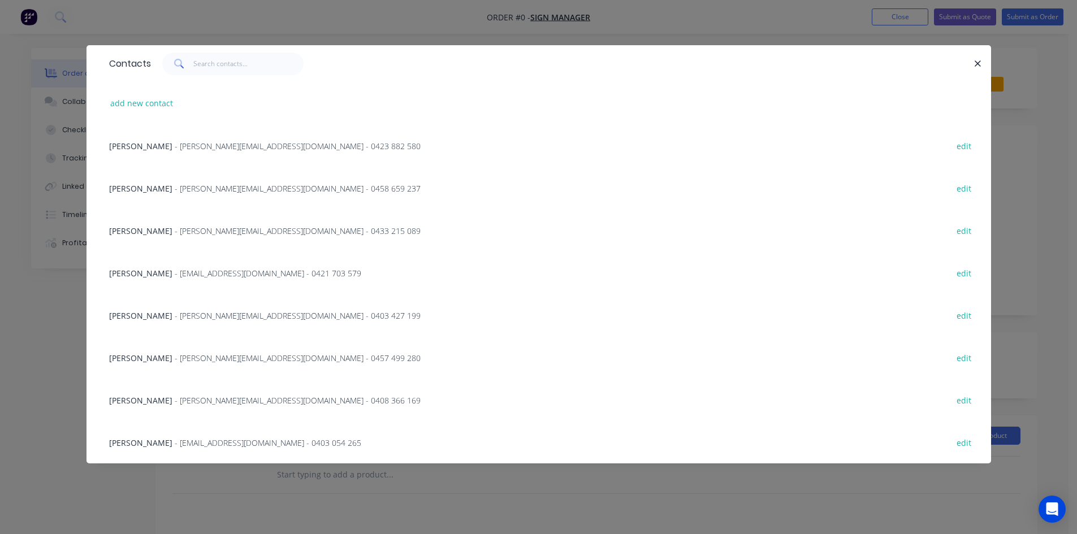
click at [189, 189] on span "- [PERSON_NAME][EMAIL_ADDRESS][DOMAIN_NAME] - 0458 659 237" at bounding box center [298, 188] width 246 height 11
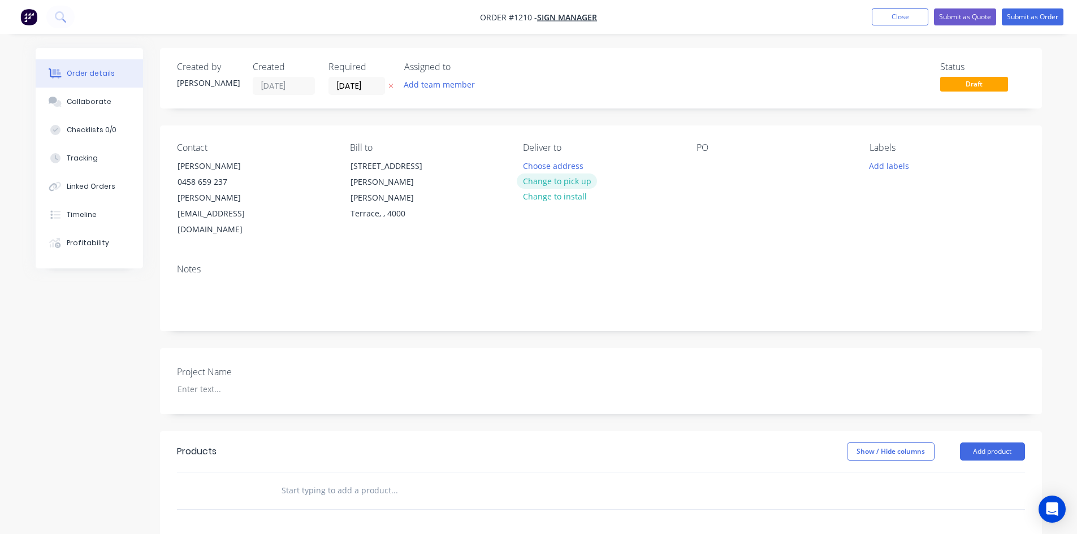
click at [554, 186] on button "Change to pick up" at bounding box center [557, 181] width 80 height 15
drag, startPoint x: 713, startPoint y: 167, endPoint x: 705, endPoint y: 166, distance: 8.0
click at [710, 167] on div at bounding box center [706, 166] width 18 height 16
paste div
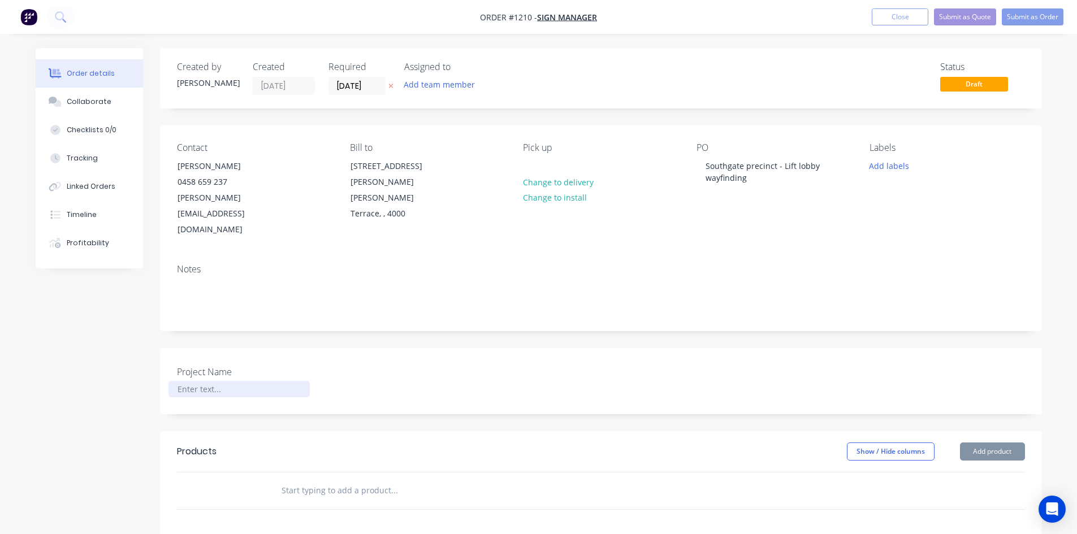
click at [211, 381] on div at bounding box center [238, 389] width 141 height 16
paste div
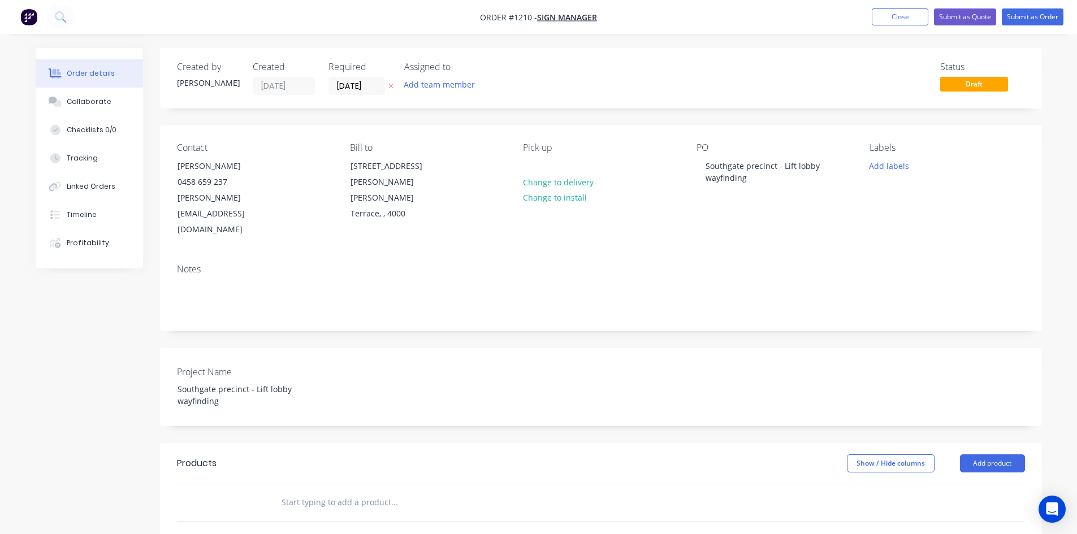
click at [345, 443] on header "Products Show / Hide columns Add product" at bounding box center [601, 463] width 882 height 41
click at [340, 491] on input "text" at bounding box center [394, 502] width 226 height 23
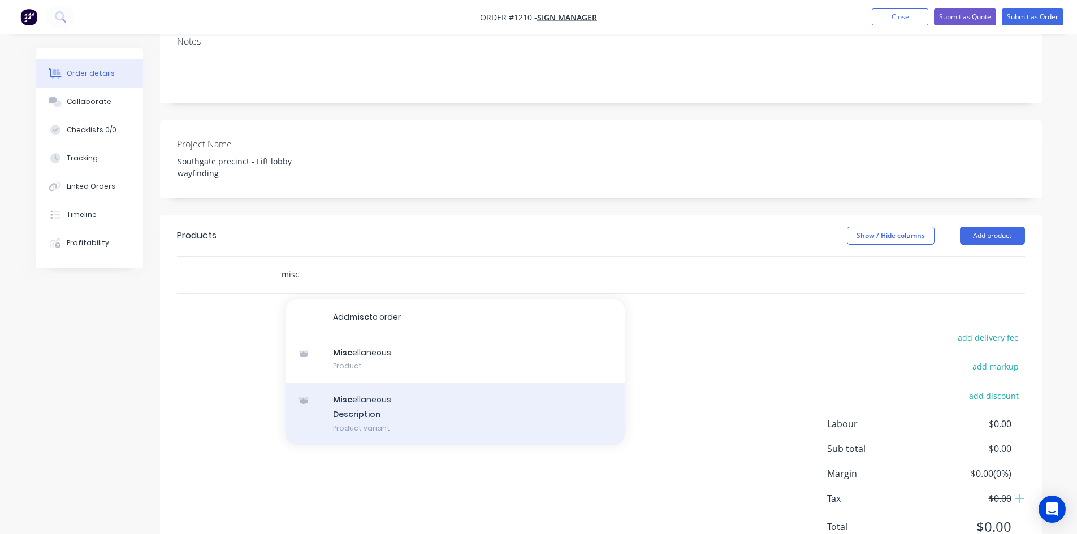
scroll to position [244, 0]
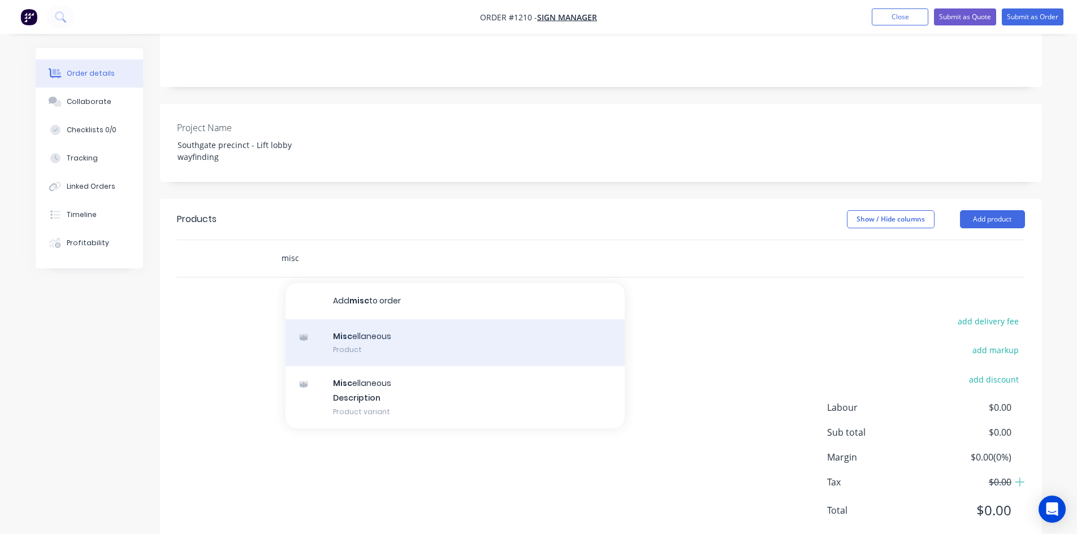
type input "misc"
click at [407, 319] on div "Misc ellaneous Product" at bounding box center [455, 342] width 339 height 47
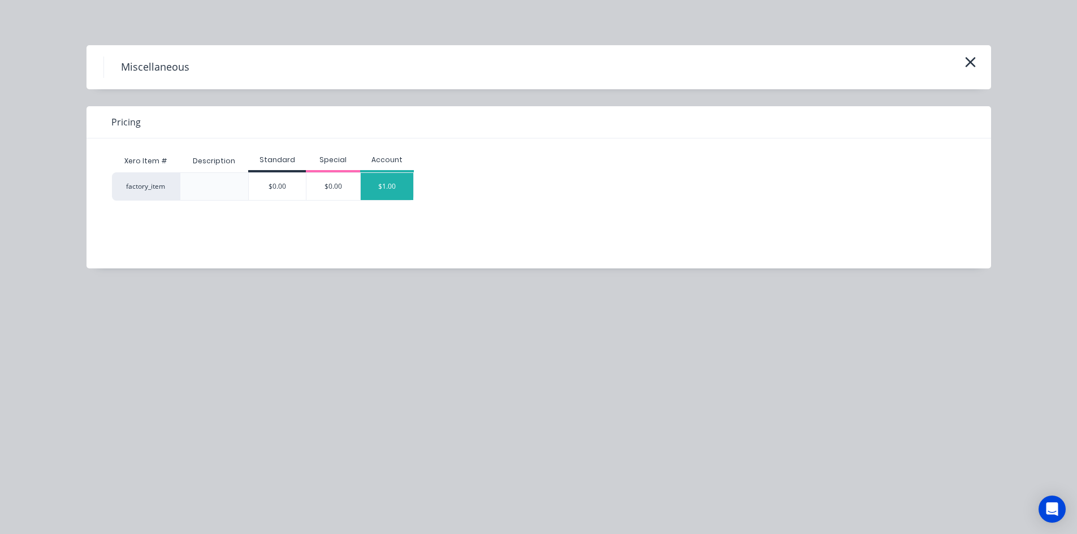
click at [399, 184] on div "$1.00" at bounding box center [387, 186] width 53 height 27
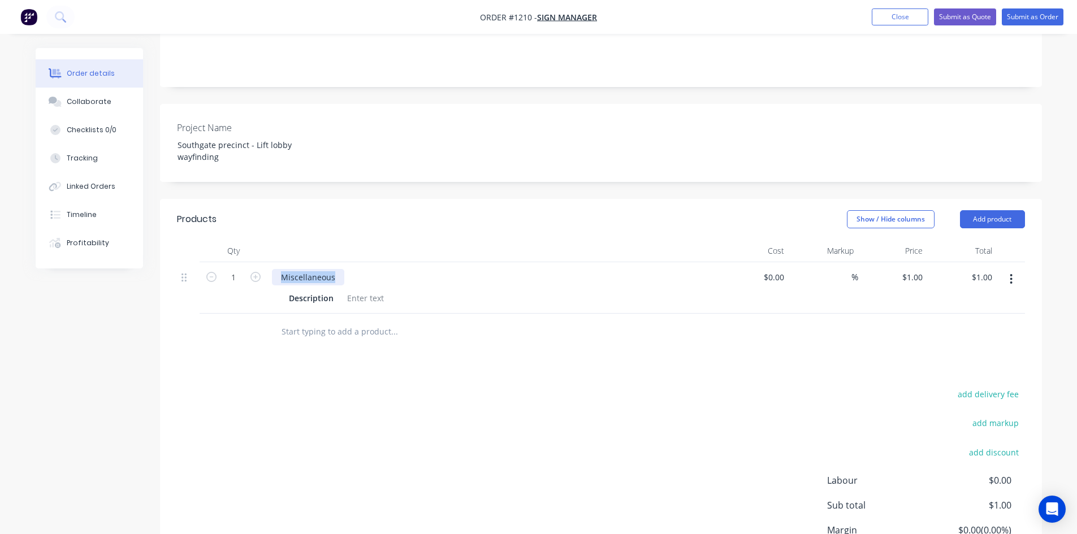
drag, startPoint x: 338, startPoint y: 245, endPoint x: 266, endPoint y: 241, distance: 72.0
click at [267, 262] on div "Miscellaneous Description" at bounding box center [493, 287] width 452 height 51
paste div
click at [292, 387] on div "add delivery fee add markup add discount Labour $0.00 Sub total $1.00 Margin $0…" at bounding box center [601, 496] width 848 height 218
click at [237, 269] on input "1" at bounding box center [233, 277] width 29 height 17
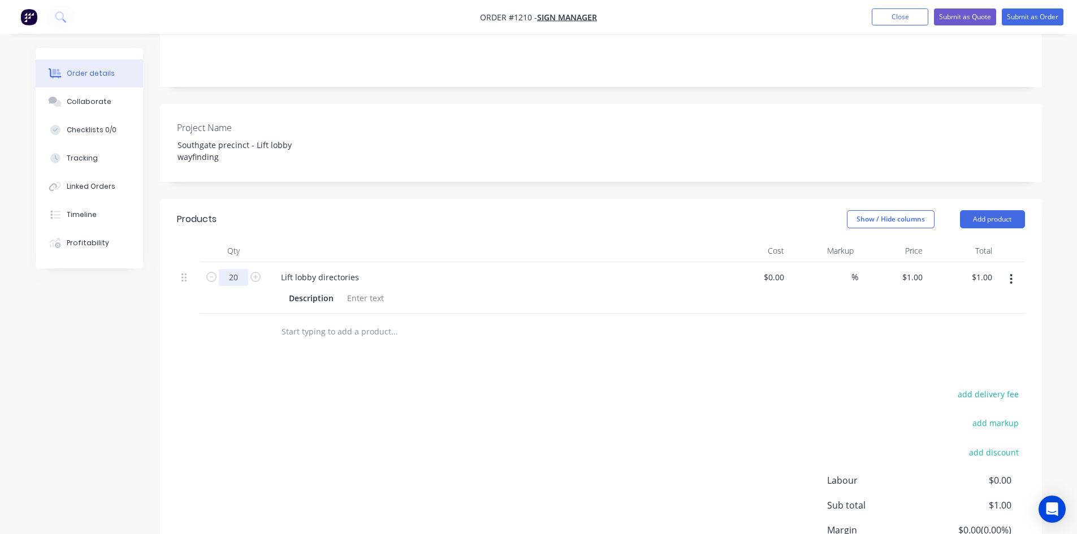
type input "20"
type input "$20.00"
click at [581, 387] on div "add delivery fee add markup add discount Labour $0.00 Sub total $1.00 Margin $0…" at bounding box center [601, 496] width 848 height 218
click at [370, 290] on div at bounding box center [366, 298] width 46 height 16
paste div
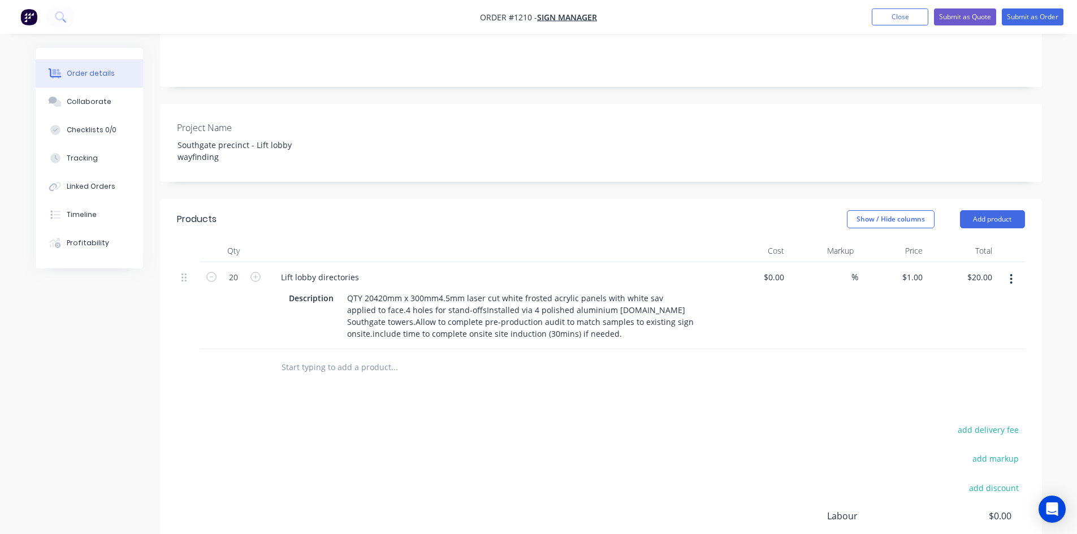
click at [434, 389] on div "Products Show / Hide columns Add product Qty Cost Markup Price Total 20 Lift lo…" at bounding box center [601, 428] width 882 height 459
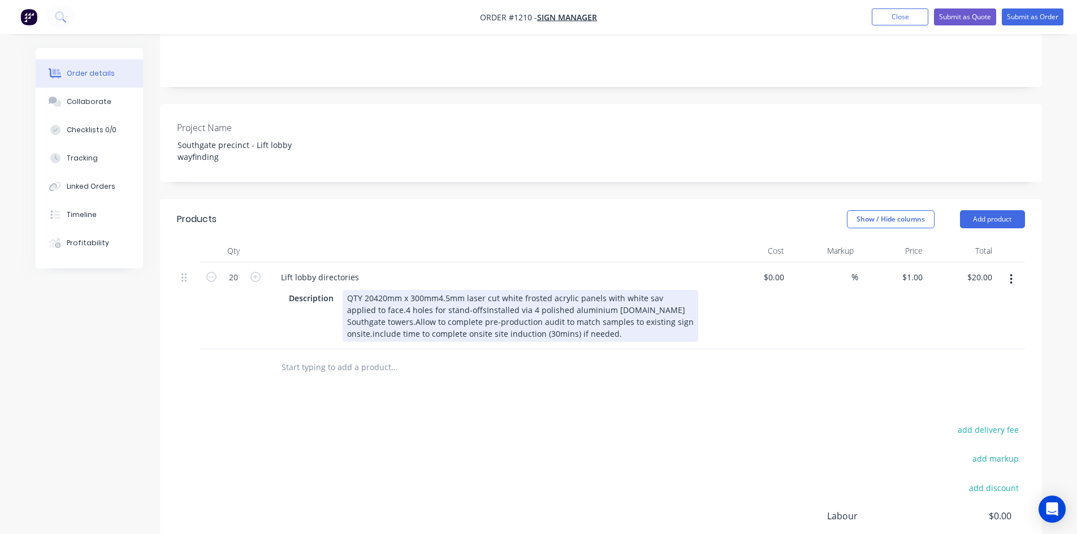
drag, startPoint x: 373, startPoint y: 262, endPoint x: 376, endPoint y: 271, distance: 9.5
click at [373, 290] on div "QTY 20420mm x 300mm4.5mm laser cut white frosted acrylic panels with white sav …" at bounding box center [521, 316] width 356 height 52
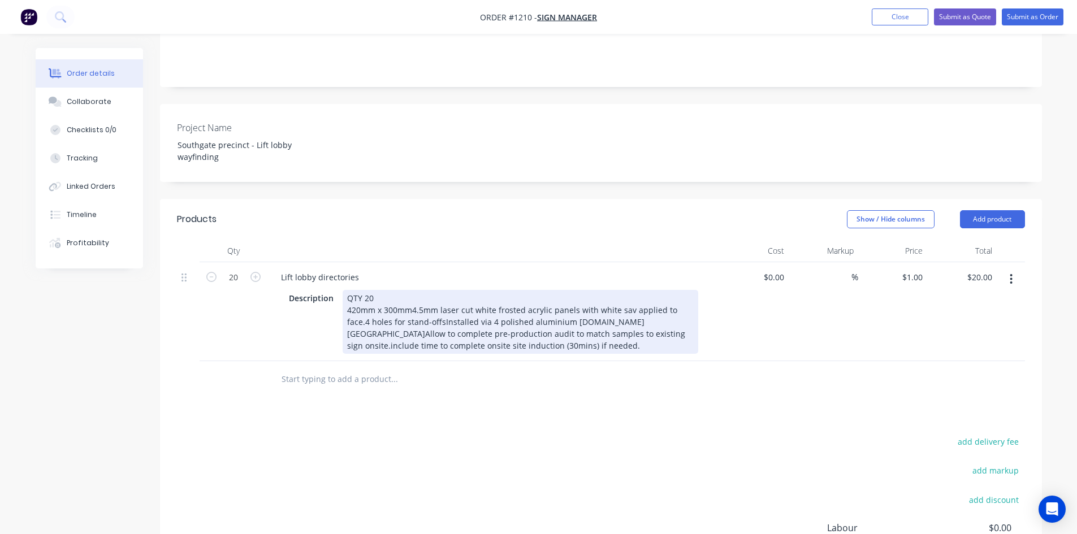
click at [410, 290] on div "QTY 20 420mm x 300mm4.5mm laser cut white frosted acrylic panels with white sav…" at bounding box center [521, 322] width 356 height 64
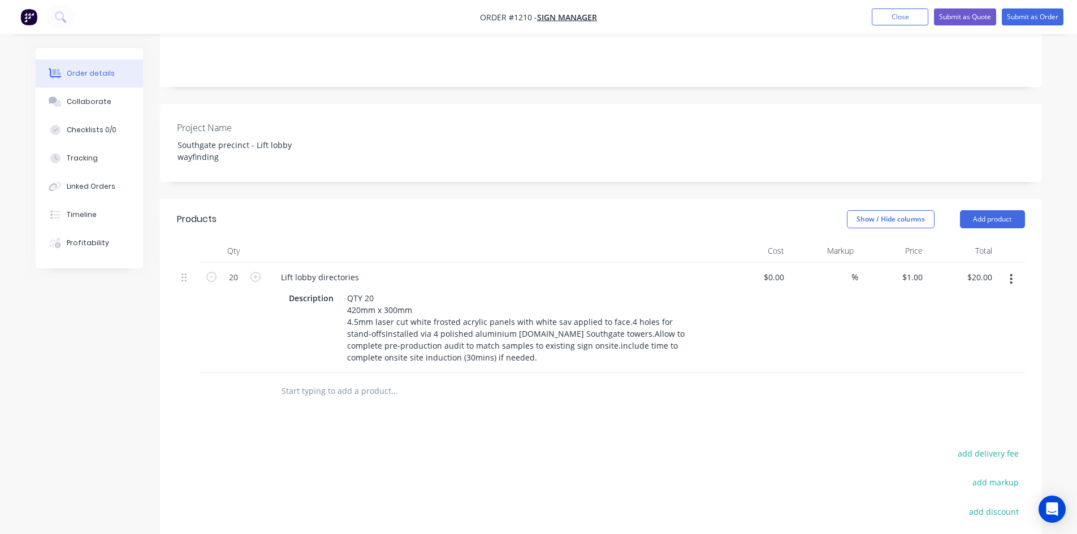
click at [461, 391] on div "Products Show / Hide columns Add product Qty Cost Markup Price Total 20 Lift lo…" at bounding box center [601, 440] width 882 height 482
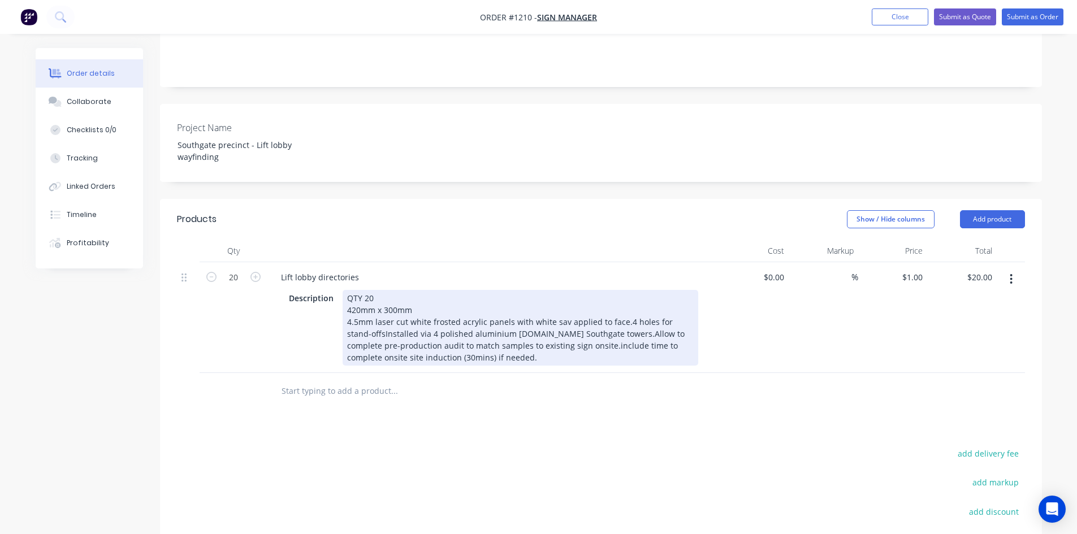
click at [620, 292] on div "QTY 20 420mm x 300mm 4.5mm laser cut white frosted acrylic panels with white sa…" at bounding box center [521, 328] width 356 height 76
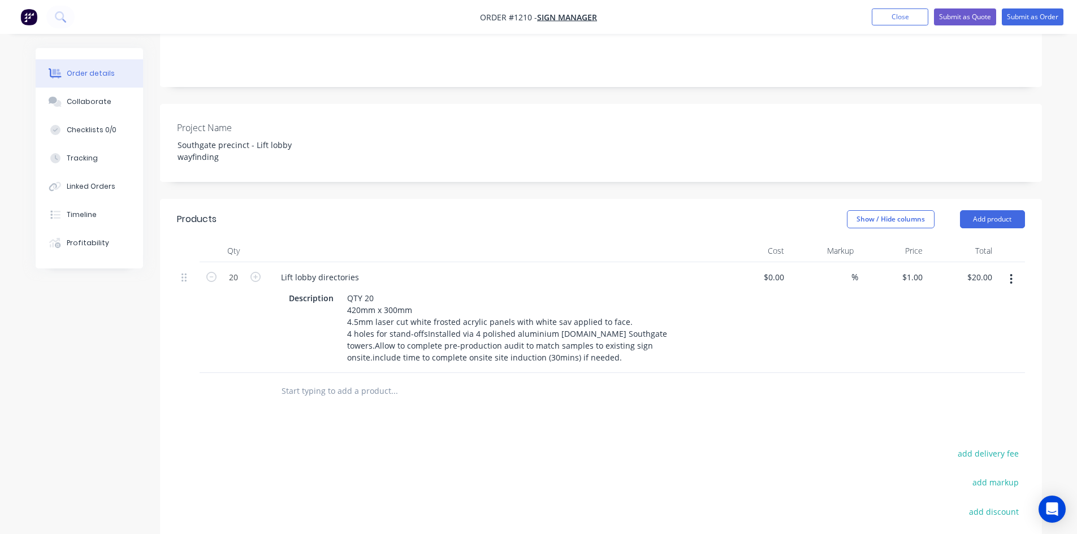
click at [598, 409] on div "Products Show / Hide columns Add product Qty Cost Markup Price Total 20 Lift lo…" at bounding box center [601, 440] width 882 height 482
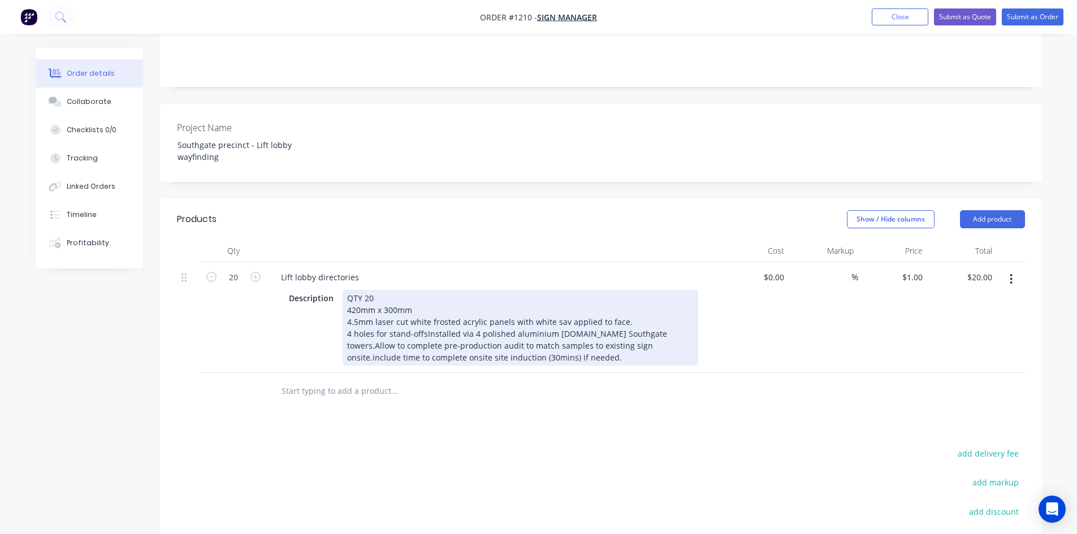
click at [425, 303] on div "QTY 20 420mm x 300mm 4.5mm laser cut white frosted acrylic panels with white sa…" at bounding box center [521, 328] width 356 height 76
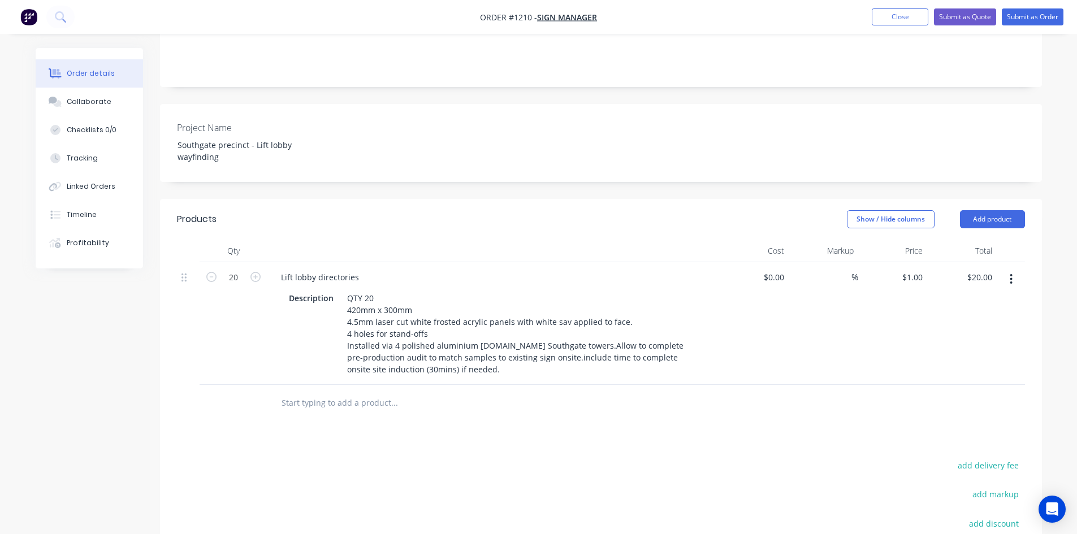
click at [478, 414] on div "Products Show / Hide columns Add product Qty Cost Markup Price Total 20 Lift lo…" at bounding box center [601, 446] width 882 height 494
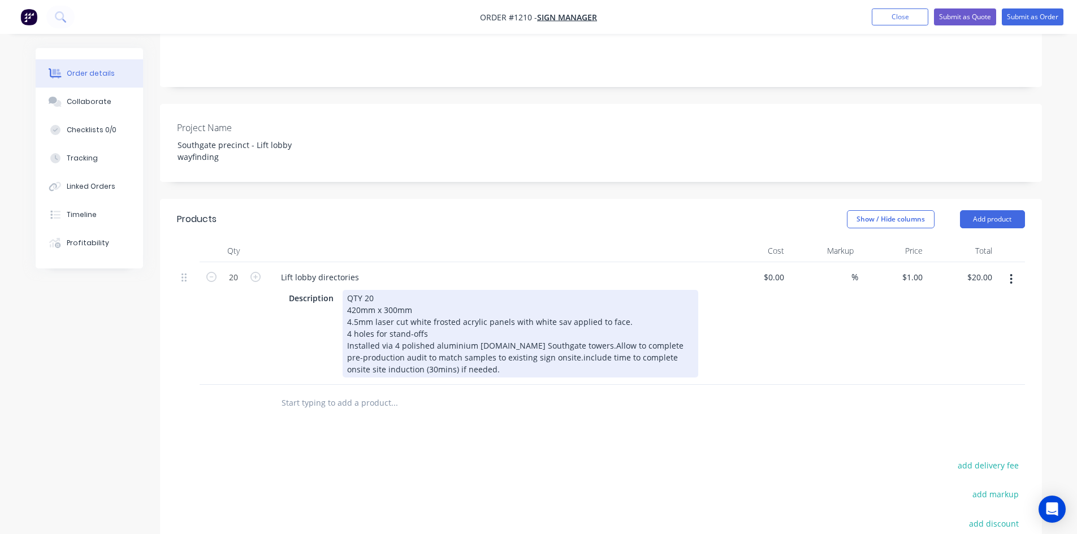
click at [587, 316] on div "QTY 20 420mm x 300mm 4.5mm laser cut white frosted acrylic panels with white sa…" at bounding box center [521, 334] width 356 height 88
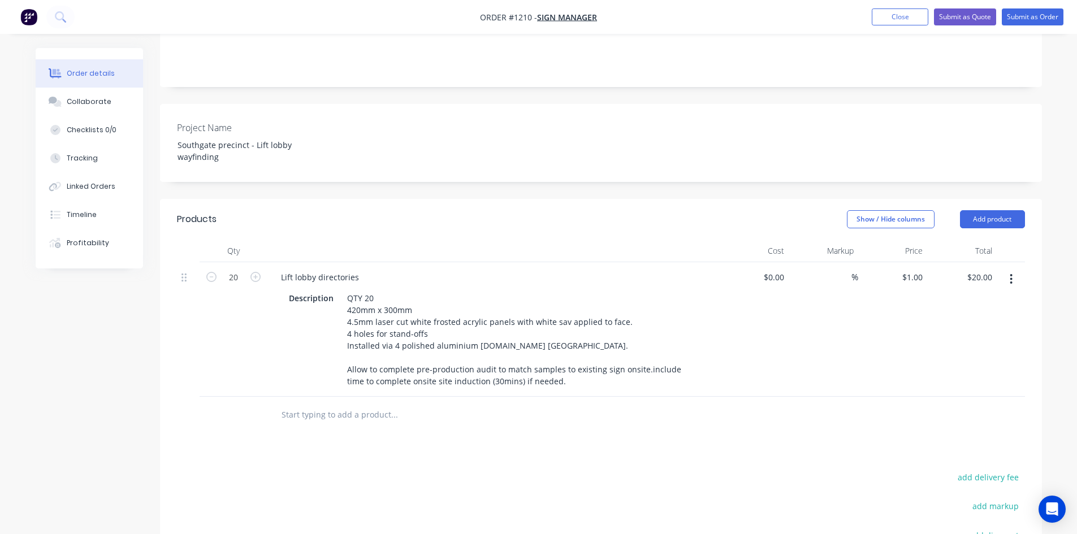
click at [563, 416] on div "Products Show / Hide columns Add product Qty Cost Markup Price Total 20 Lift lo…" at bounding box center [601, 452] width 882 height 506
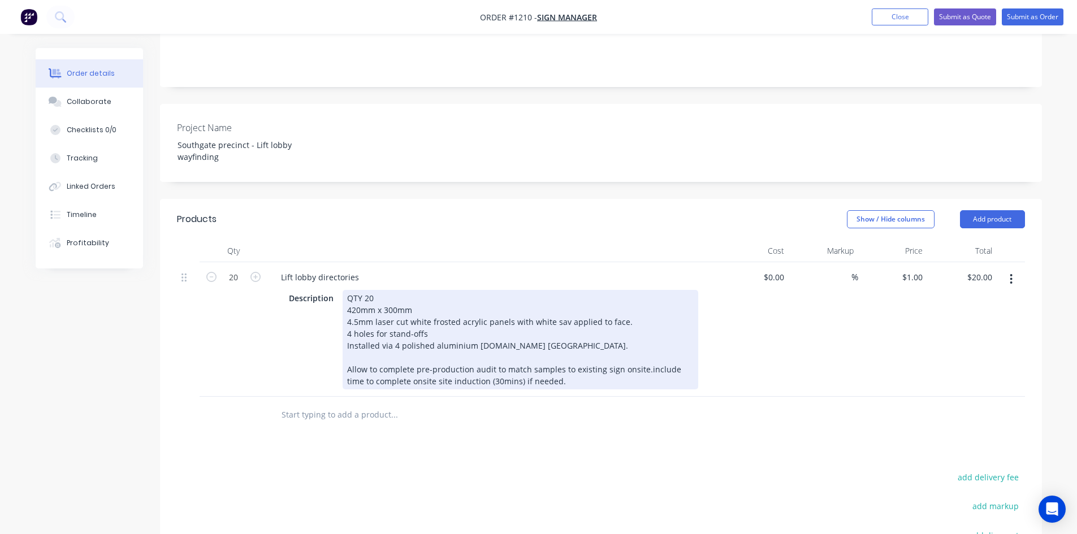
click at [641, 338] on div "QTY 20 420mm x 300mm 4.5mm laser cut white frosted acrylic panels with white sa…" at bounding box center [521, 340] width 356 height 100
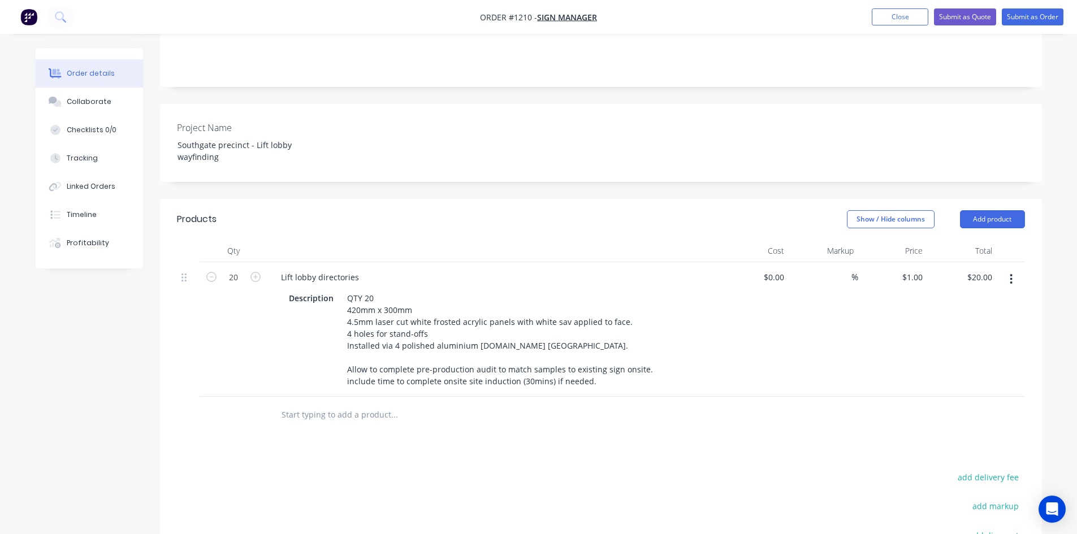
click at [633, 408] on div "Products Show / Hide columns Add product Qty Cost Markup Price Total 20 Lift lo…" at bounding box center [601, 452] width 882 height 506
click at [1006, 269] on button "button" at bounding box center [1011, 279] width 27 height 20
click at [966, 323] on div "Duplicate" at bounding box center [971, 331] width 87 height 16
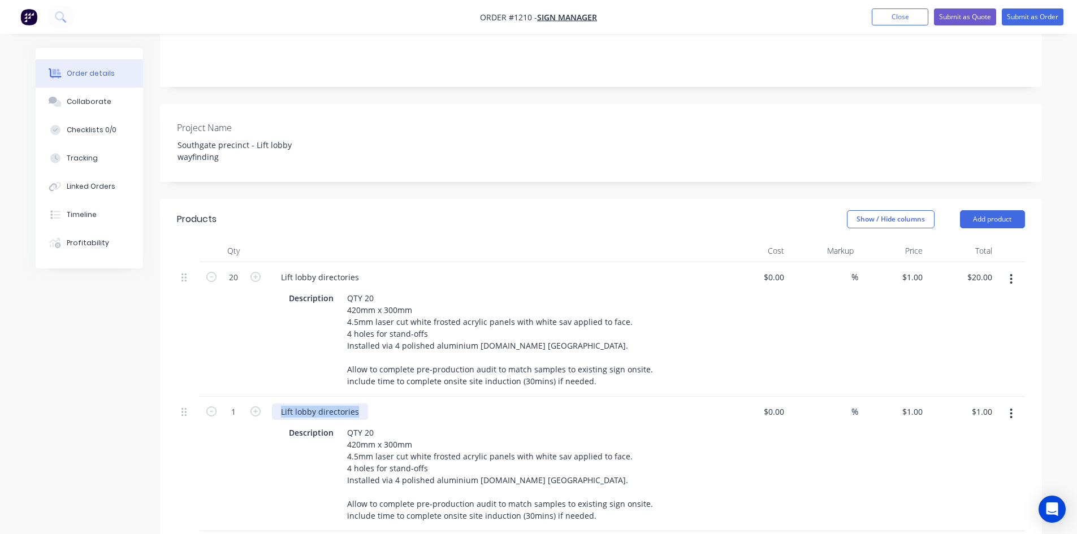
drag, startPoint x: 313, startPoint y: 381, endPoint x: 248, endPoint y: 381, distance: 65.0
click at [249, 397] on div "1 Lift lobby directories Description QTY 20 420mm x 300mm 4.5mm laser cut white…" at bounding box center [601, 464] width 848 height 135
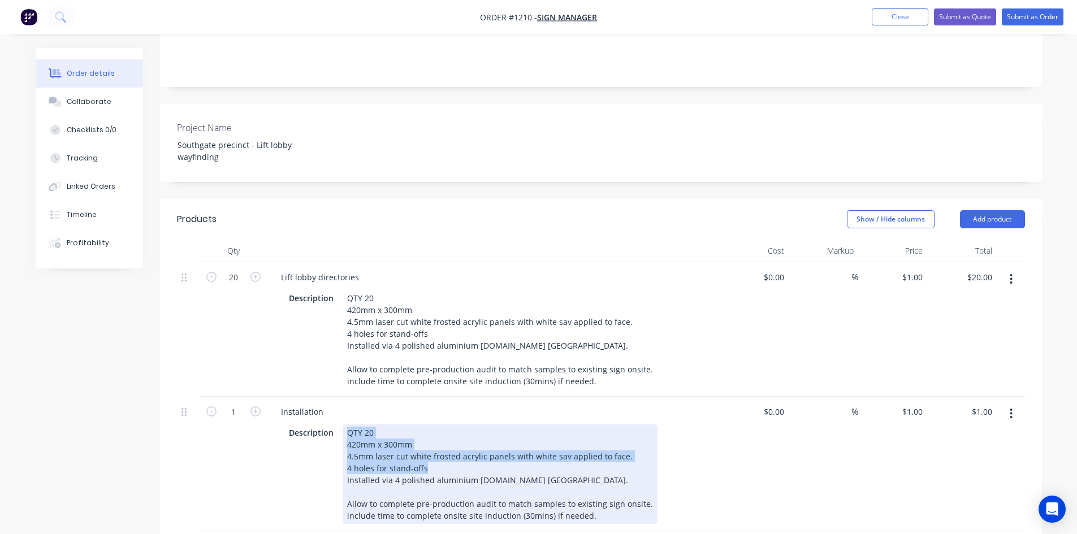
drag, startPoint x: 345, startPoint y: 402, endPoint x: 569, endPoint y: 453, distance: 229.1
click at [569, 453] on div "QTY 20 420mm x 300mm 4.5mm laser cut white frosted acrylic panels with white sa…" at bounding box center [500, 475] width 315 height 100
click at [586, 450] on div "QTY 20 420mm x 300mm 4.5mm laser cut white frosted acrylic panels with white sa…" at bounding box center [500, 475] width 315 height 100
drag, startPoint x: 426, startPoint y: 434, endPoint x: 342, endPoint y: 401, distance: 90.1
click at [343, 425] on div "QTY 20 420mm x 300mm 4.5mm laser cut white frosted acrylic panels with white sa…" at bounding box center [500, 475] width 315 height 100
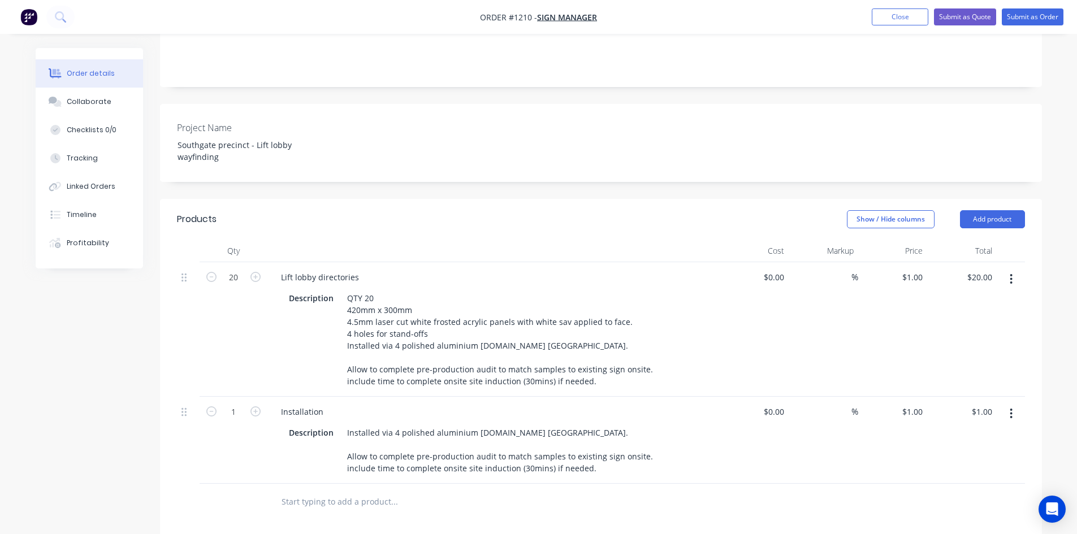
click at [785, 489] on div "Products Show / Hide columns Add product Qty Cost Markup Price Total 20 Lift lo…" at bounding box center [601, 495] width 882 height 593
click at [843, 269] on input at bounding box center [845, 277] width 13 height 16
type input "40"
type input "$0.00"
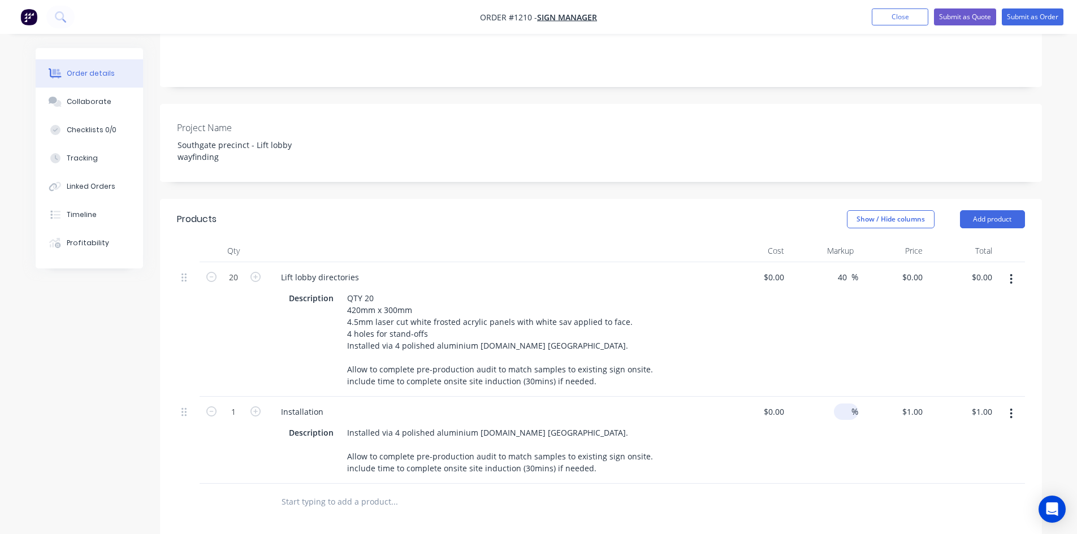
click at [844, 404] on input at bounding box center [845, 412] width 13 height 16
type input "30"
type input "$0.00"
click at [811, 484] on div at bounding box center [601, 502] width 848 height 37
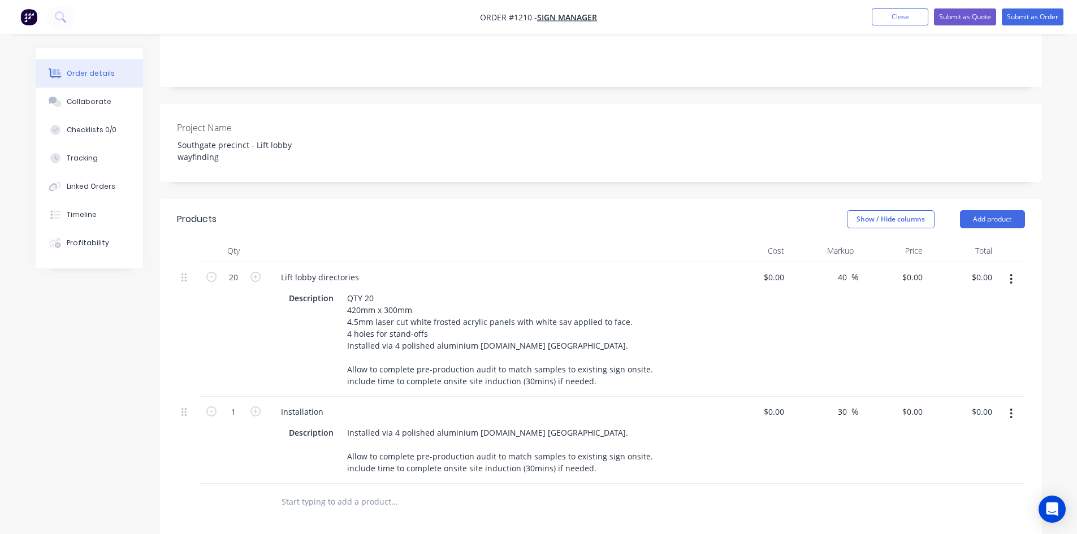
click at [749, 450] on div "$0.00 $0.00" at bounding box center [755, 440] width 70 height 87
